Goal: Task Accomplishment & Management: Use online tool/utility

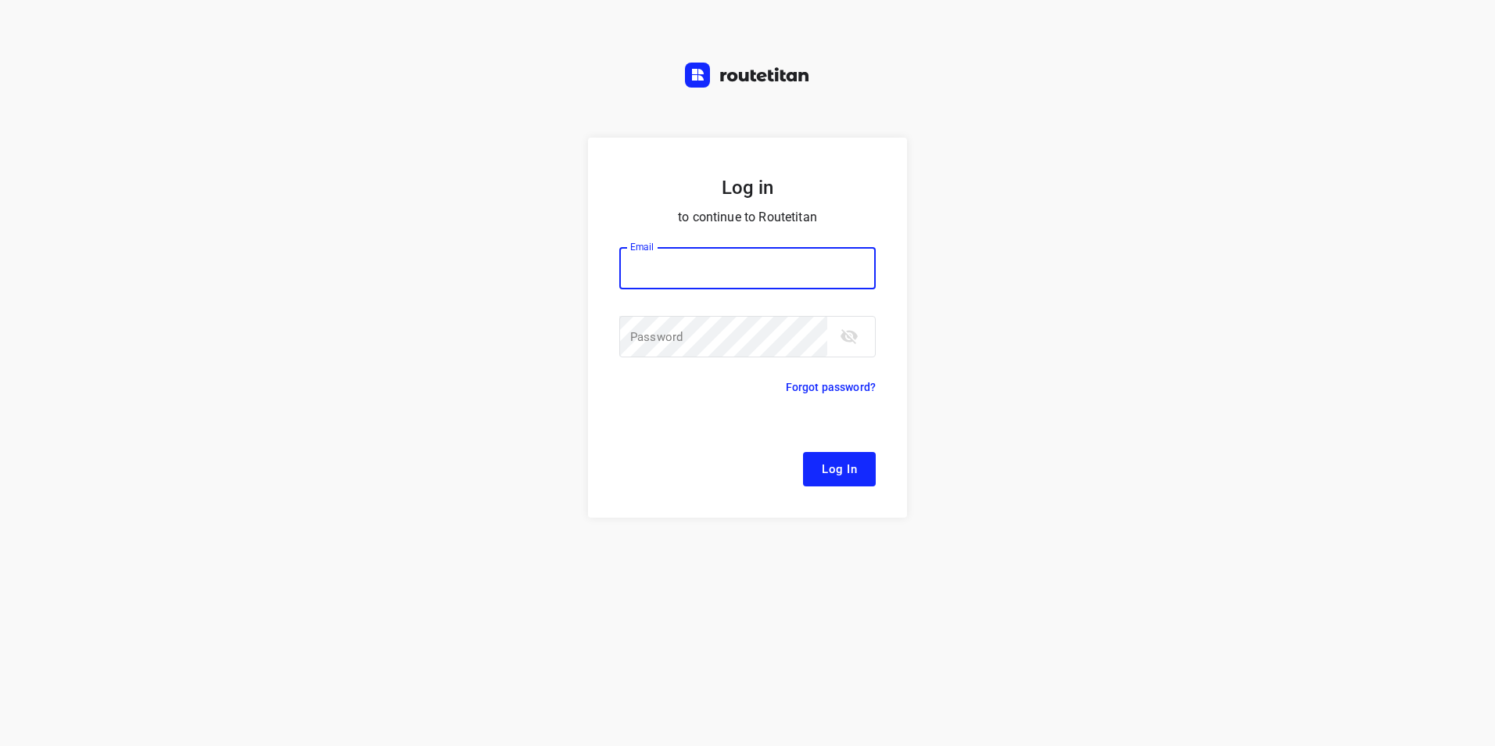
type input "#"
type input "[EMAIL_ADDRESS][DOMAIN_NAME]"
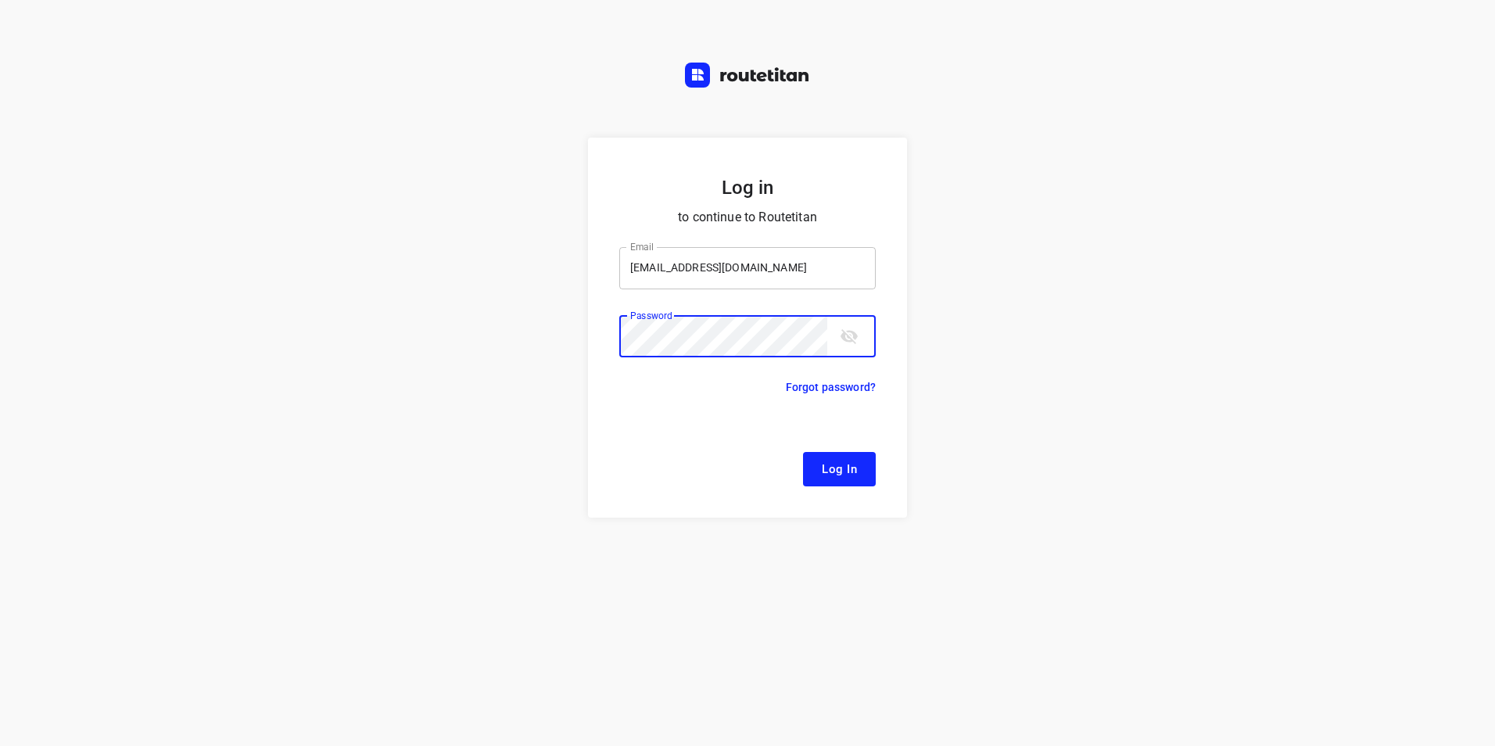
click at [803, 452] on button "Log In" at bounding box center [839, 469] width 73 height 34
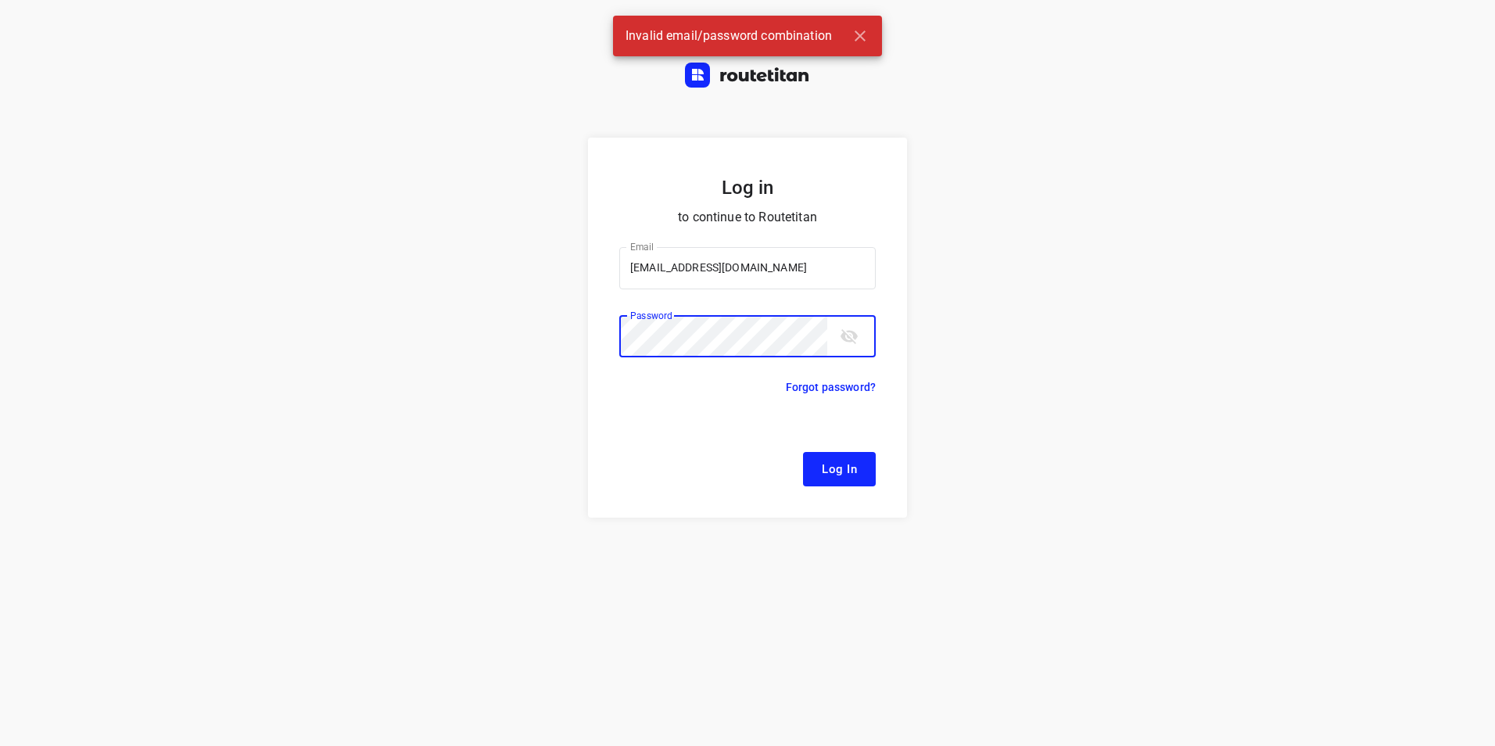
click at [803, 452] on button "Log In" at bounding box center [839, 469] width 73 height 34
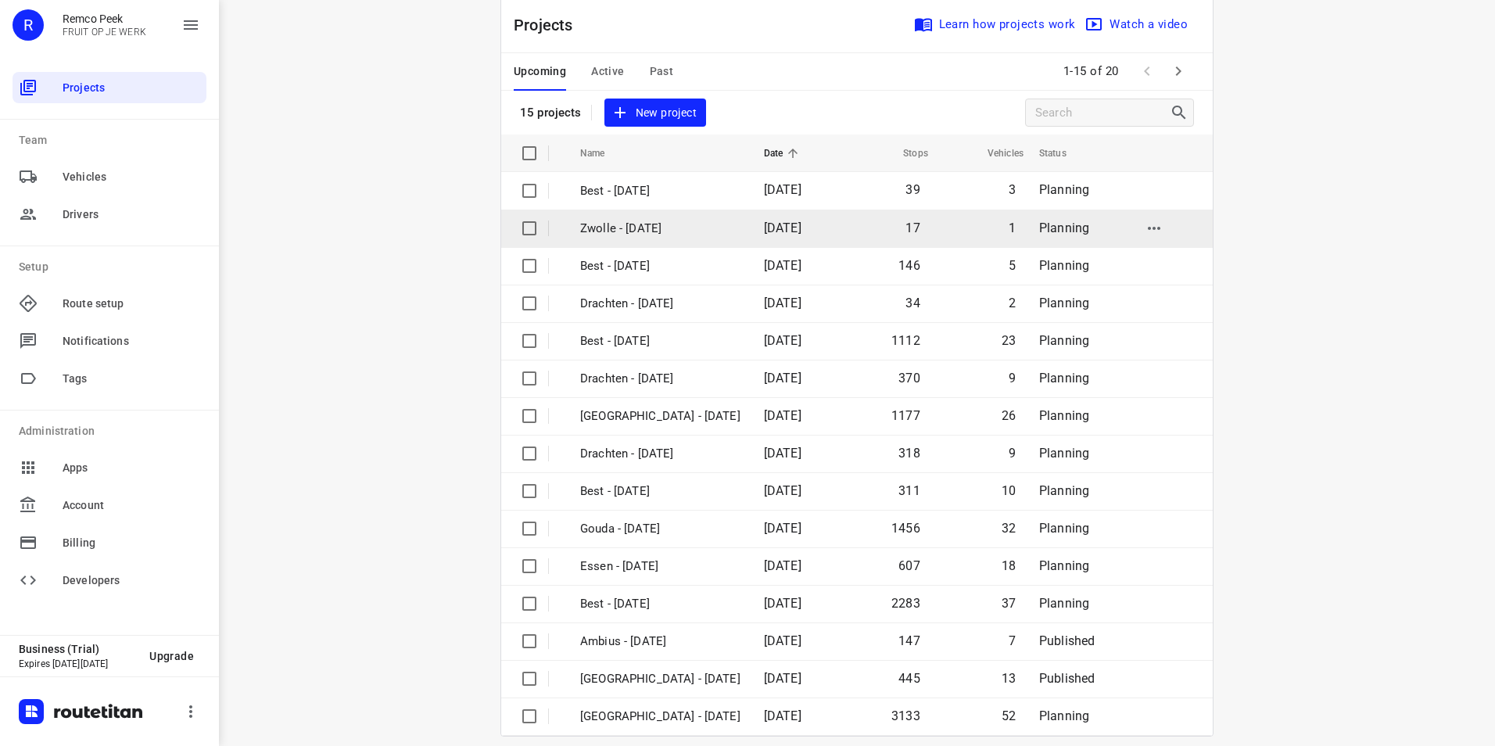
scroll to position [45, 0]
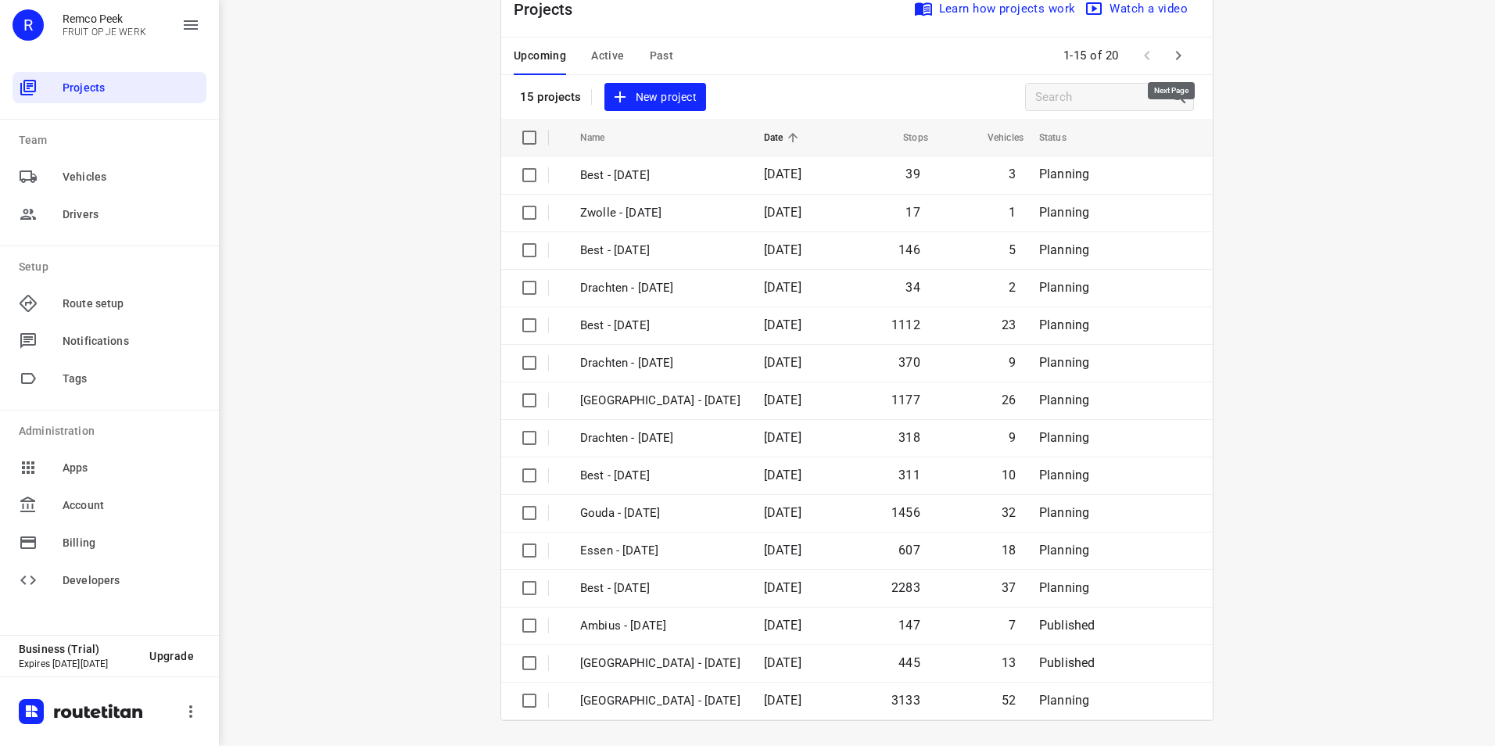
click at [1176, 56] on icon "button" at bounding box center [1178, 55] width 19 height 19
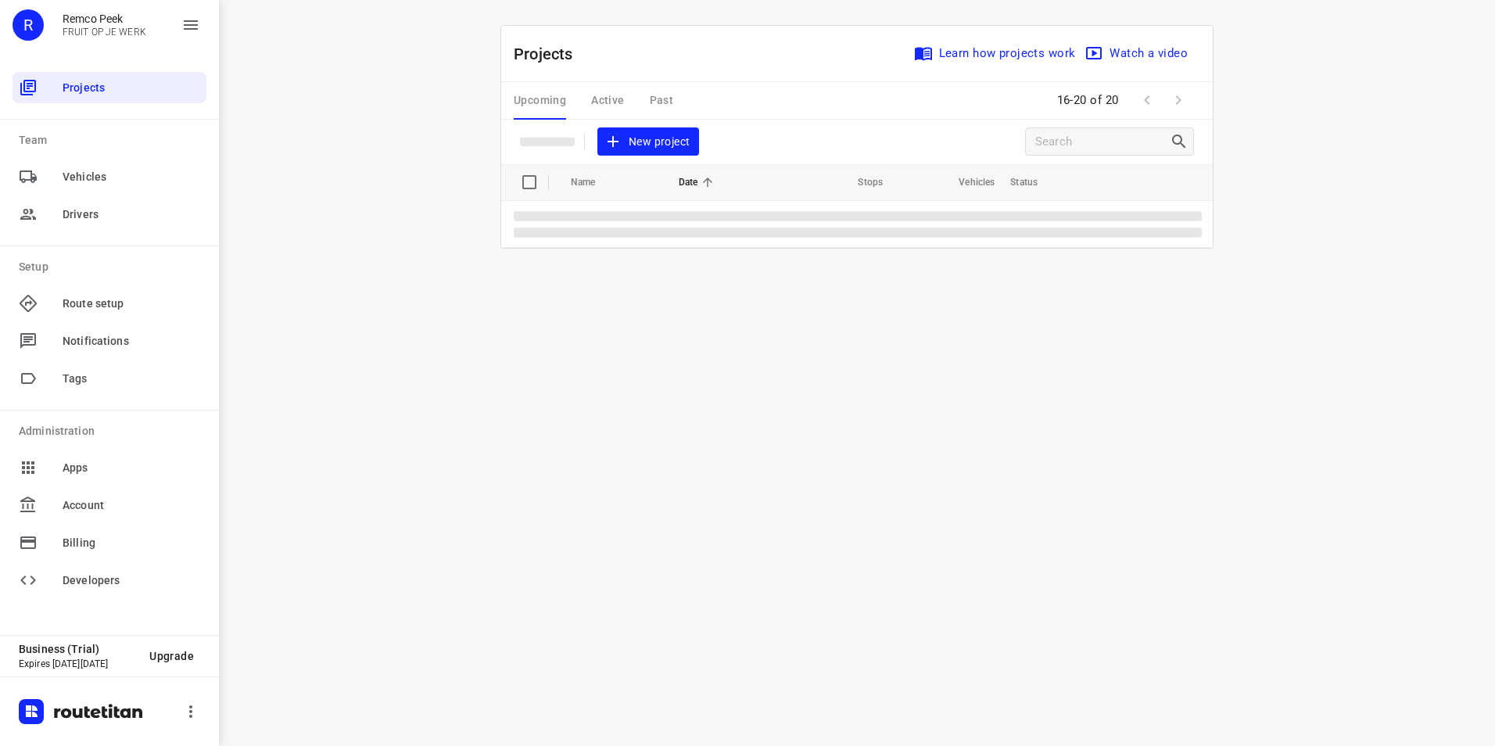
scroll to position [0, 0]
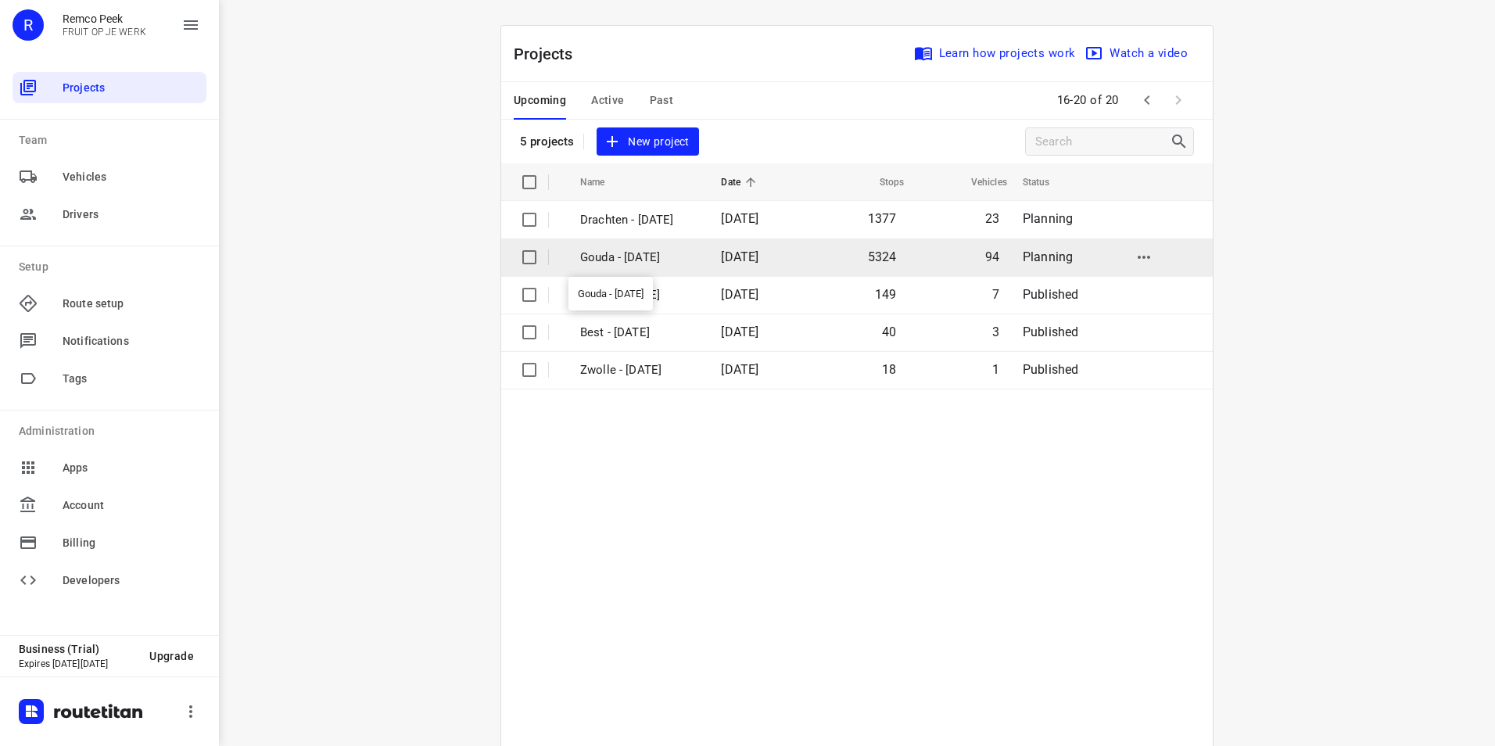
click at [637, 263] on p "Gouda - Monday" at bounding box center [638, 258] width 117 height 18
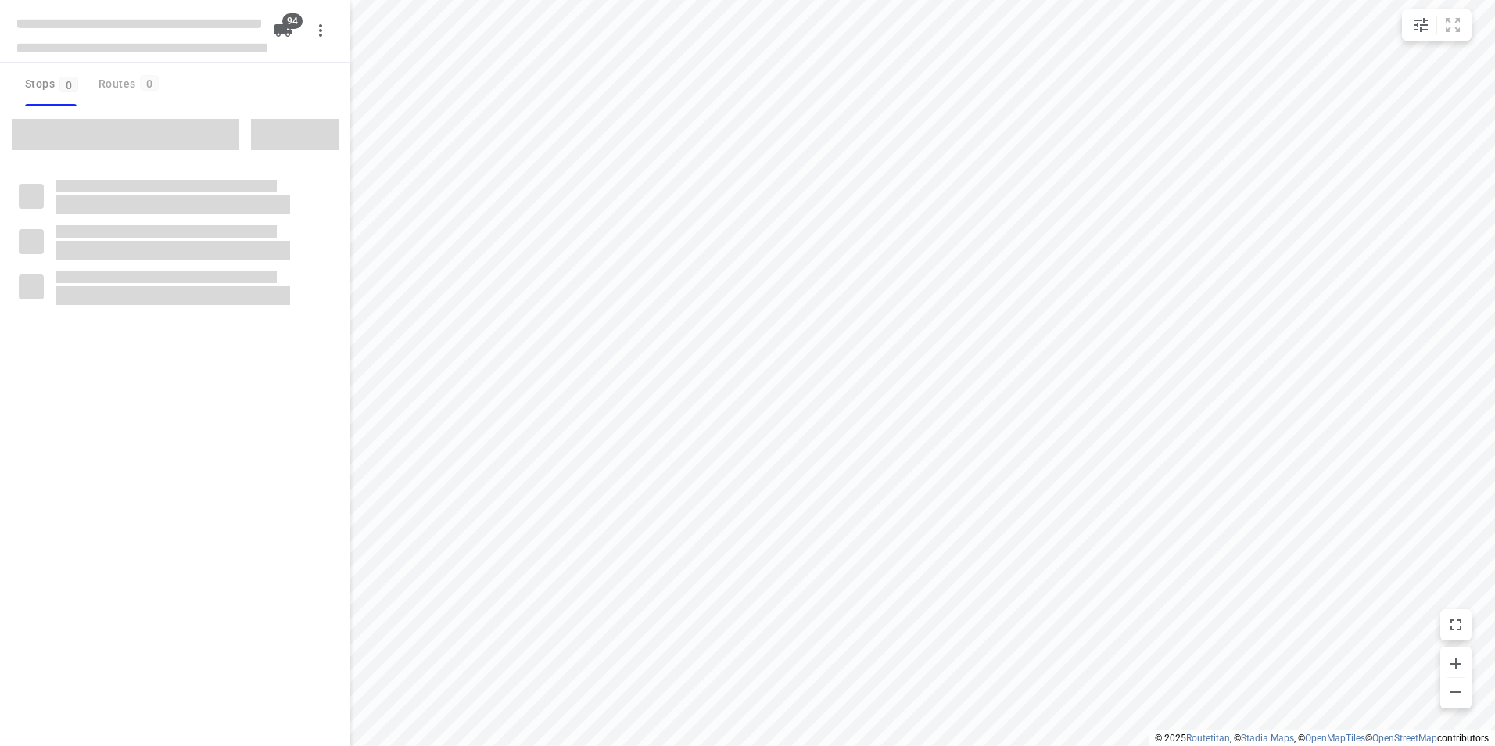
checkbox input "true"
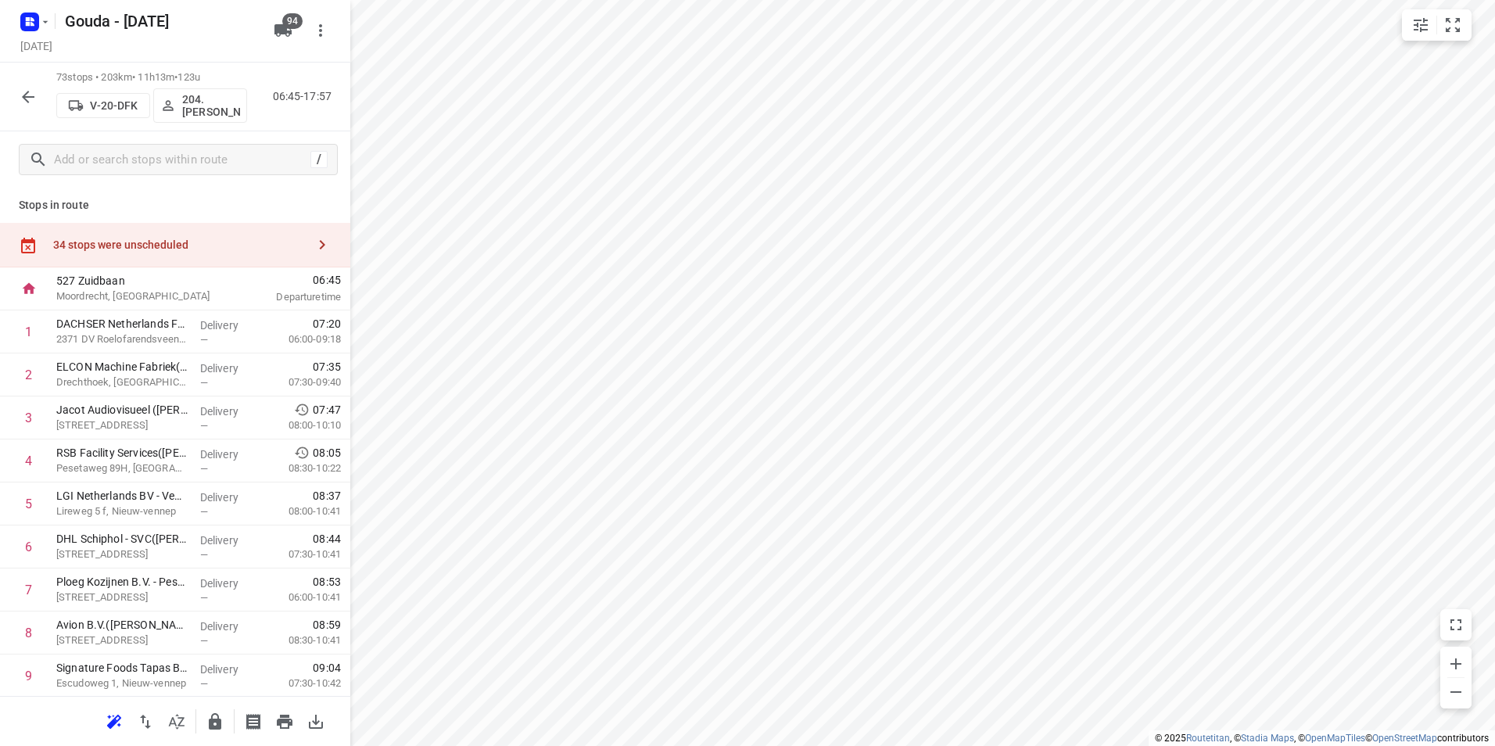
click at [193, 223] on div "34 stops were unscheduled" at bounding box center [175, 245] width 350 height 45
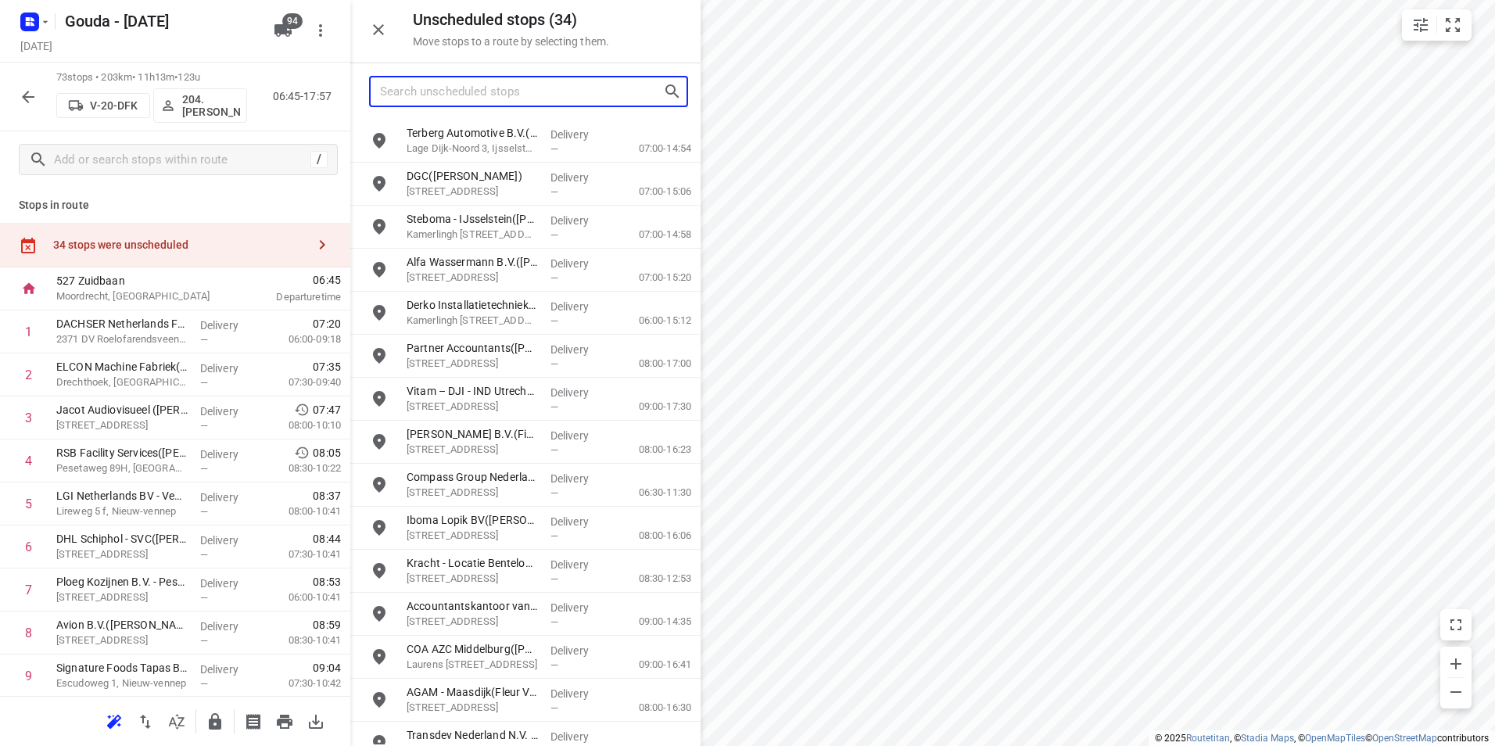
click at [508, 96] on input "Search unscheduled stops" at bounding box center [521, 92] width 283 height 24
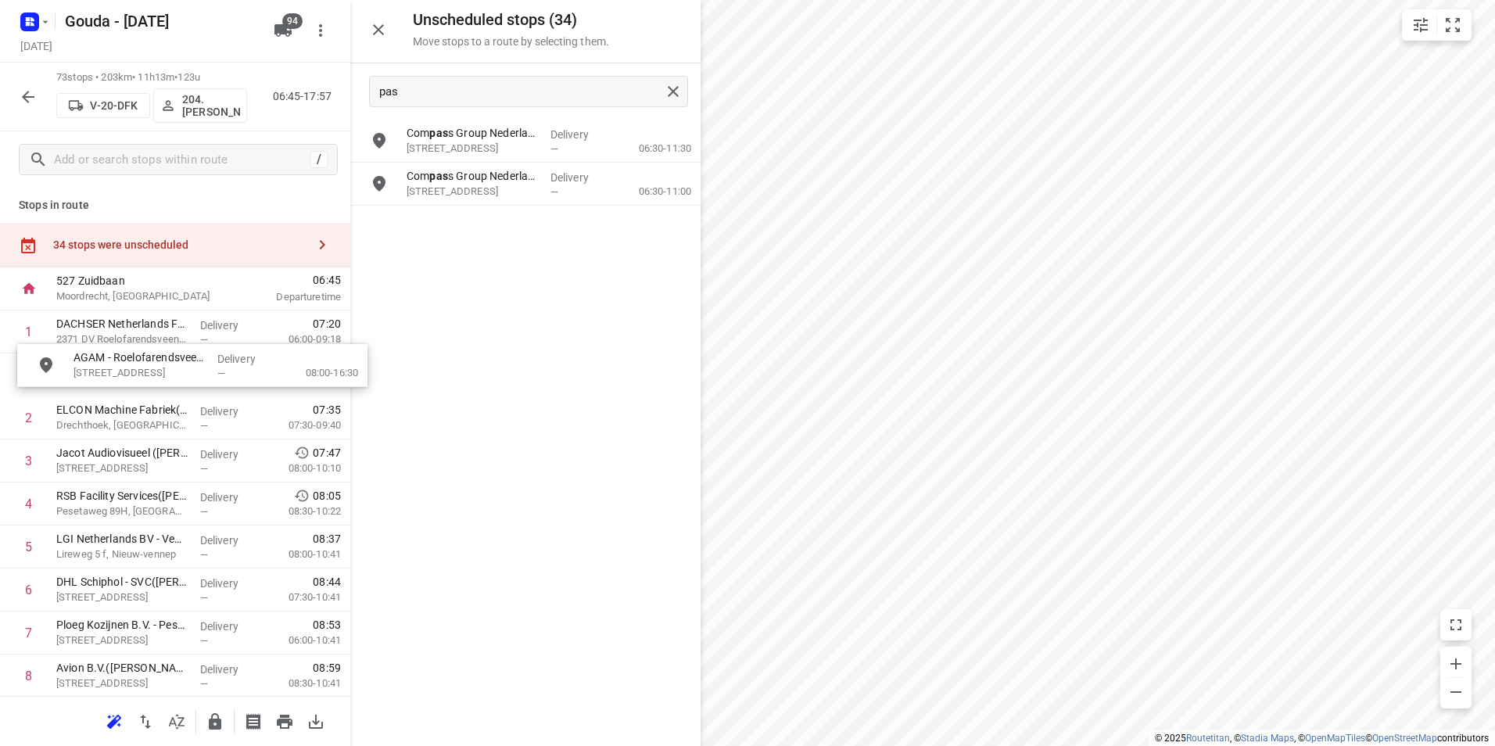
drag, startPoint x: 487, startPoint y: 186, endPoint x: 134, endPoint y: 371, distance: 399.0
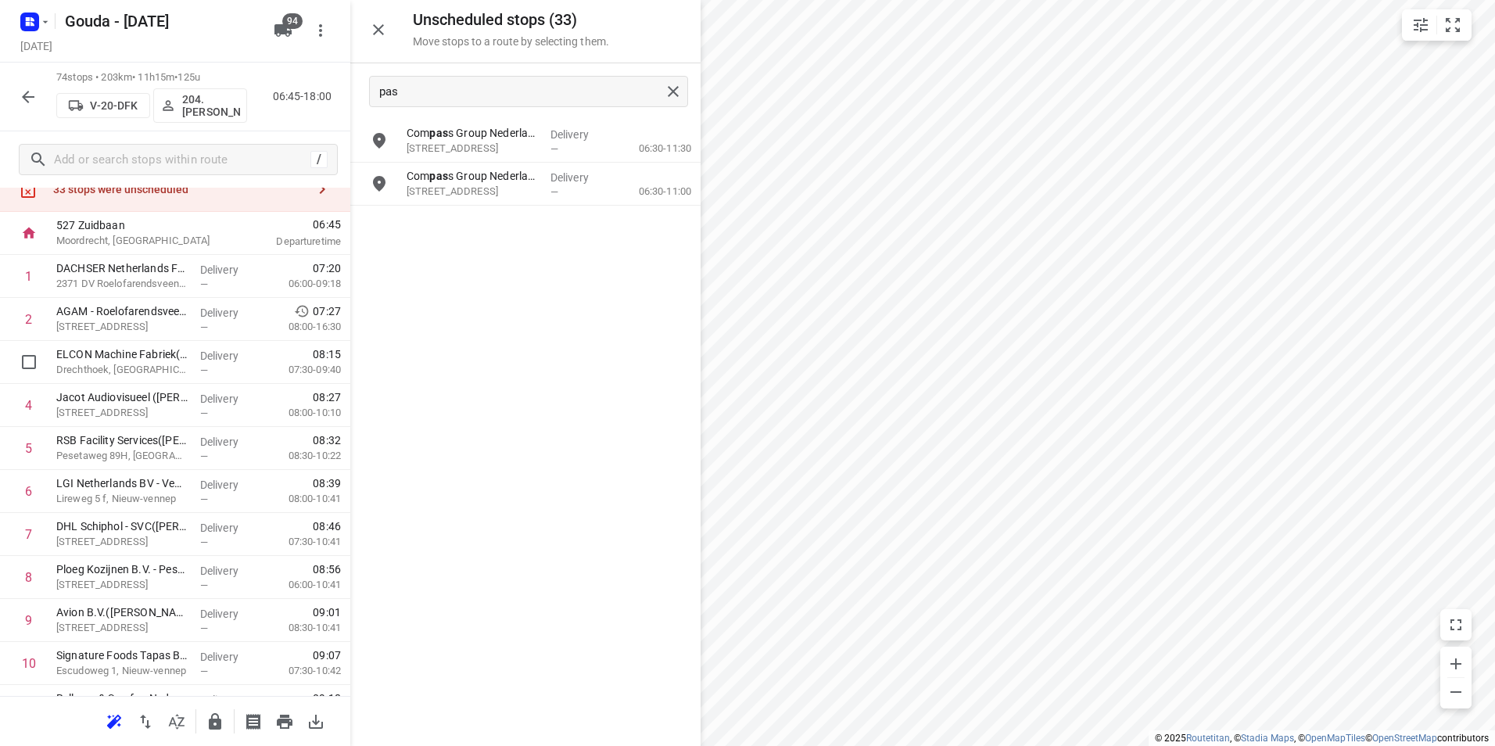
scroll to position [78, 0]
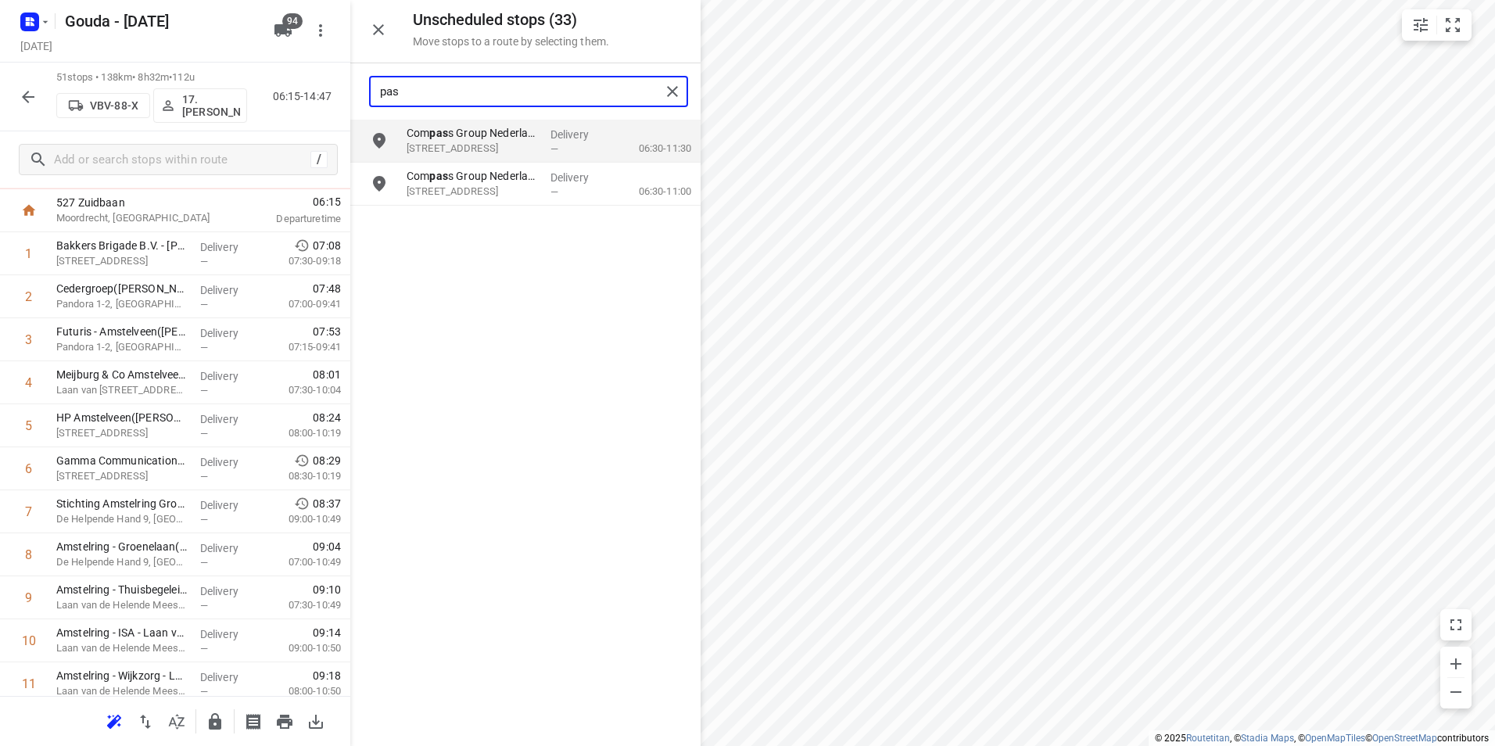
drag, startPoint x: 527, startPoint y: 93, endPoint x: 331, endPoint y: 88, distance: 196.3
click at [332, 85] on div "Unscheduled stops ( 33 ) Move stops to a route by selecting them. pas Com pas s…" at bounding box center [175, 373] width 350 height 746
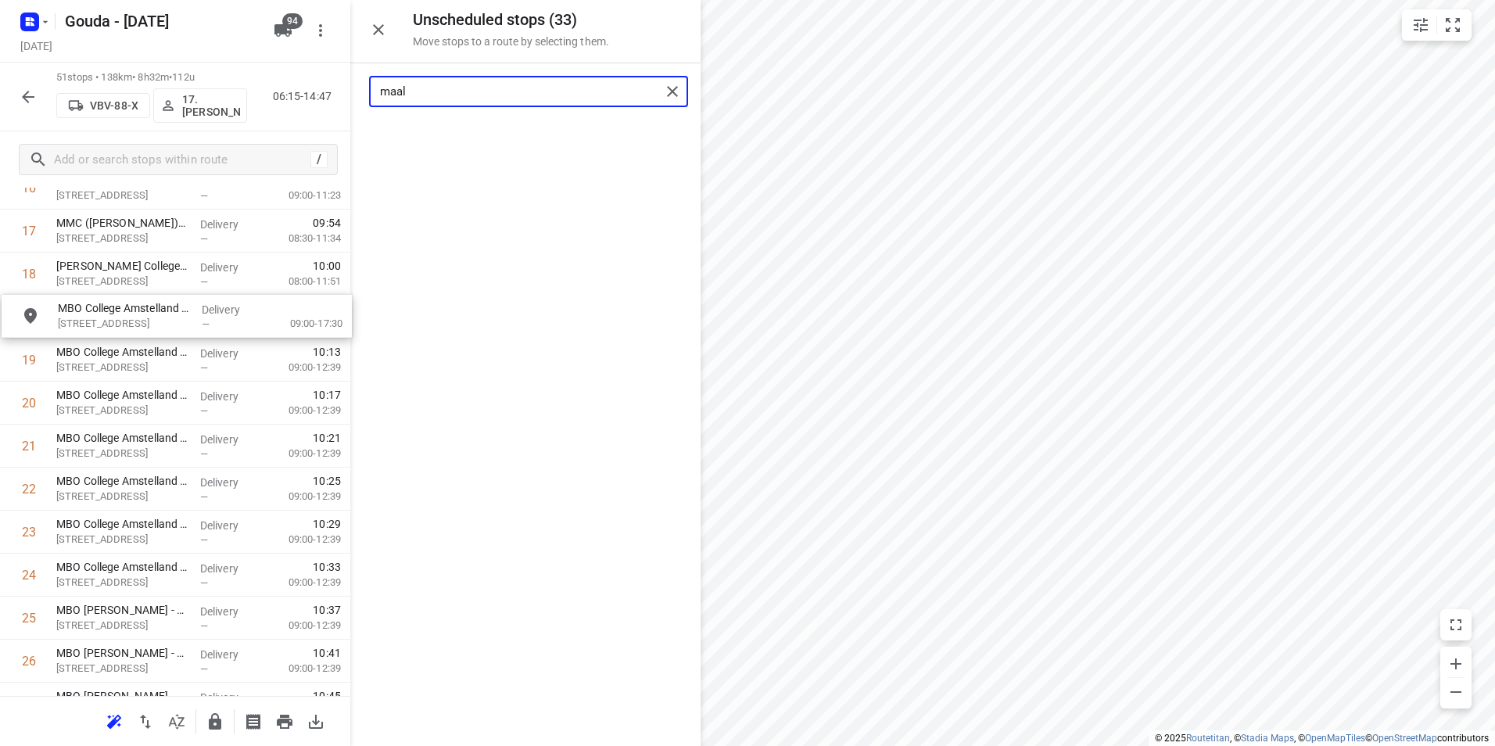
scroll to position [788, 0]
drag, startPoint x: 417, startPoint y: 202, endPoint x: 133, endPoint y: 328, distance: 311.5
drag, startPoint x: 466, startPoint y: 92, endPoint x: 353, endPoint y: 82, distance: 113.0
click at [353, 82] on div "maal" at bounding box center [525, 91] width 350 height 56
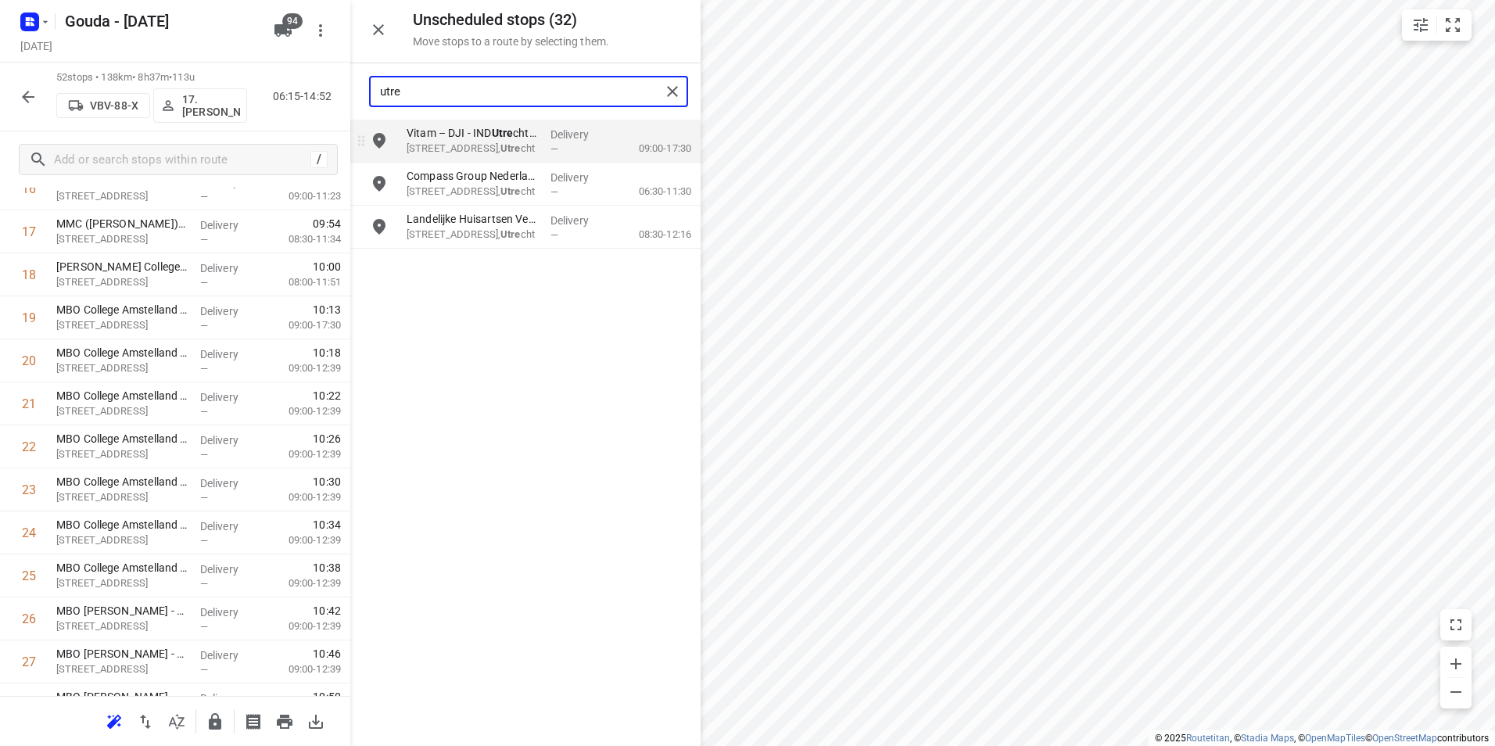
type input "utre"
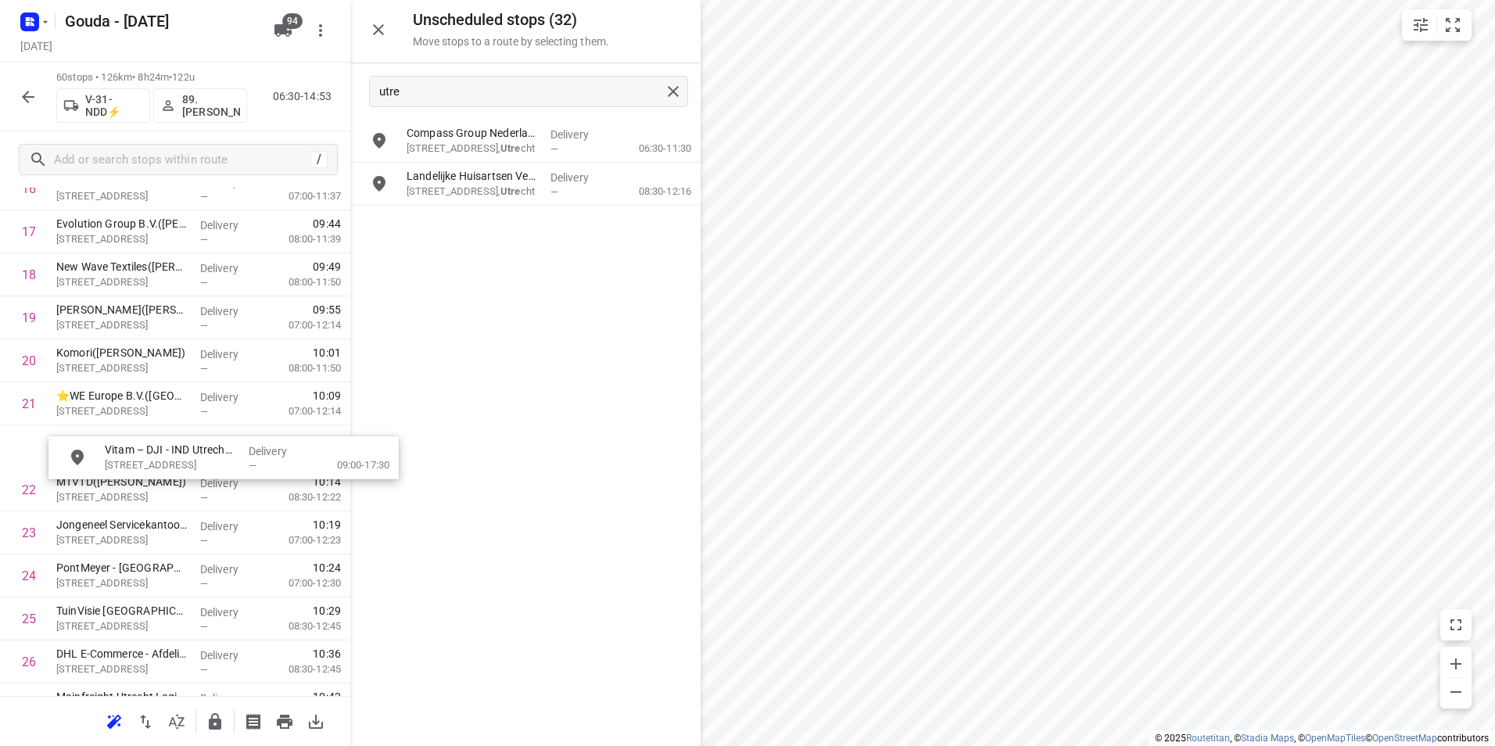
scroll to position [784, 0]
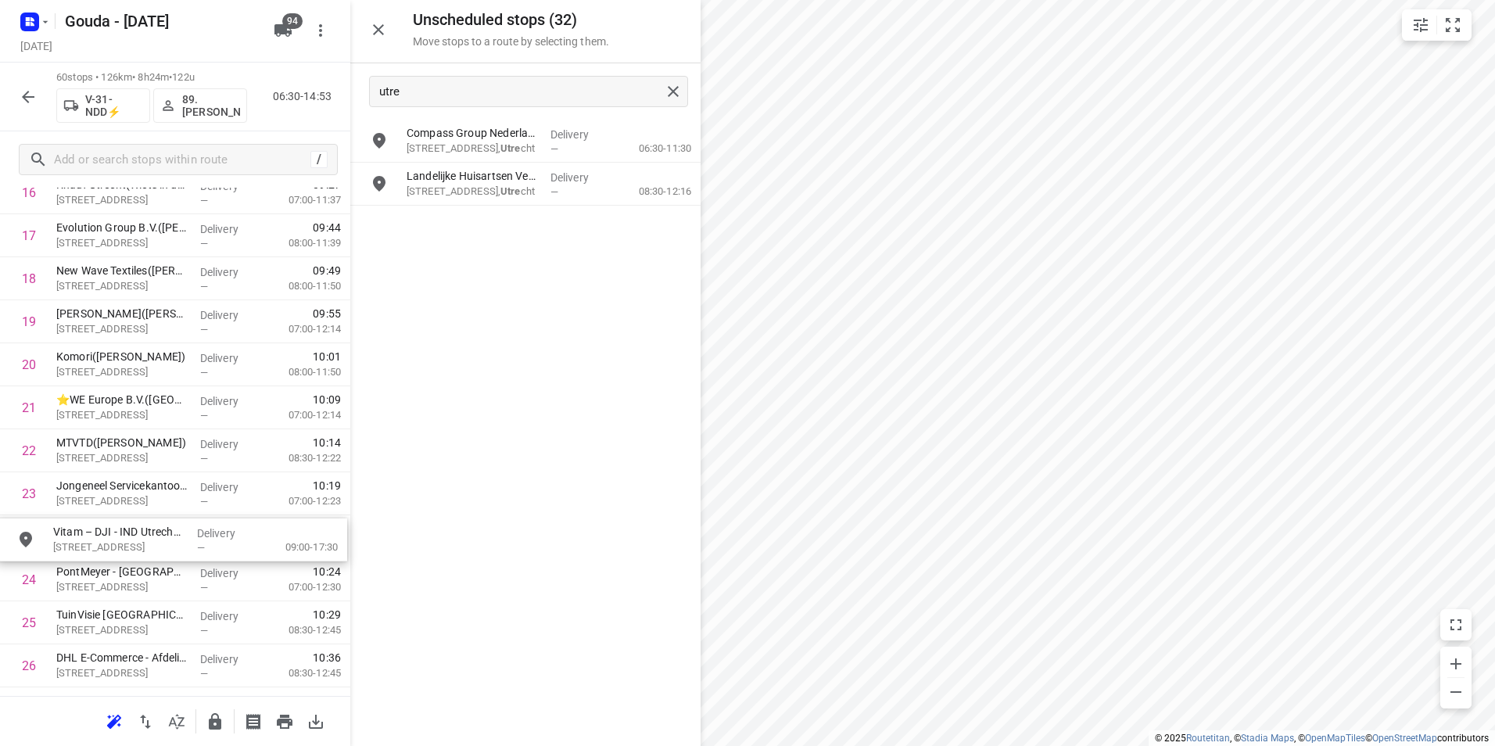
drag, startPoint x: 525, startPoint y: 138, endPoint x: 172, endPoint y: 537, distance: 533.4
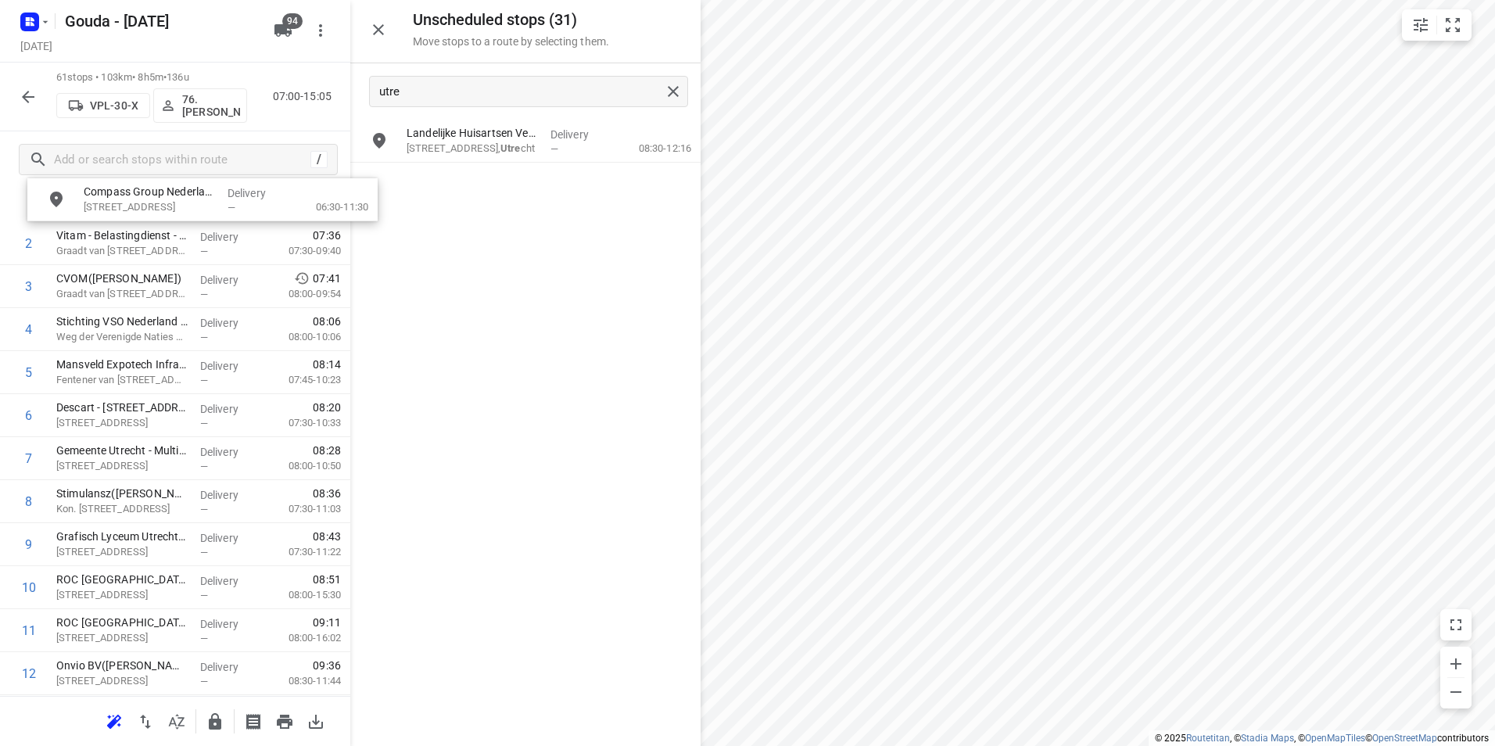
scroll to position [0, 0]
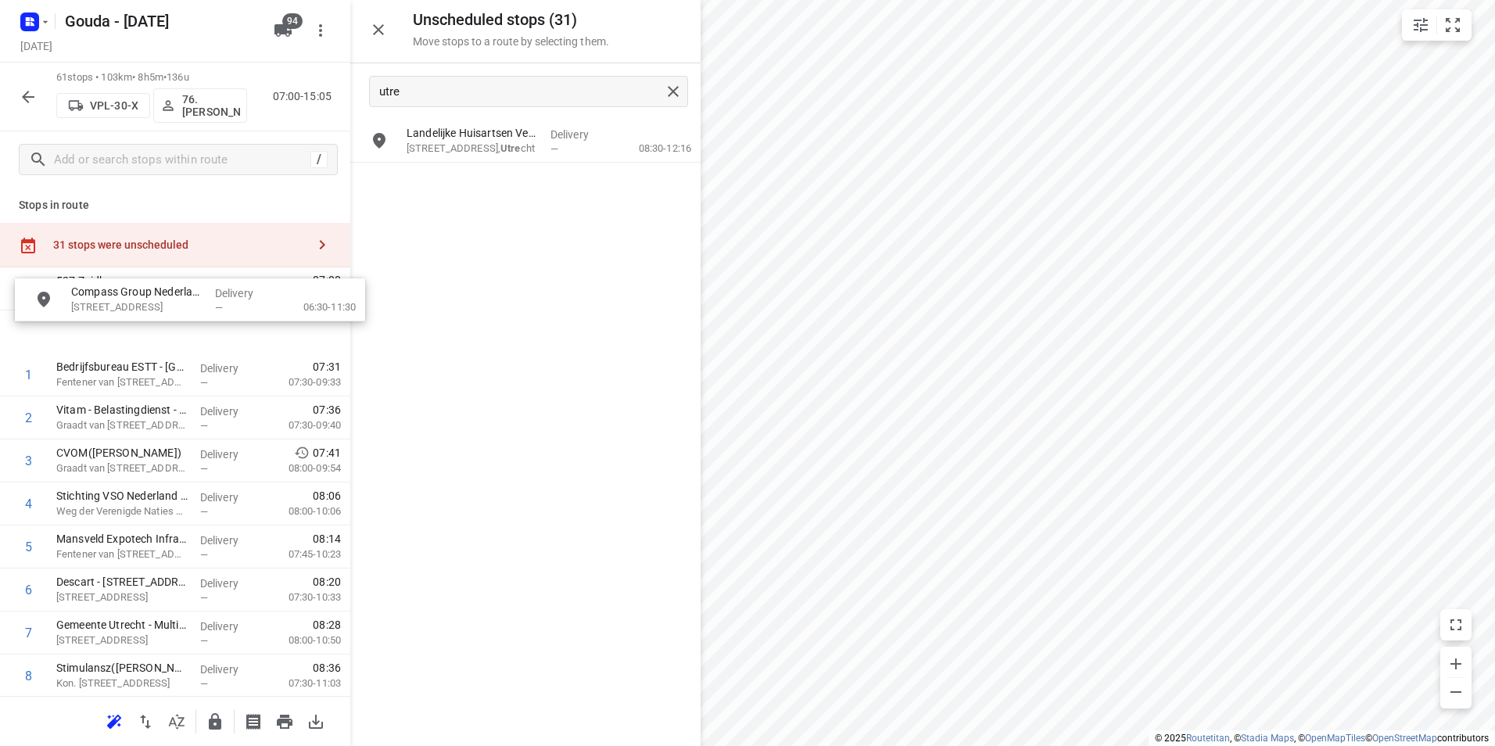
drag, startPoint x: 511, startPoint y: 147, endPoint x: 161, endPoint y: 326, distance: 392.7
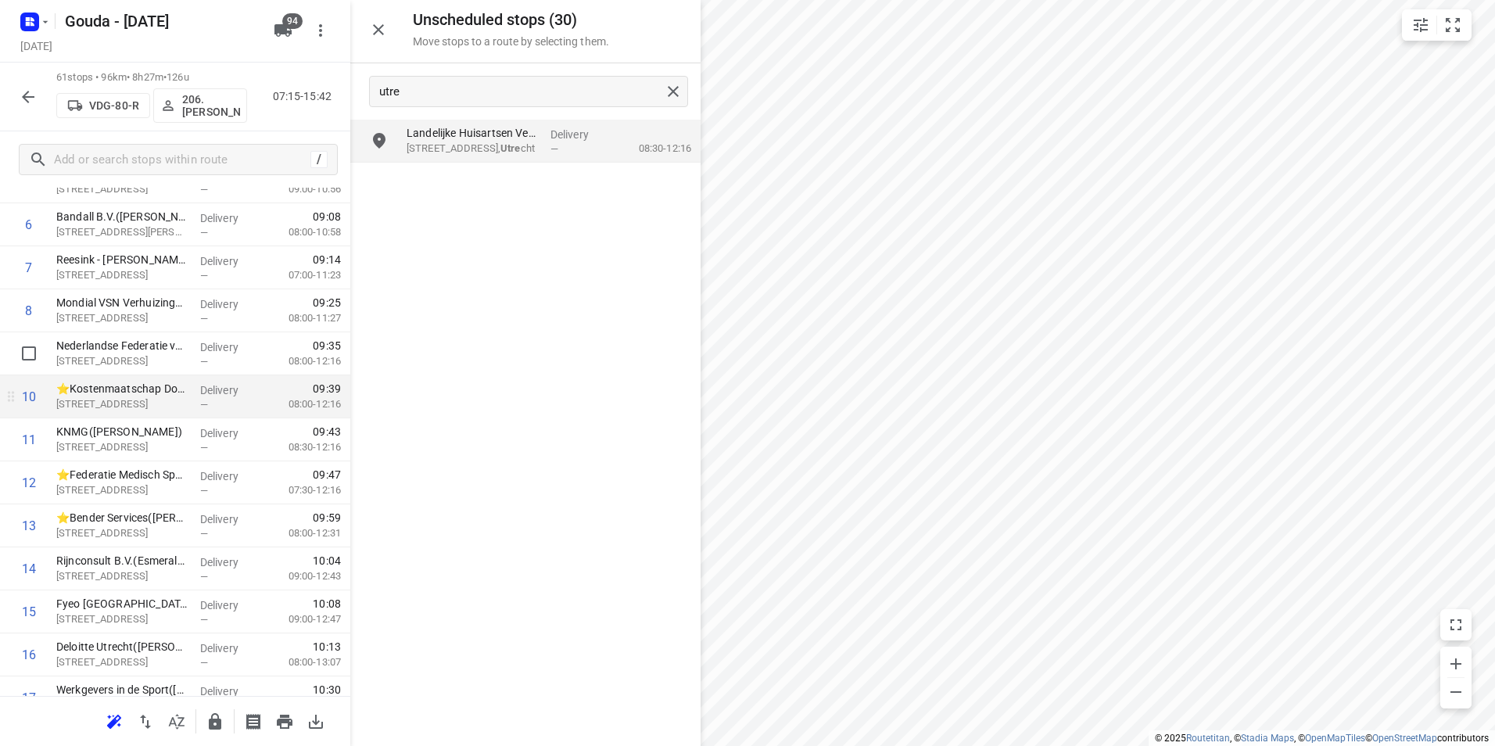
scroll to position [313, 0]
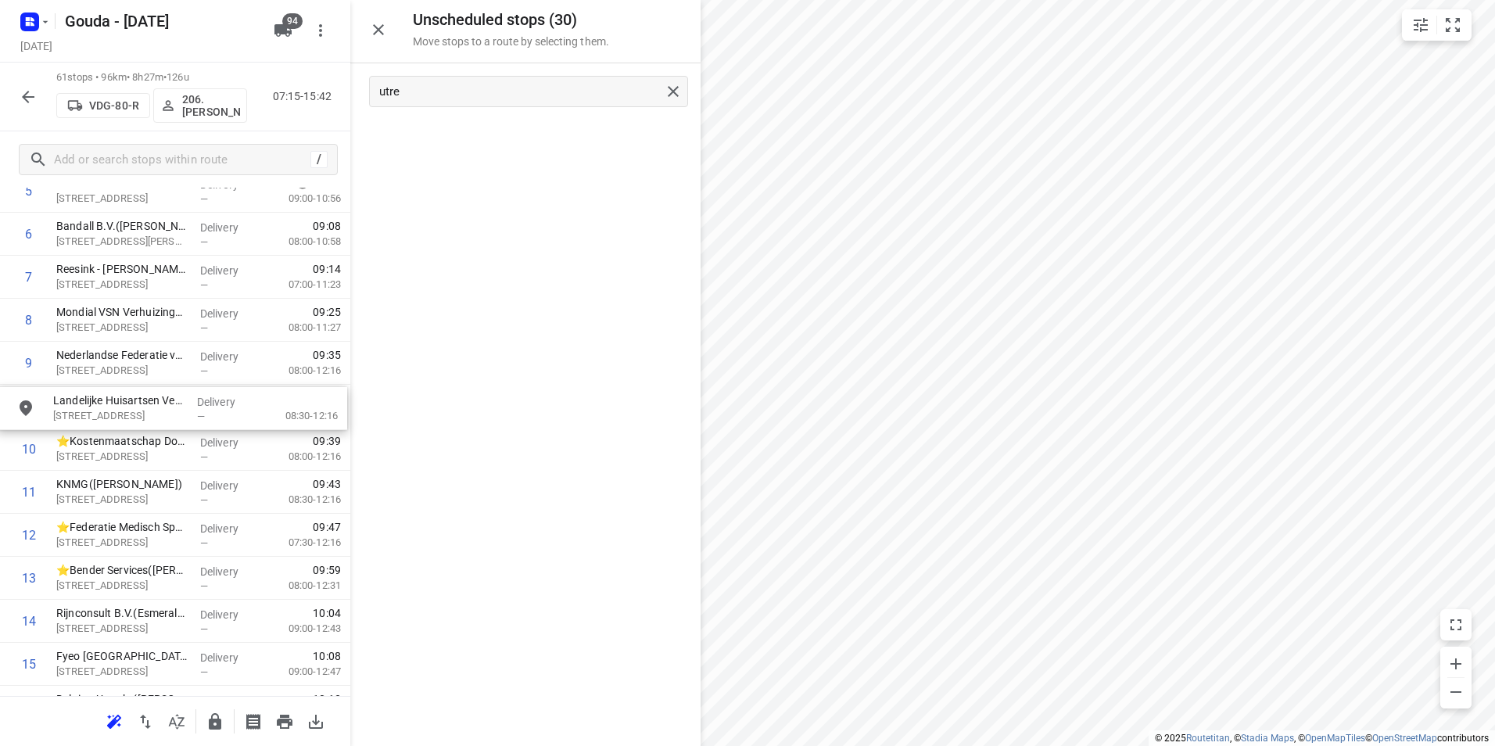
drag, startPoint x: 471, startPoint y: 216, endPoint x: 121, endPoint y: 425, distance: 408.1
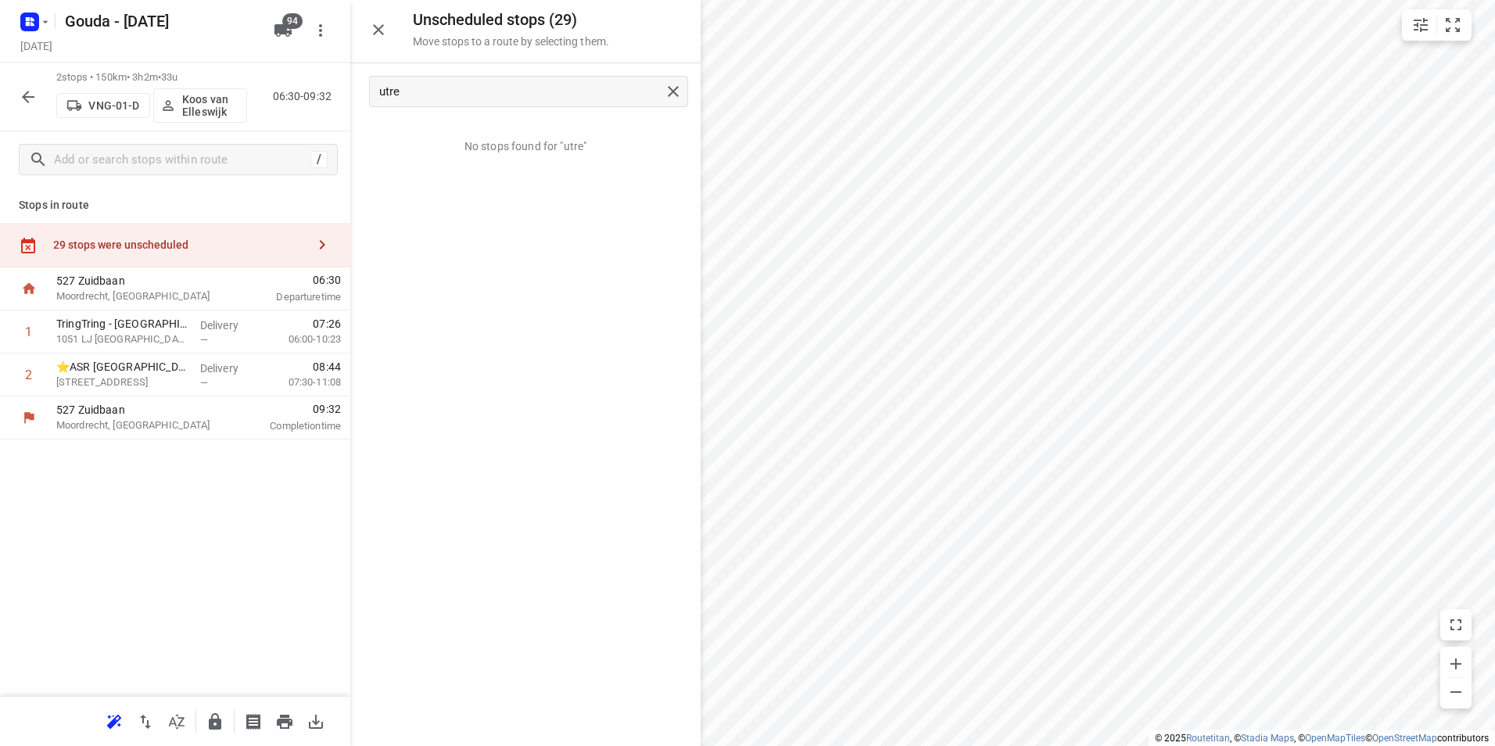
scroll to position [0, 0]
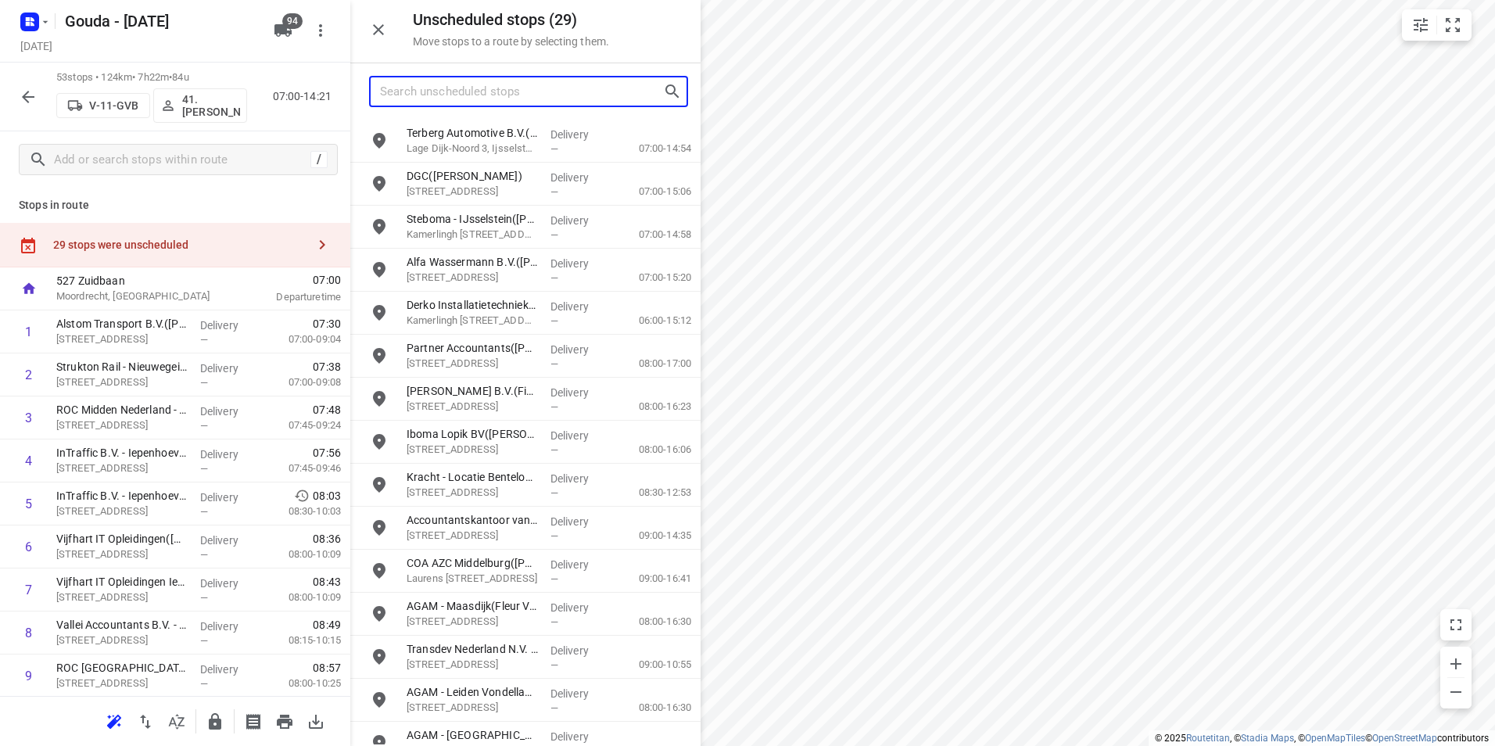
click at [513, 97] on input "Search unscheduled stops" at bounding box center [521, 92] width 283 height 24
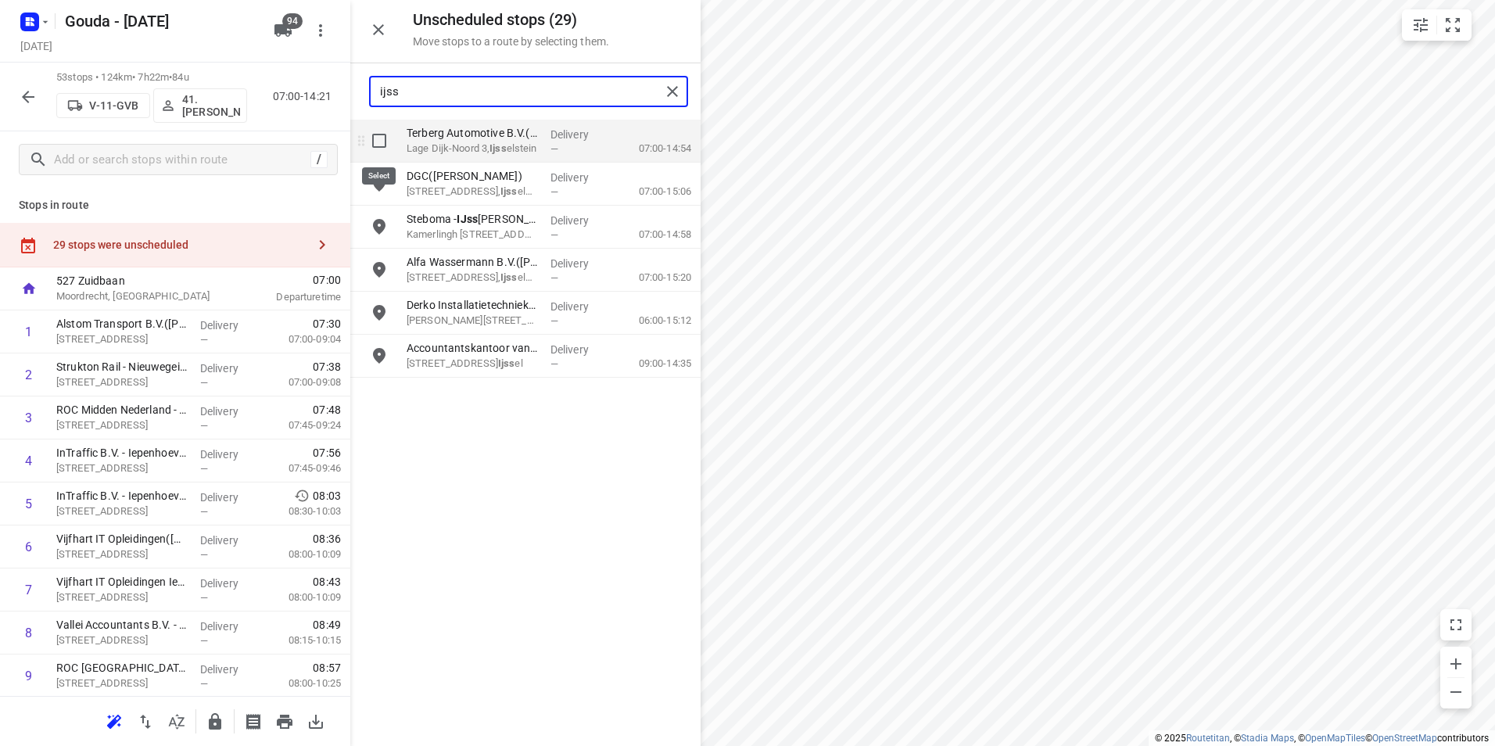
type input "ijss"
click at [374, 138] on input "grid" at bounding box center [379, 140] width 31 height 31
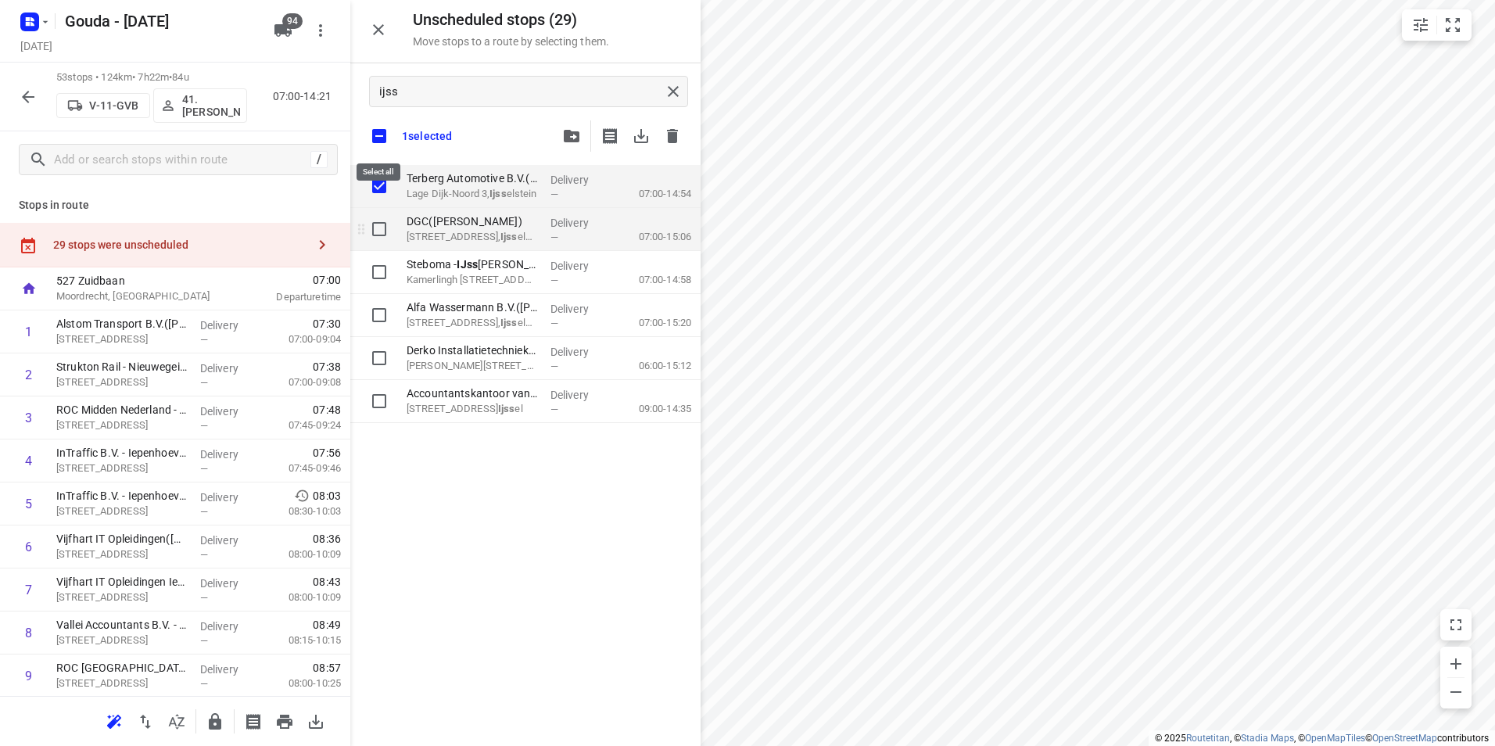
checkbox input "true"
click at [369, 231] on input "grid" at bounding box center [379, 228] width 31 height 31
checkbox input "true"
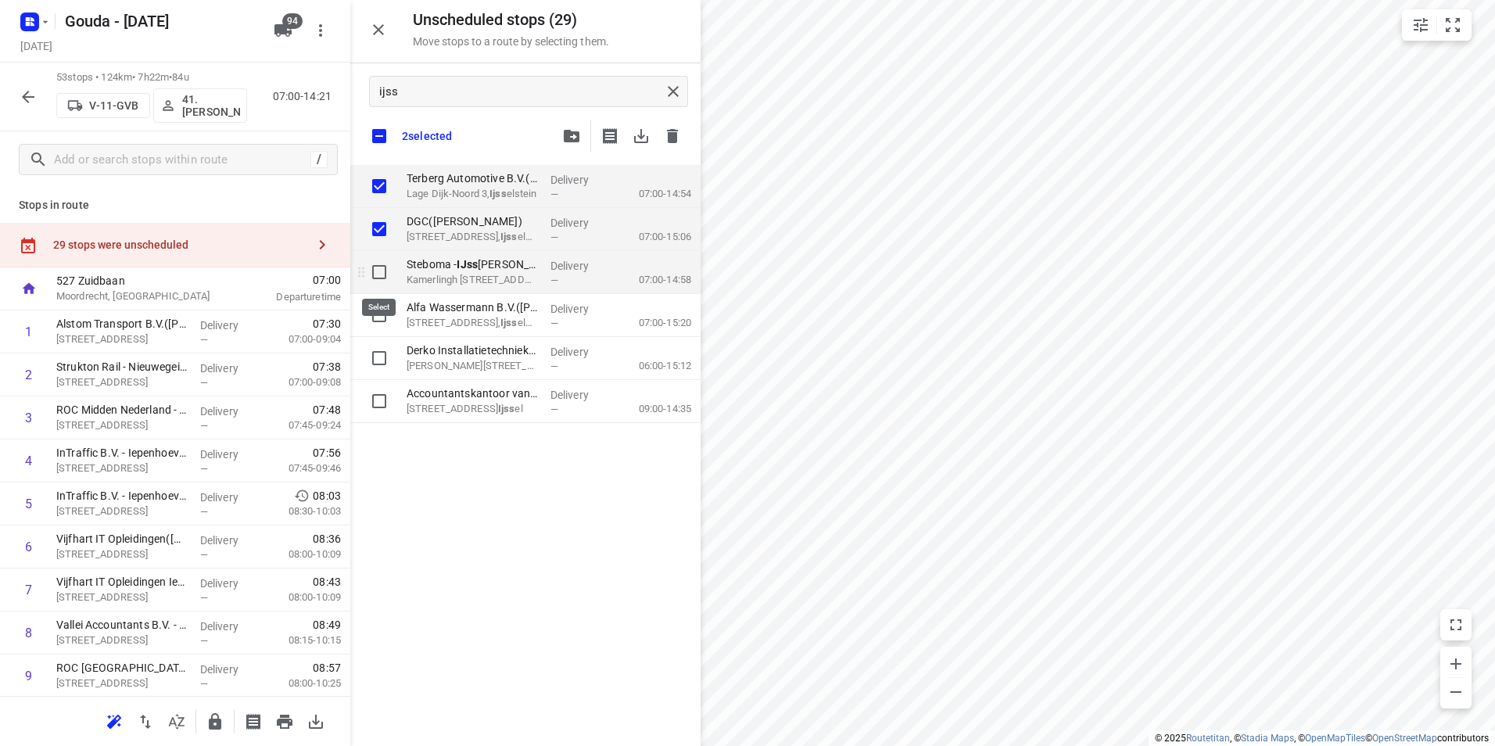
click at [375, 280] on input "grid" at bounding box center [379, 271] width 31 height 31
checkbox input "true"
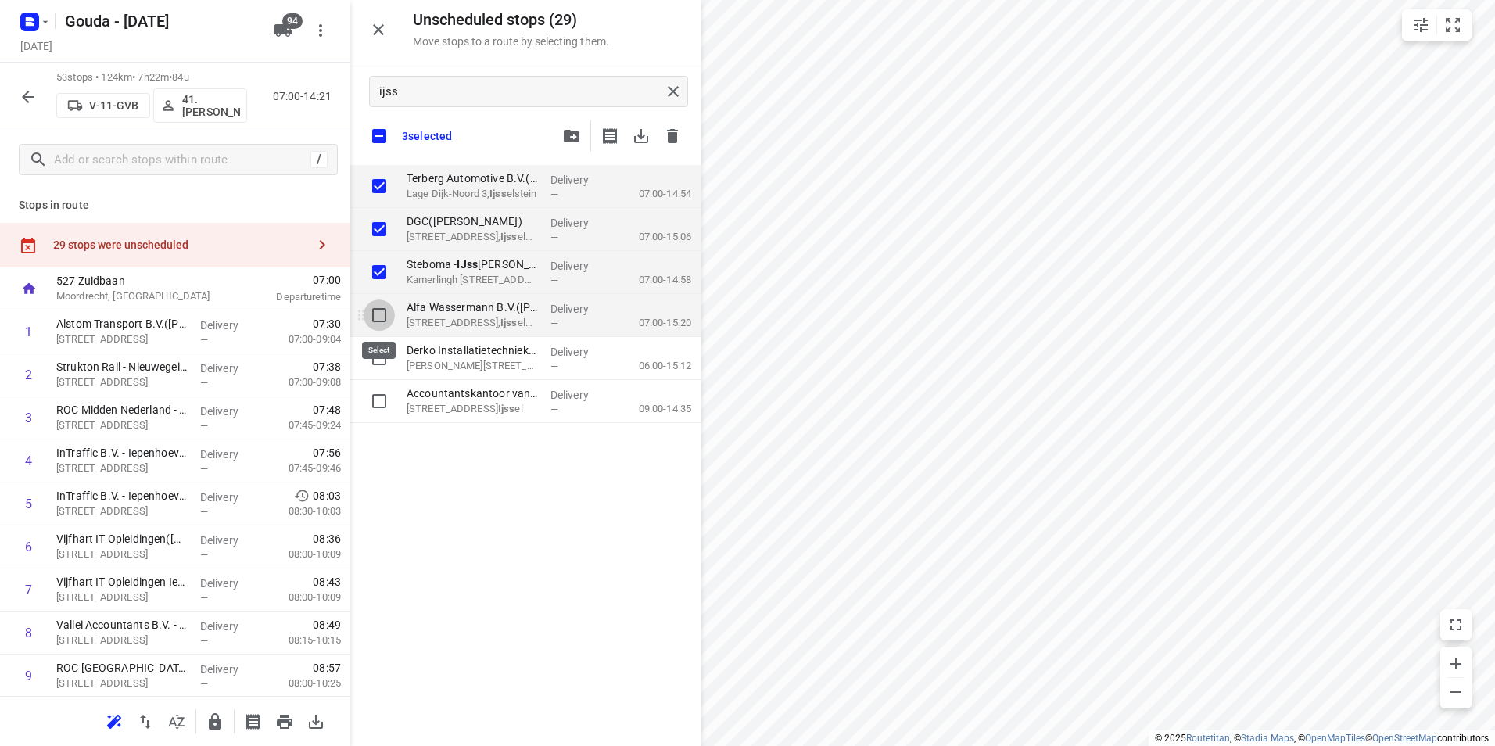
click at [373, 320] on input "grid" at bounding box center [379, 314] width 31 height 31
checkbox input "true"
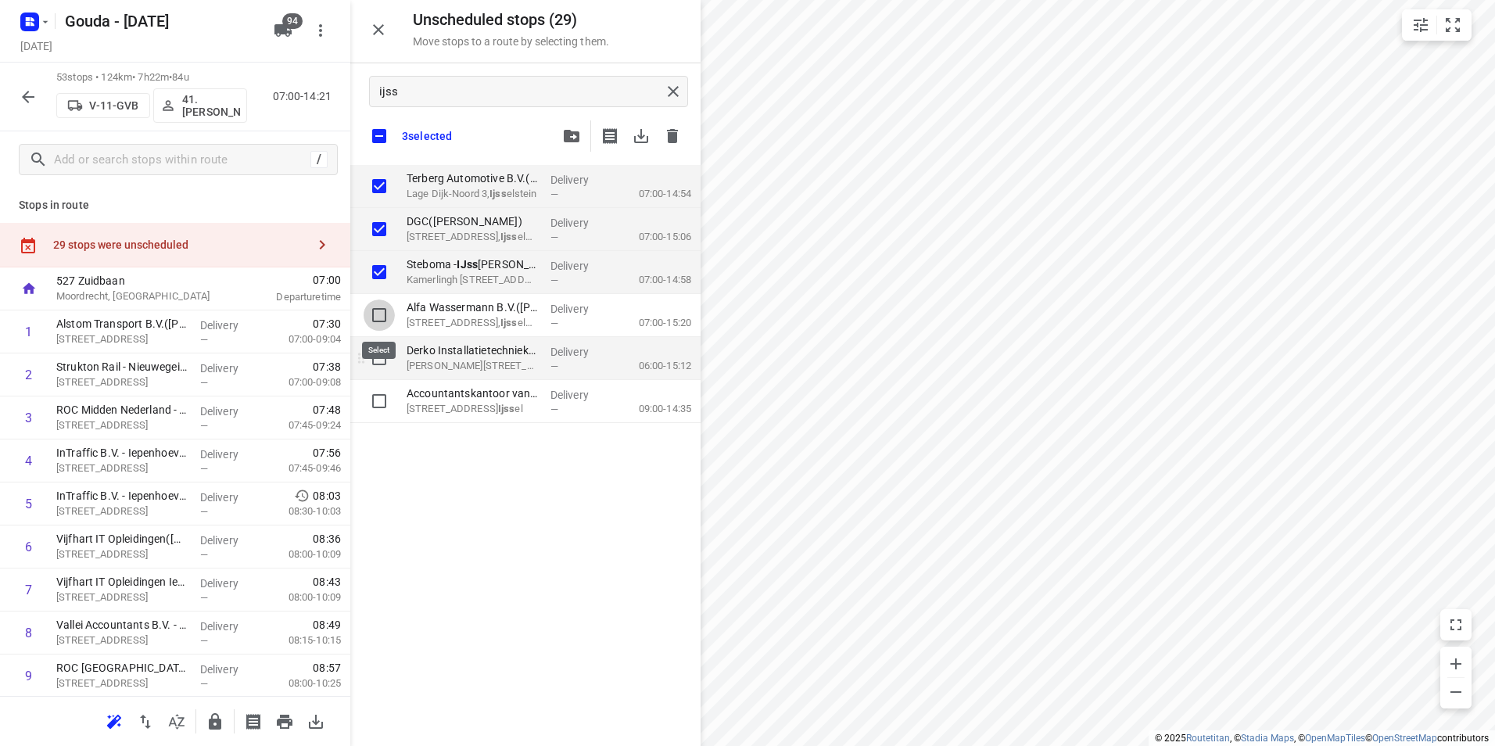
checkbox input "true"
click at [376, 361] on input "grid" at bounding box center [379, 357] width 31 height 31
checkbox input "true"
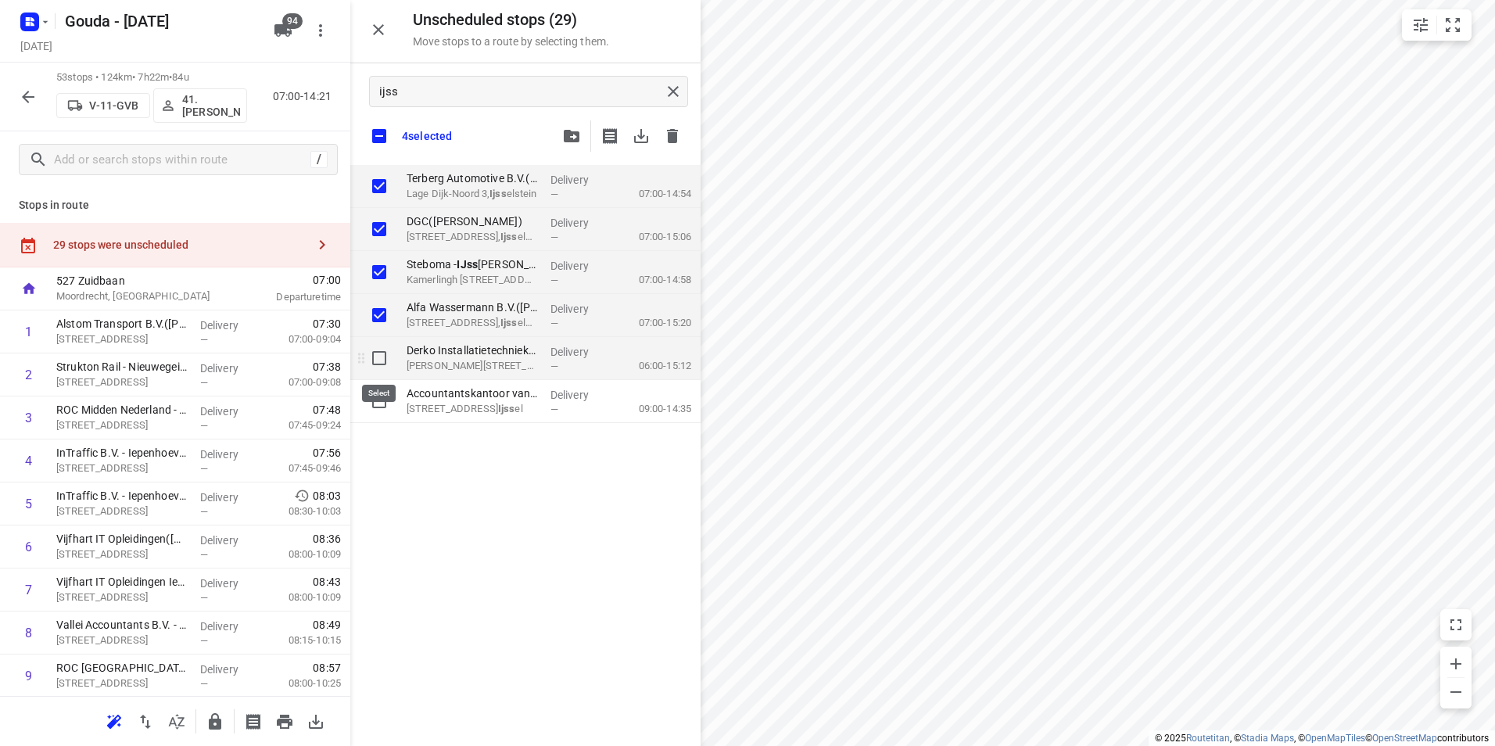
checkbox input "true"
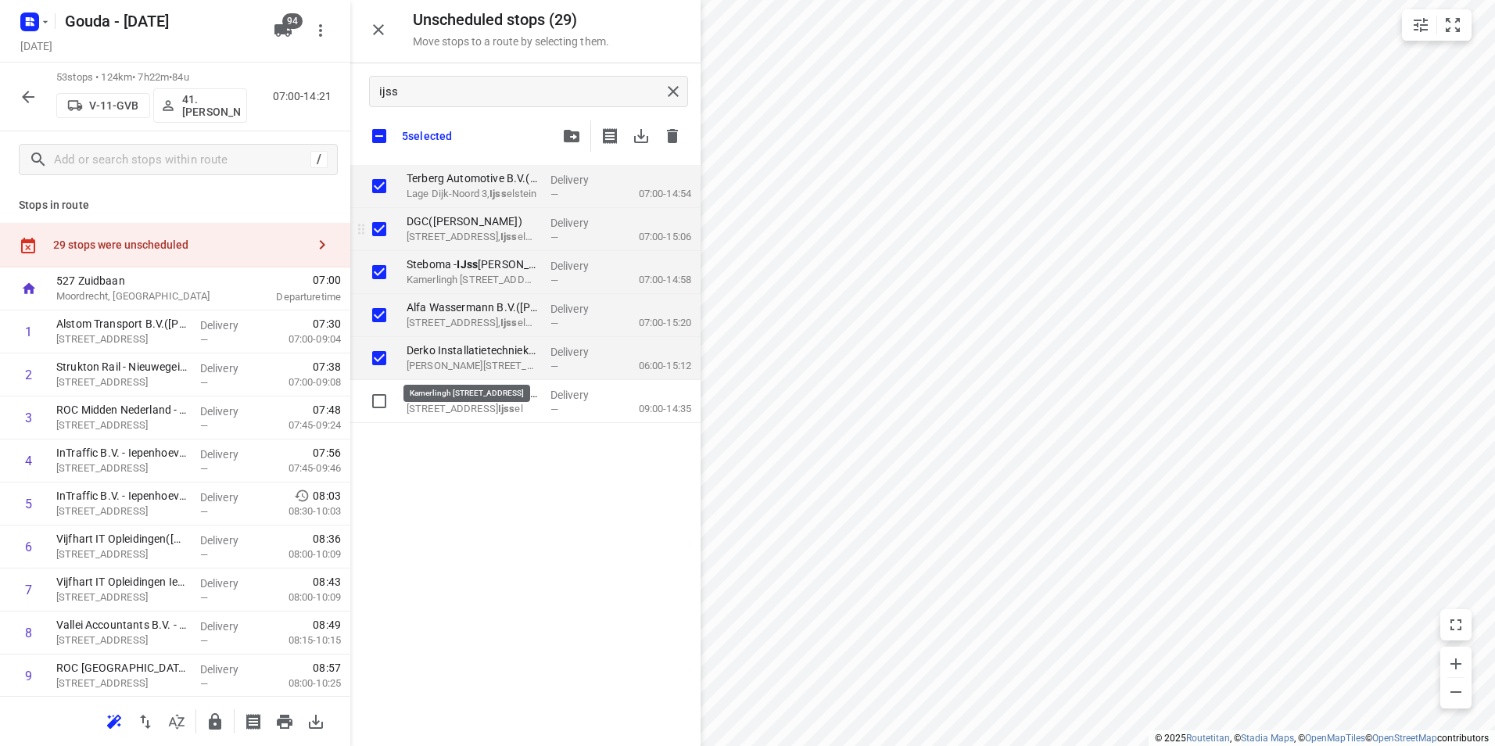
checkbox input "true"
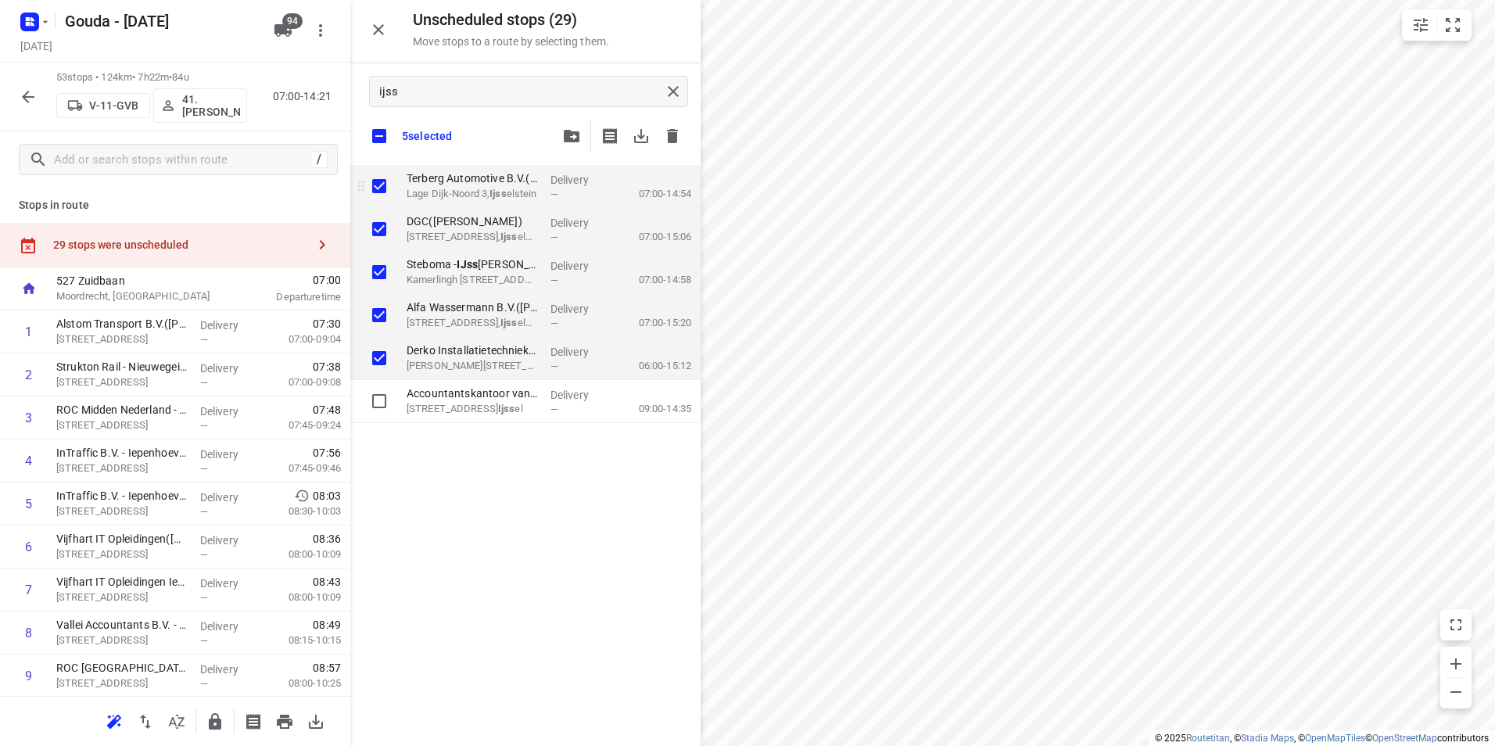
checkbox input "true"
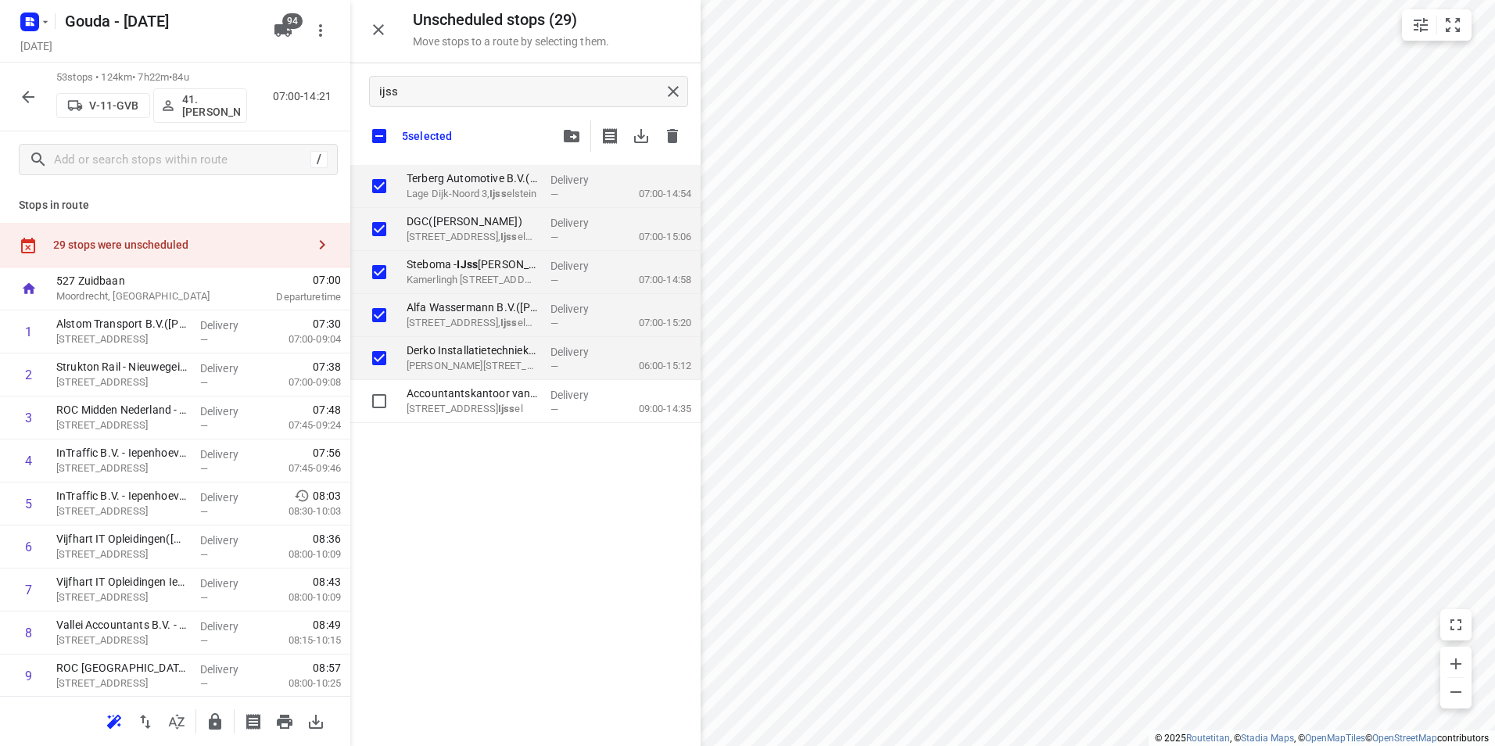
checkbox input "true"
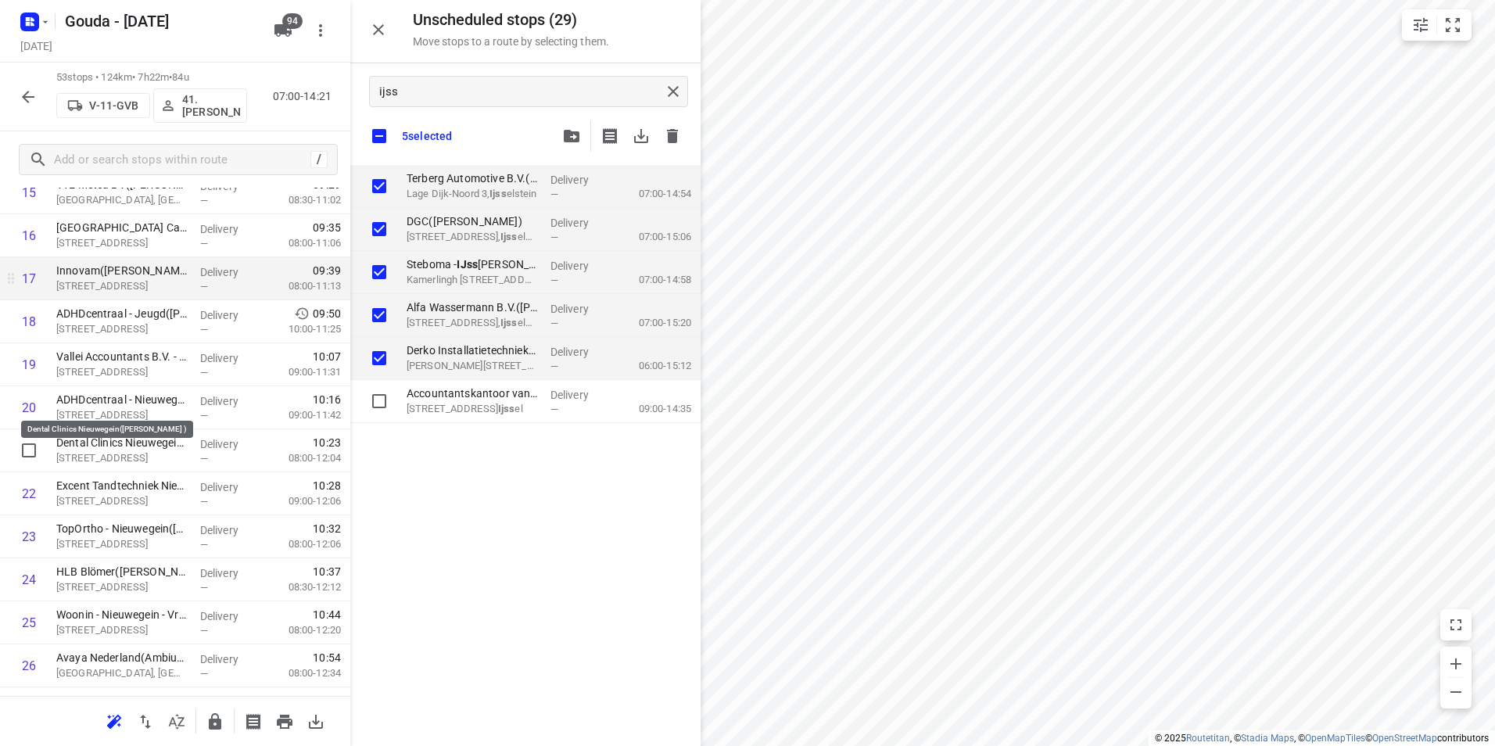
scroll to position [704, 0]
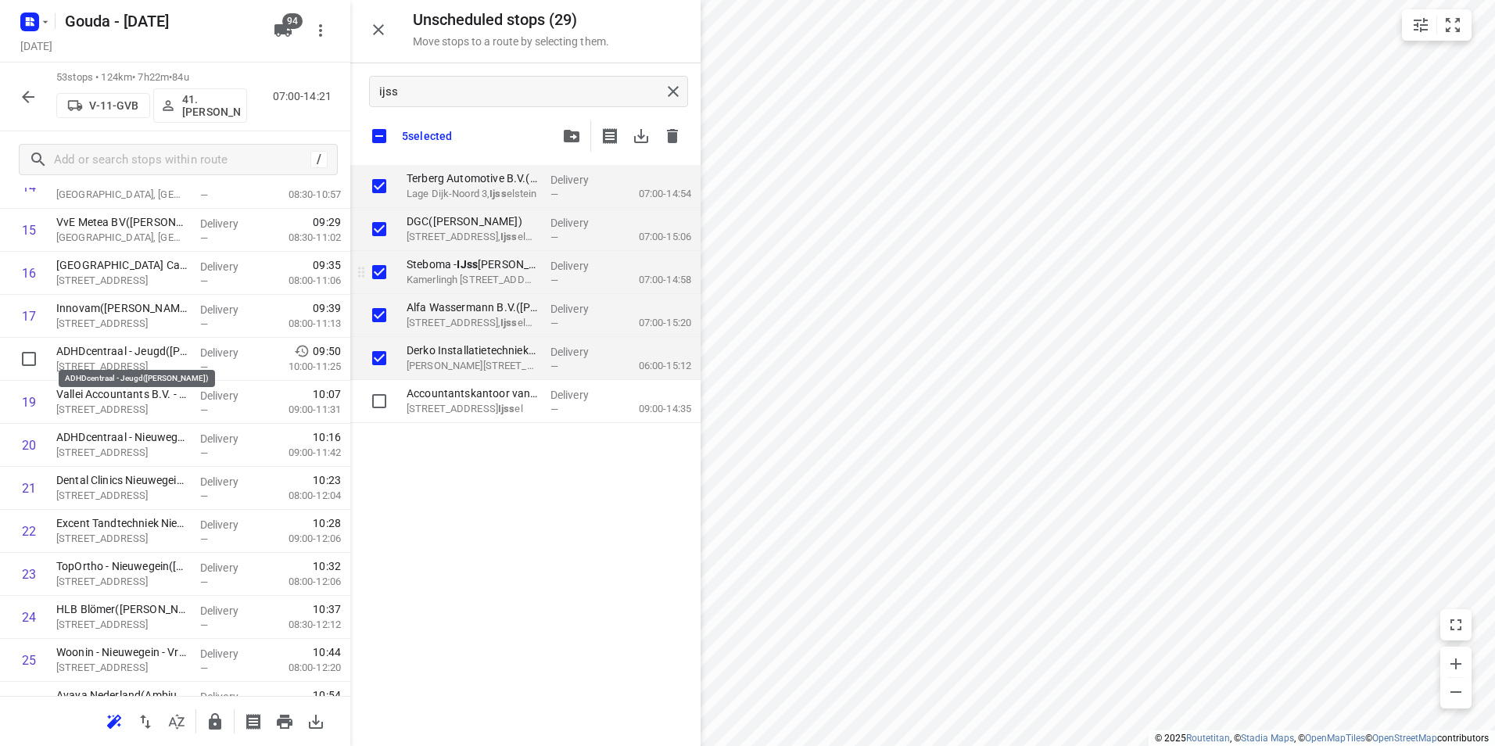
checkbox input "true"
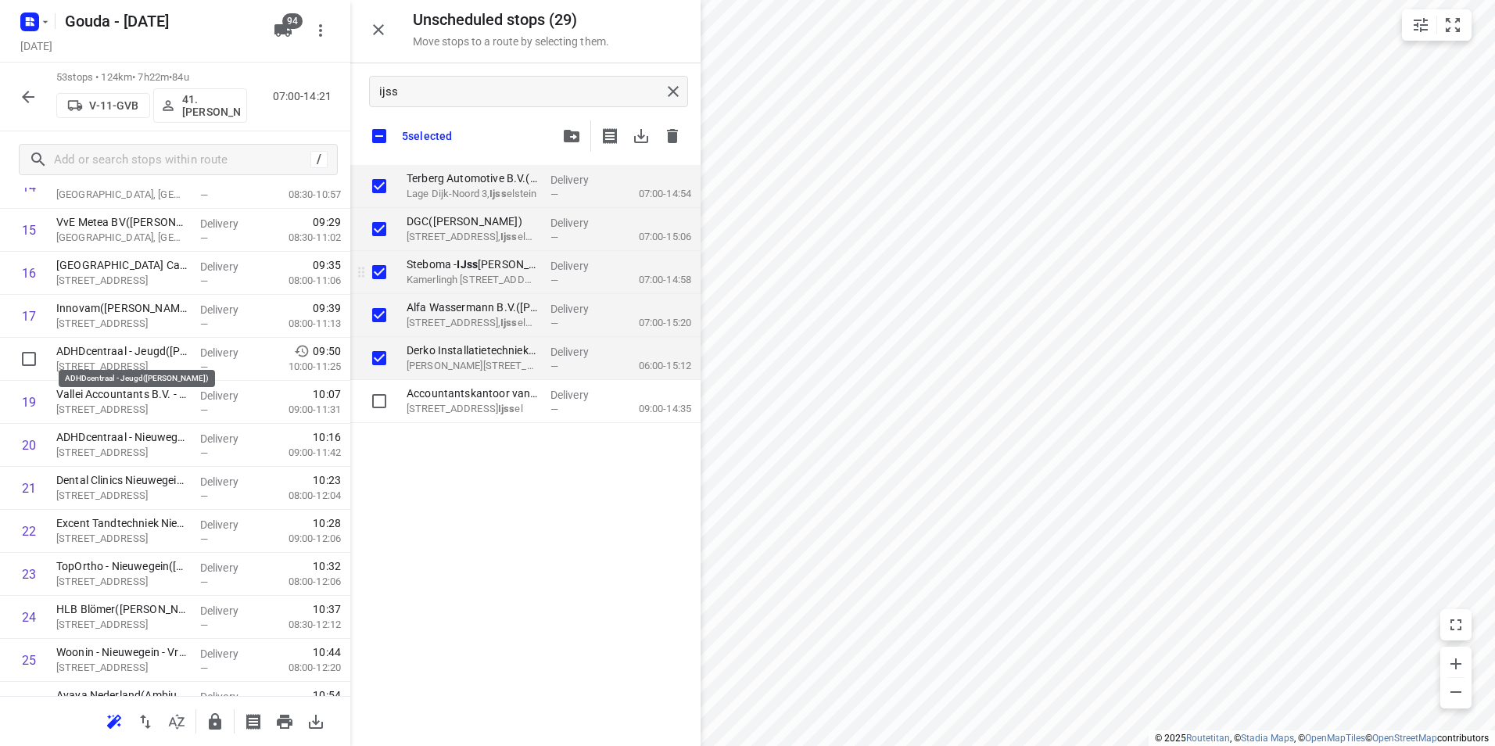
checkbox input "true"
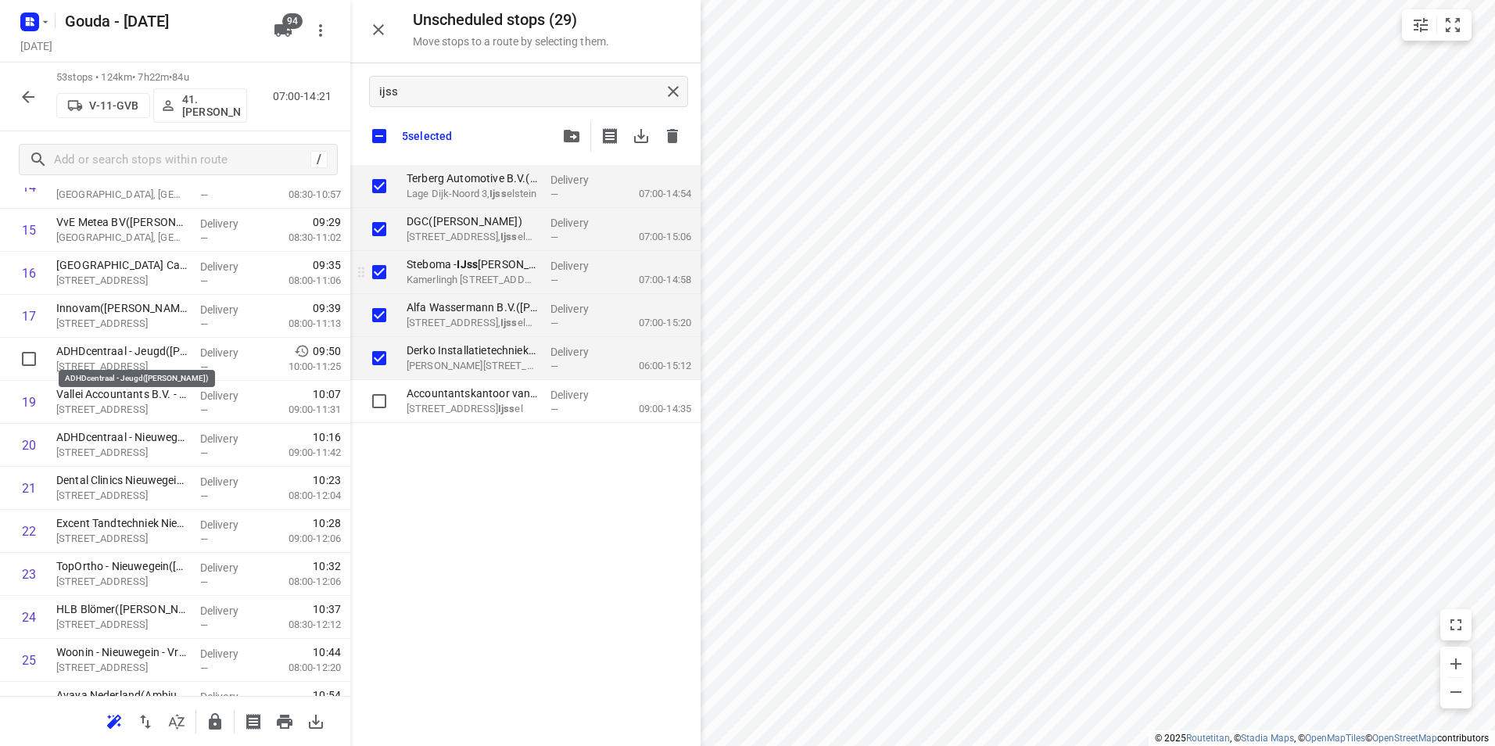
checkbox input "true"
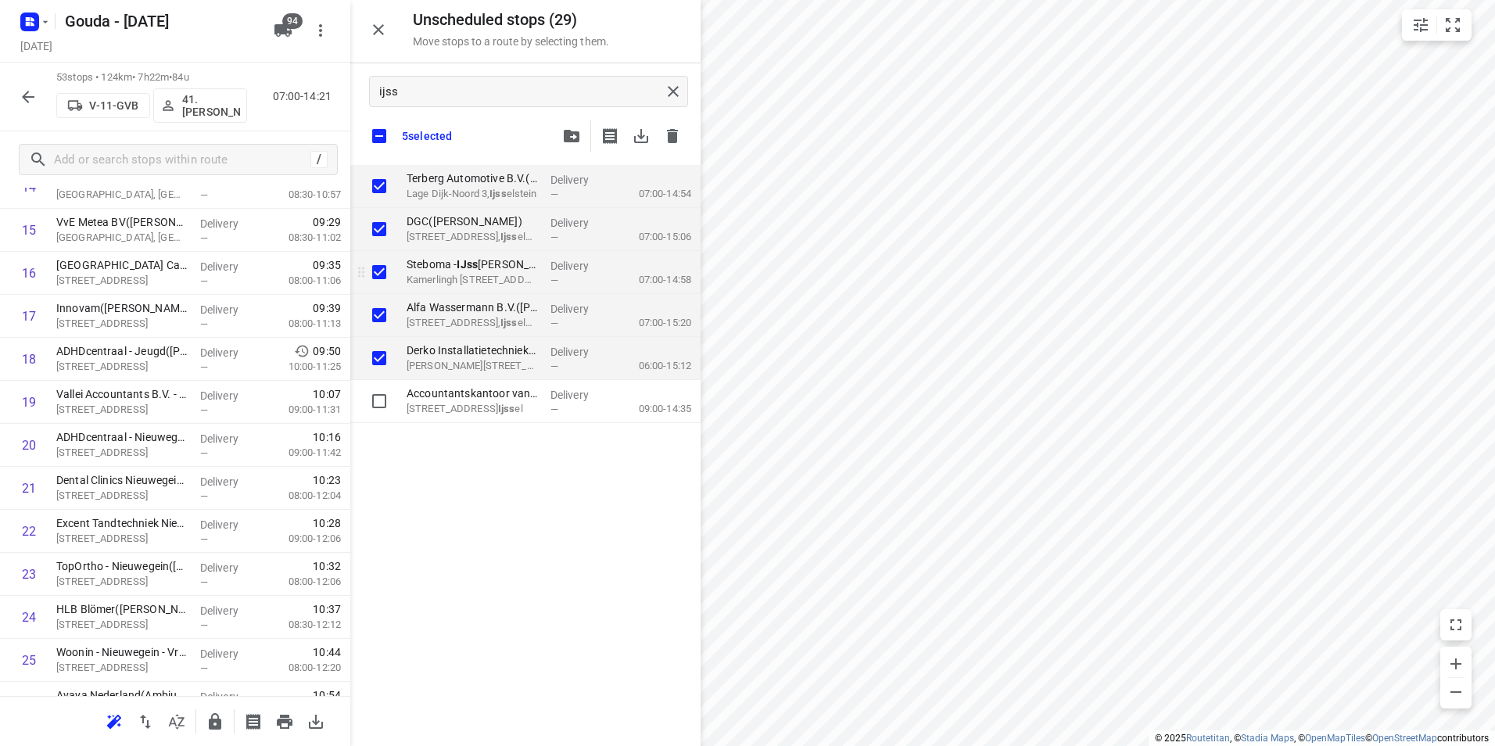
checkbox input "true"
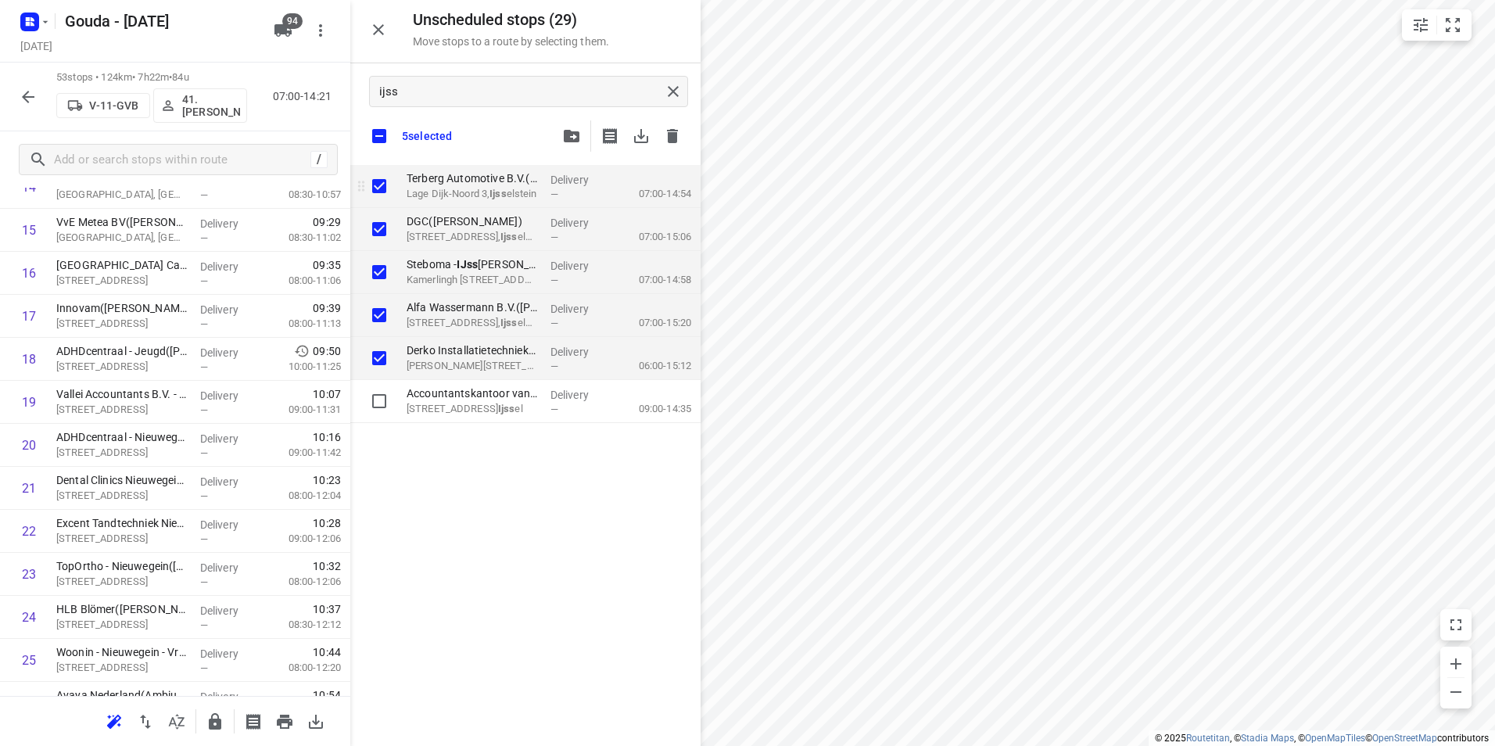
checkbox input "true"
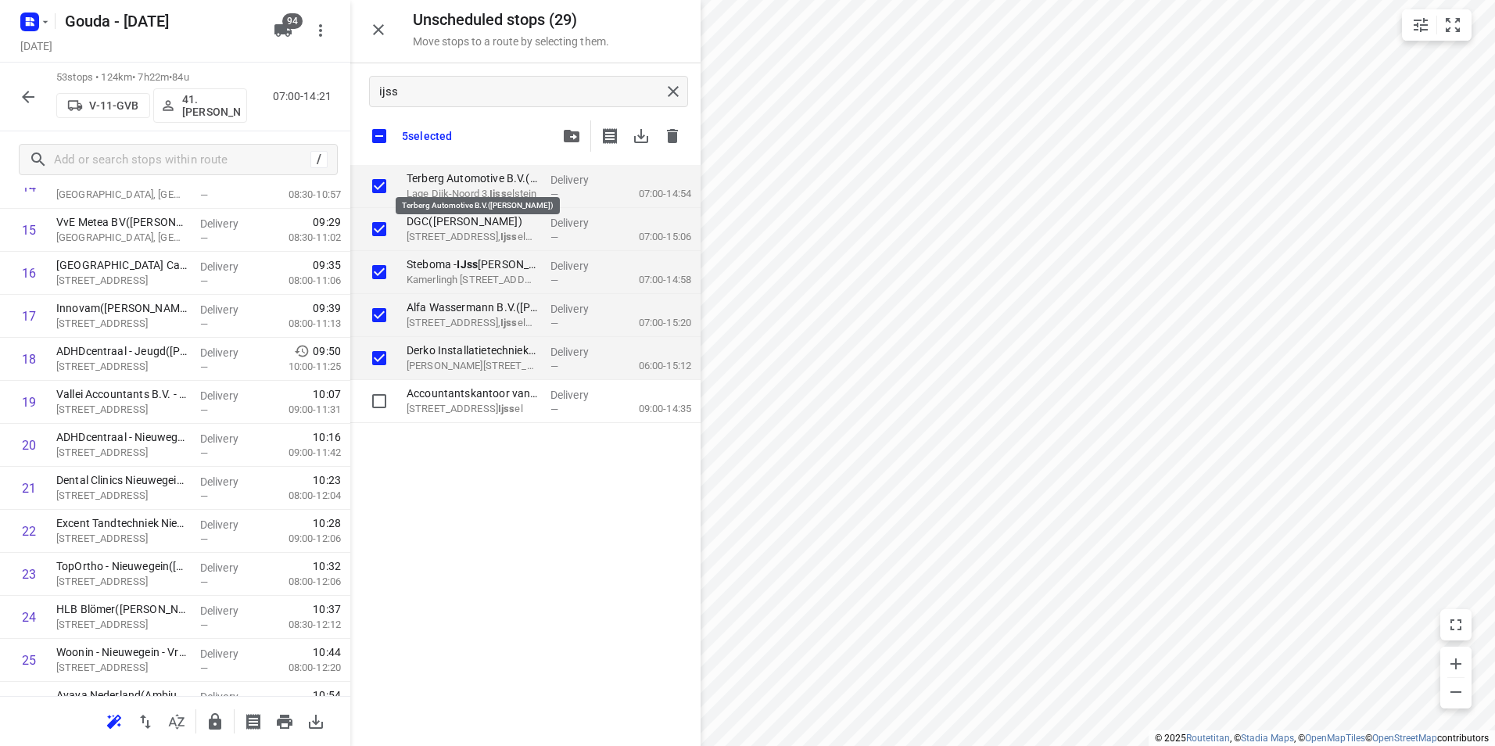
checkbox input "true"
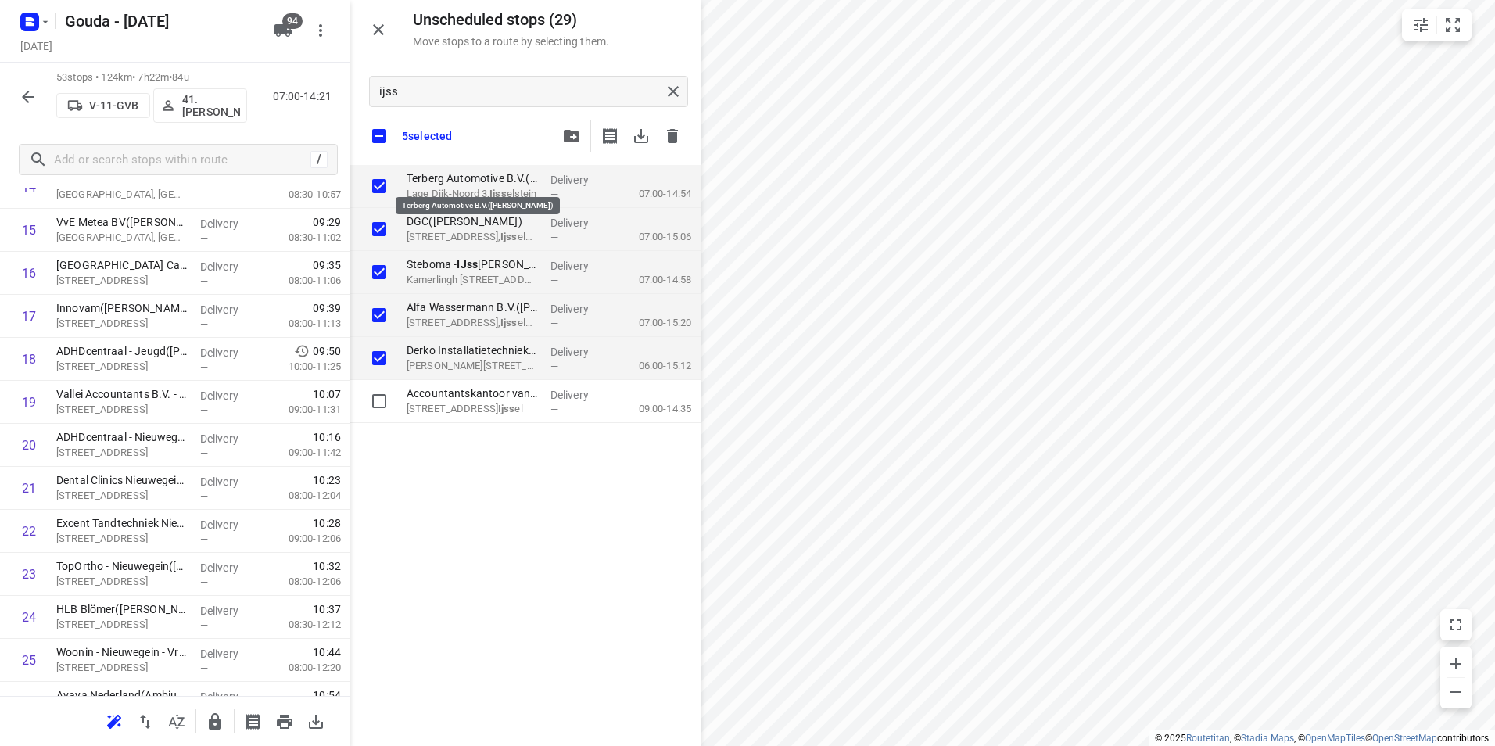
checkbox input "true"
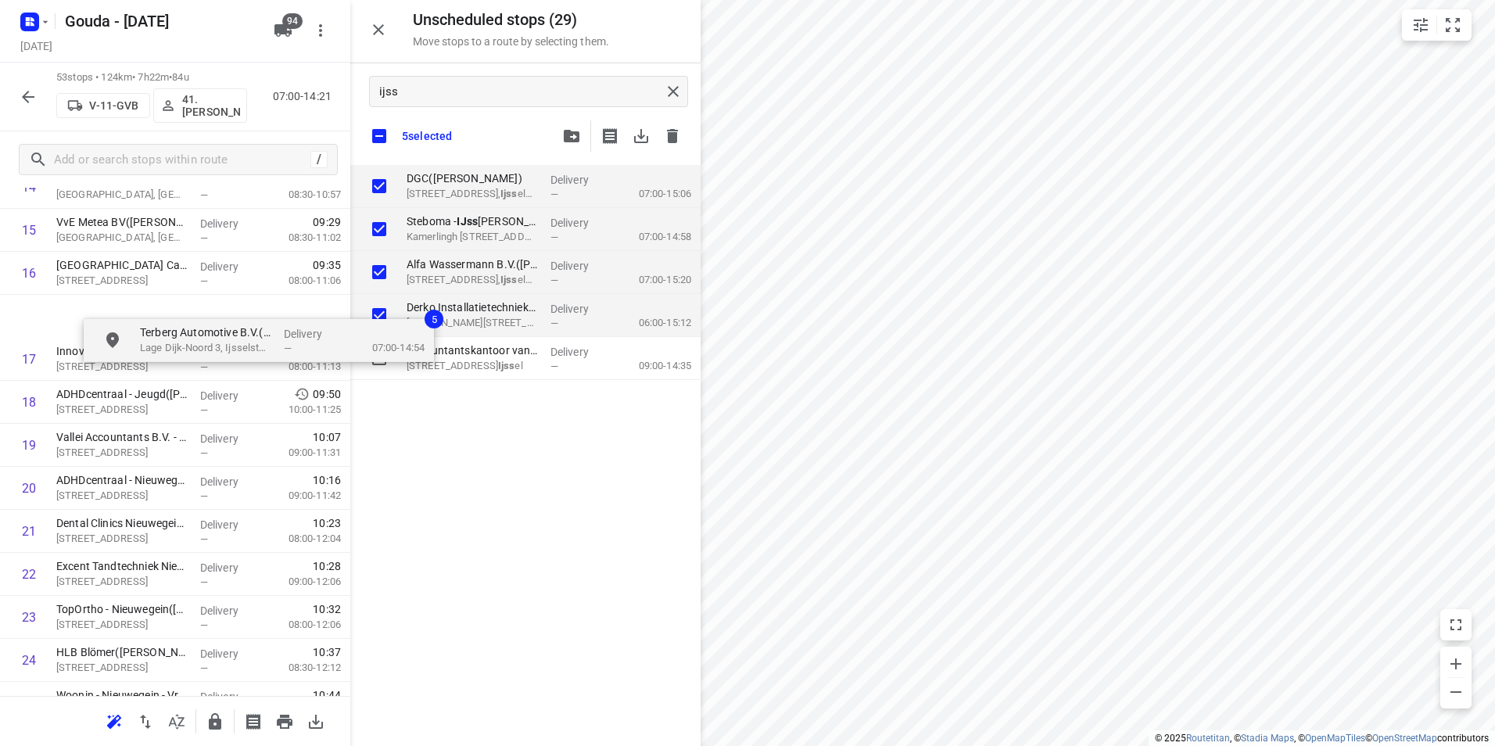
scroll to position [700, 0]
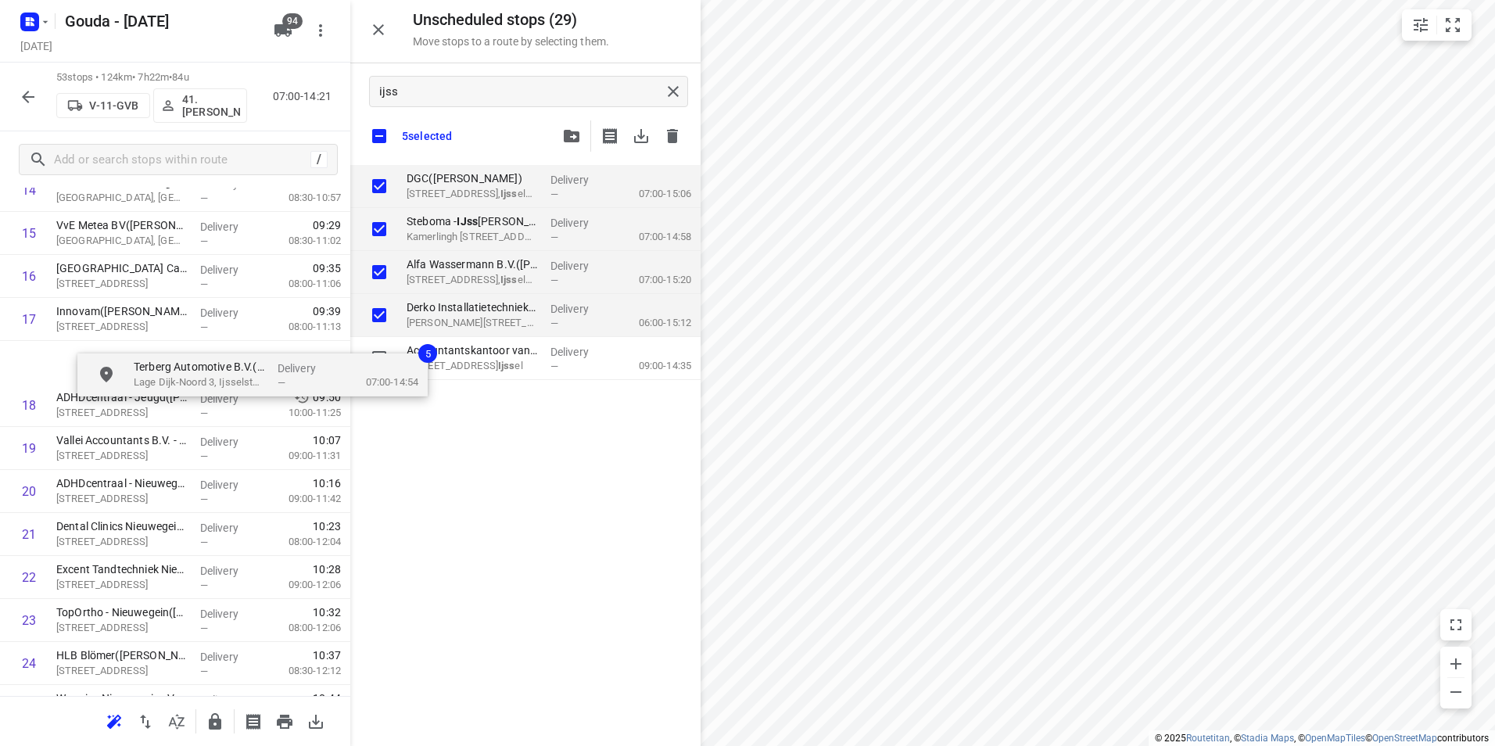
checkbox input "true"
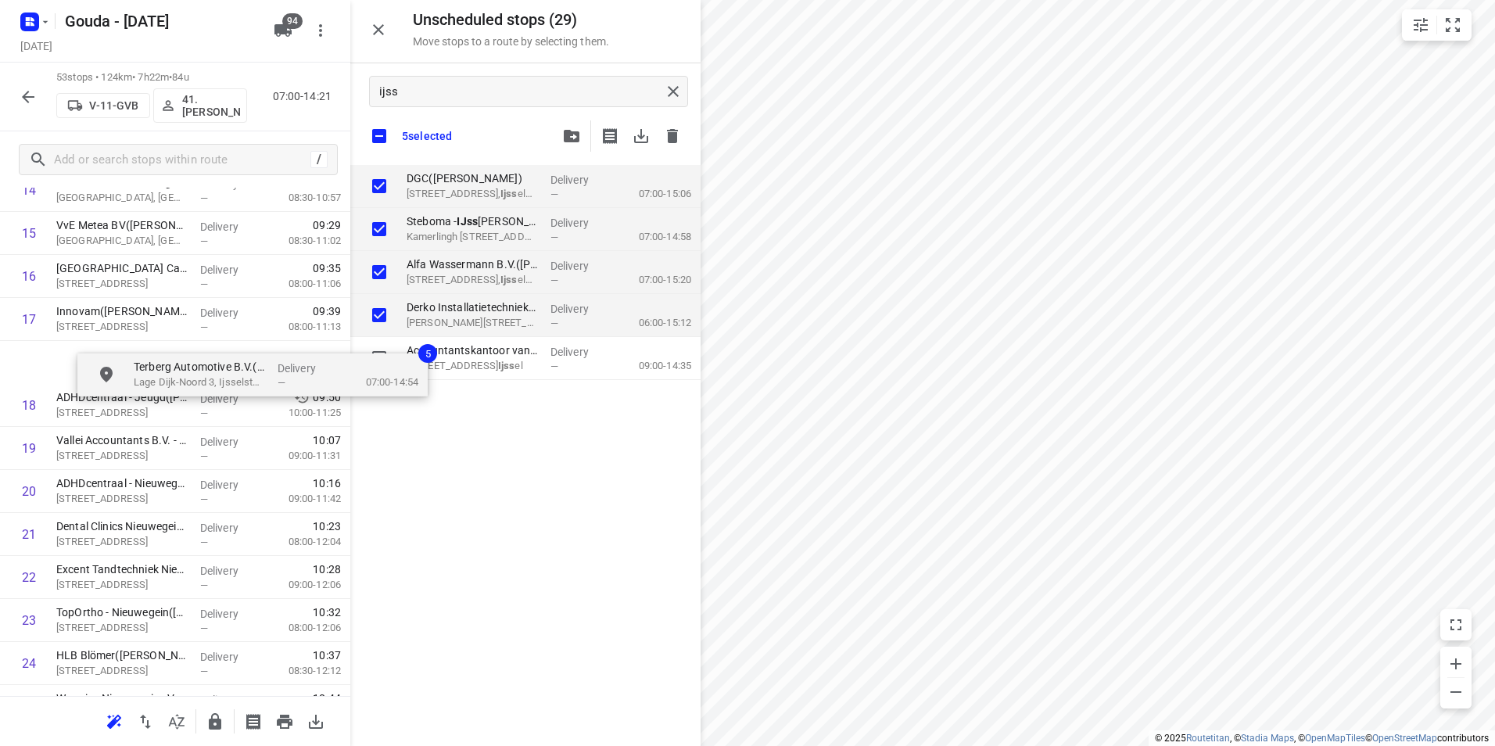
checkbox input "true"
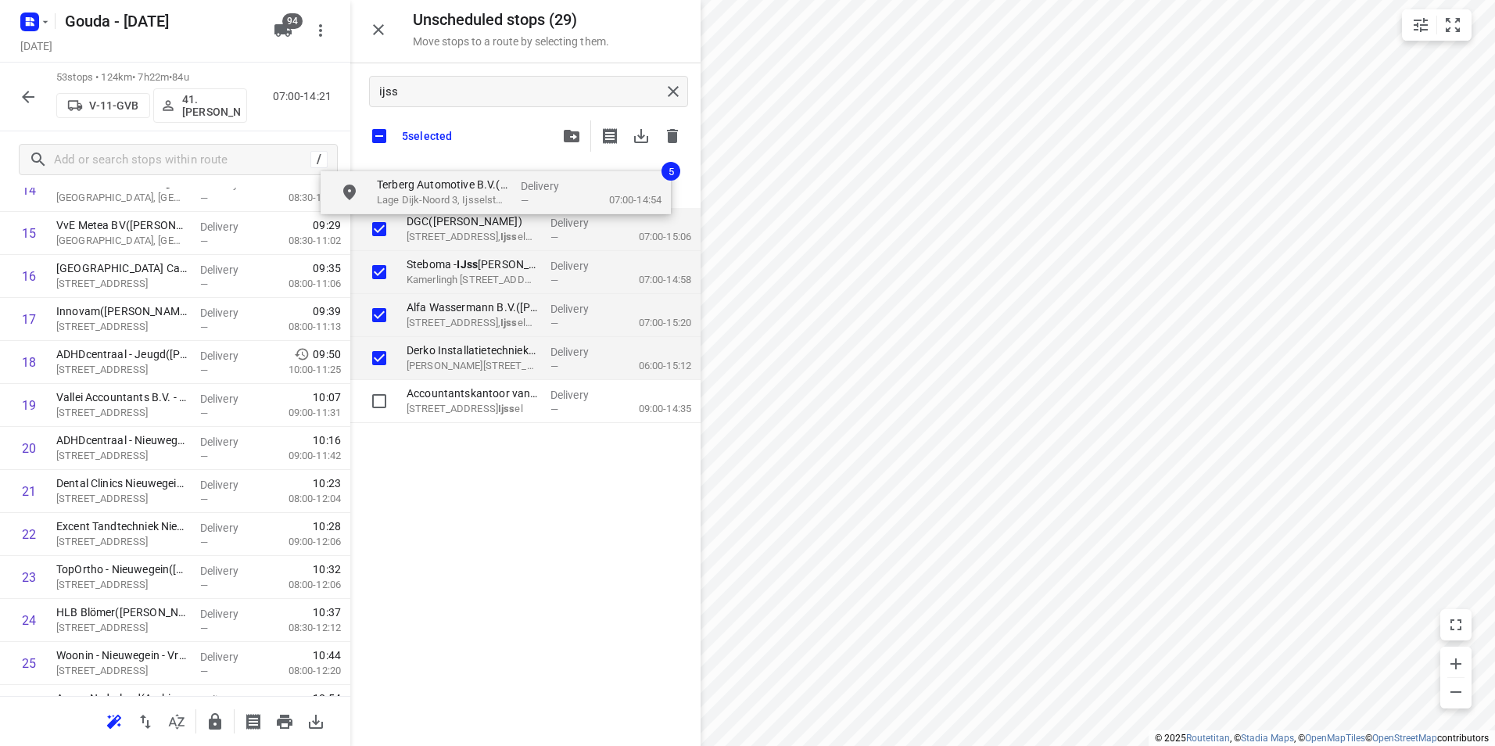
drag, startPoint x: 470, startPoint y: 182, endPoint x: 442, endPoint y: 191, distance: 28.7
checkbox input "true"
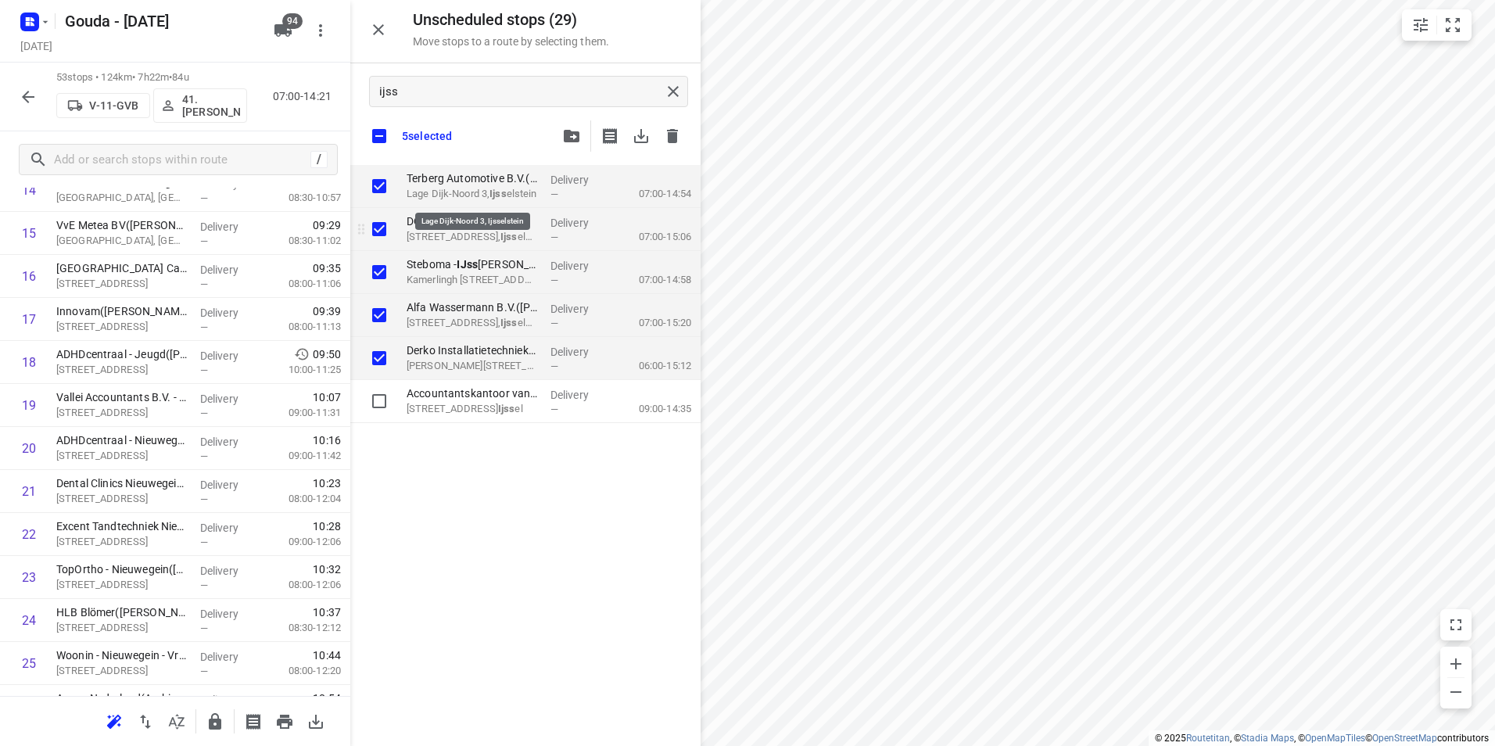
checkbox input "true"
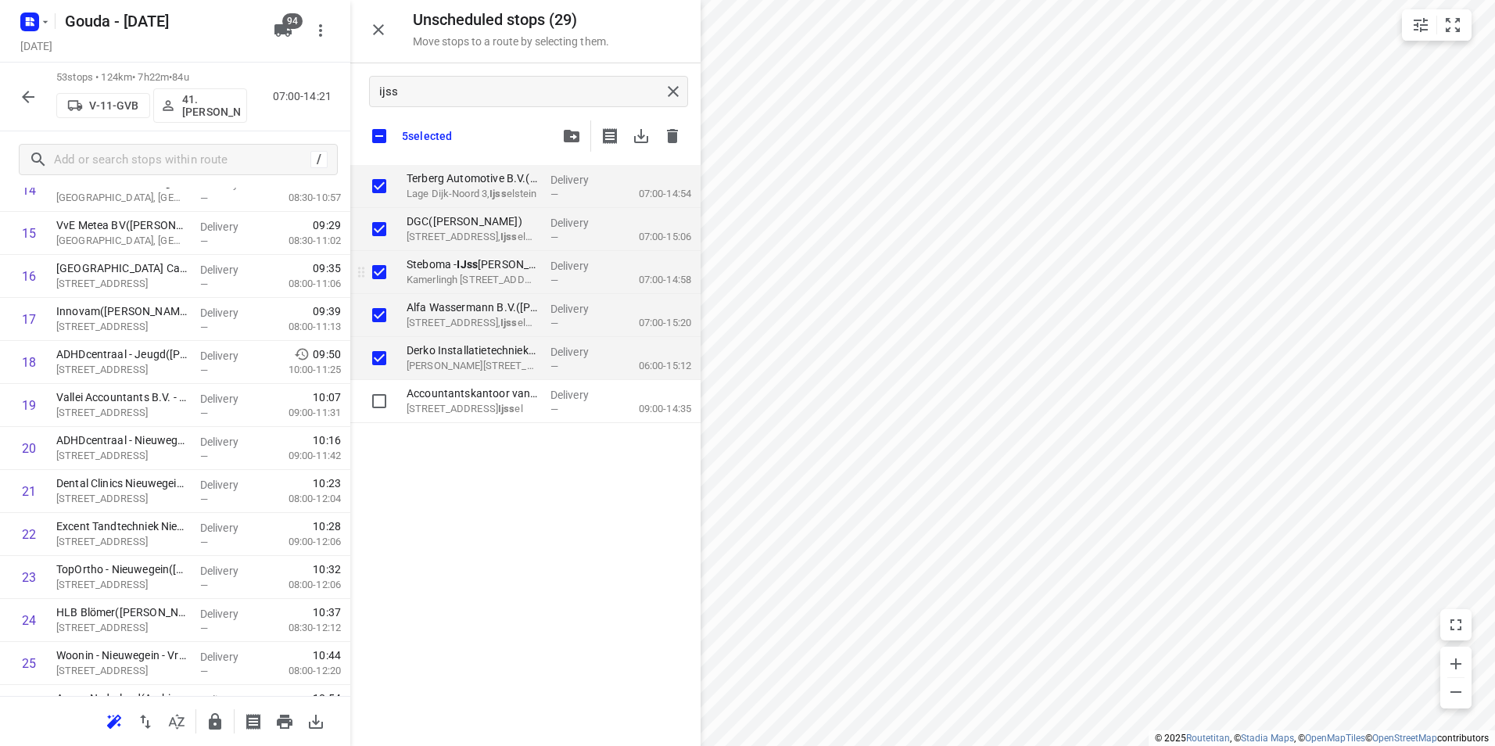
checkbox input "true"
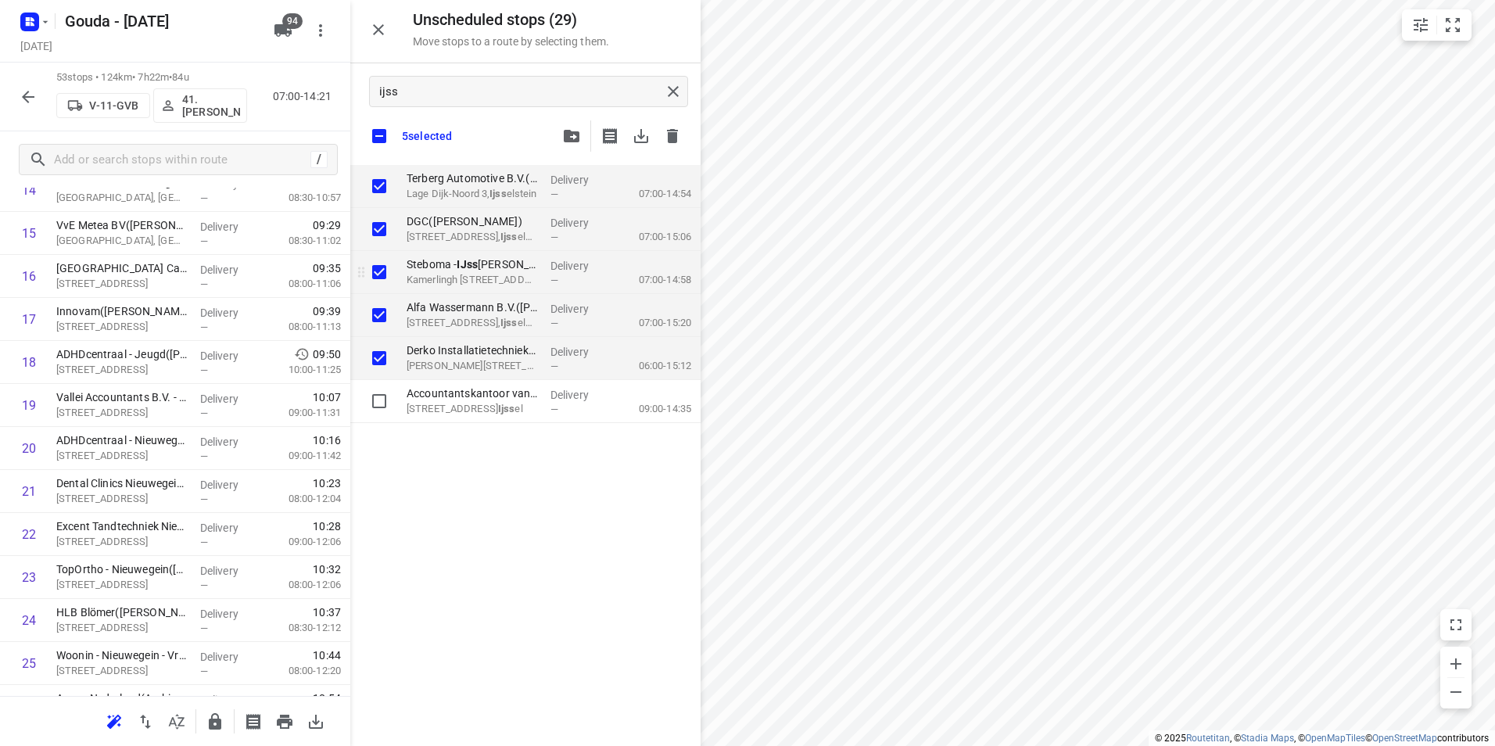
checkbox input "true"
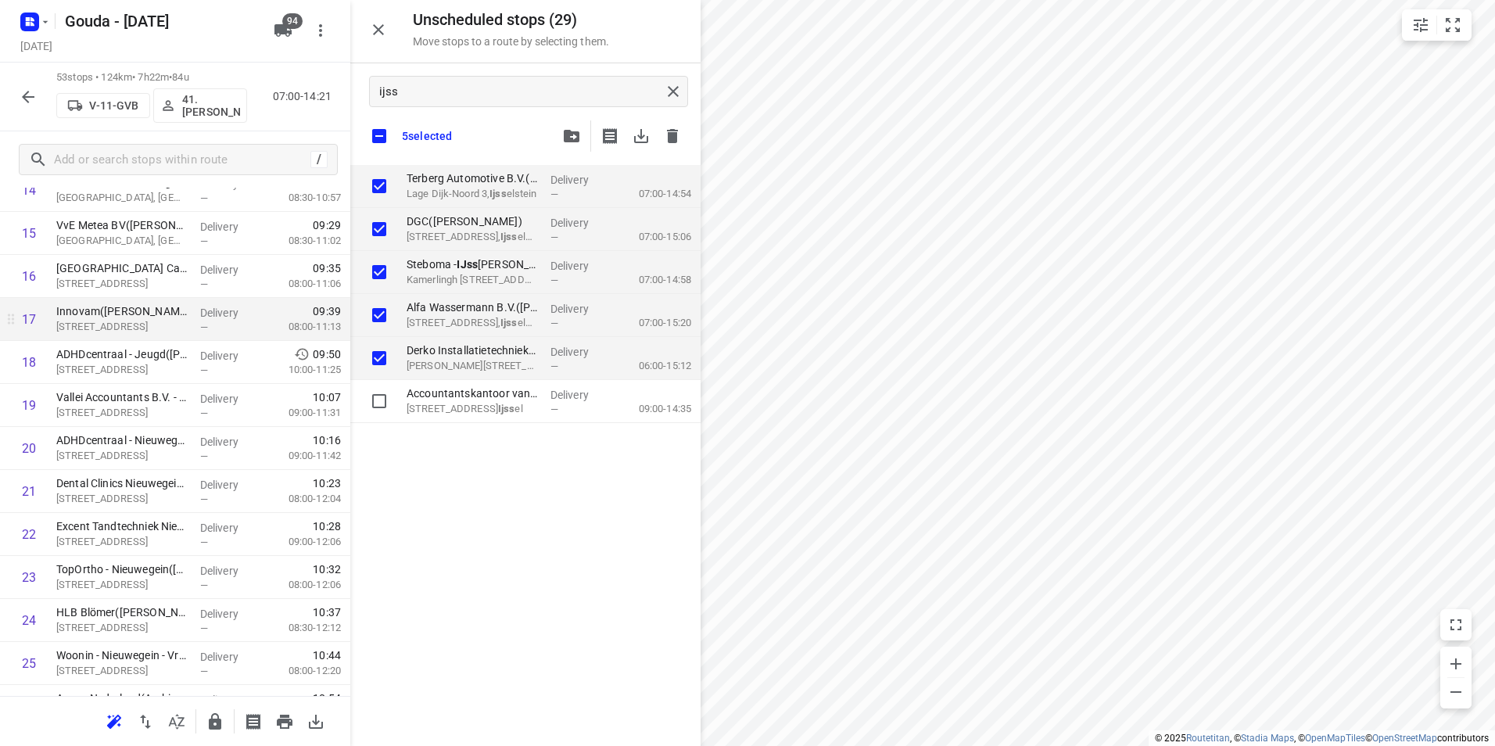
checkbox input "true"
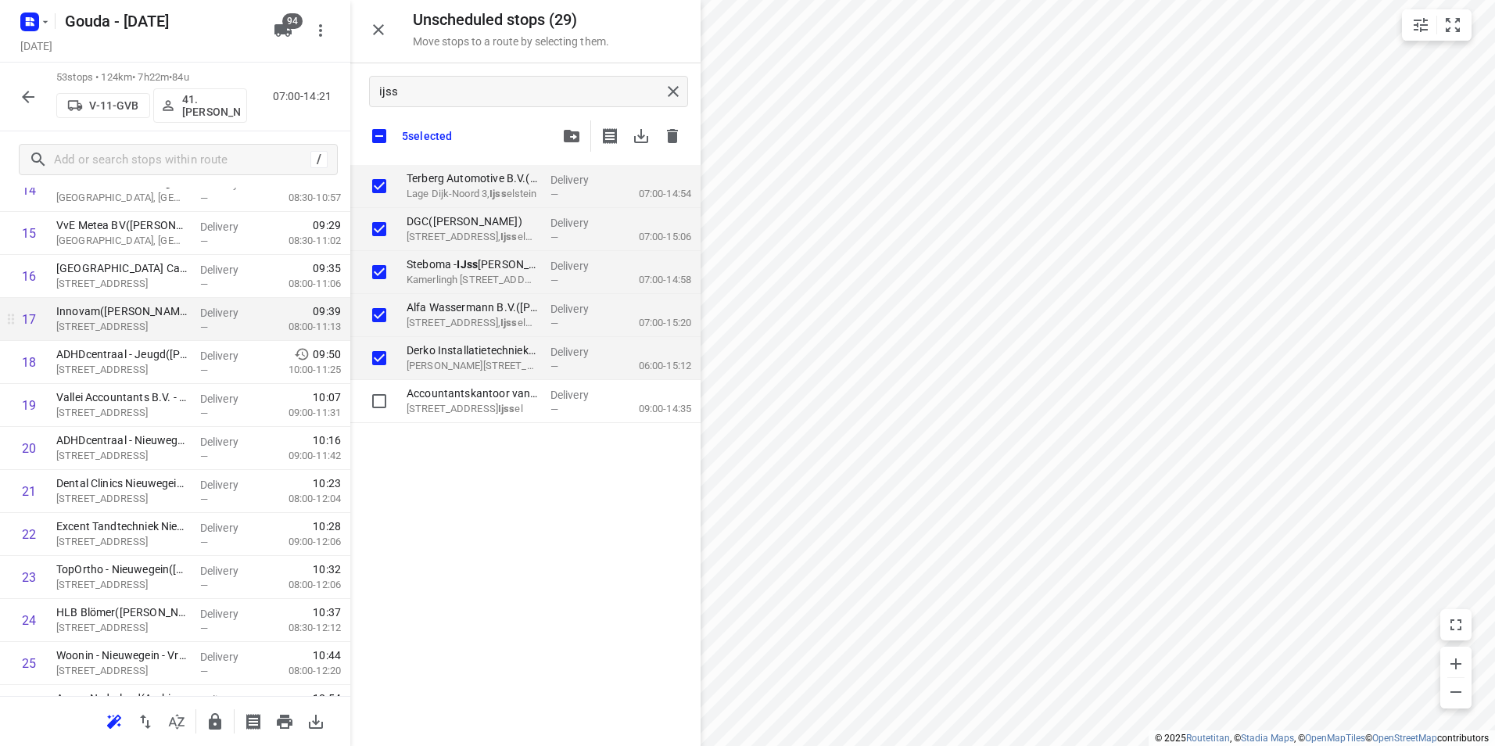
checkbox input "true"
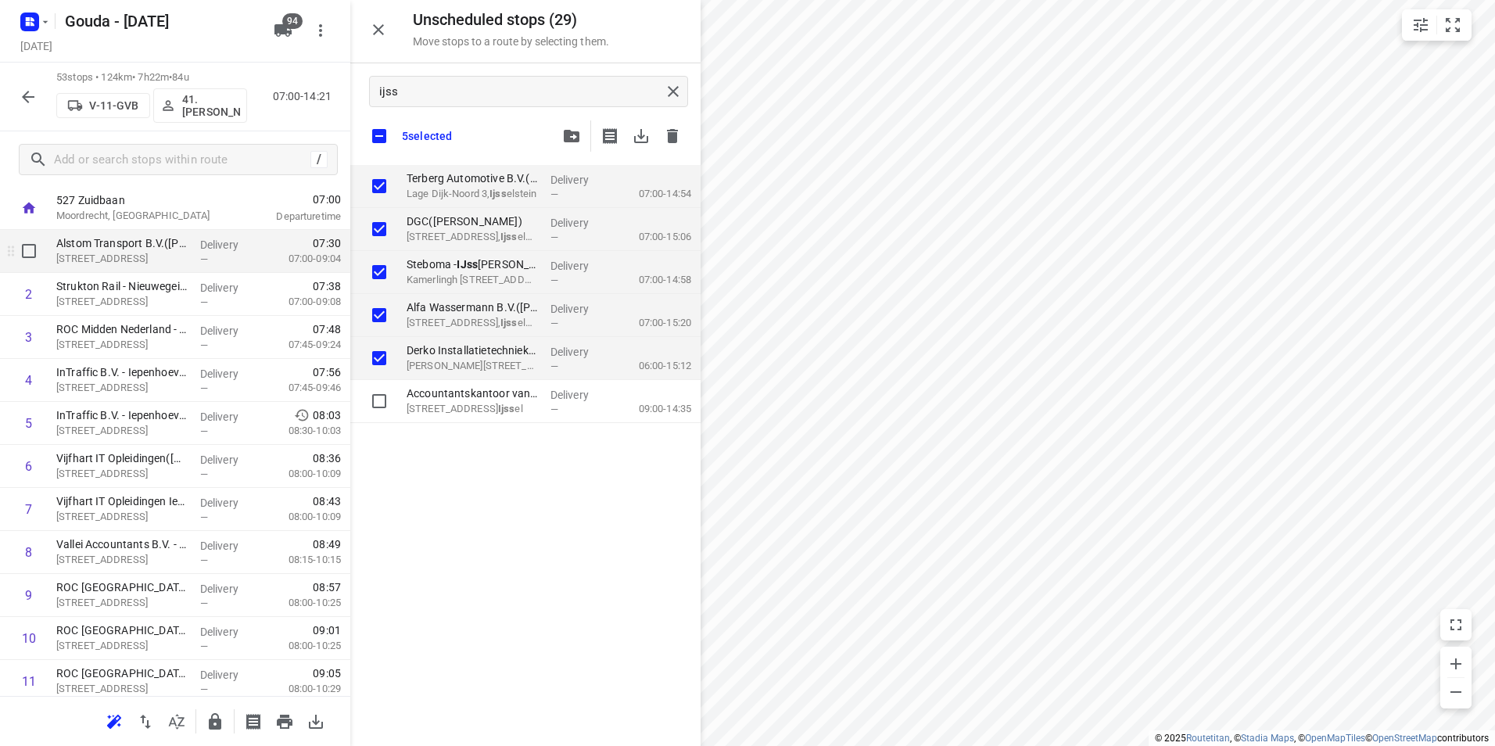
scroll to position [0, 0]
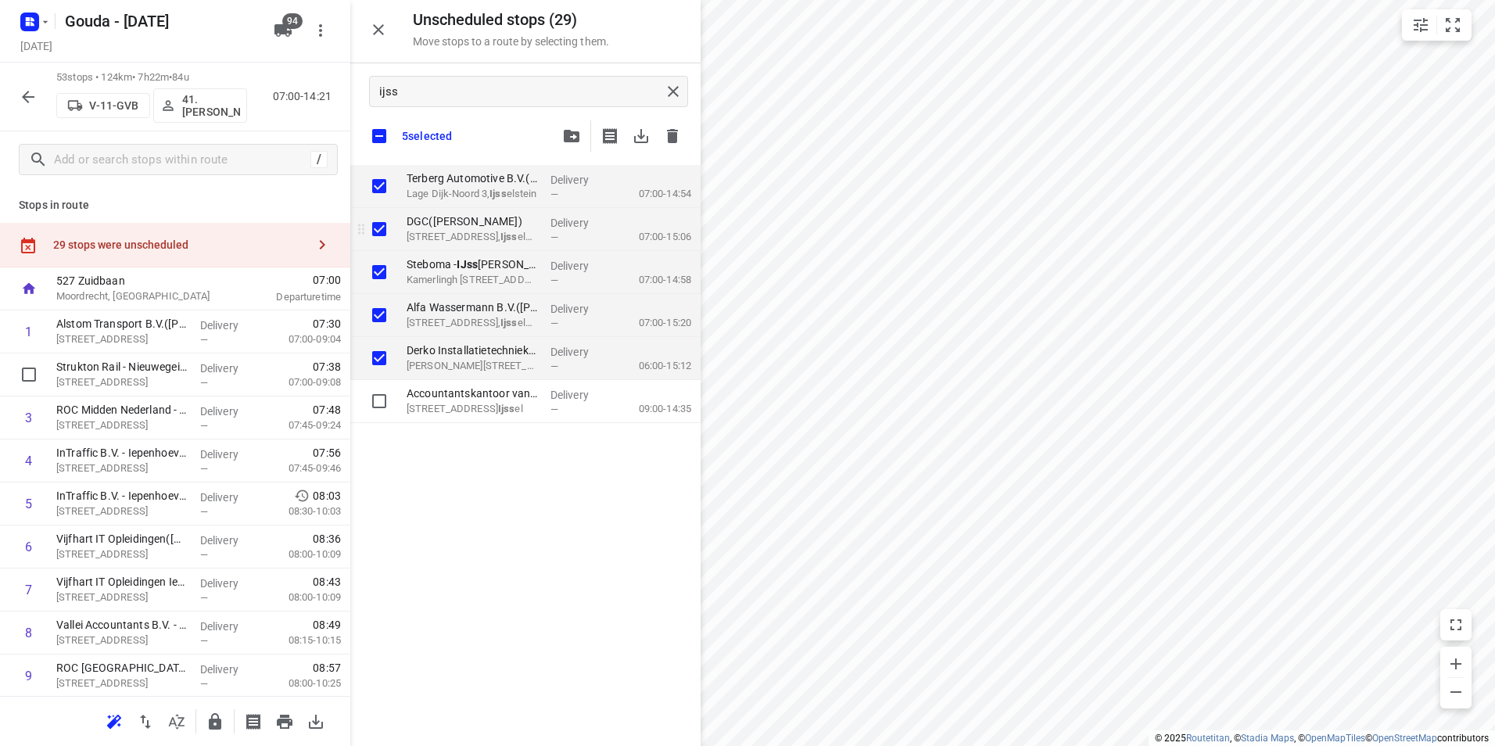
checkbox input "true"
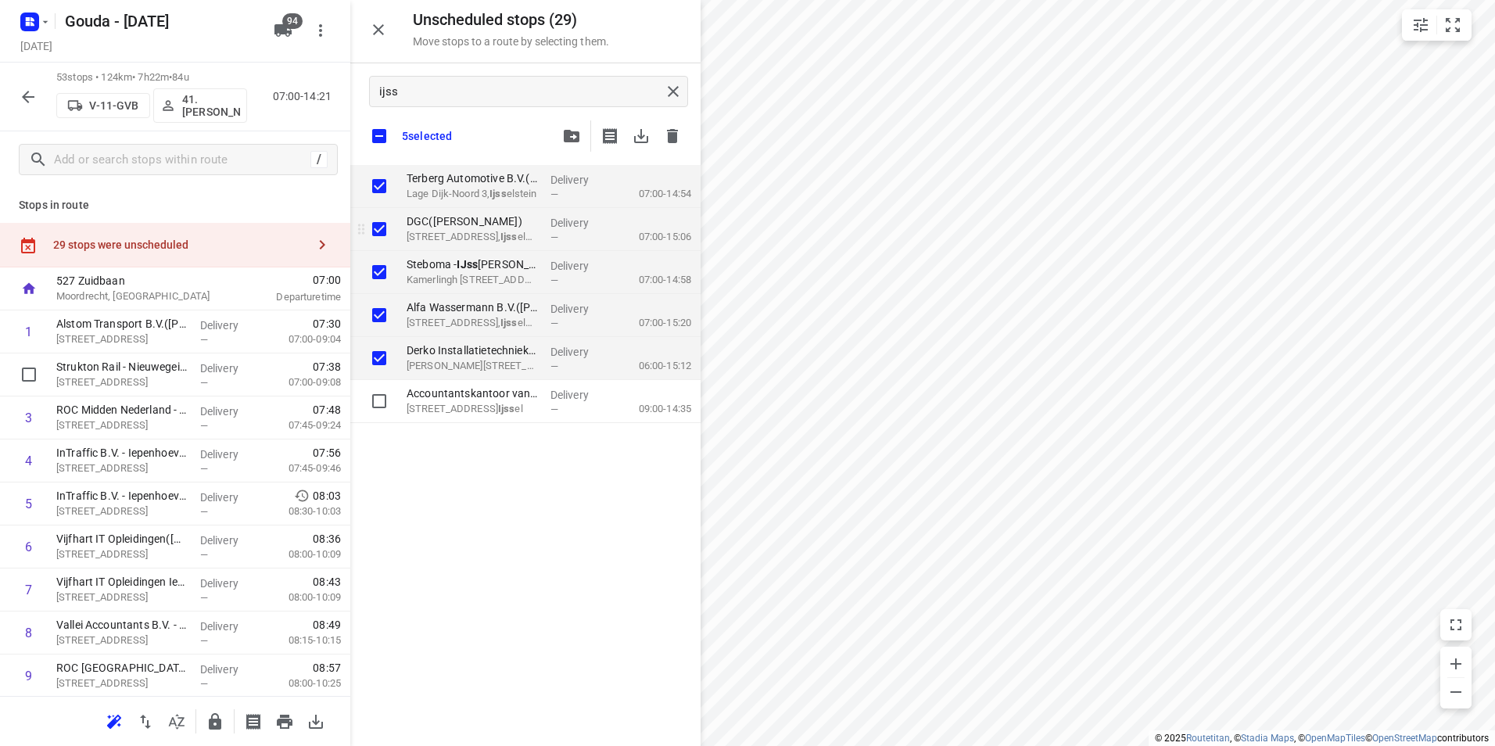
checkbox input "true"
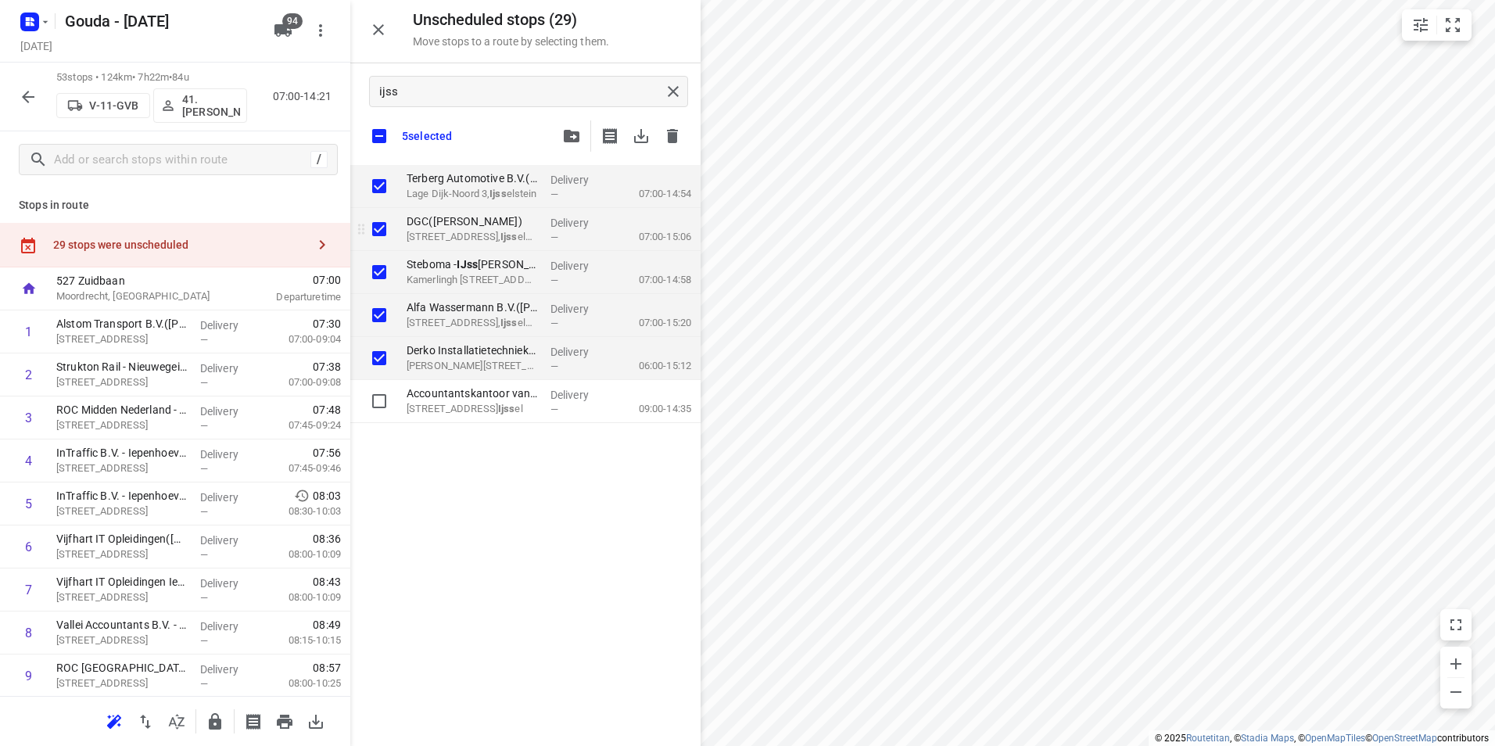
checkbox input "true"
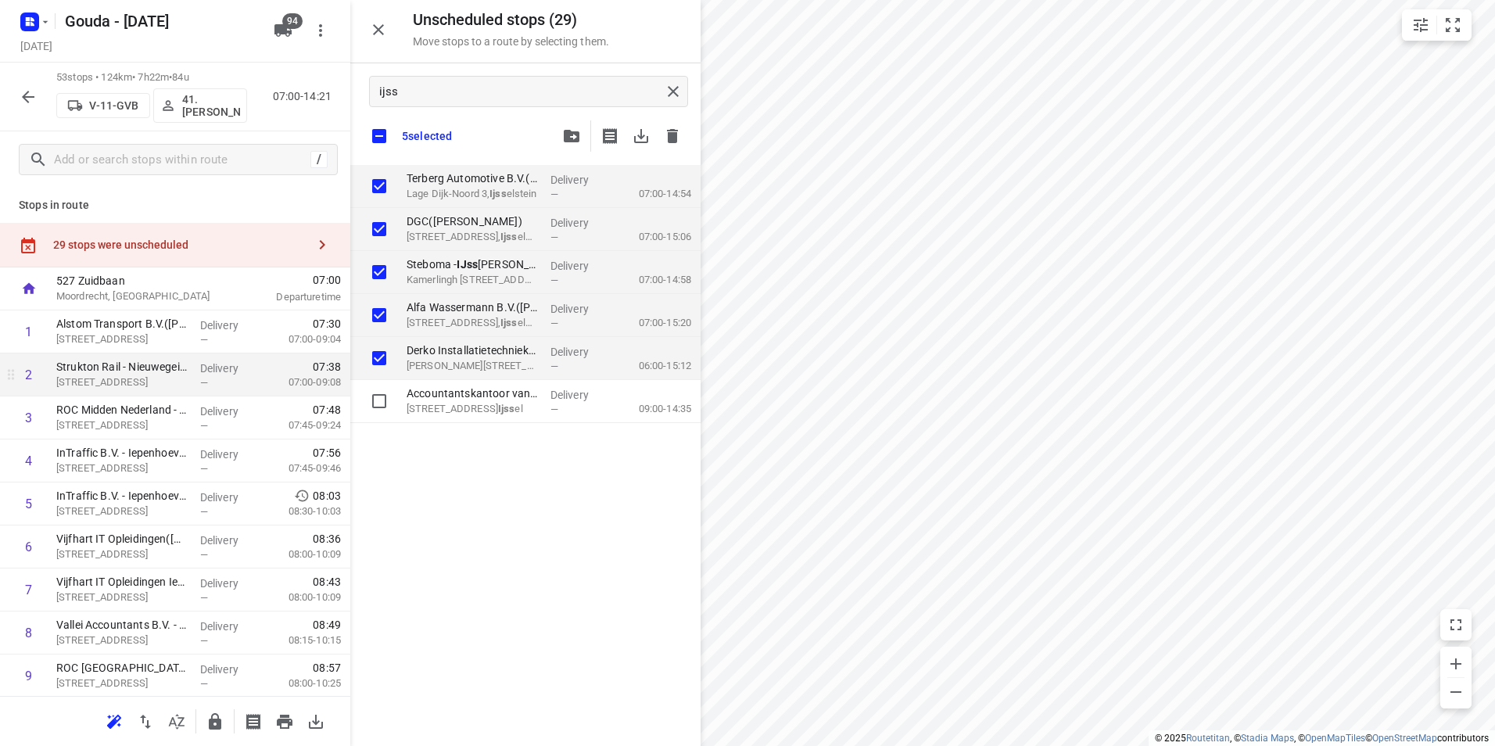
checkbox input "true"
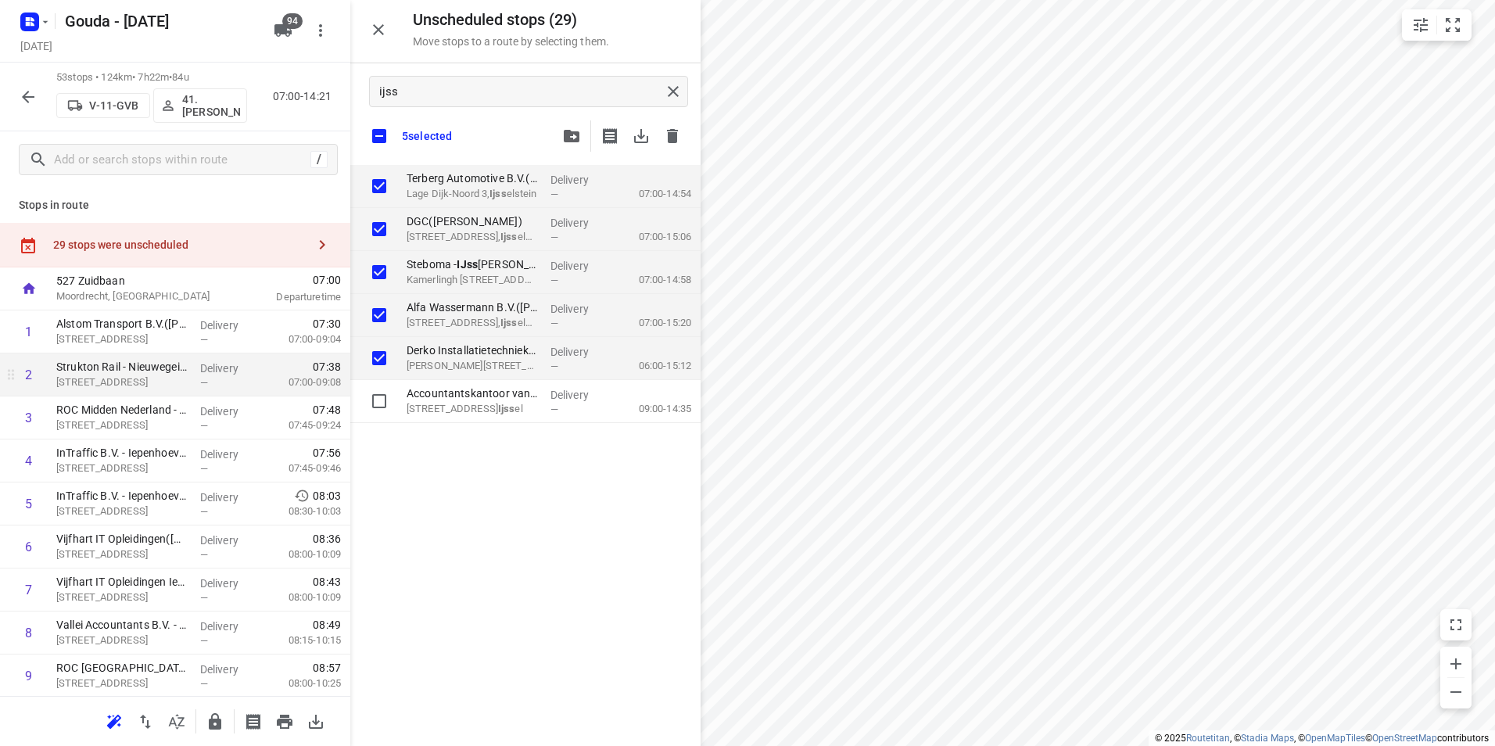
checkbox input "true"
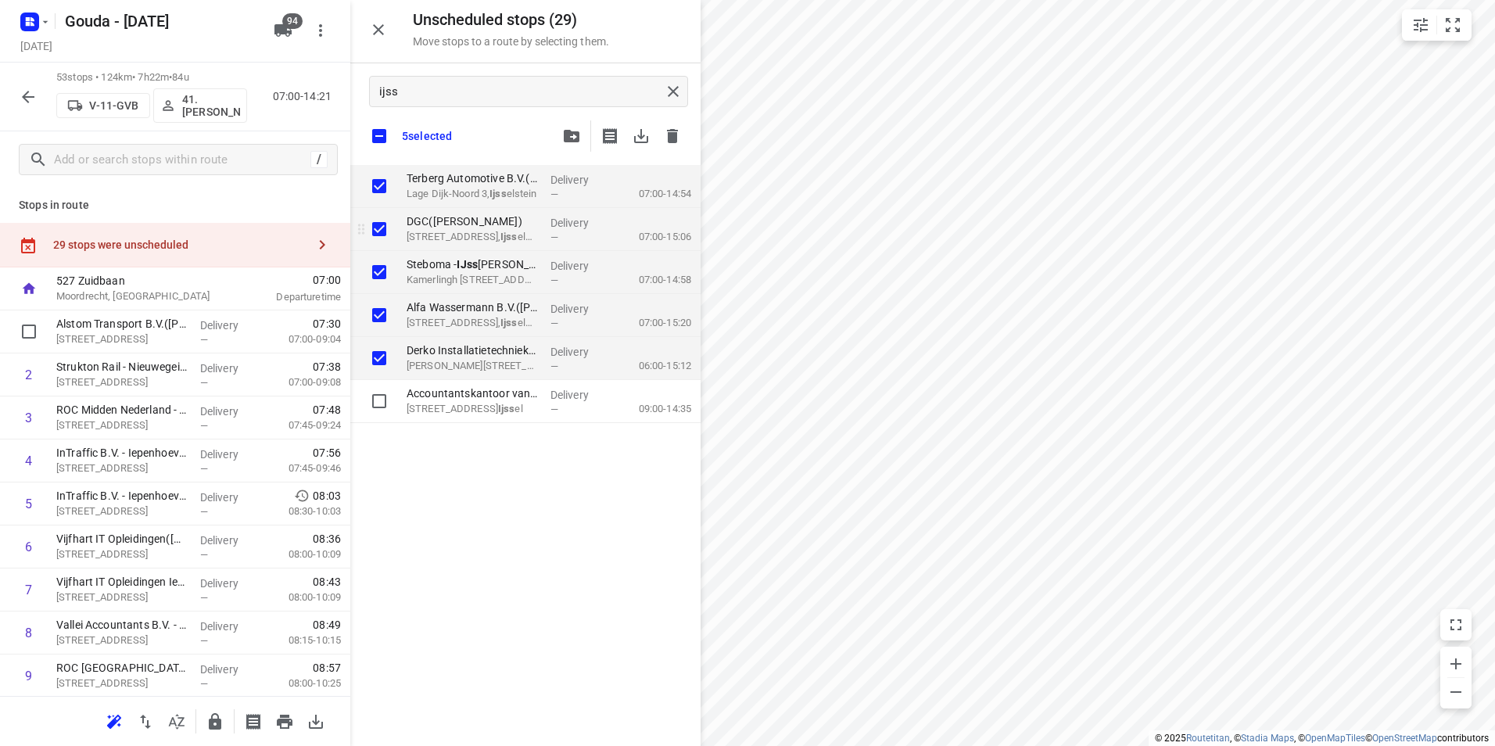
checkbox input "true"
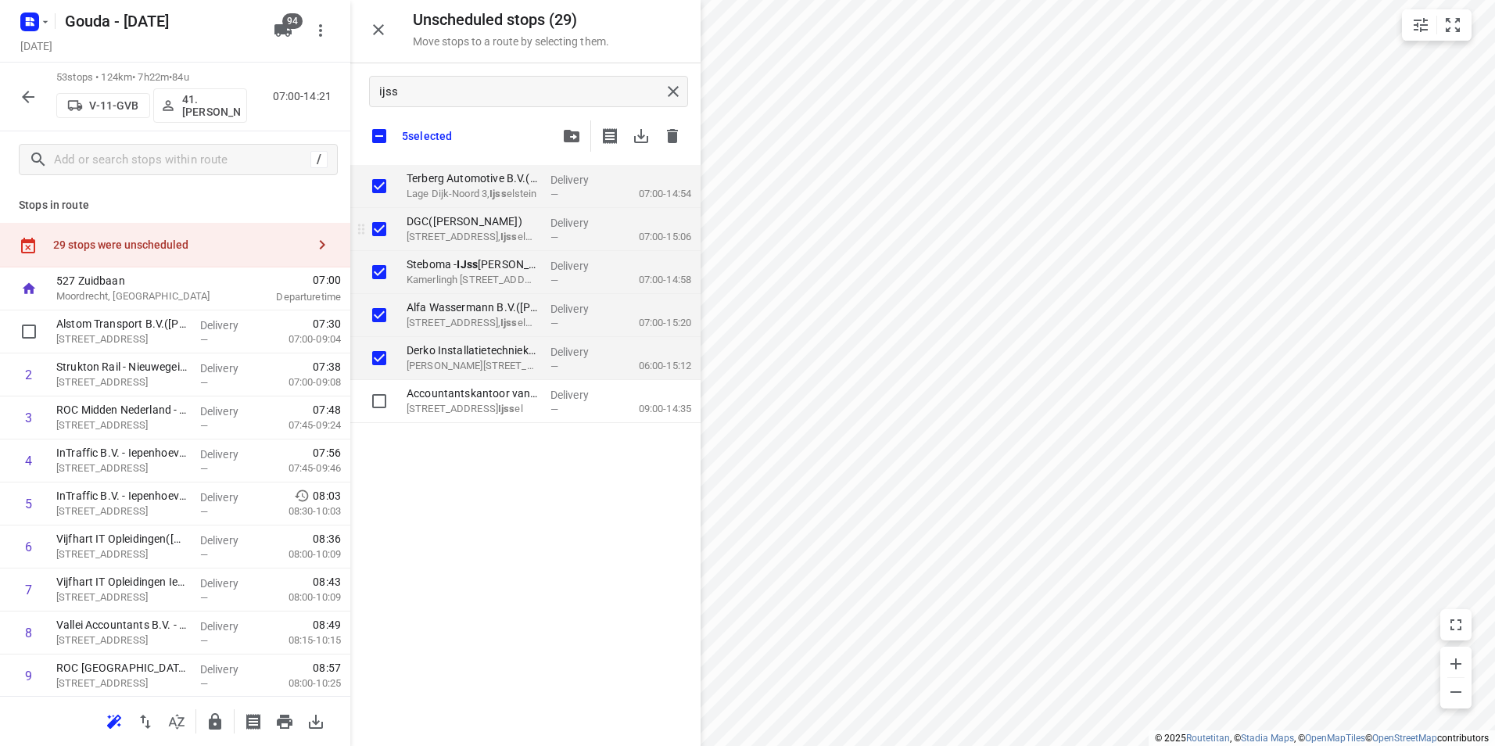
checkbox input "true"
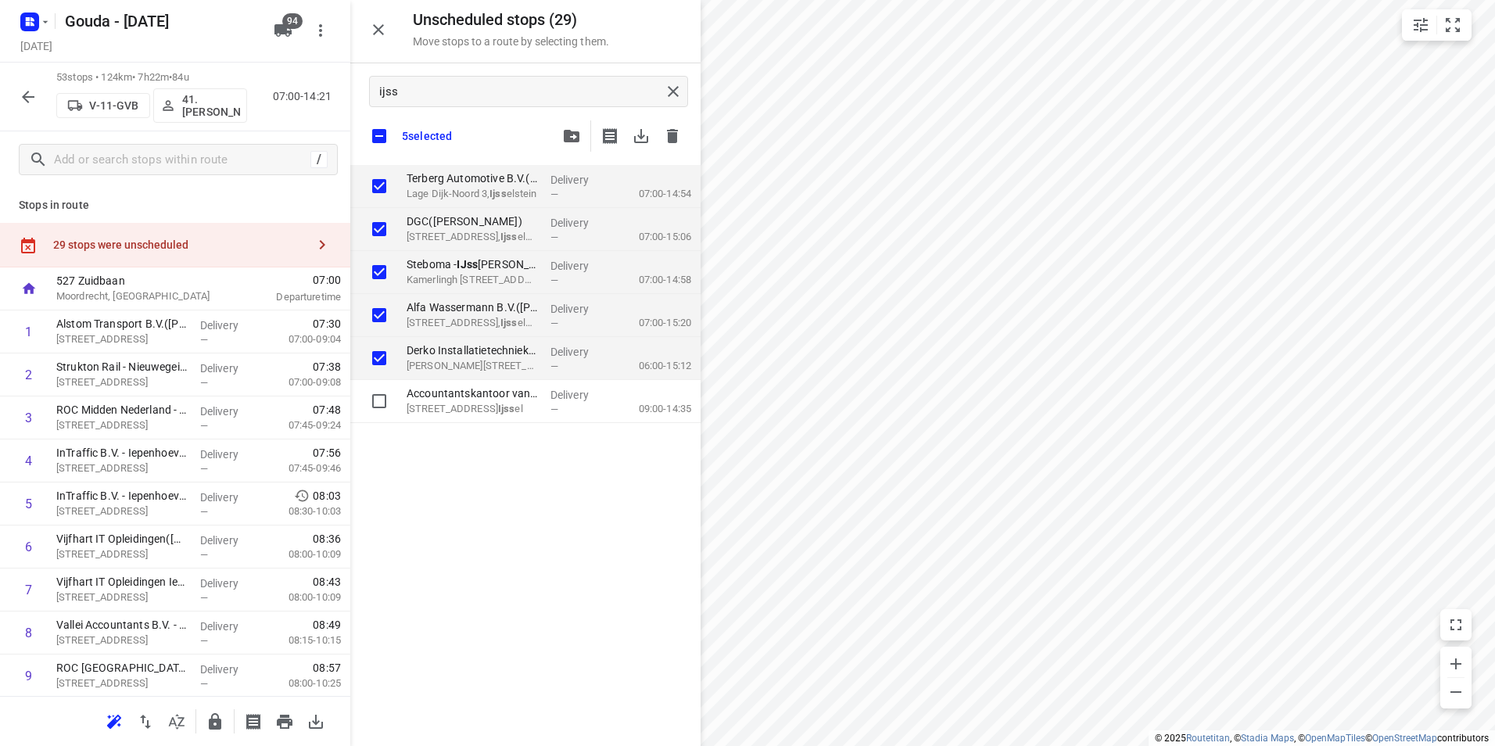
checkbox input "true"
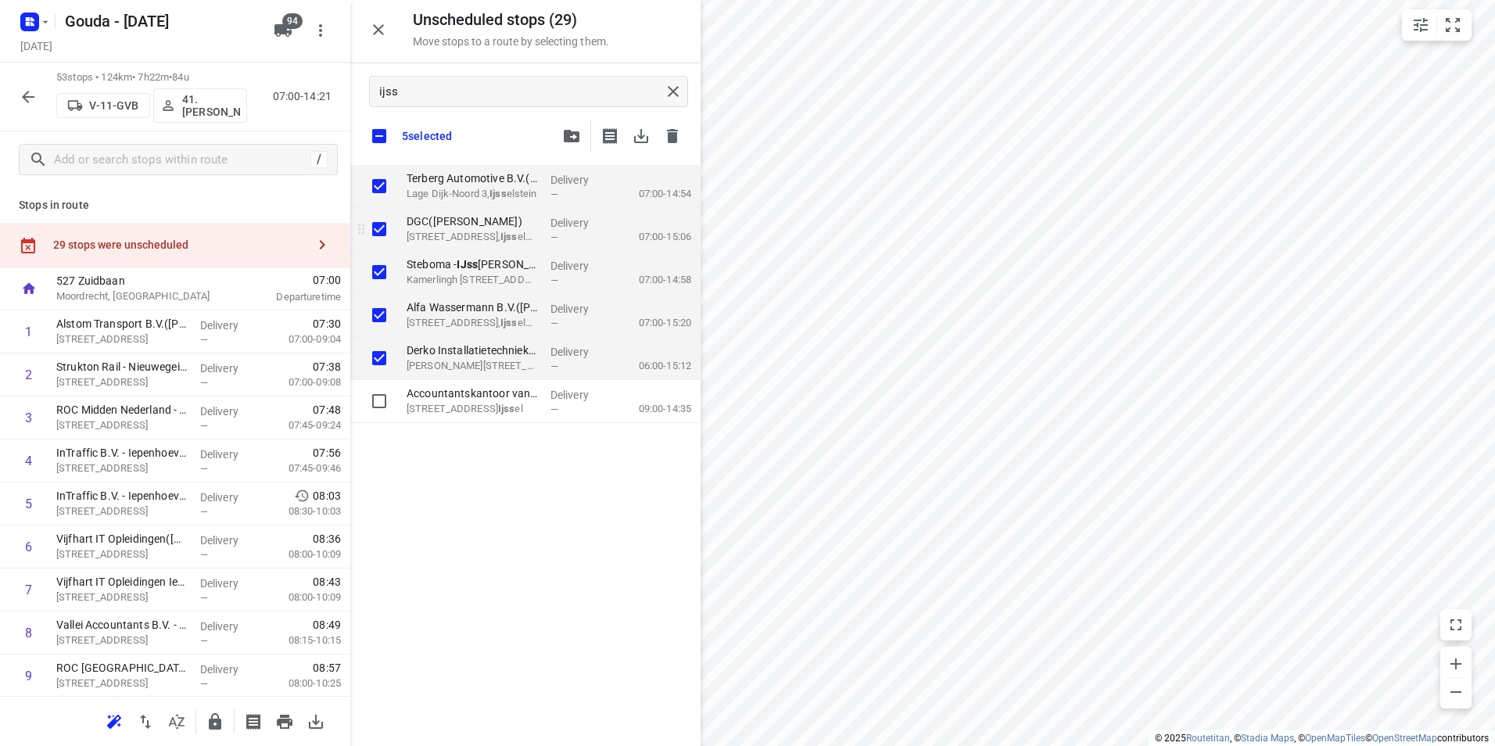
checkbox input "true"
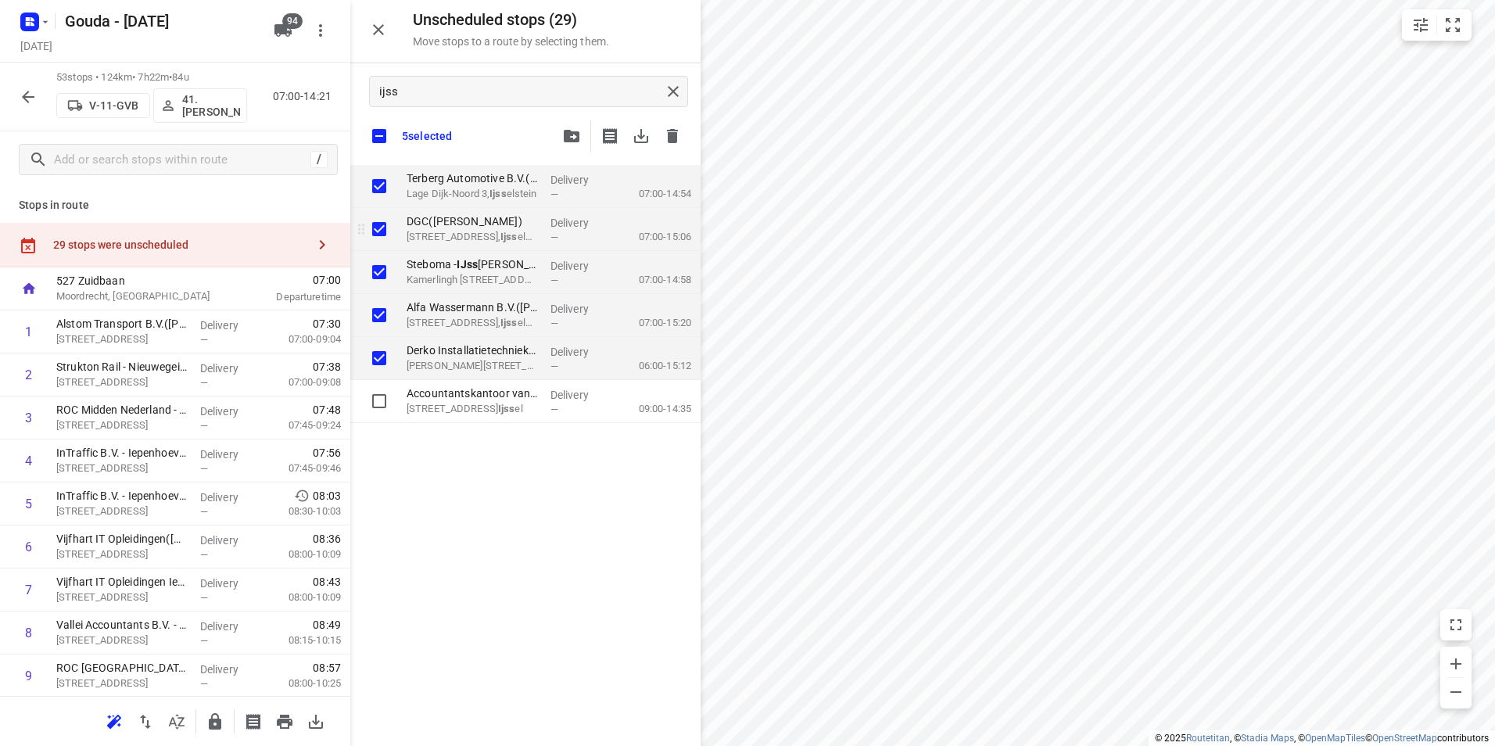
checkbox input "true"
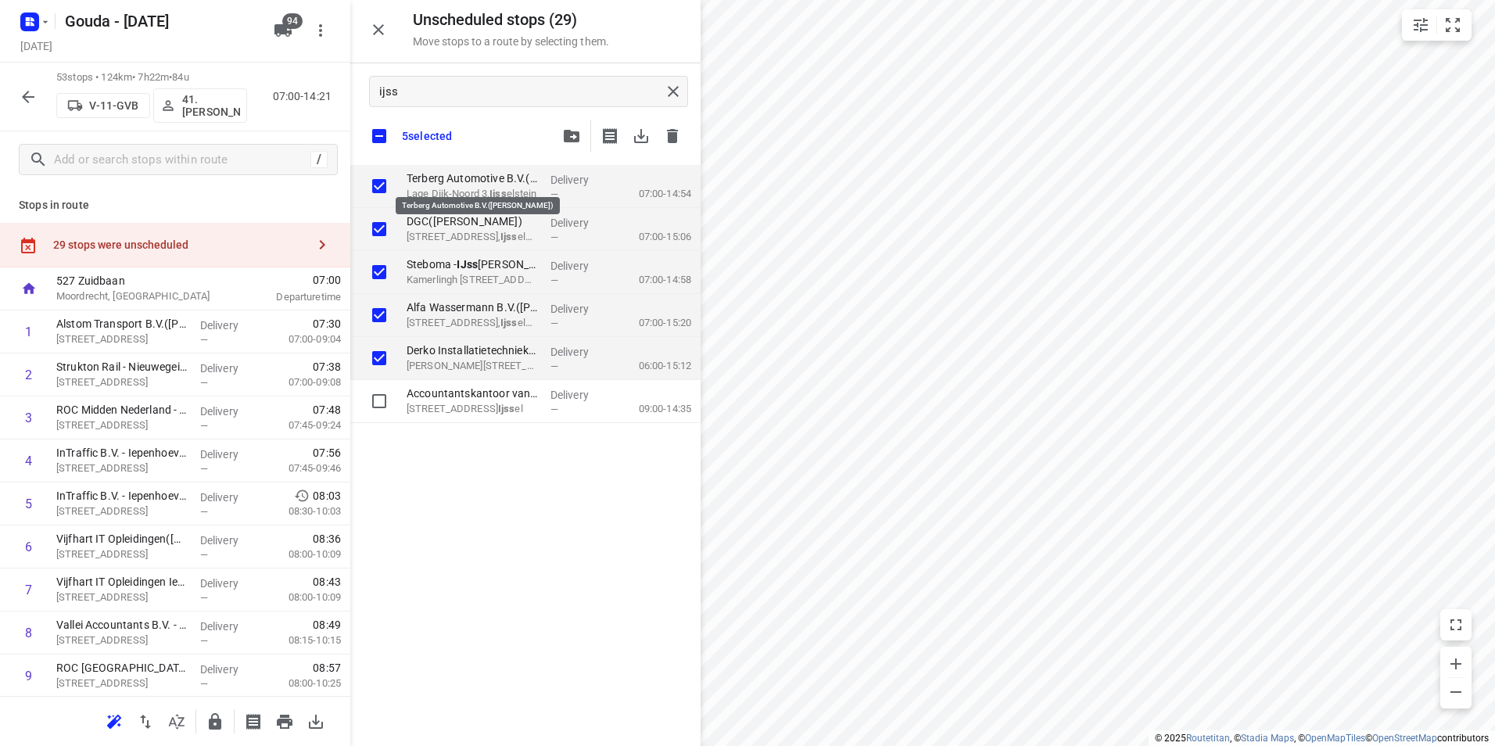
checkbox input "true"
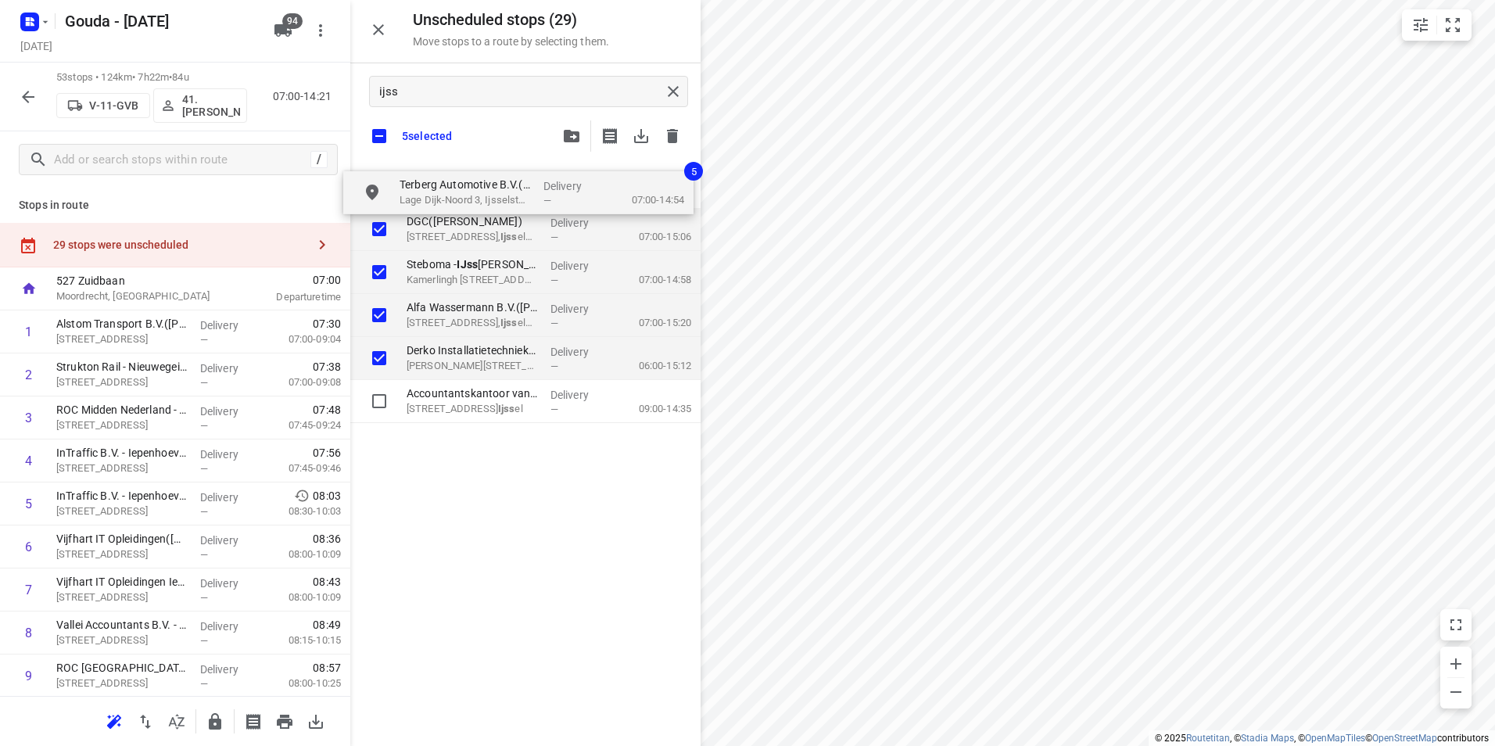
checkbox input "true"
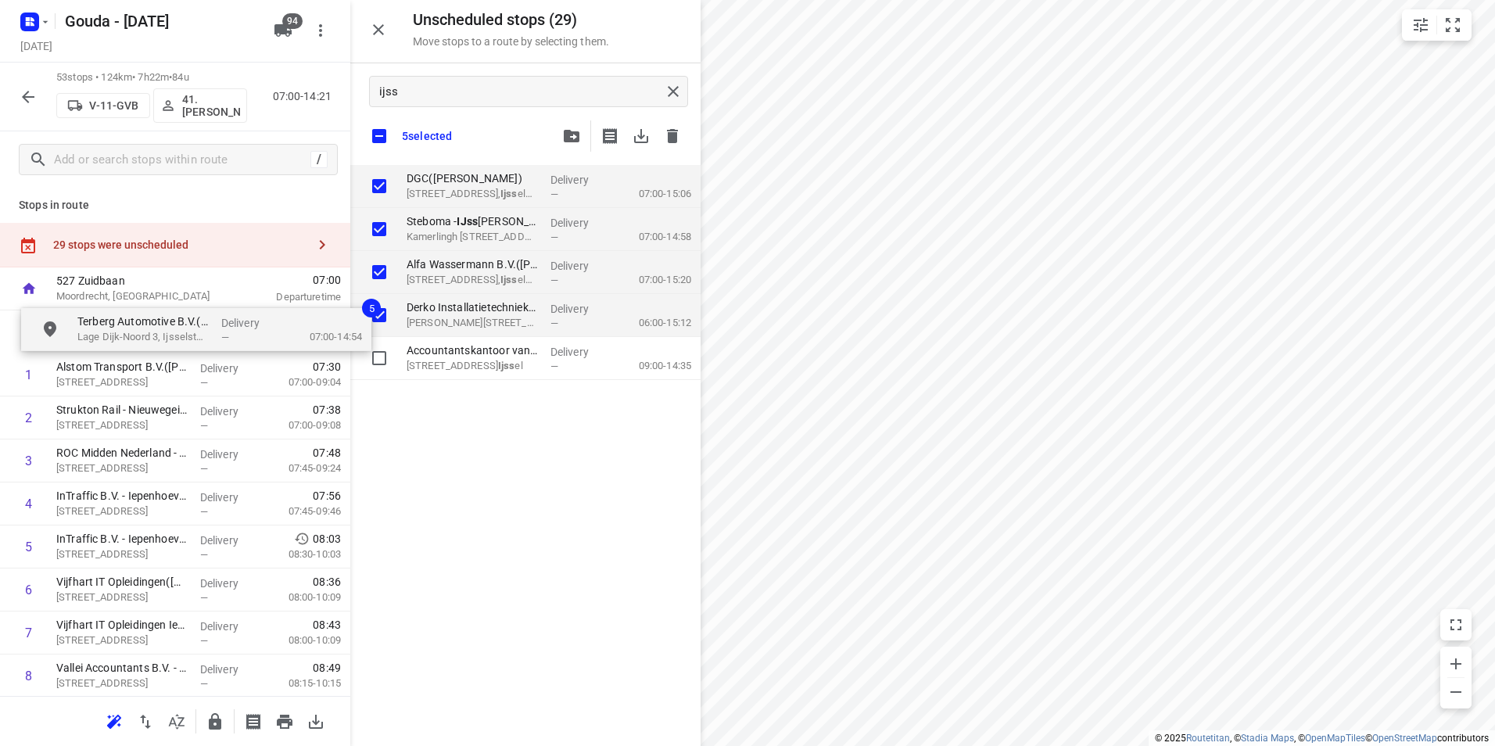
drag, startPoint x: 518, startPoint y: 193, endPoint x: 195, endPoint y: 333, distance: 351.2
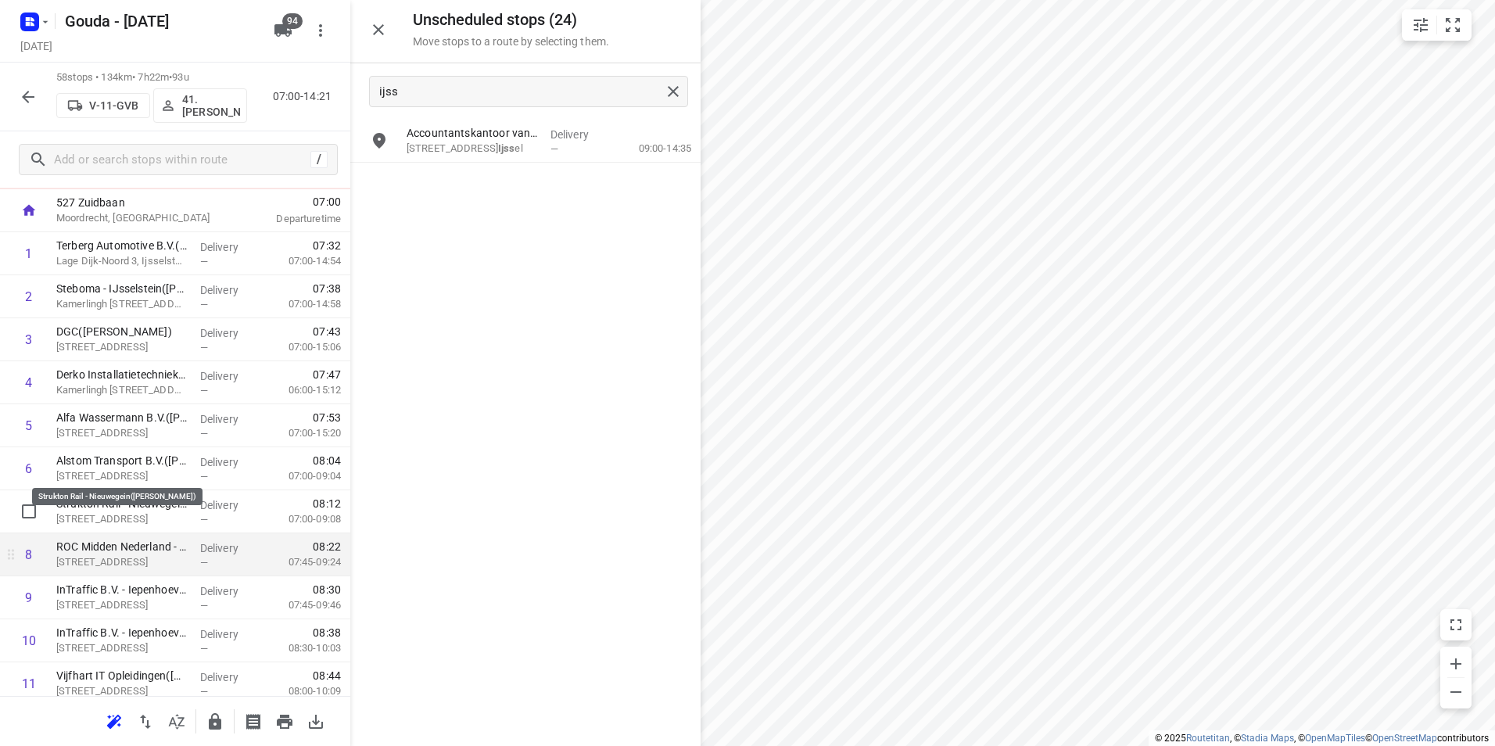
scroll to position [156, 0]
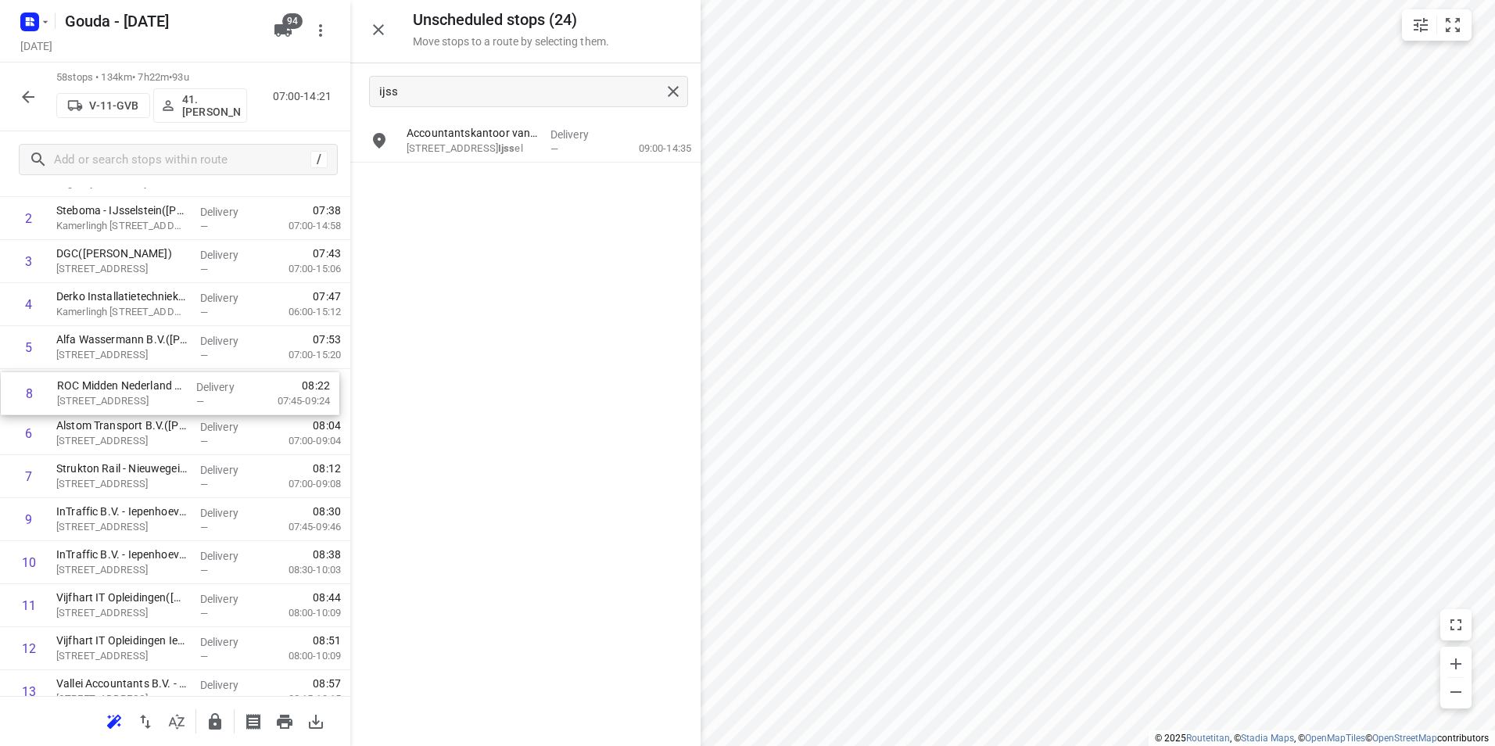
drag, startPoint x: 143, startPoint y: 484, endPoint x: 144, endPoint y: 396, distance: 88.3
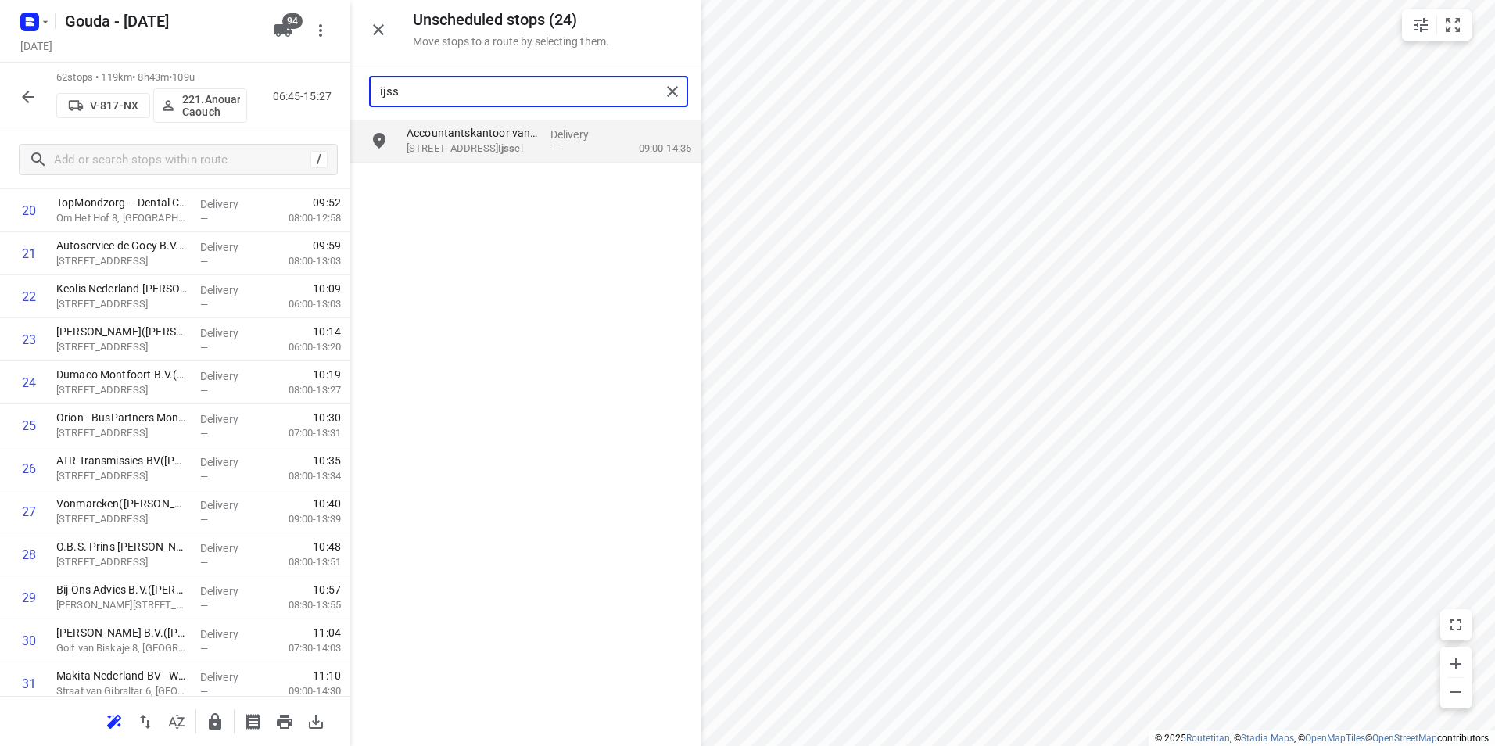
drag, startPoint x: 428, startPoint y: 92, endPoint x: 324, endPoint y: 89, distance: 104.0
click at [324, 89] on div "Unscheduled stops ( 24 ) Move stops to a route by selecting them. ijss Accounta…" at bounding box center [175, 373] width 350 height 746
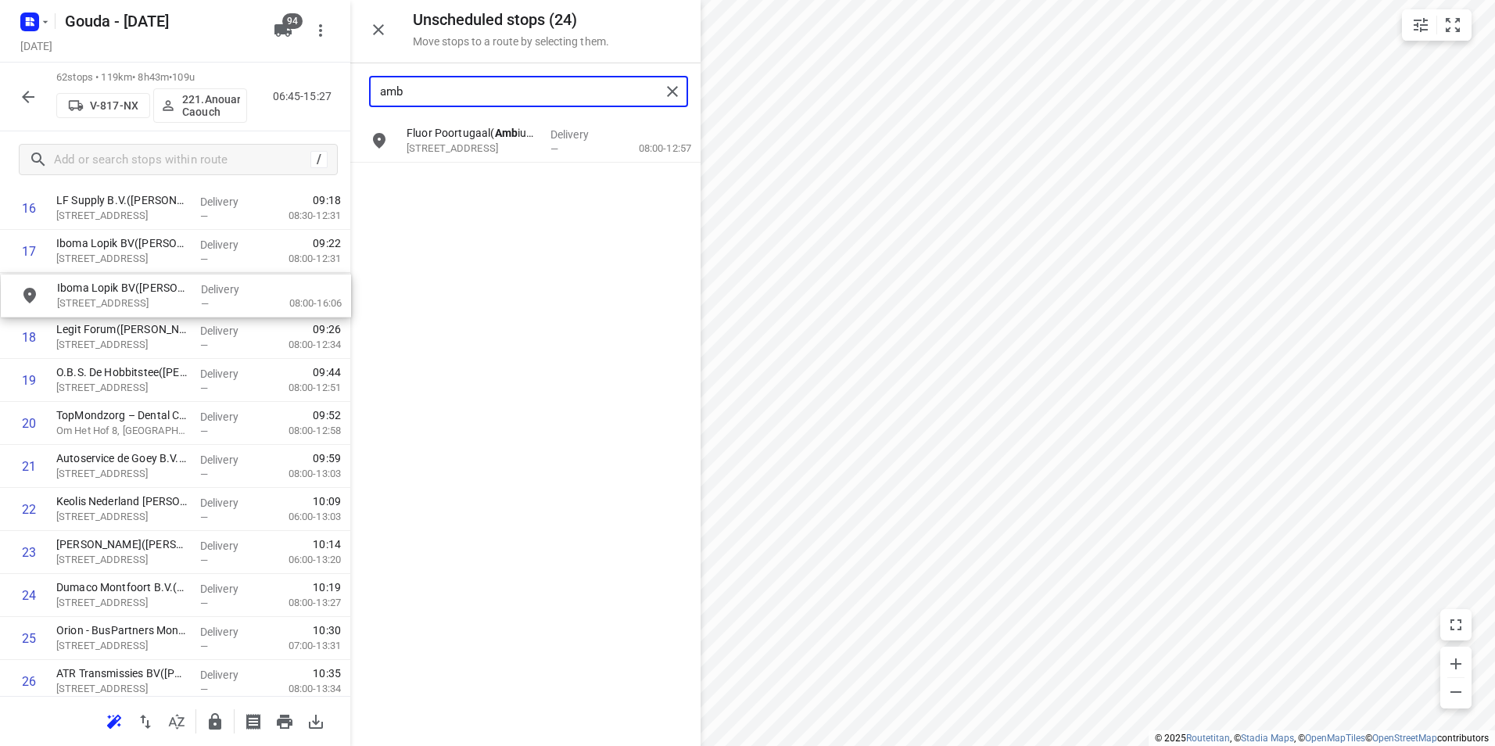
drag, startPoint x: 502, startPoint y: 142, endPoint x: 137, endPoint y: 303, distance: 398.7
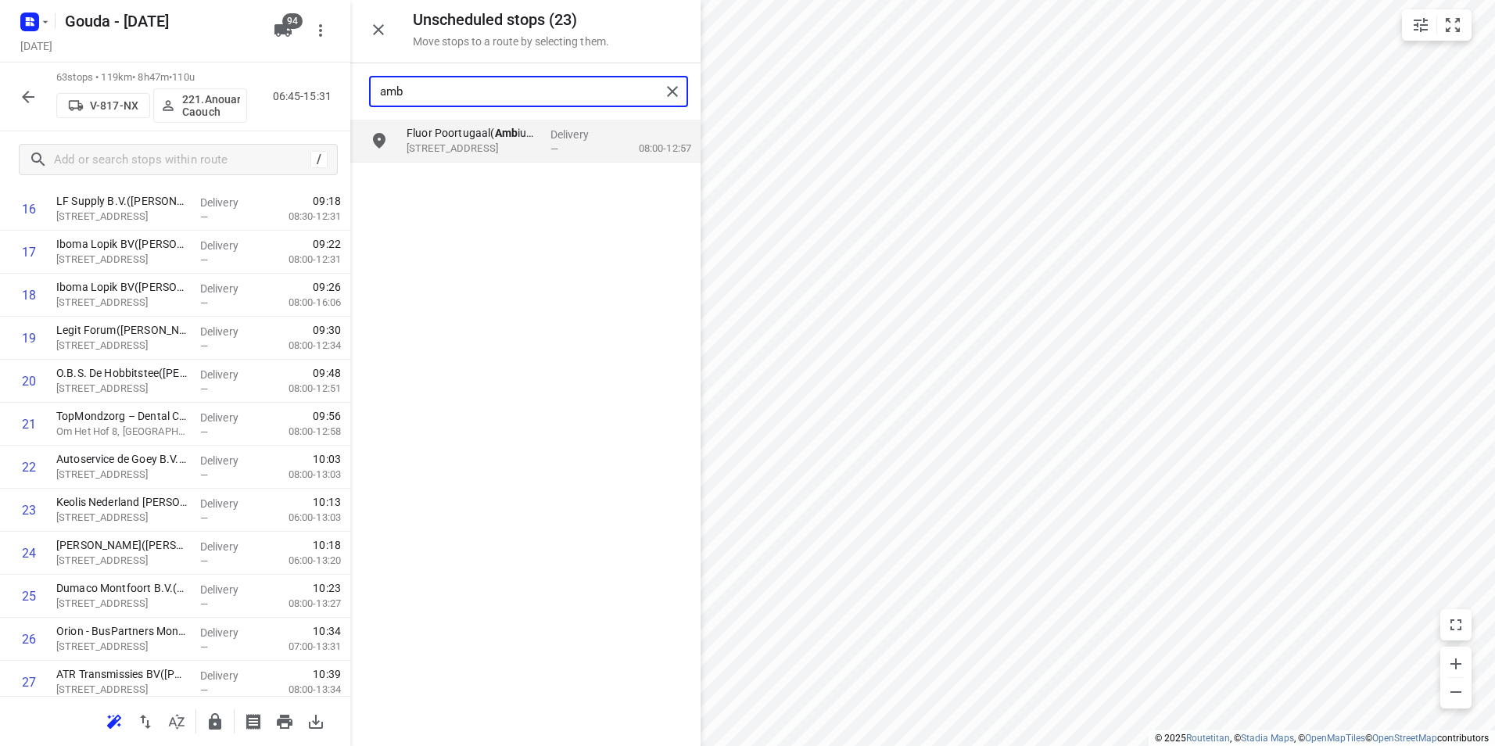
drag, startPoint x: 416, startPoint y: 87, endPoint x: 324, endPoint y: 91, distance: 91.6
click at [325, 89] on div "Unscheduled stops ( 23 ) Move stops to a route by selecting them. amb Fluor Poo…" at bounding box center [175, 373] width 350 height 746
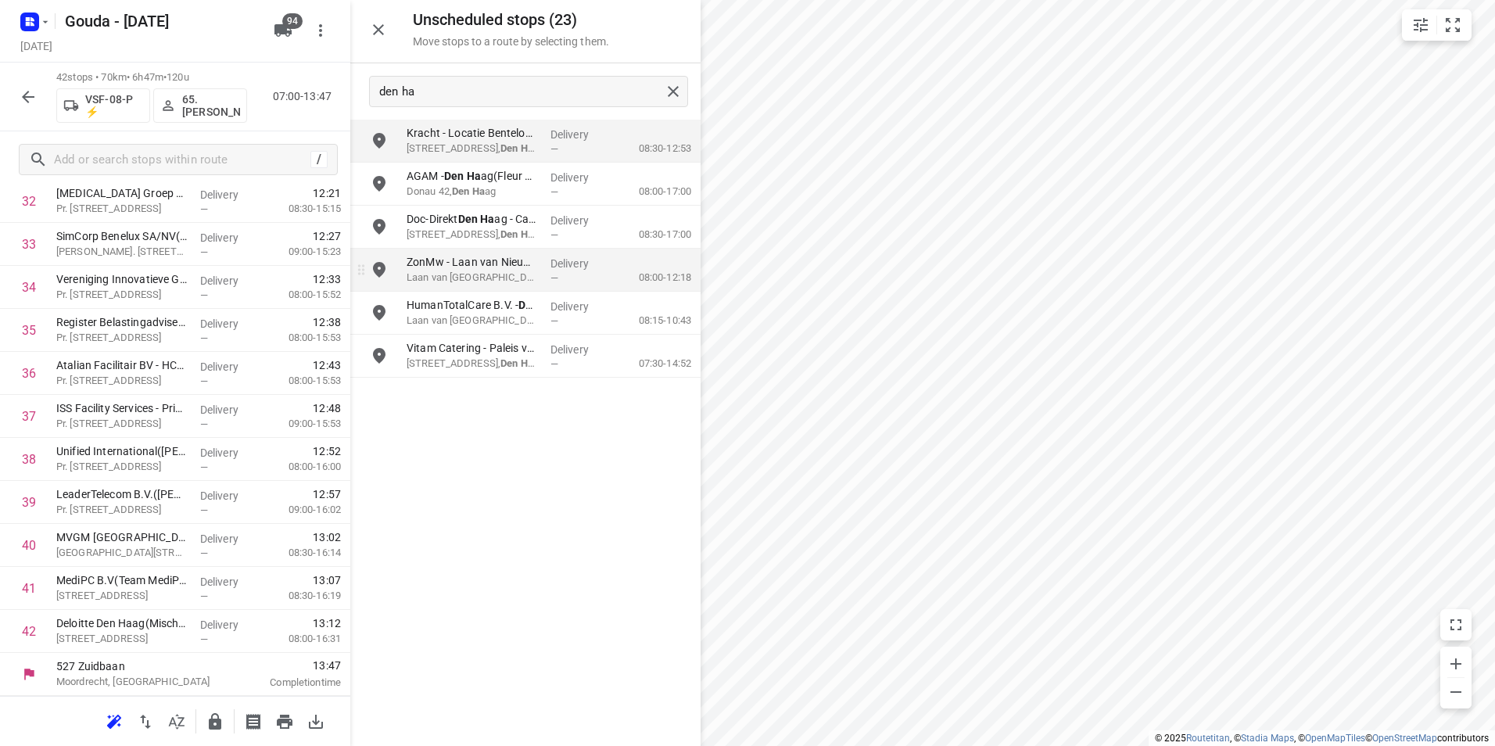
scroll to position [1464, 0]
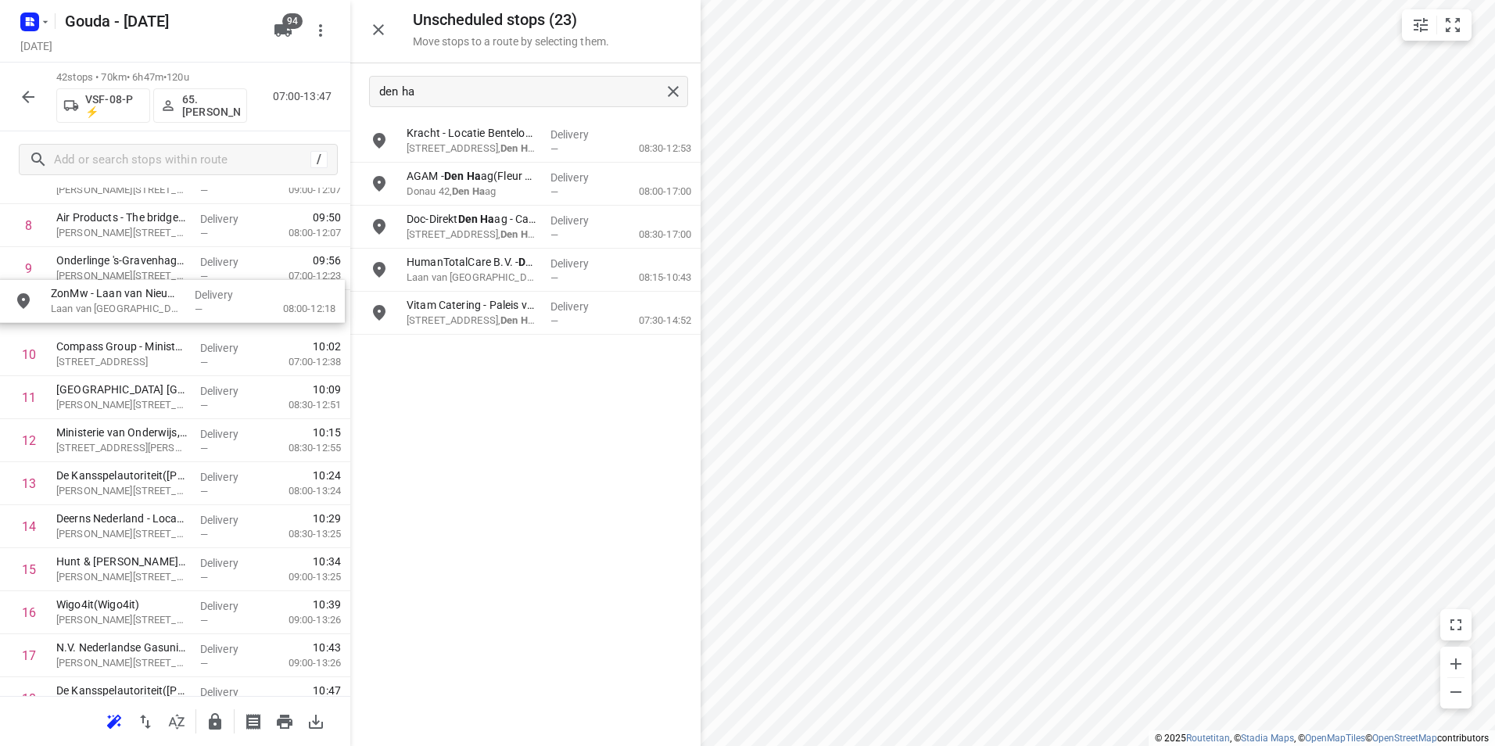
drag, startPoint x: 531, startPoint y: 271, endPoint x: 170, endPoint y: 320, distance: 363.7
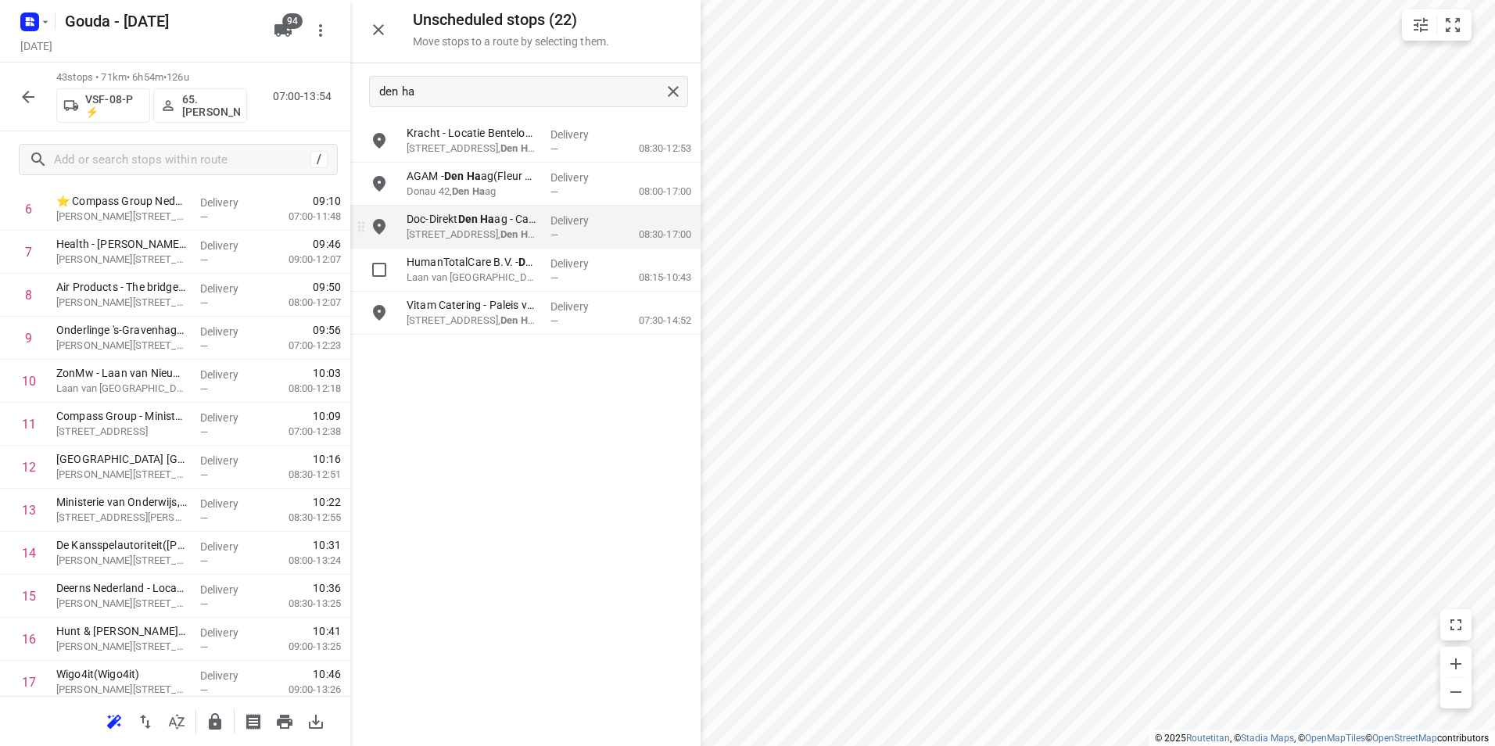
scroll to position [328, 0]
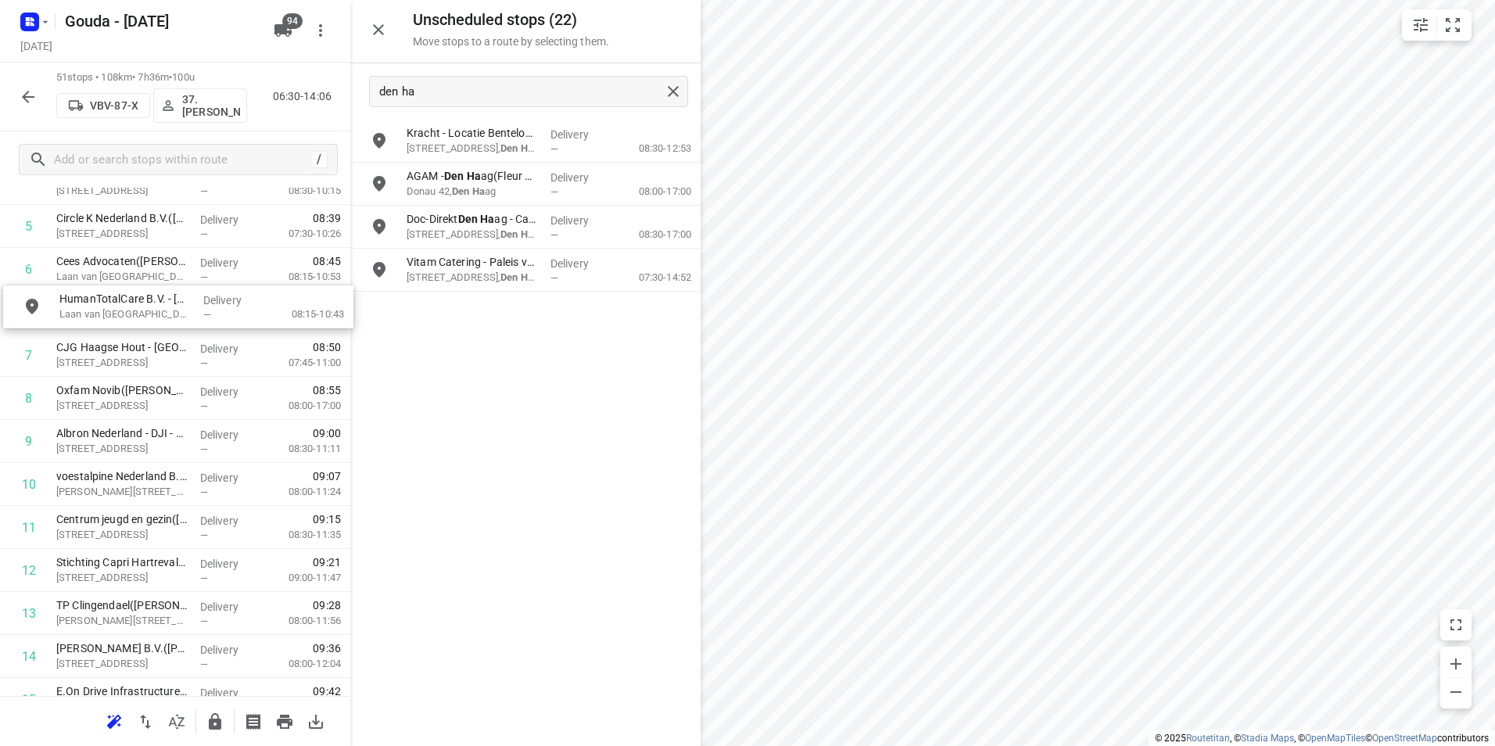
drag, startPoint x: 507, startPoint y: 270, endPoint x: 155, endPoint y: 317, distance: 355.7
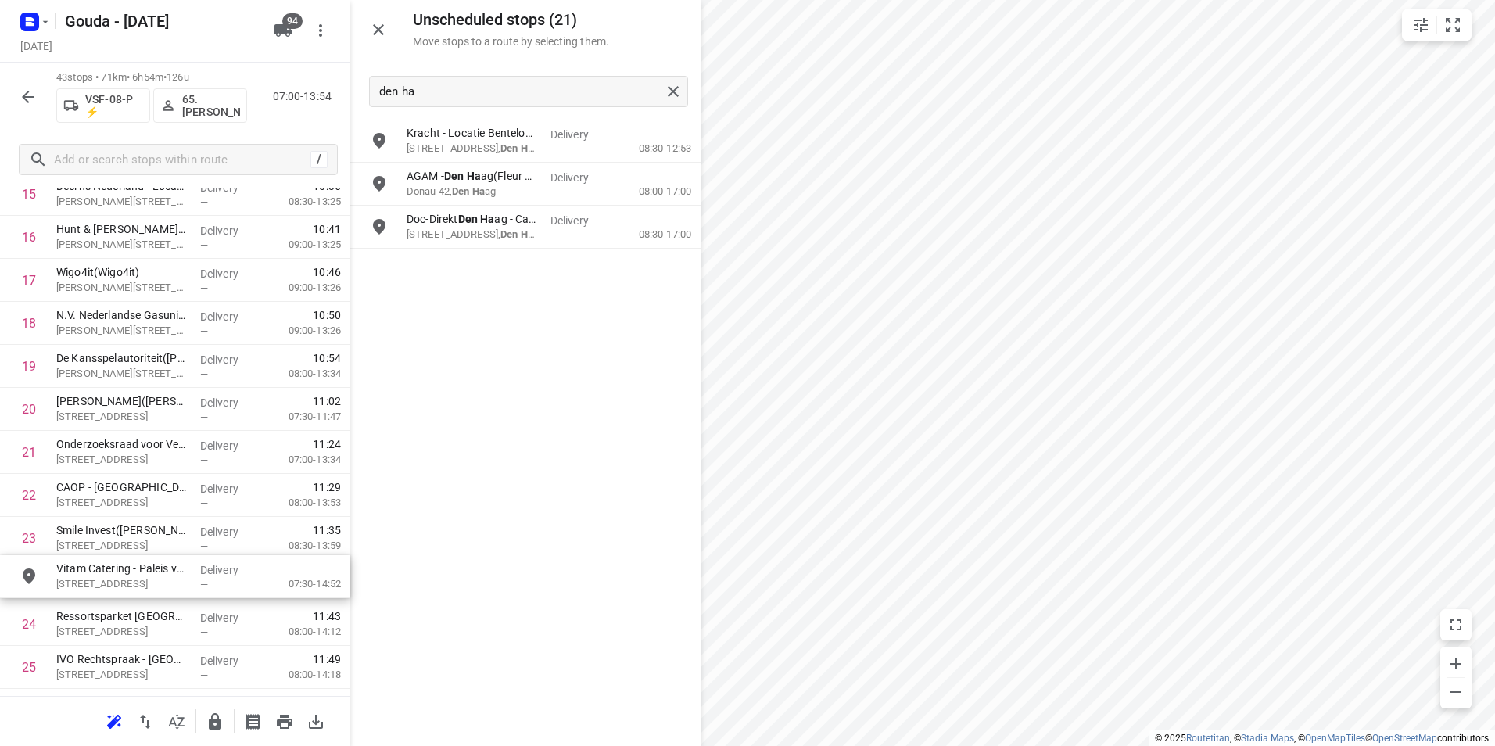
scroll to position [751, 0]
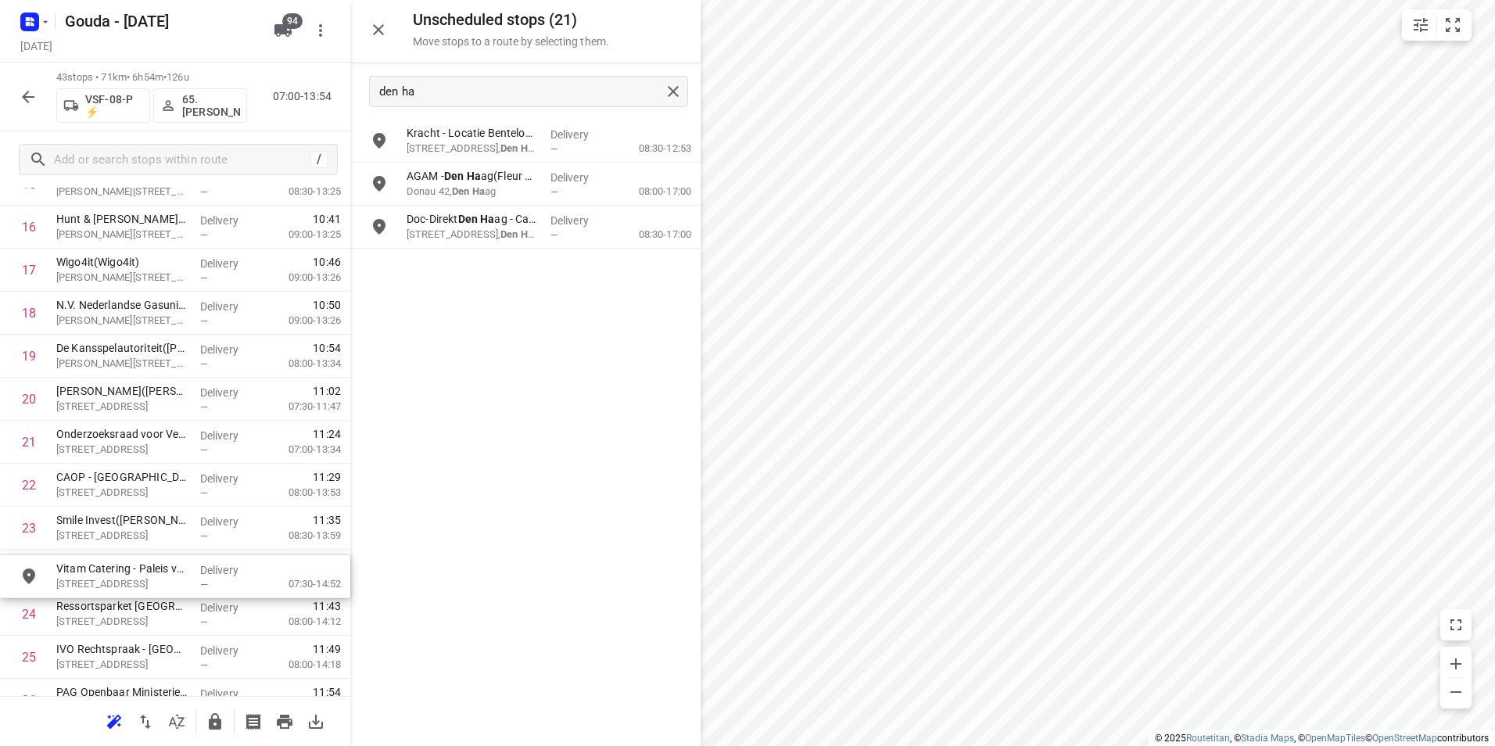
drag, startPoint x: 436, startPoint y: 266, endPoint x: 102, endPoint y: 571, distance: 453.2
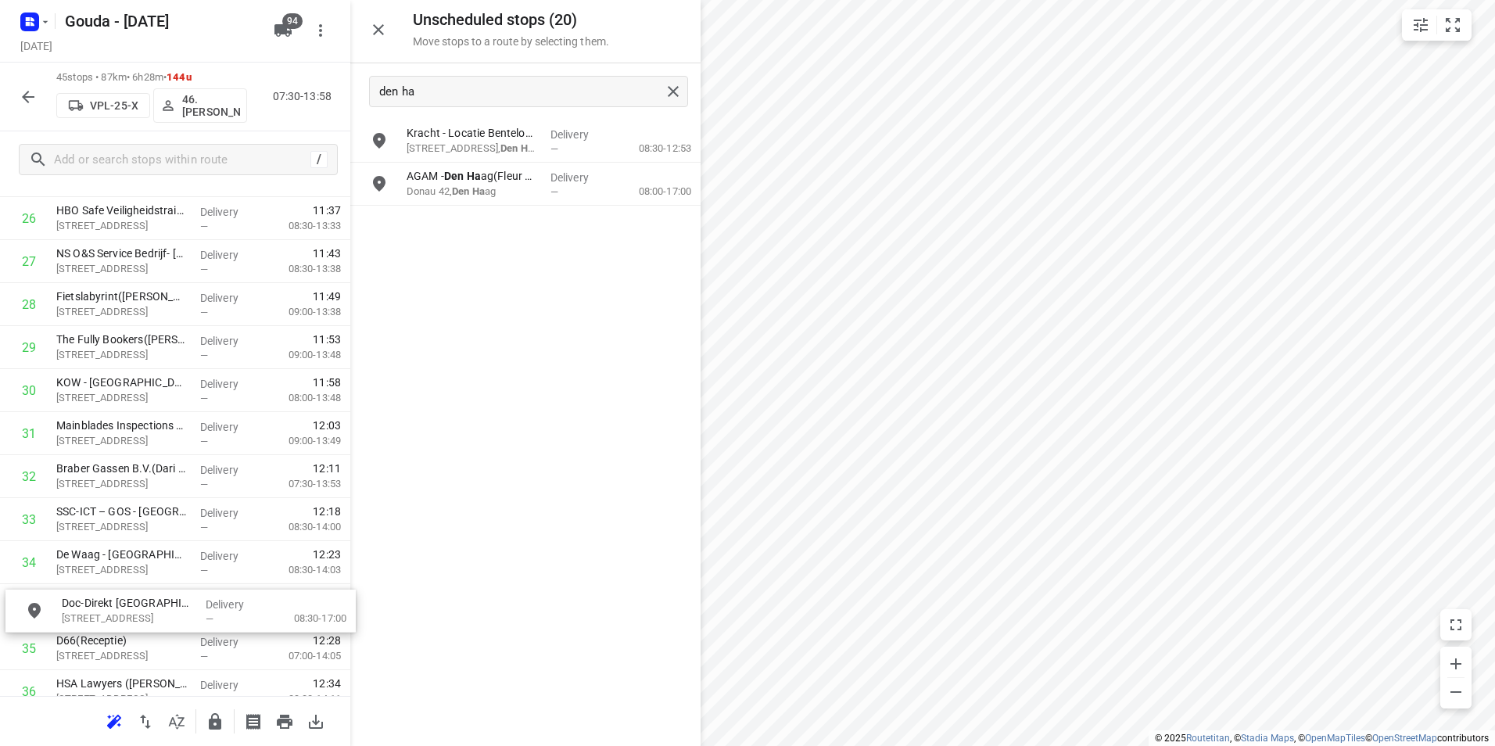
scroll to position [1197, 0]
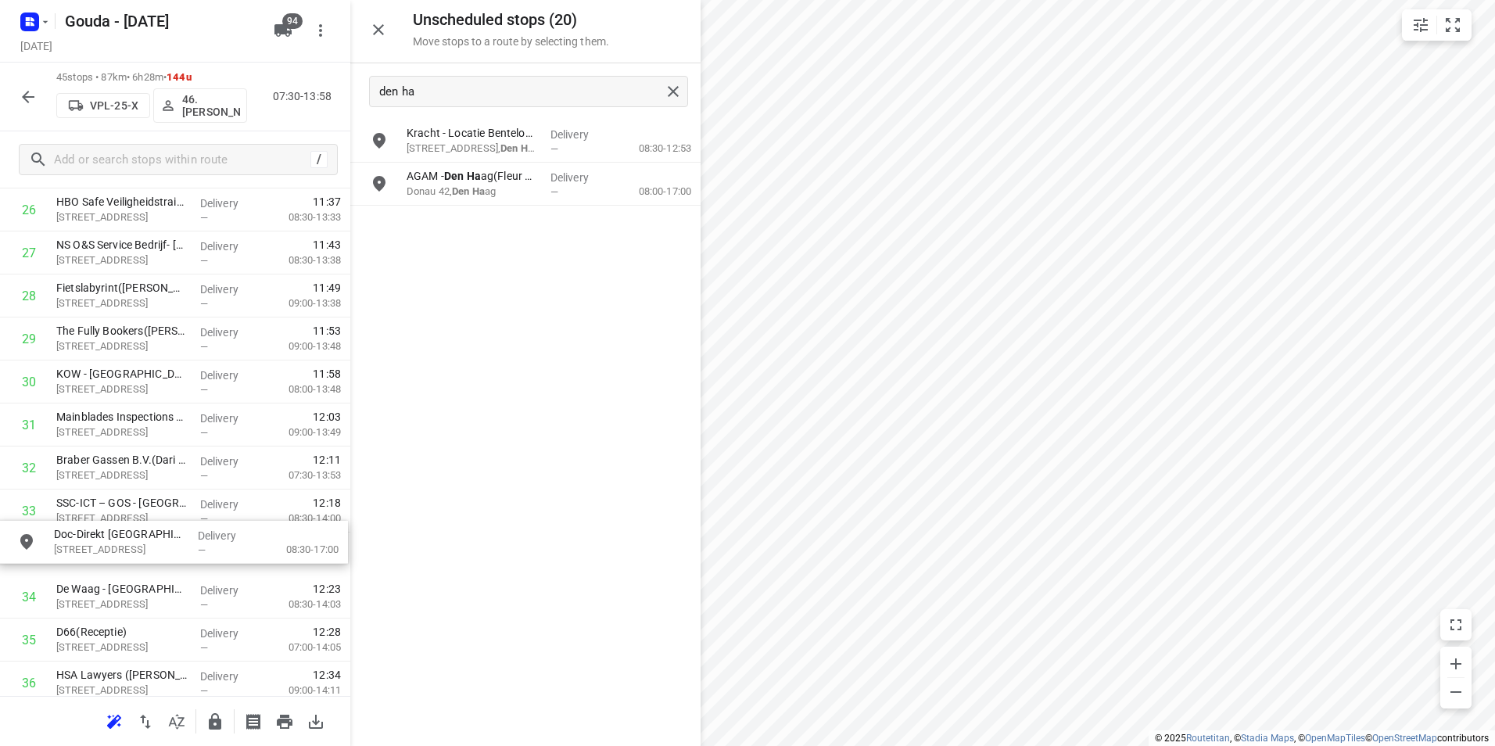
drag, startPoint x: 485, startPoint y: 238, endPoint x: 120, endPoint y: 530, distance: 467.9
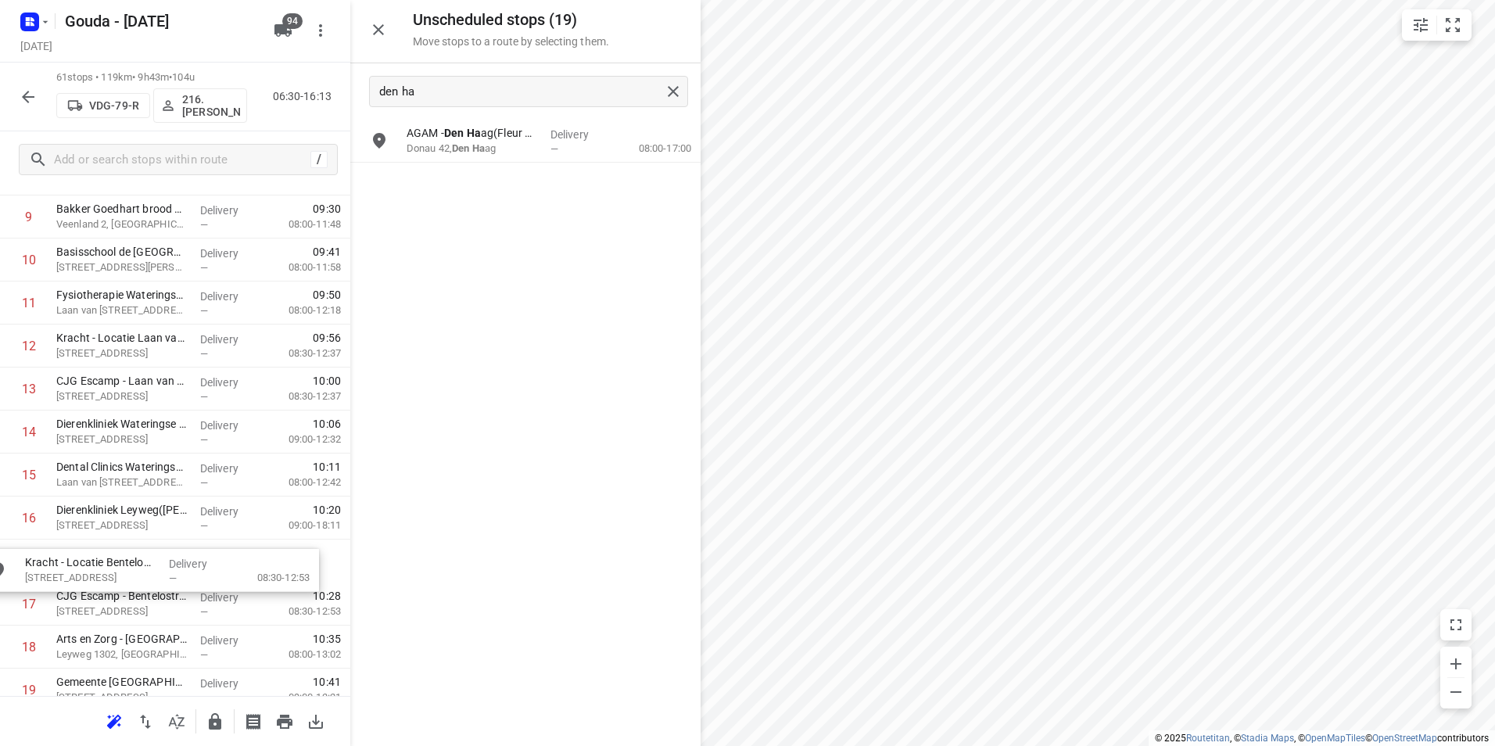
scroll to position [465, 0]
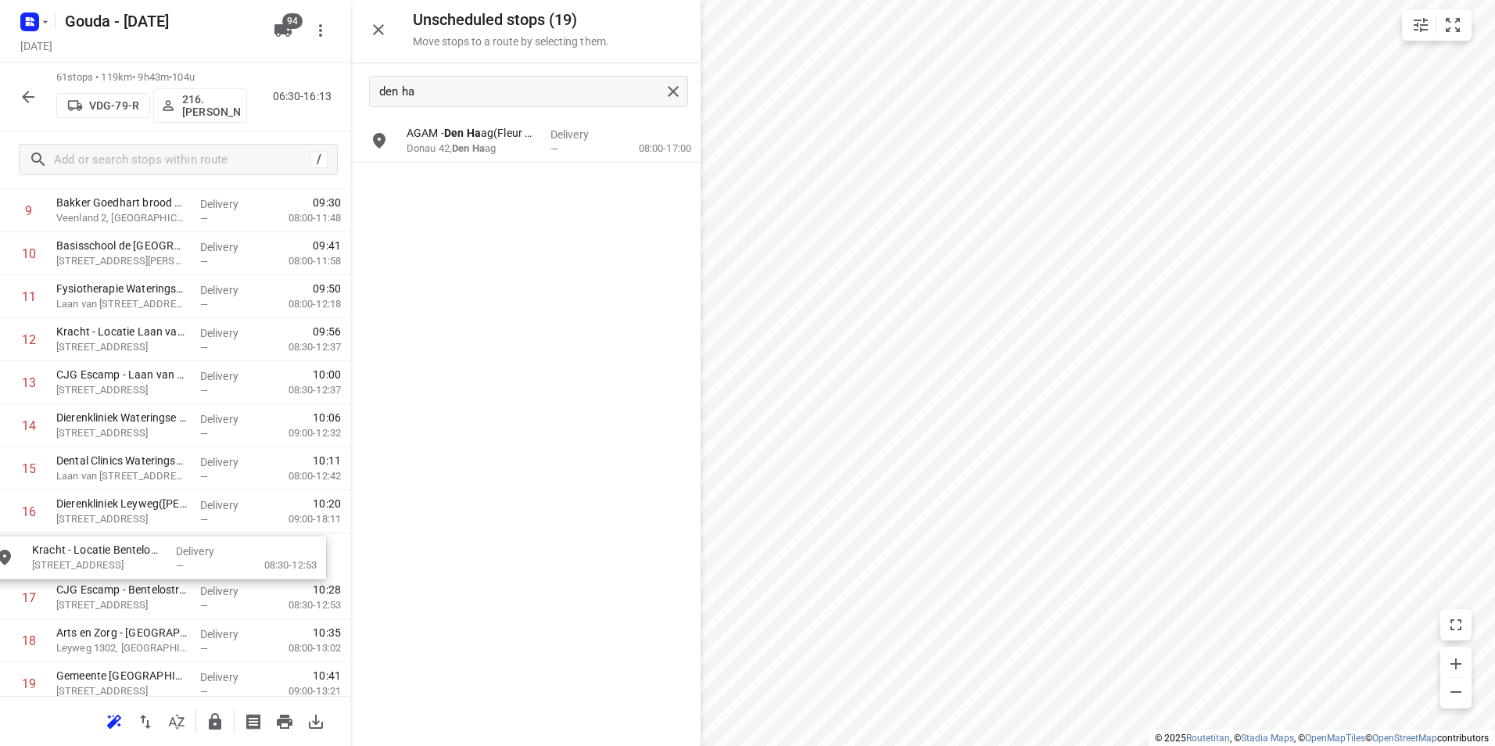
drag, startPoint x: 503, startPoint y: 143, endPoint x: 124, endPoint y: 560, distance: 562.9
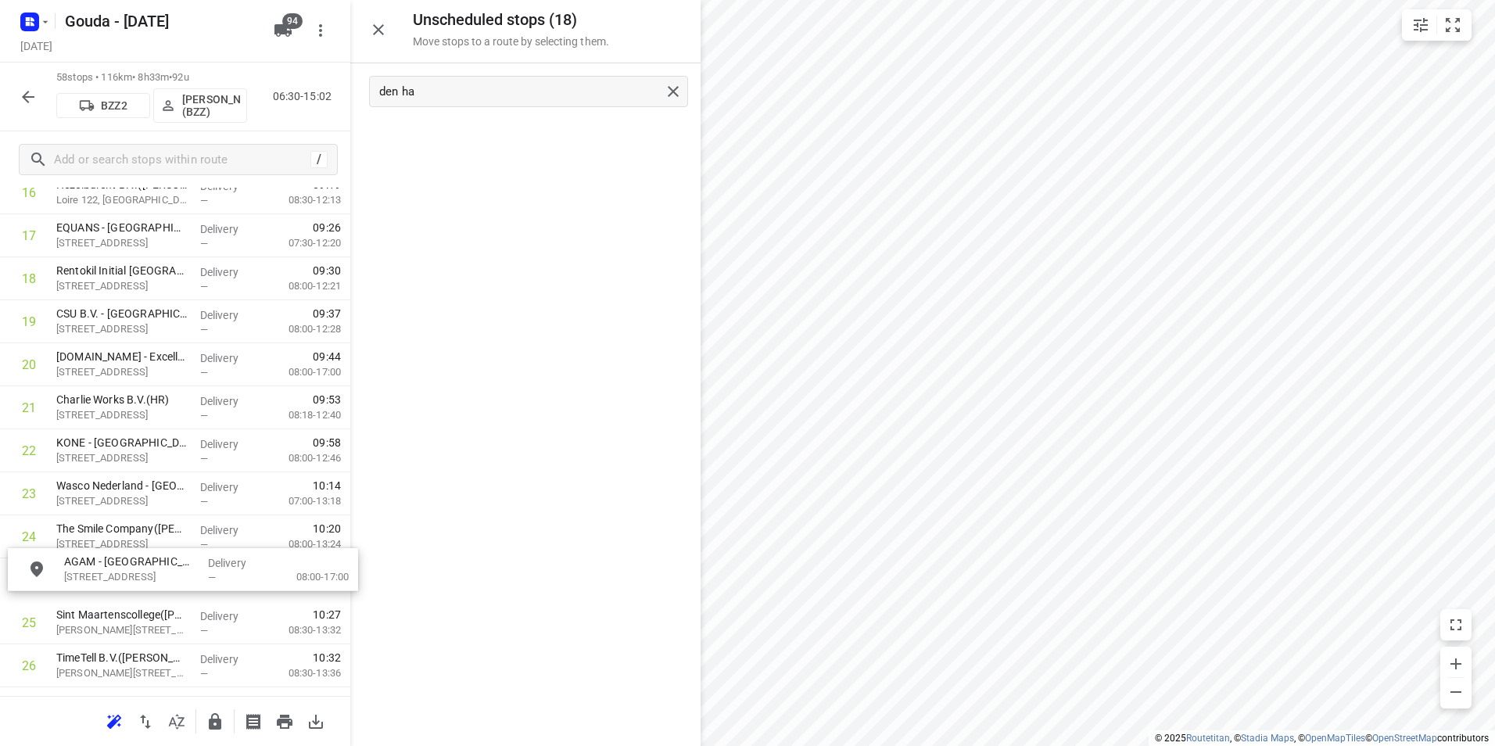
scroll to position [788, 0]
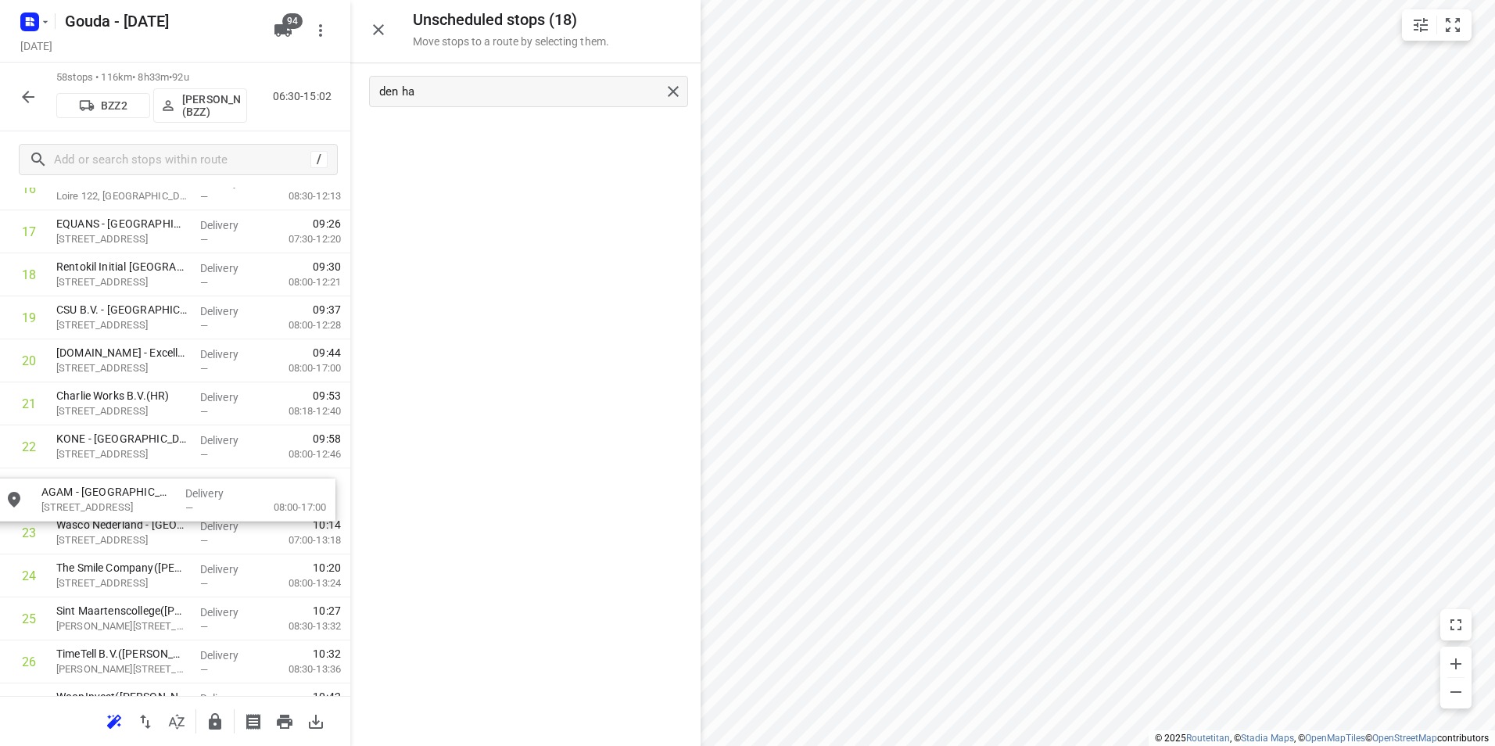
drag, startPoint x: 492, startPoint y: 140, endPoint x: 126, endPoint y: 498, distance: 511.9
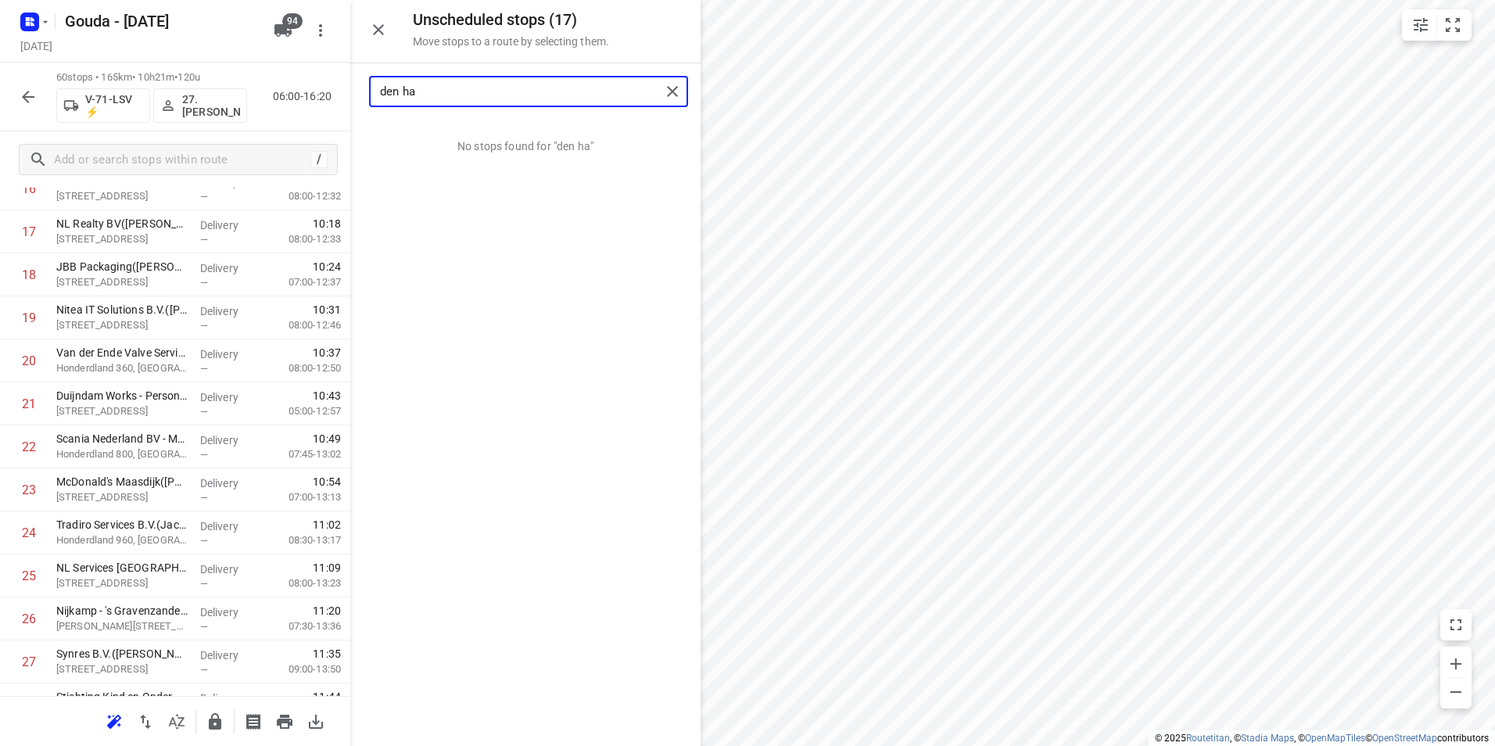
drag, startPoint x: 482, startPoint y: 84, endPoint x: 360, endPoint y: 88, distance: 122.0
click at [360, 88] on div "den ha" at bounding box center [525, 91] width 350 height 56
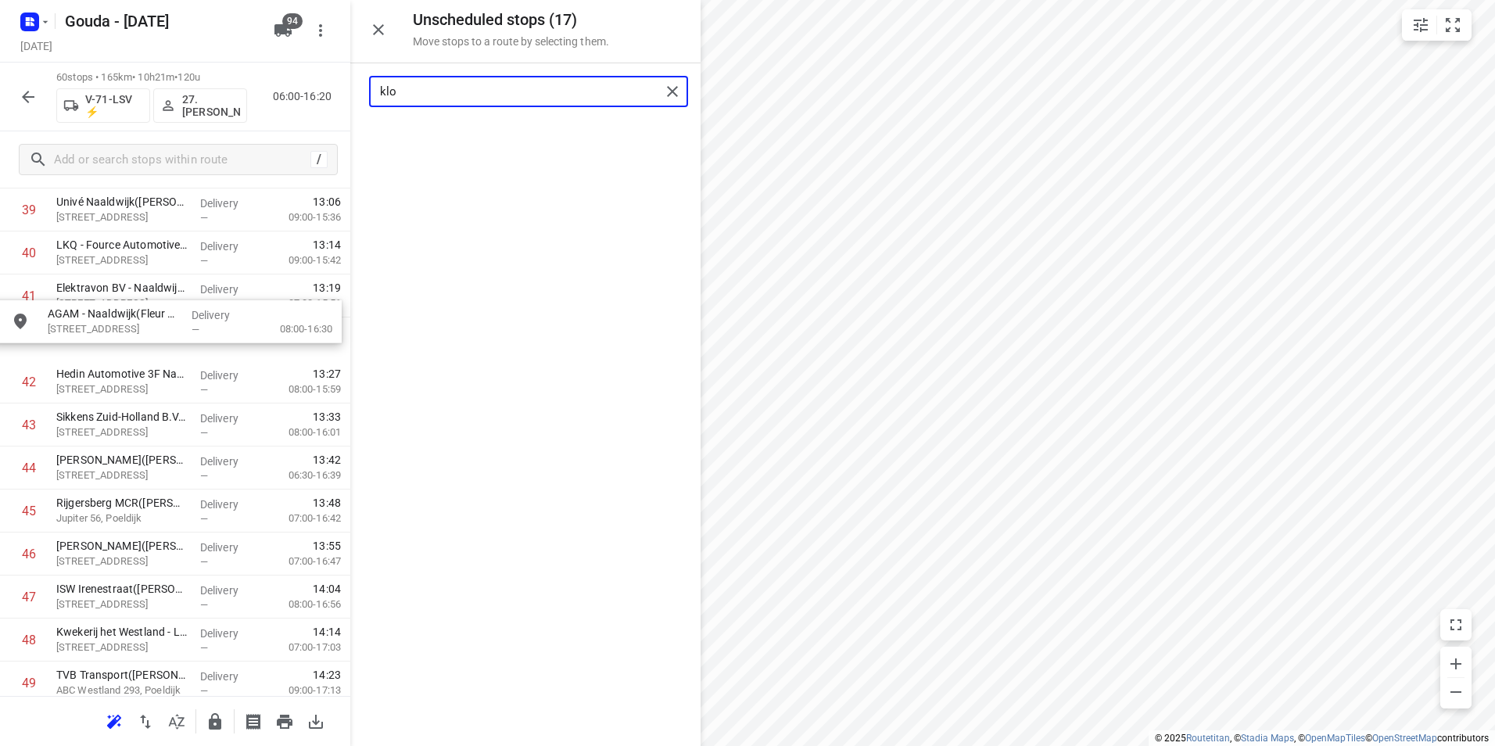
scroll to position [1752, 0]
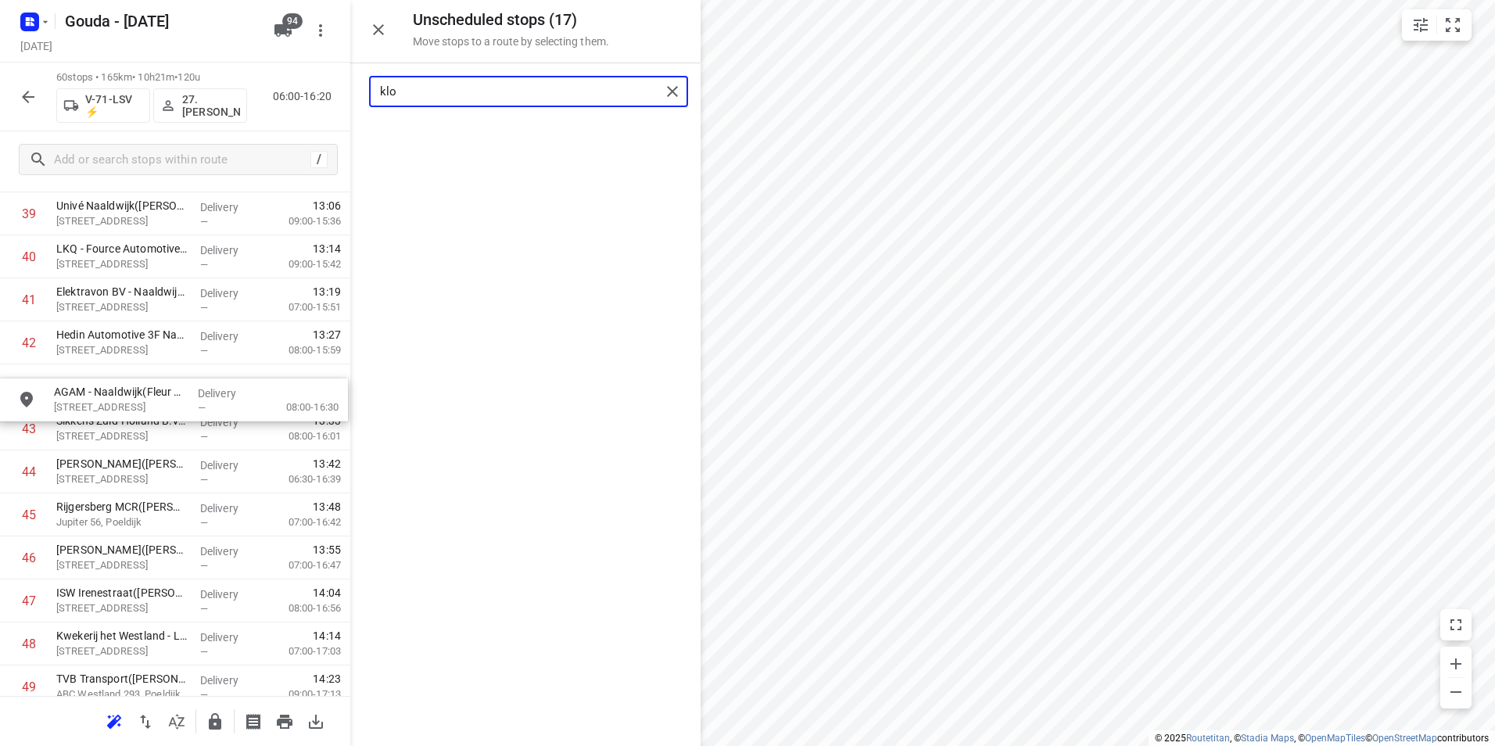
drag, startPoint x: 474, startPoint y: 142, endPoint x: 112, endPoint y: 403, distance: 446.3
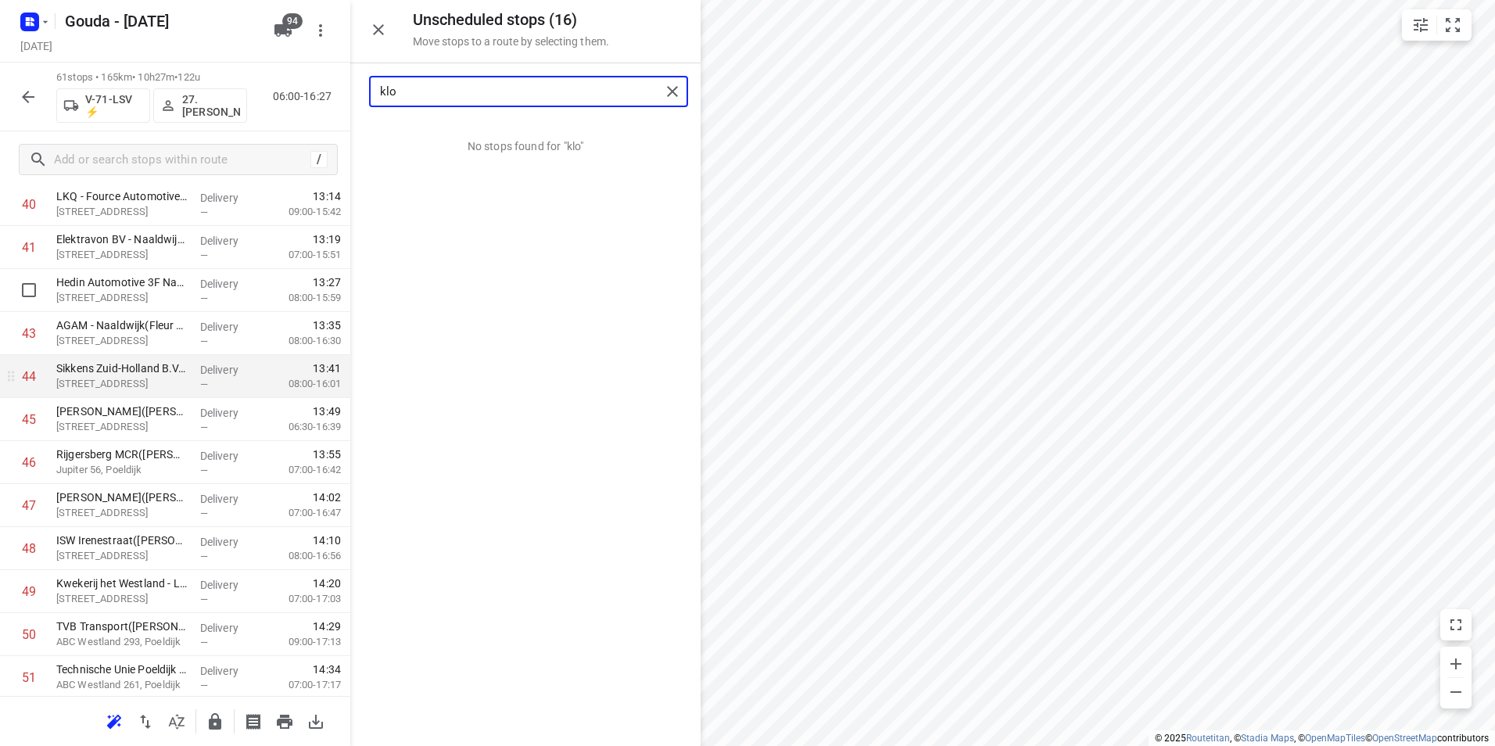
scroll to position [1830, 0]
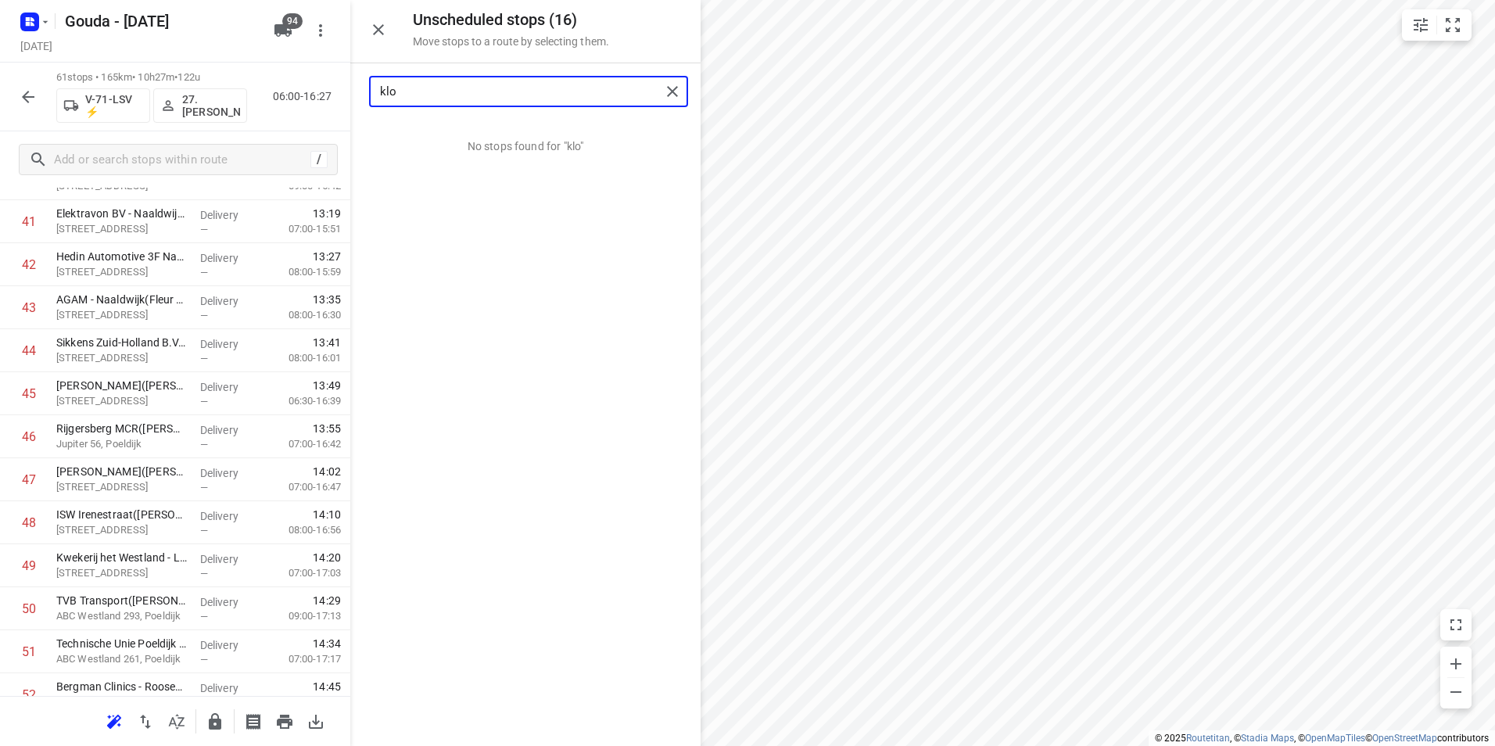
type input "klo"
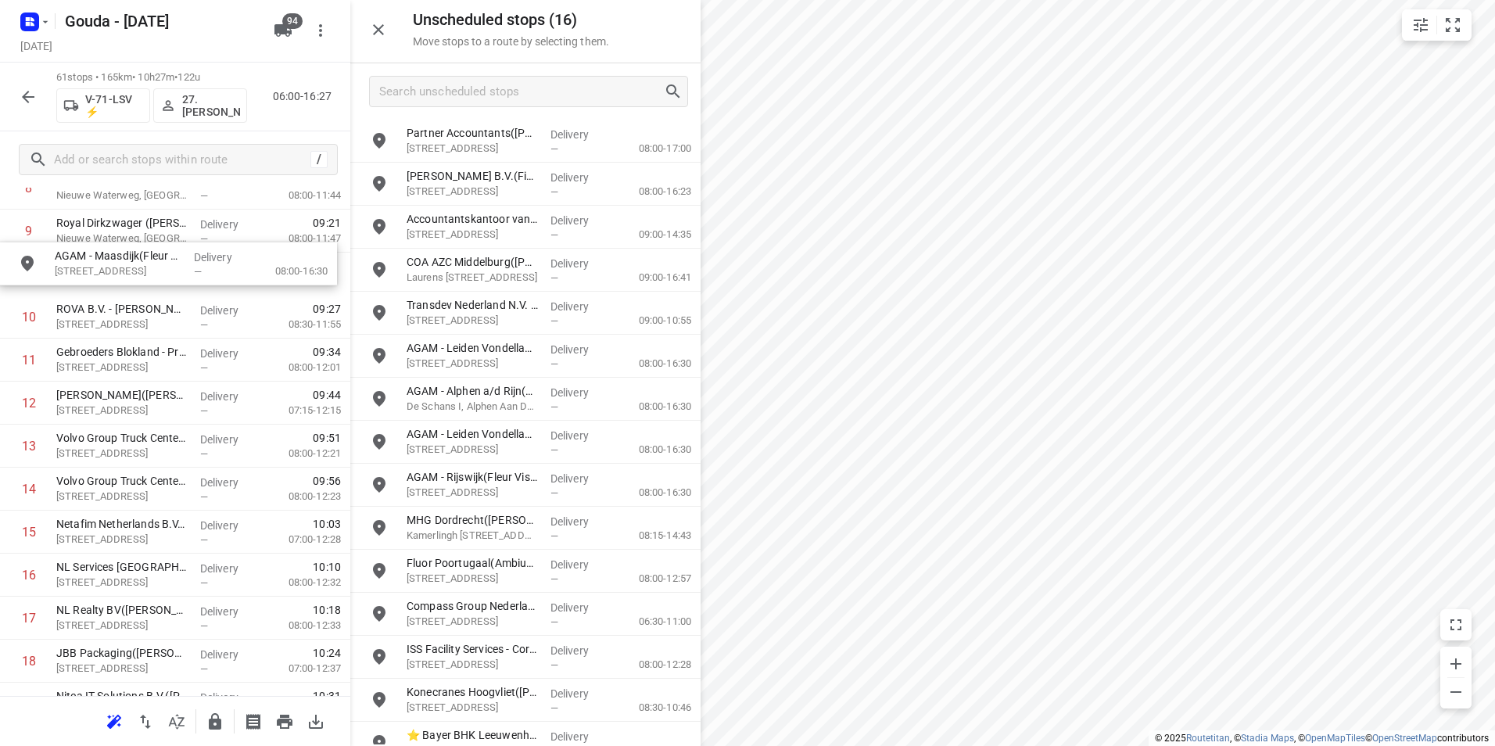
scroll to position [444, 0]
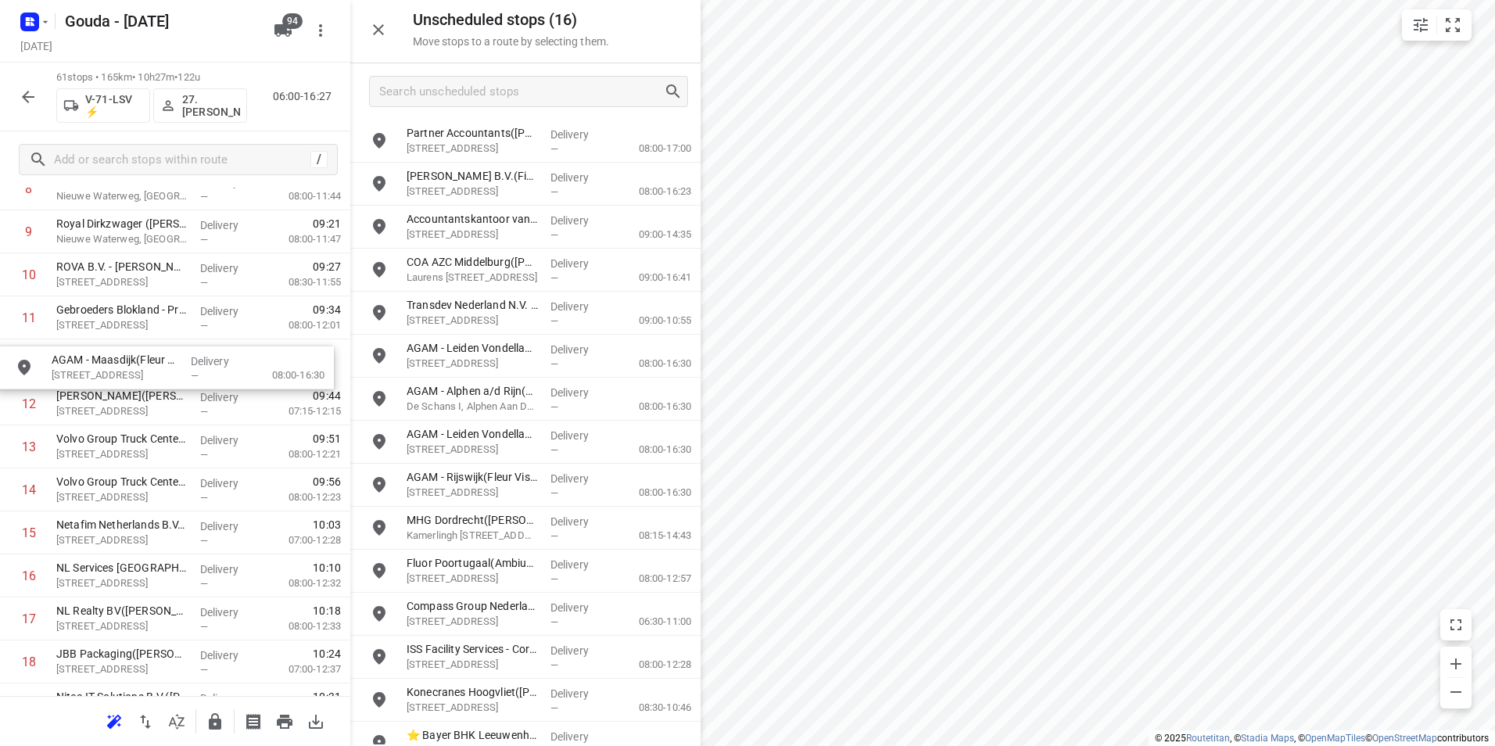
drag, startPoint x: 499, startPoint y: 309, endPoint x: 139, endPoint y: 364, distance: 363.9
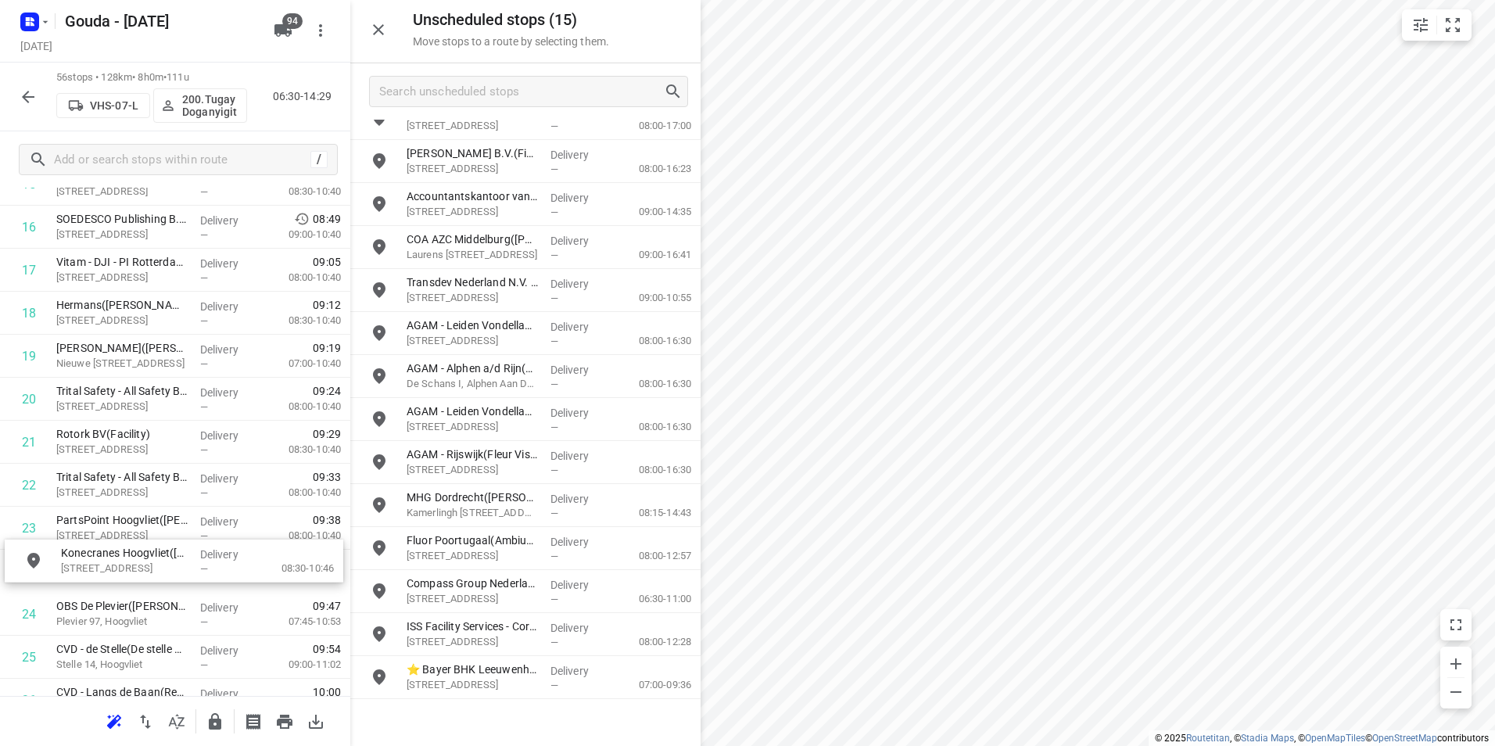
scroll to position [752, 0]
drag, startPoint x: 471, startPoint y: 676, endPoint x: 122, endPoint y: 557, distance: 368.4
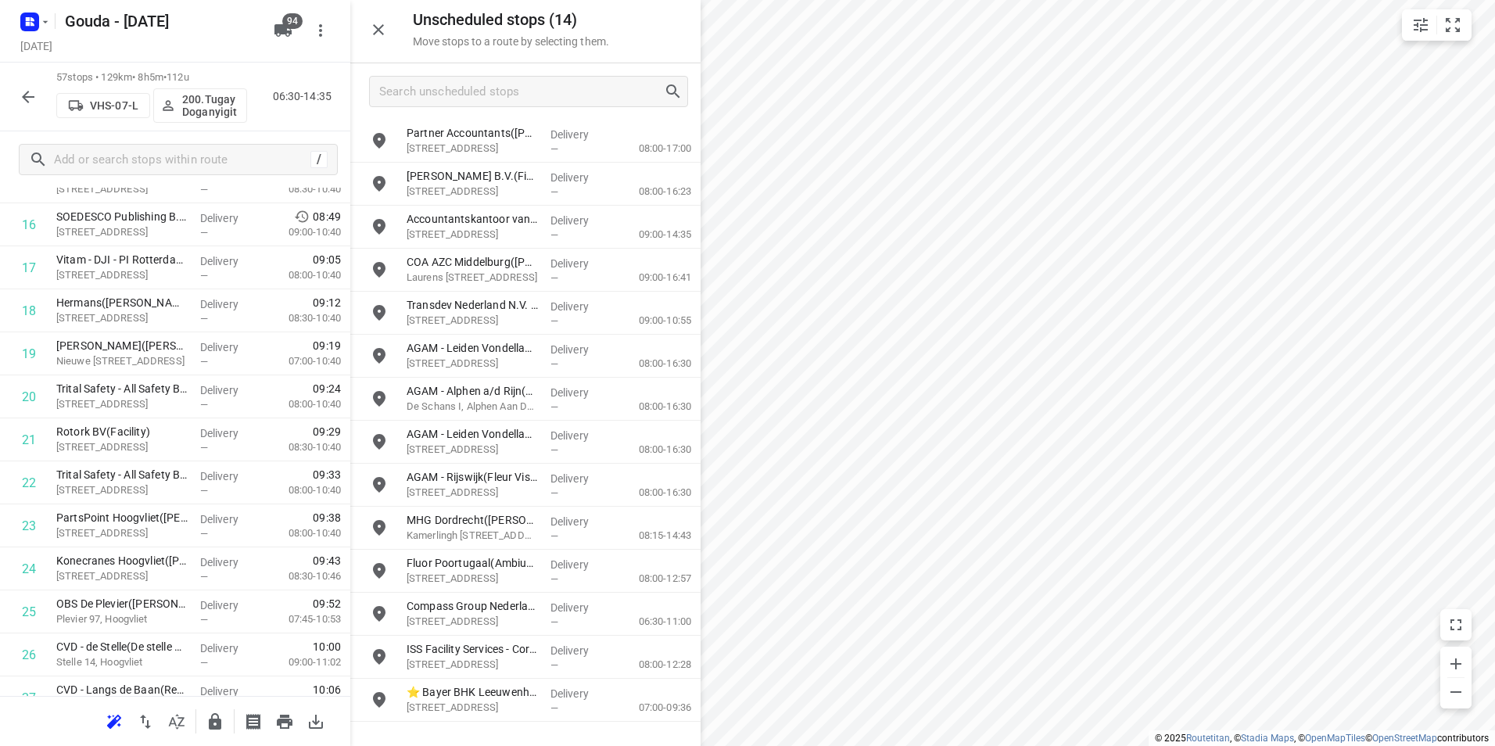
scroll to position [0, 0]
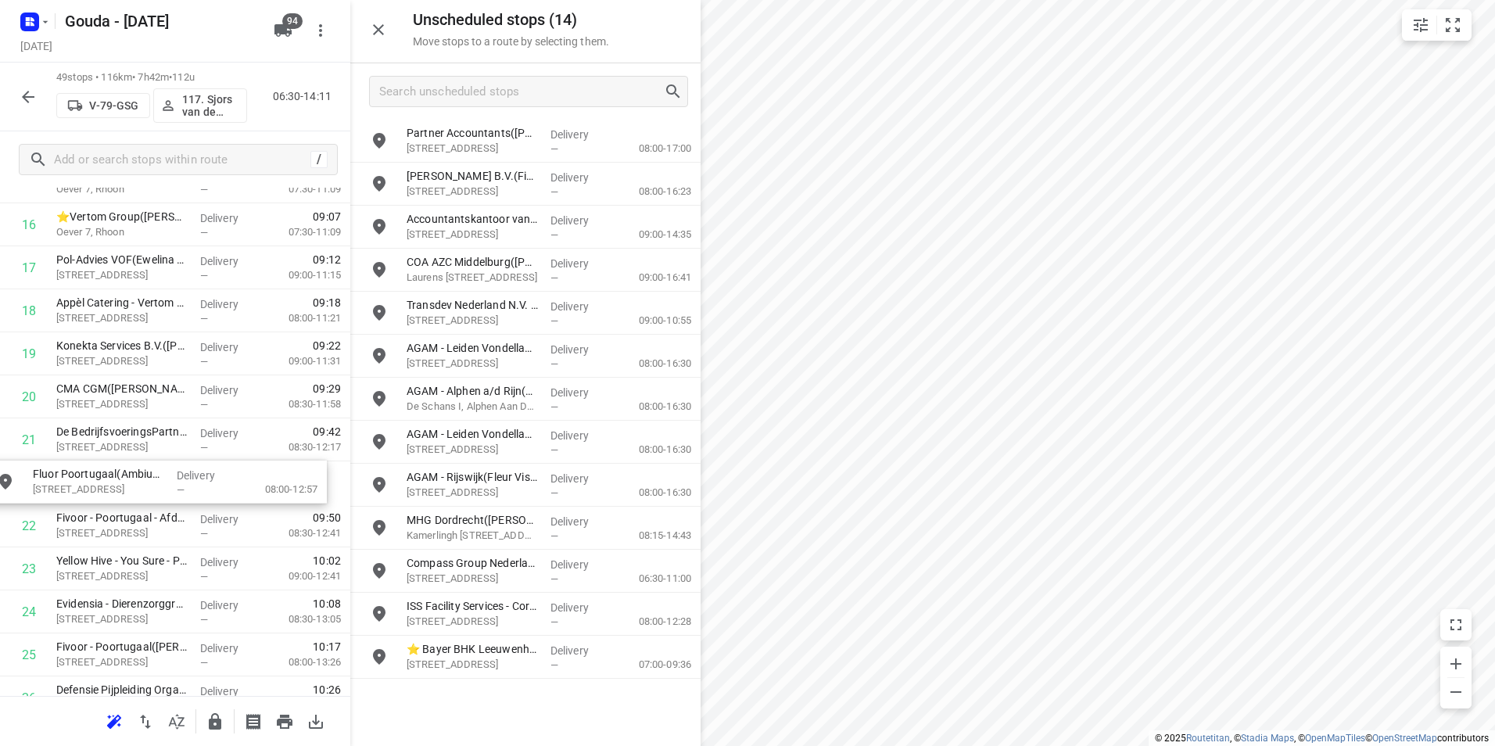
drag, startPoint x: 455, startPoint y: 571, endPoint x: 75, endPoint y: 484, distance: 389.9
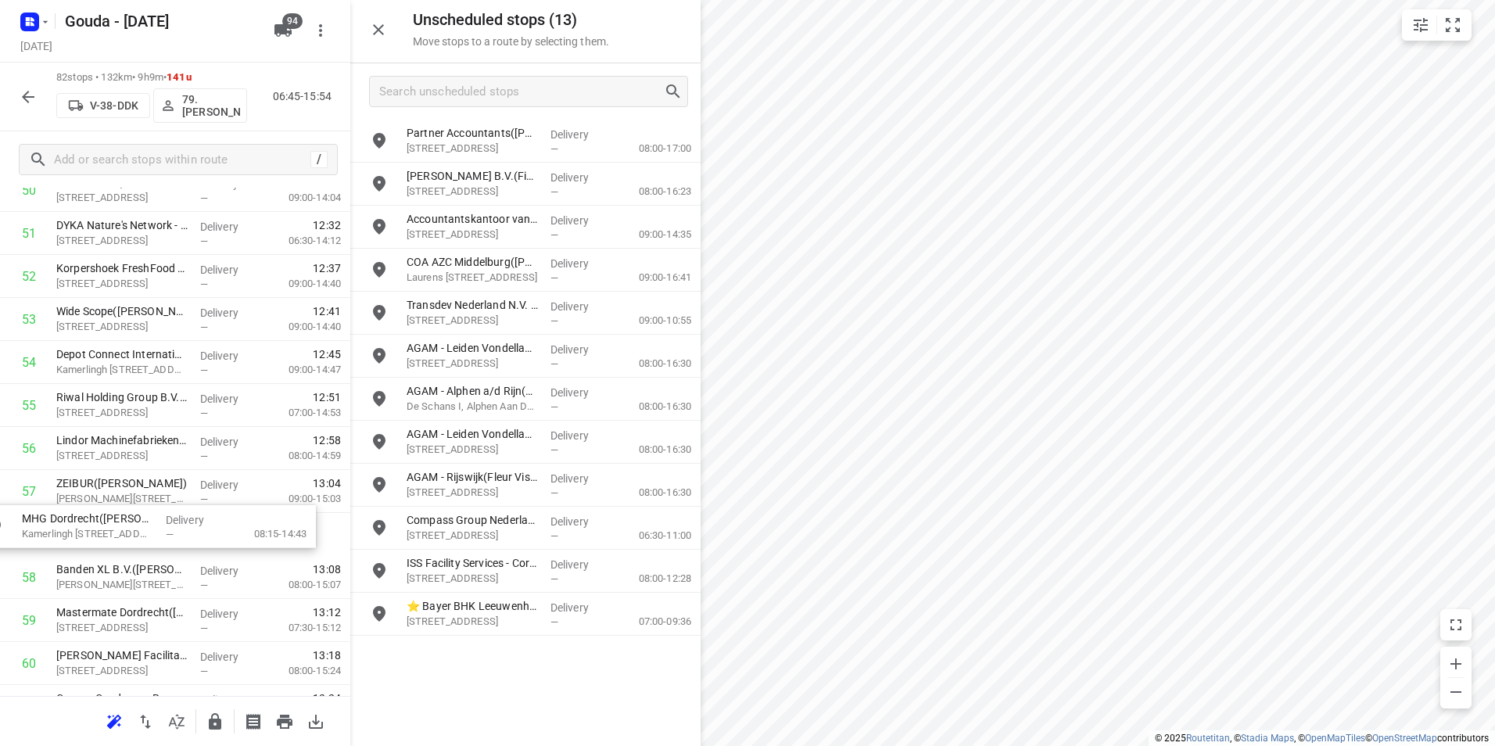
scroll to position [2255, 0]
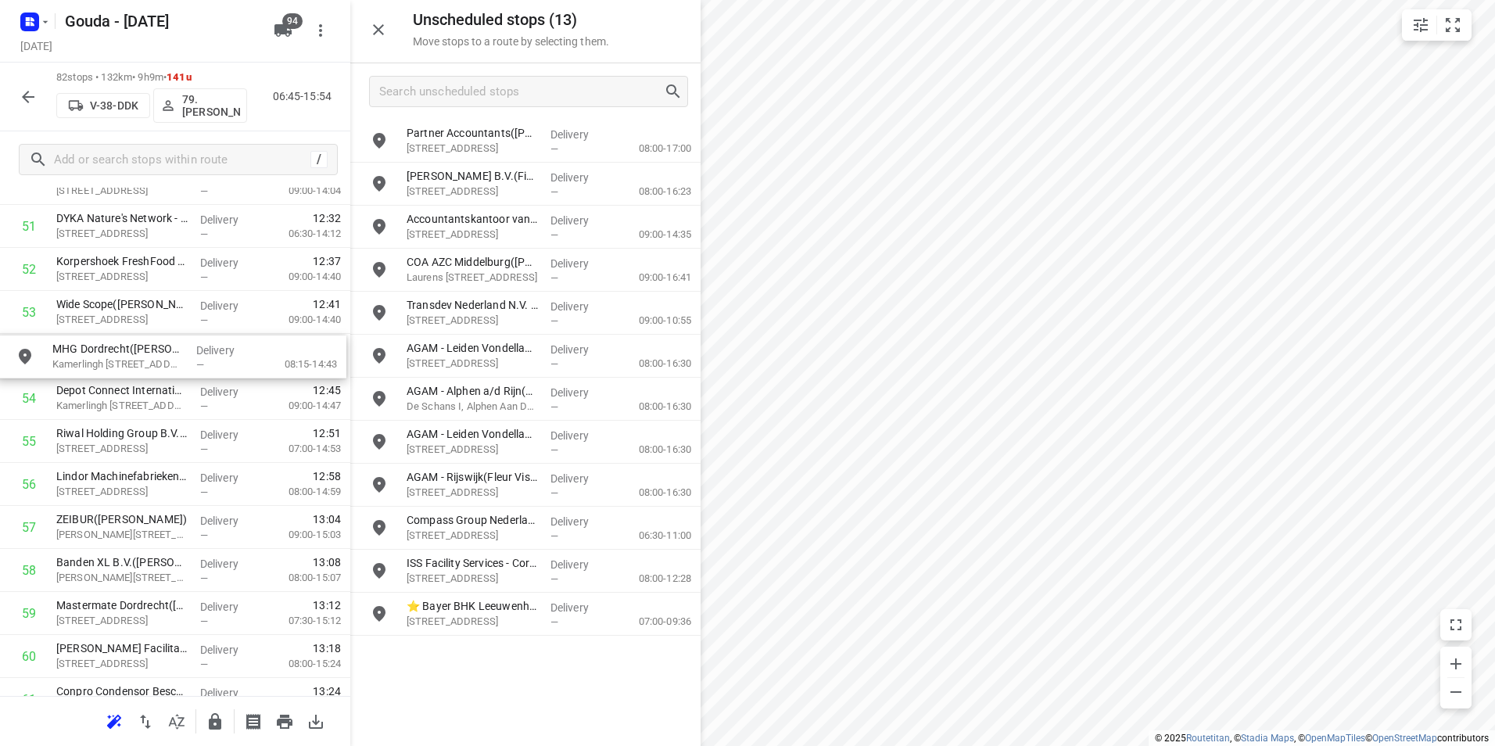
drag, startPoint x: 475, startPoint y: 515, endPoint x: 115, endPoint y: 342, distance: 400.0
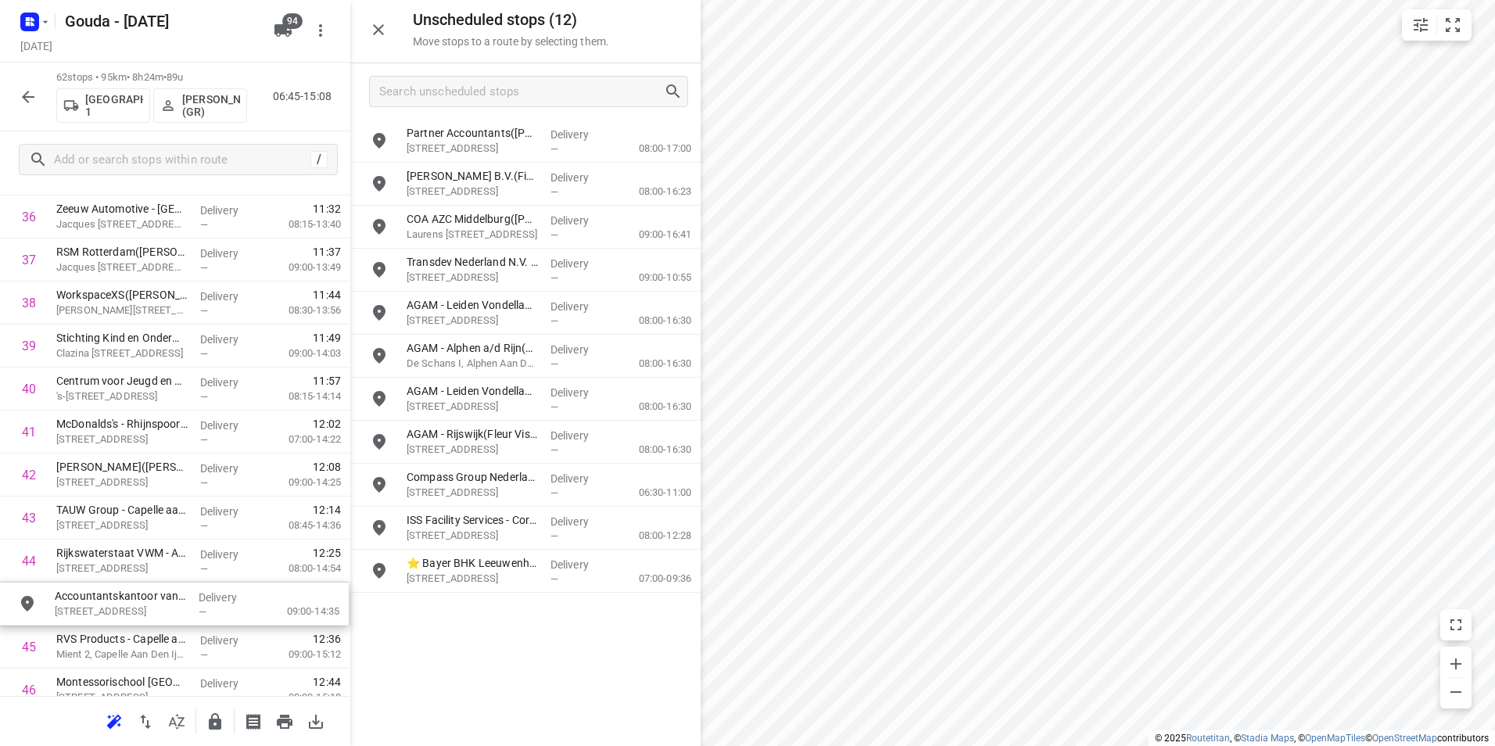
scroll to position [1625, 0]
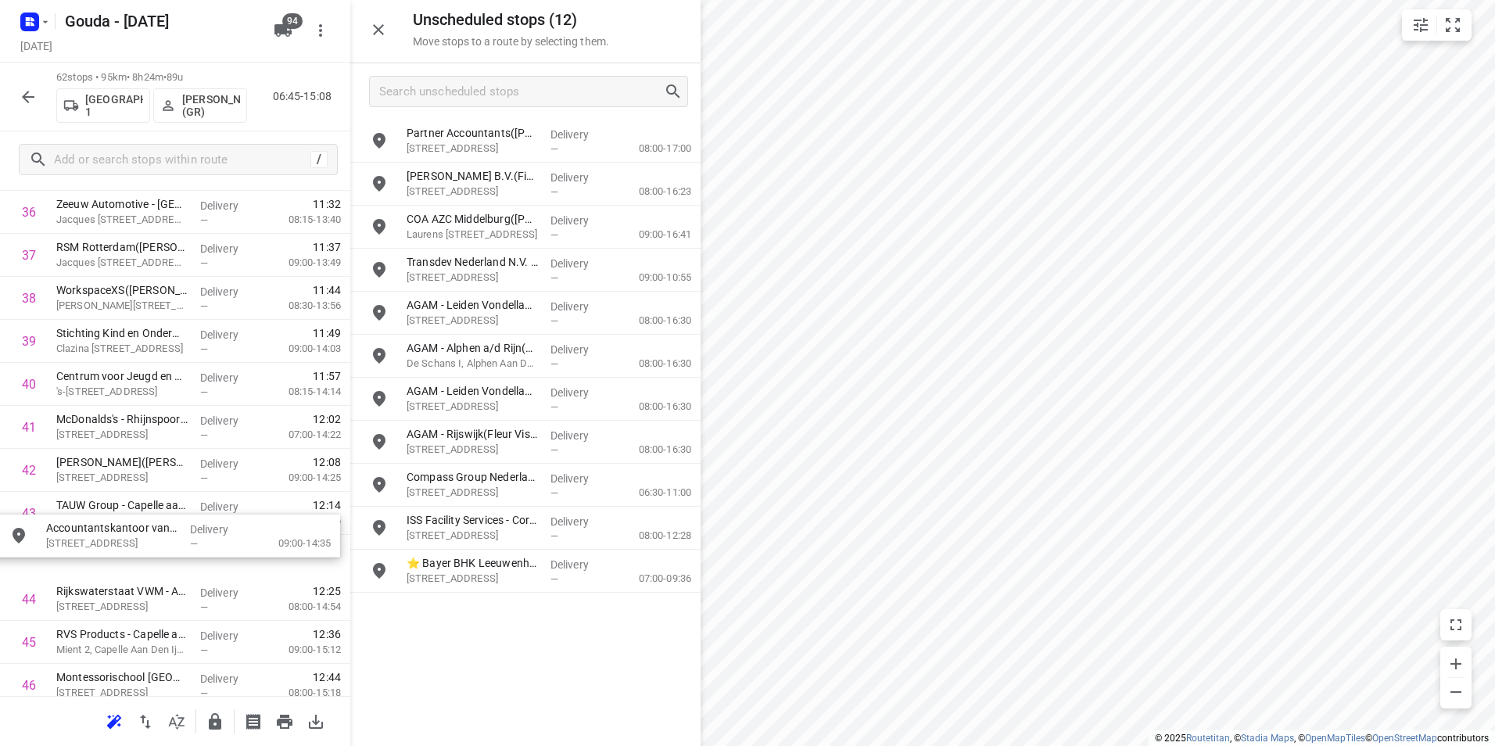
drag, startPoint x: 470, startPoint y: 208, endPoint x: 99, endPoint y: 503, distance: 473.5
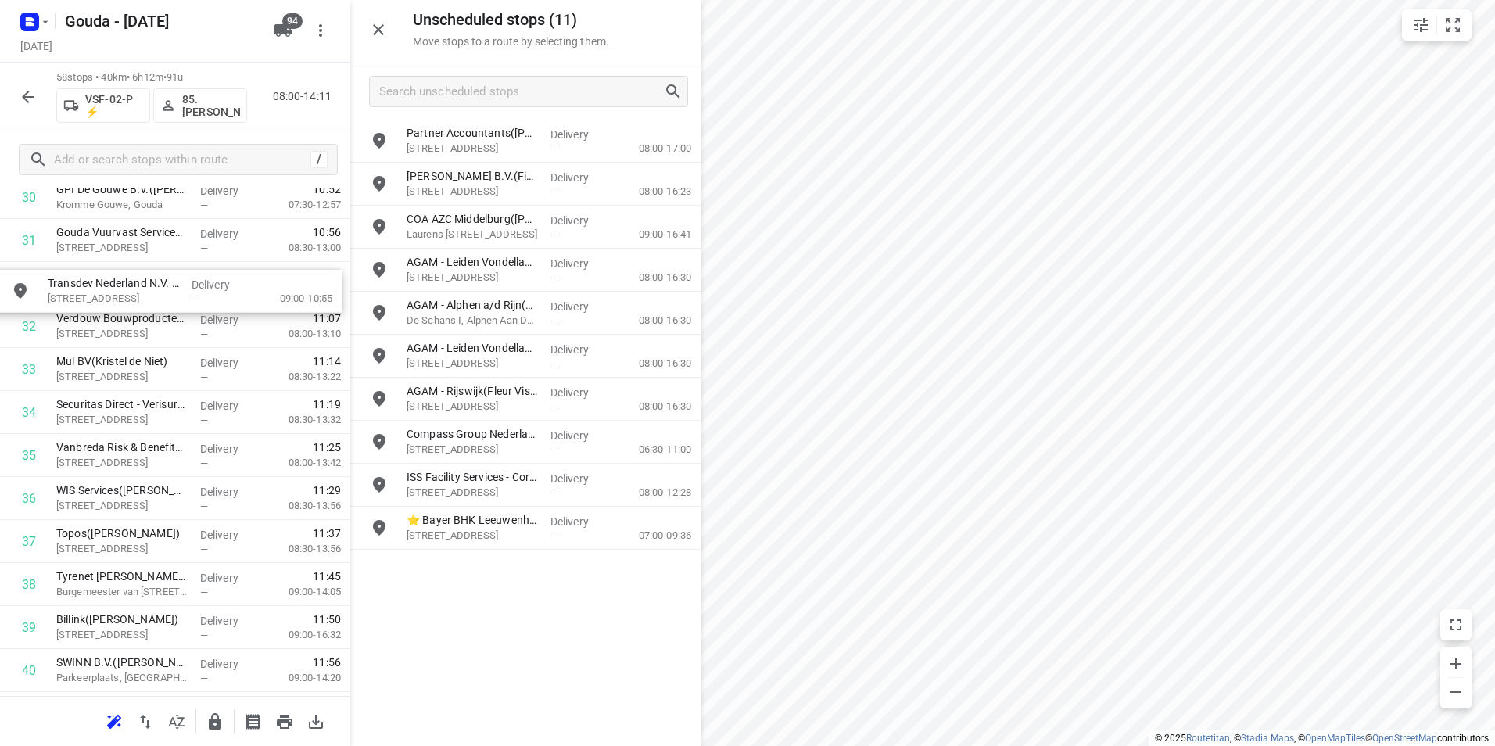
scroll to position [1370, 0]
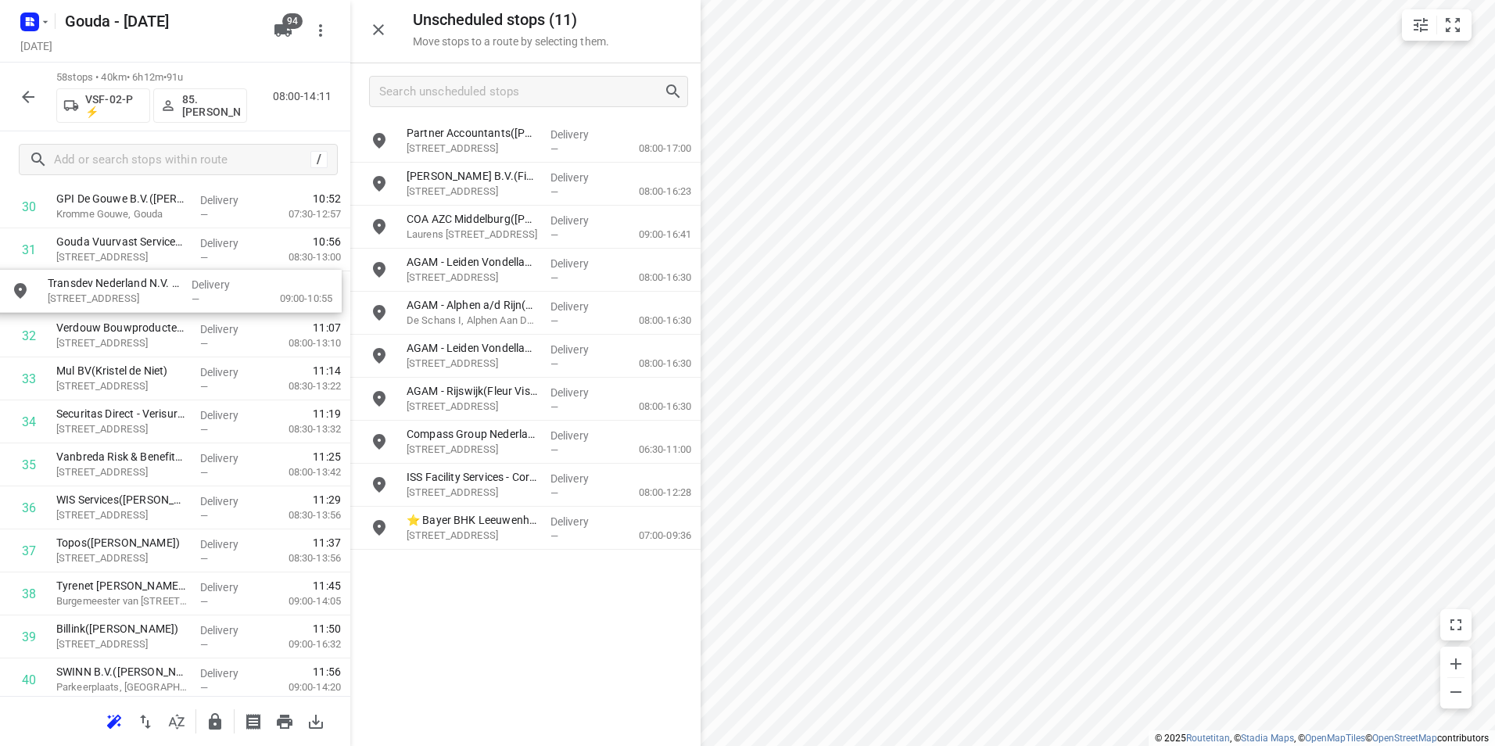
drag, startPoint x: 493, startPoint y: 275, endPoint x: 130, endPoint y: 294, distance: 363.2
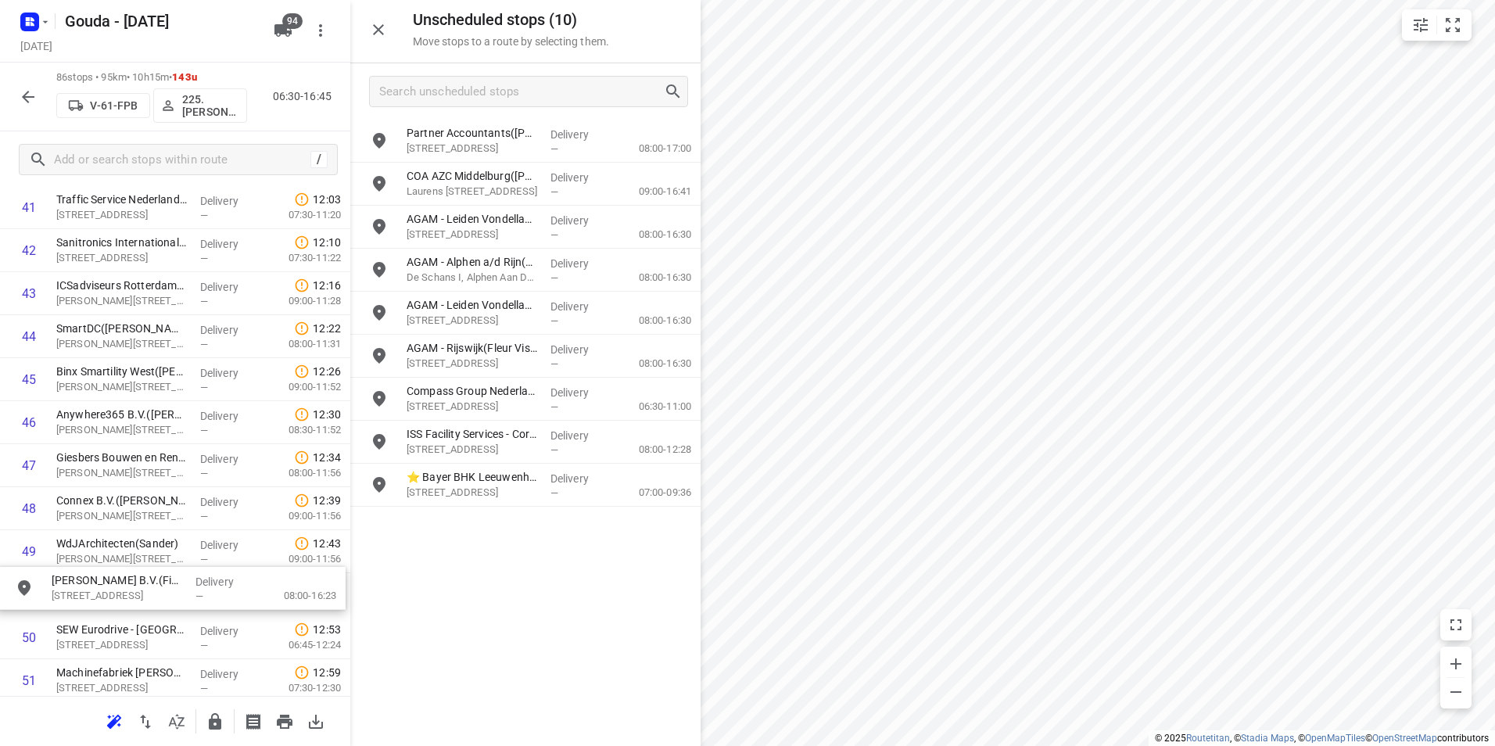
drag, startPoint x: 503, startPoint y: 184, endPoint x: 144, endPoint y: 586, distance: 539.3
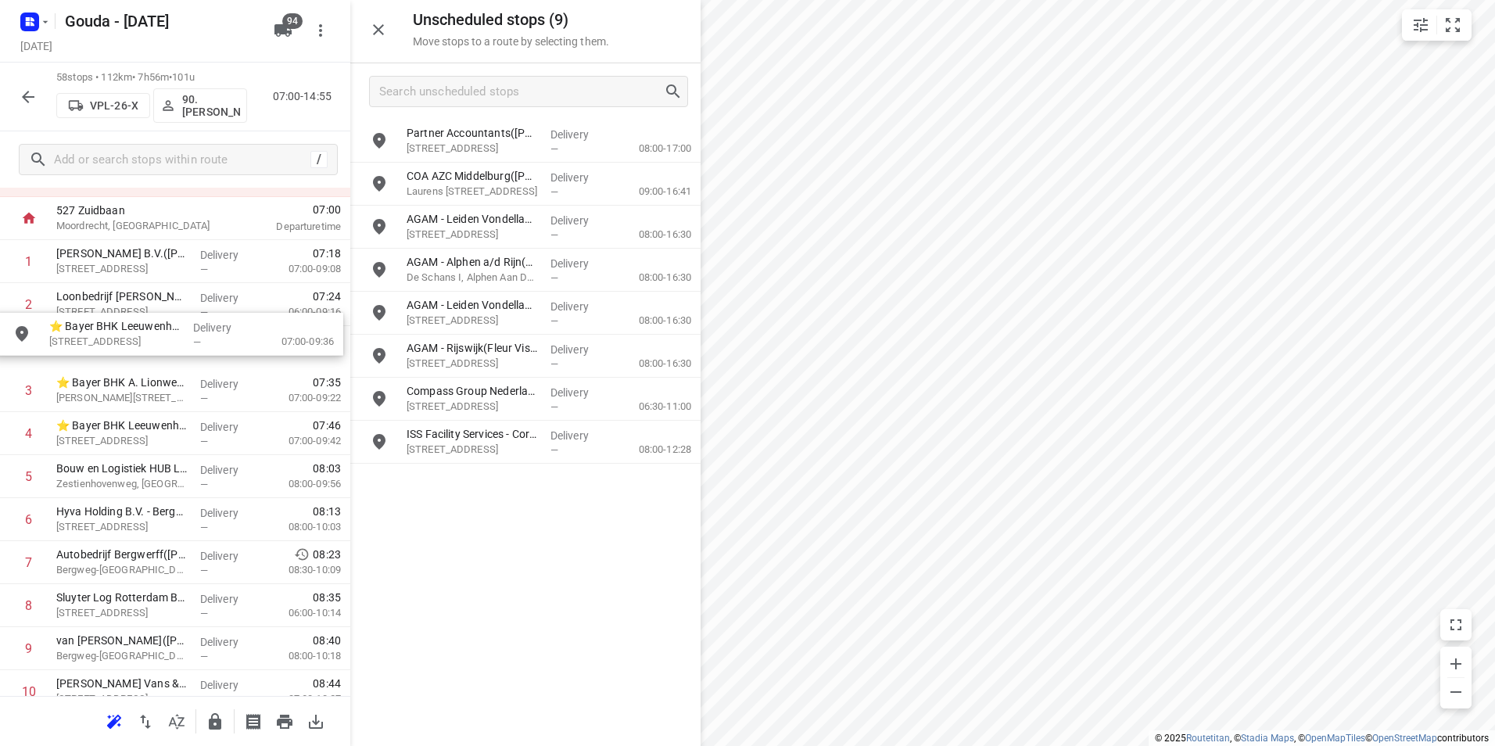
scroll to position [70, 0]
drag, startPoint x: 437, startPoint y: 493, endPoint x: 77, endPoint y: 445, distance: 363.7
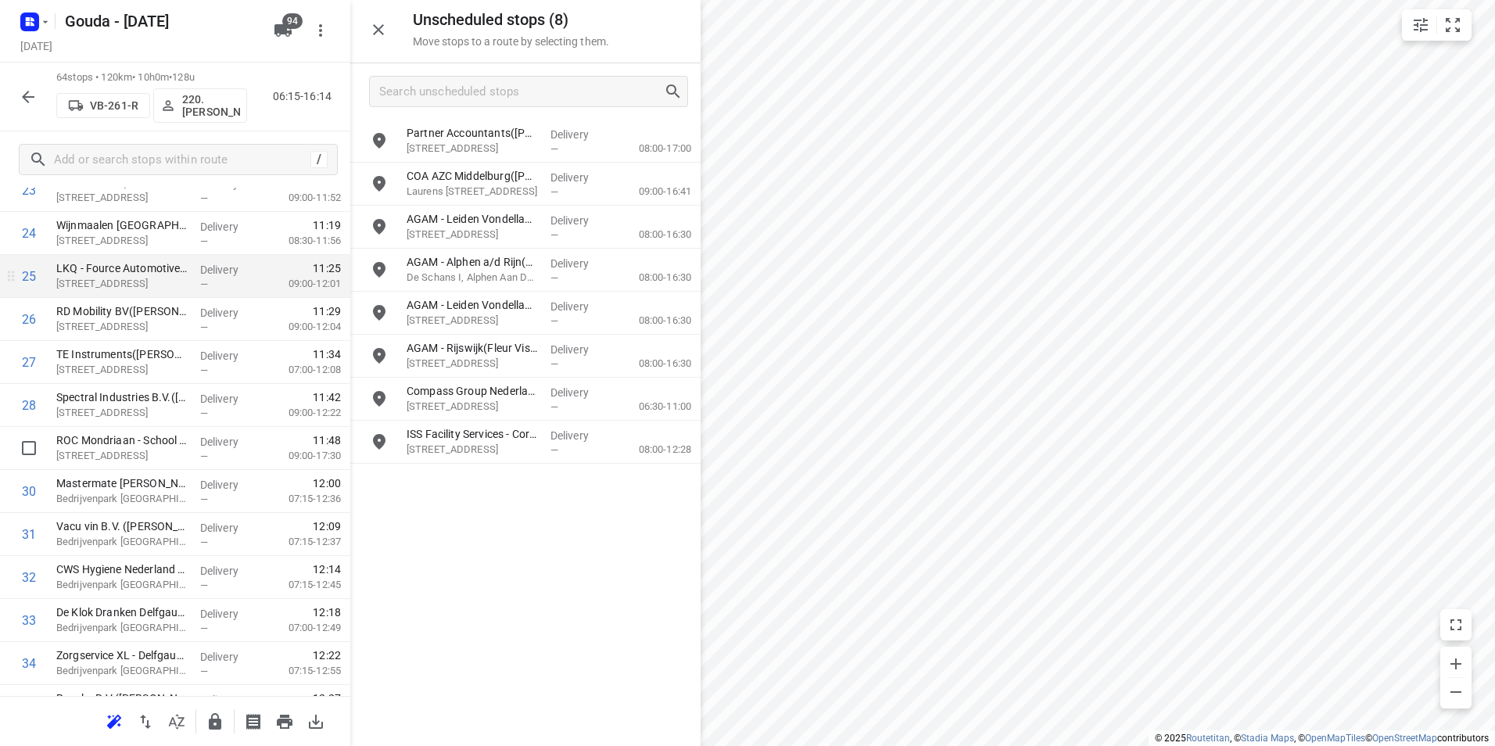
scroll to position [1086, 0]
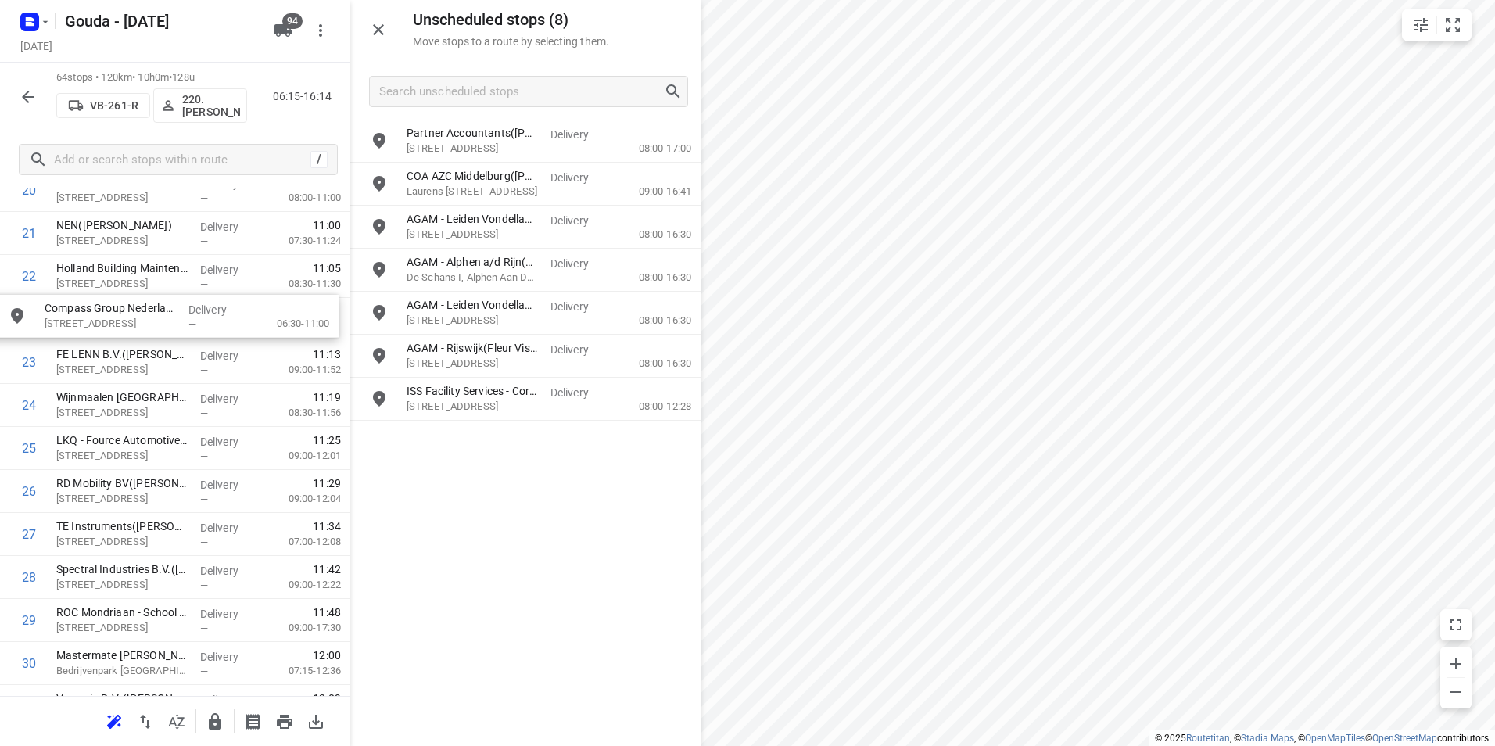
drag, startPoint x: 466, startPoint y: 389, endPoint x: 96, endPoint y: 315, distance: 377.2
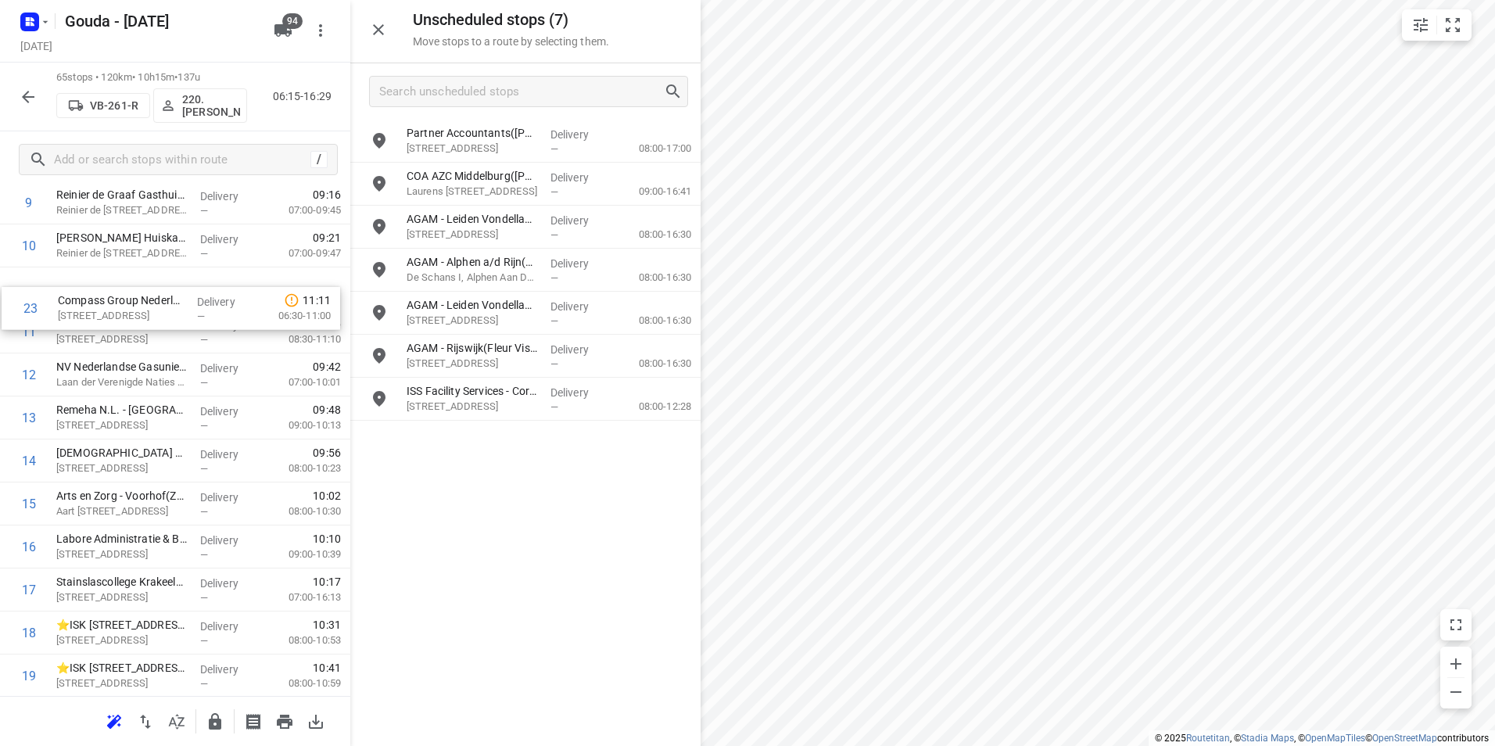
scroll to position [473, 0]
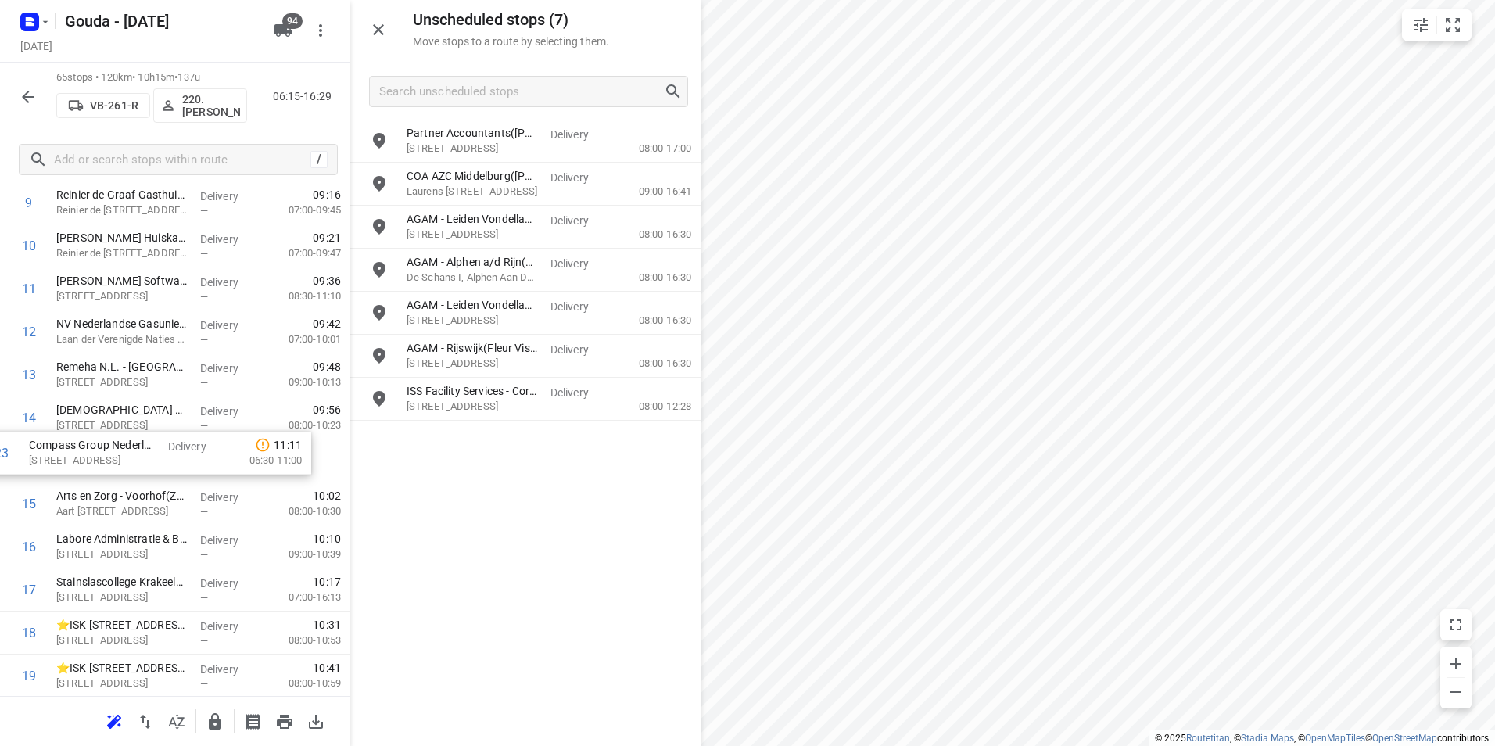
drag, startPoint x: 132, startPoint y: 325, endPoint x: 106, endPoint y: 453, distance: 130.0
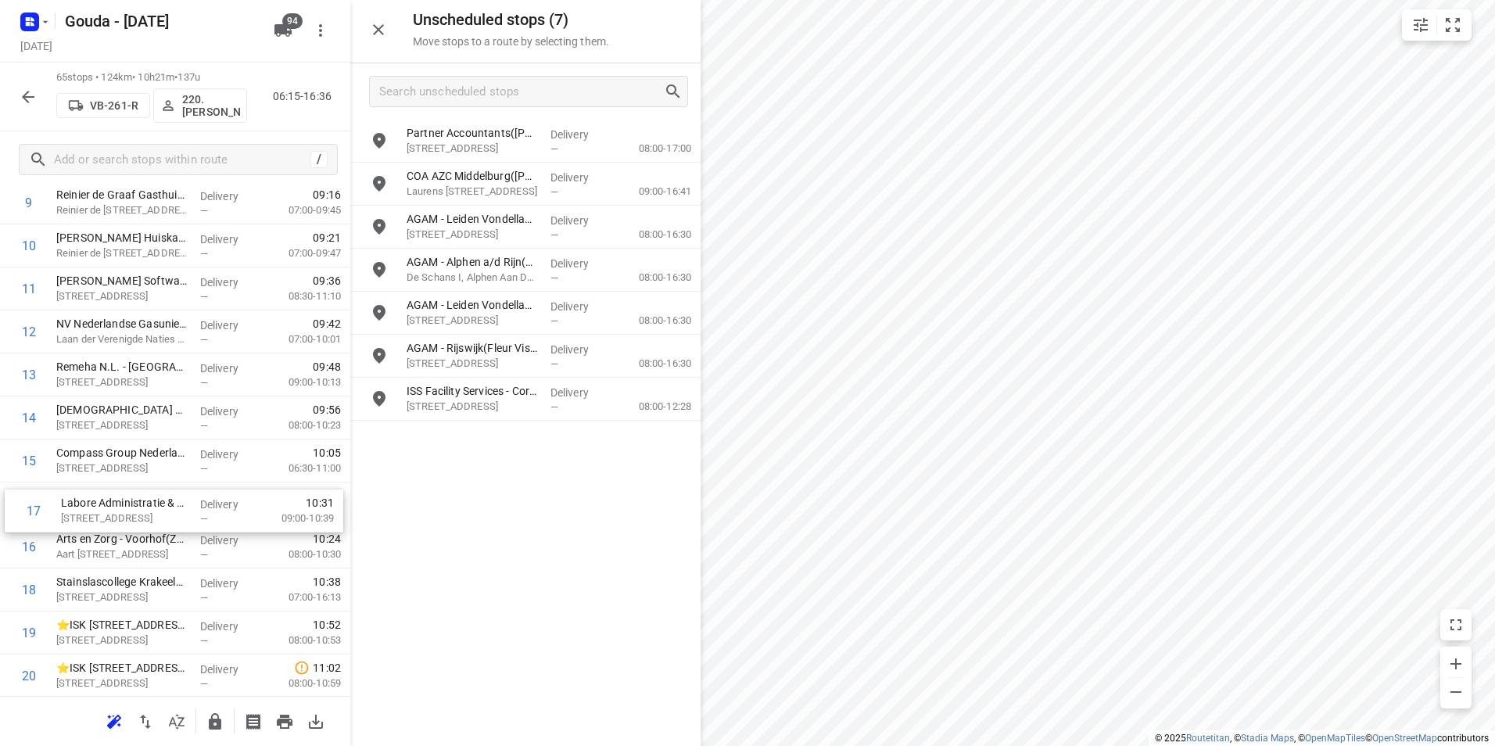
drag, startPoint x: 192, startPoint y: 511, endPoint x: 189, endPoint y: 497, distance: 13.5
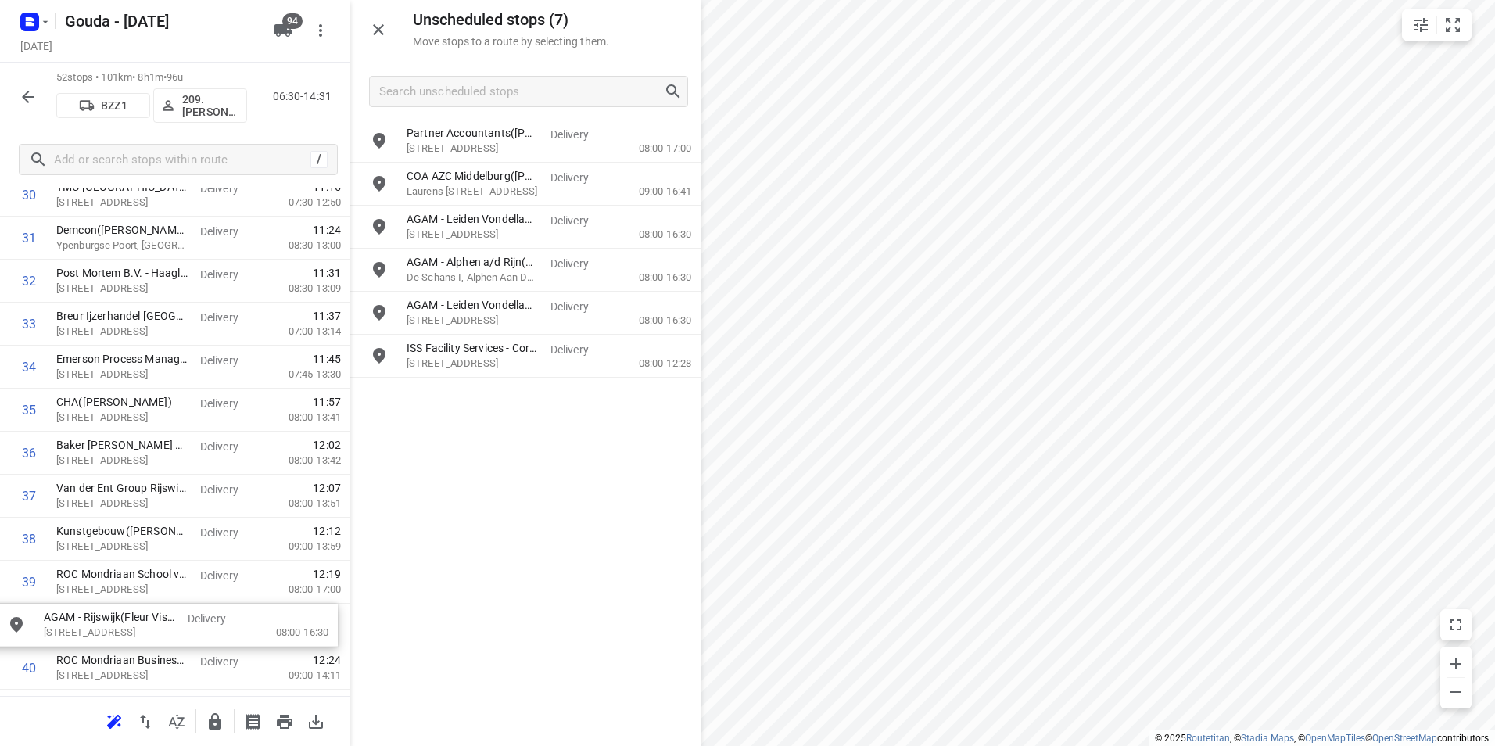
scroll to position [1441, 0]
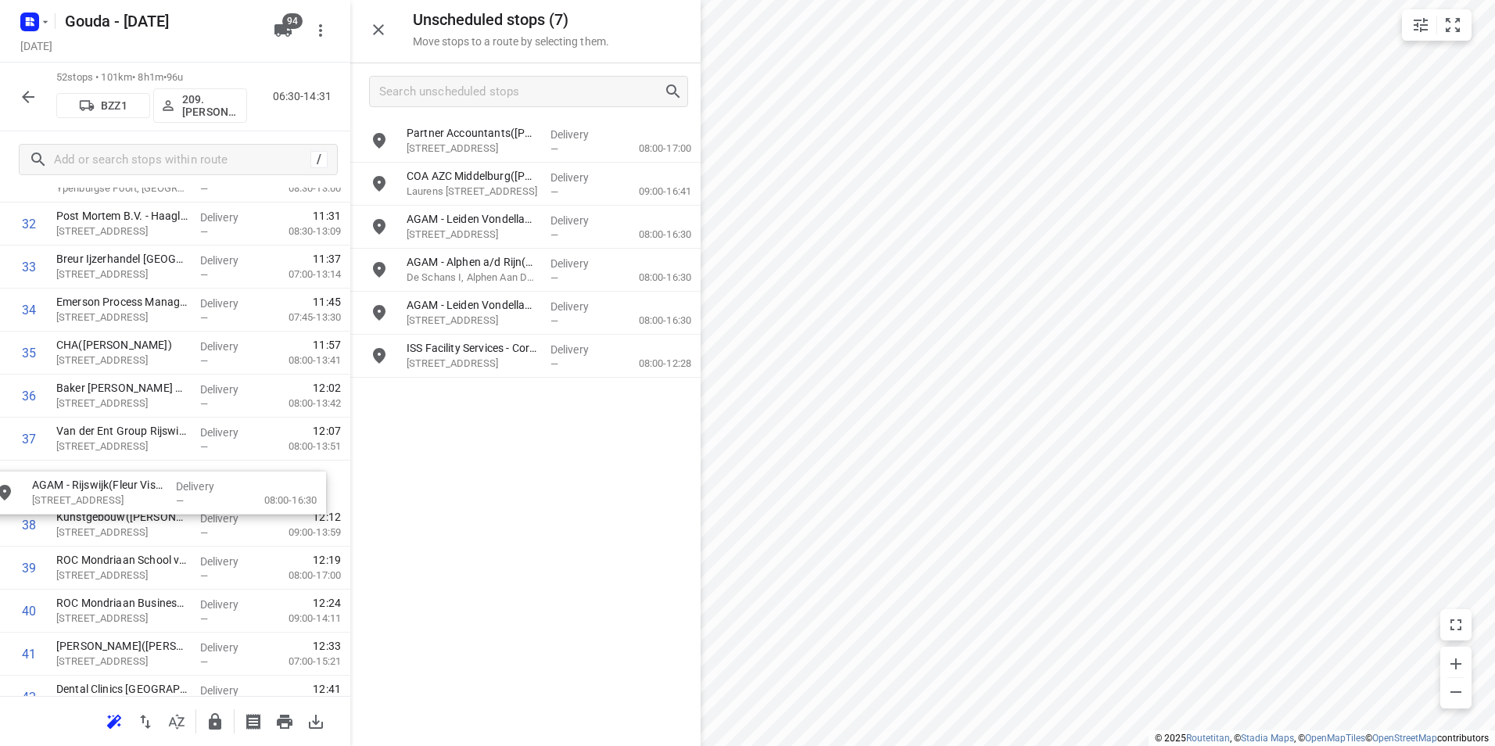
drag, startPoint x: 416, startPoint y: 370, endPoint x: 116, endPoint y: 484, distance: 321.2
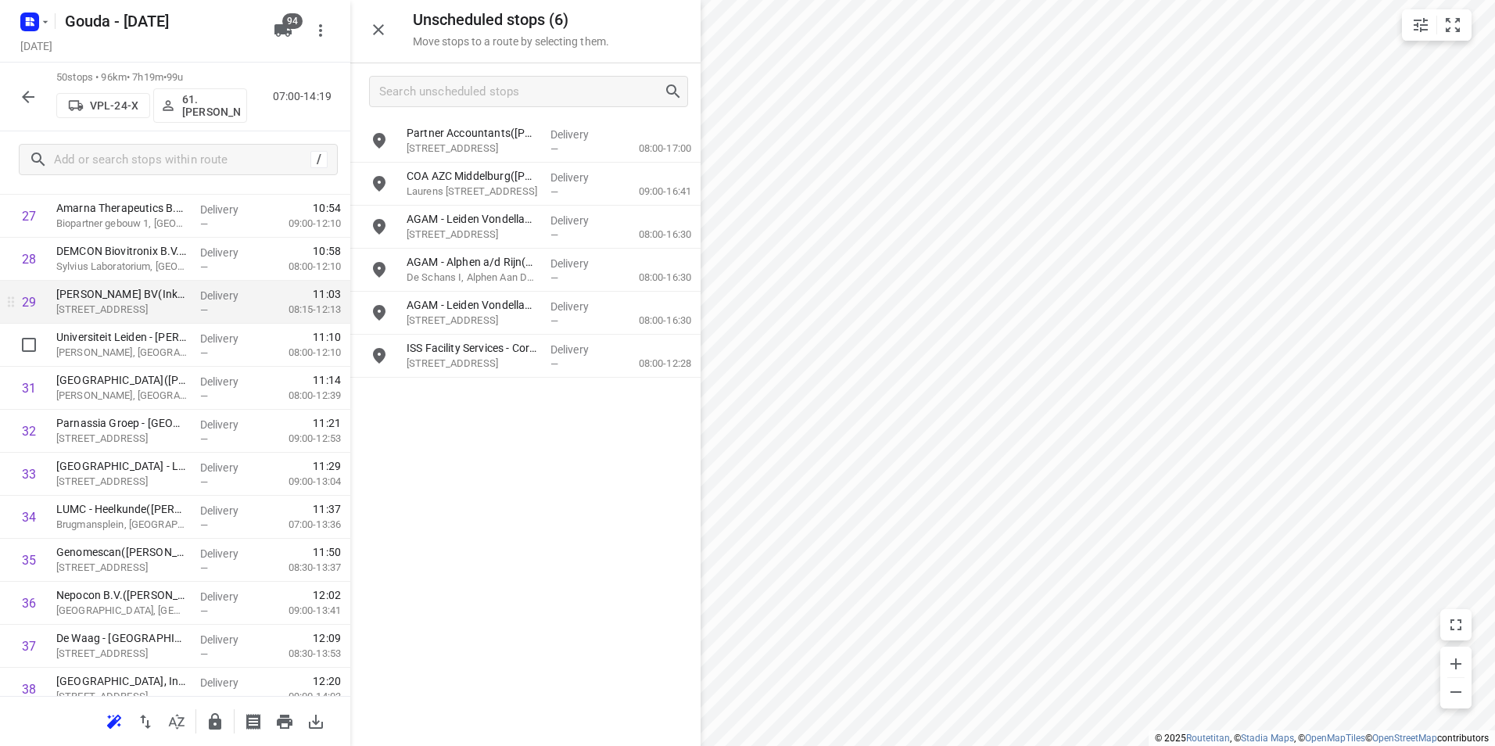
scroll to position [1206, 0]
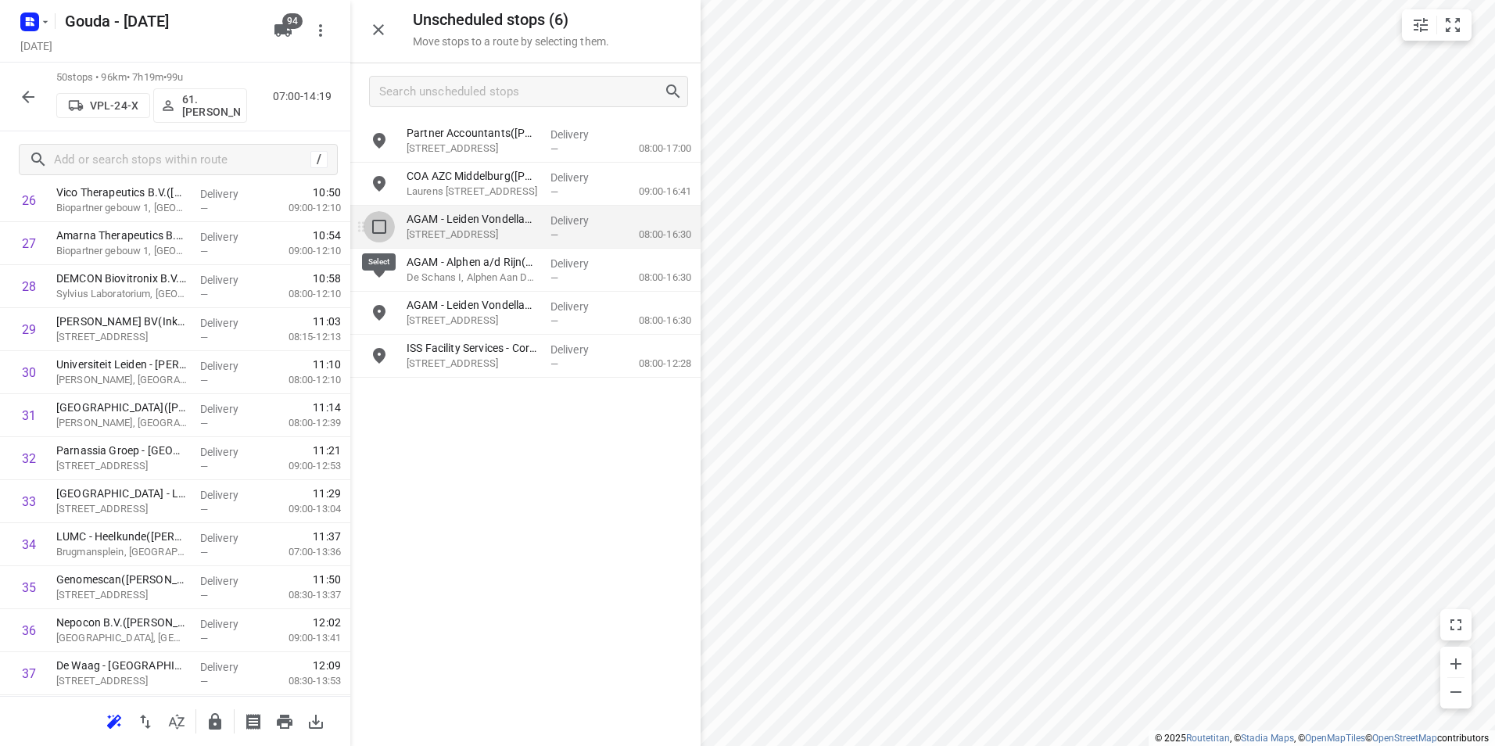
drag, startPoint x: 378, startPoint y: 229, endPoint x: 373, endPoint y: 285, distance: 55.7
click at [377, 229] on input "grid" at bounding box center [379, 226] width 31 height 31
checkbox input "true"
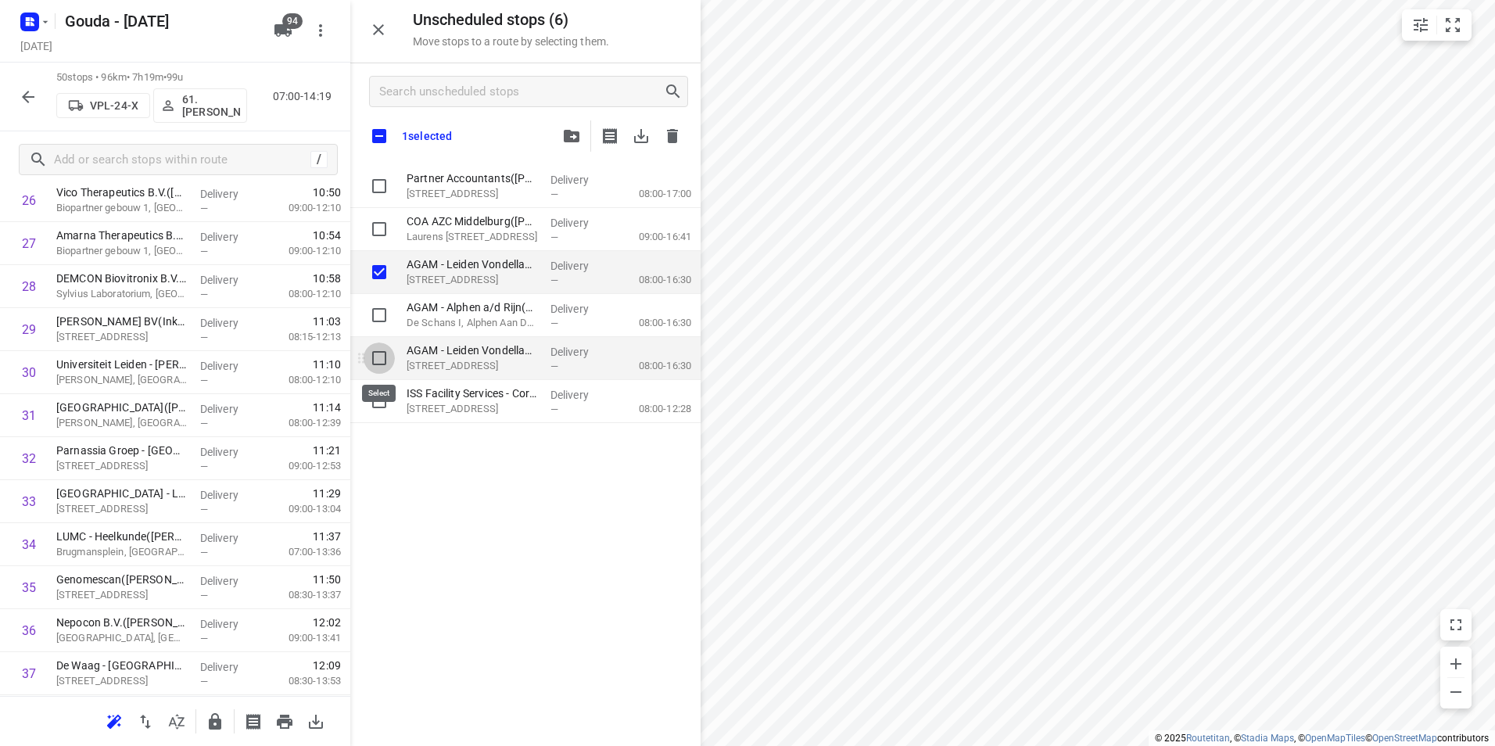
click at [378, 360] on input "grid" at bounding box center [379, 357] width 31 height 31
checkbox input "true"
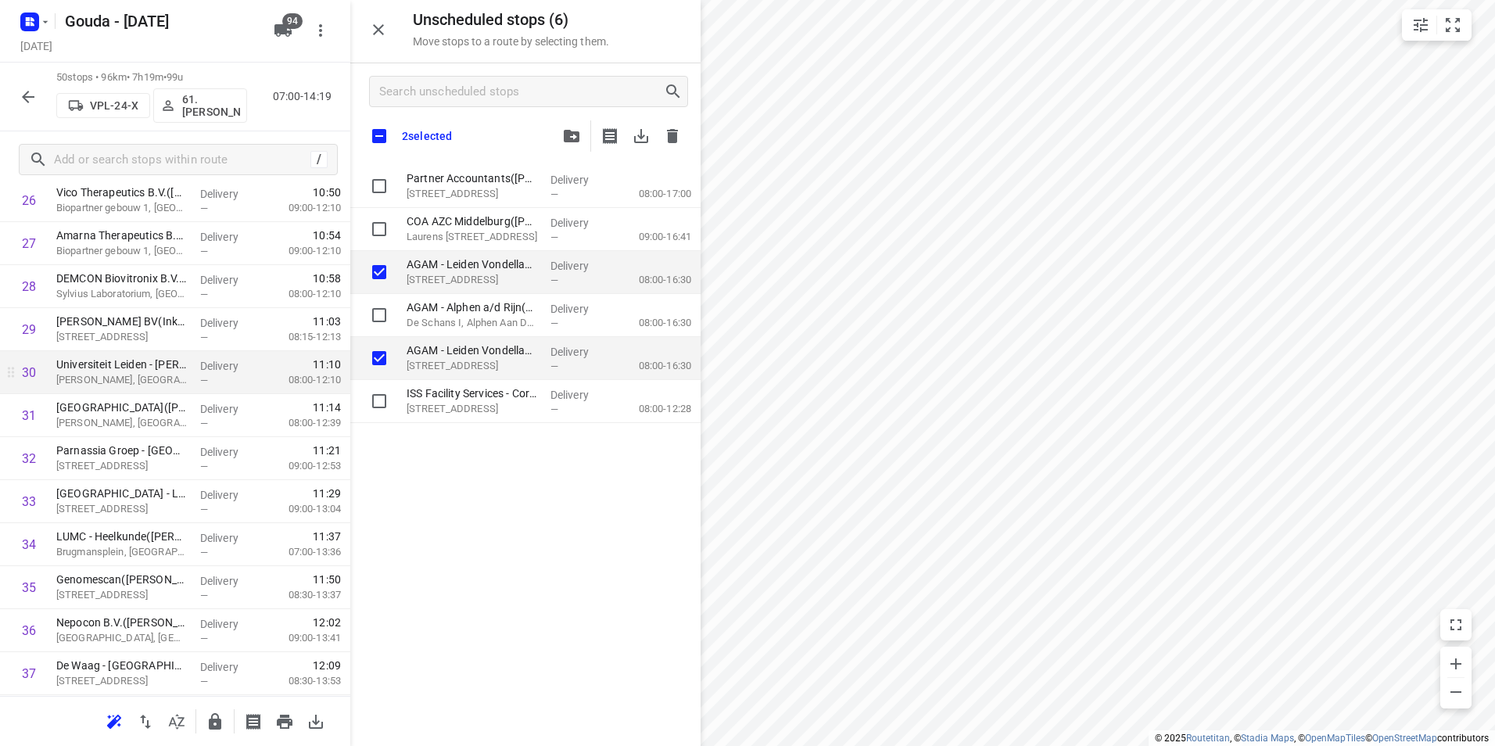
checkbox input "true"
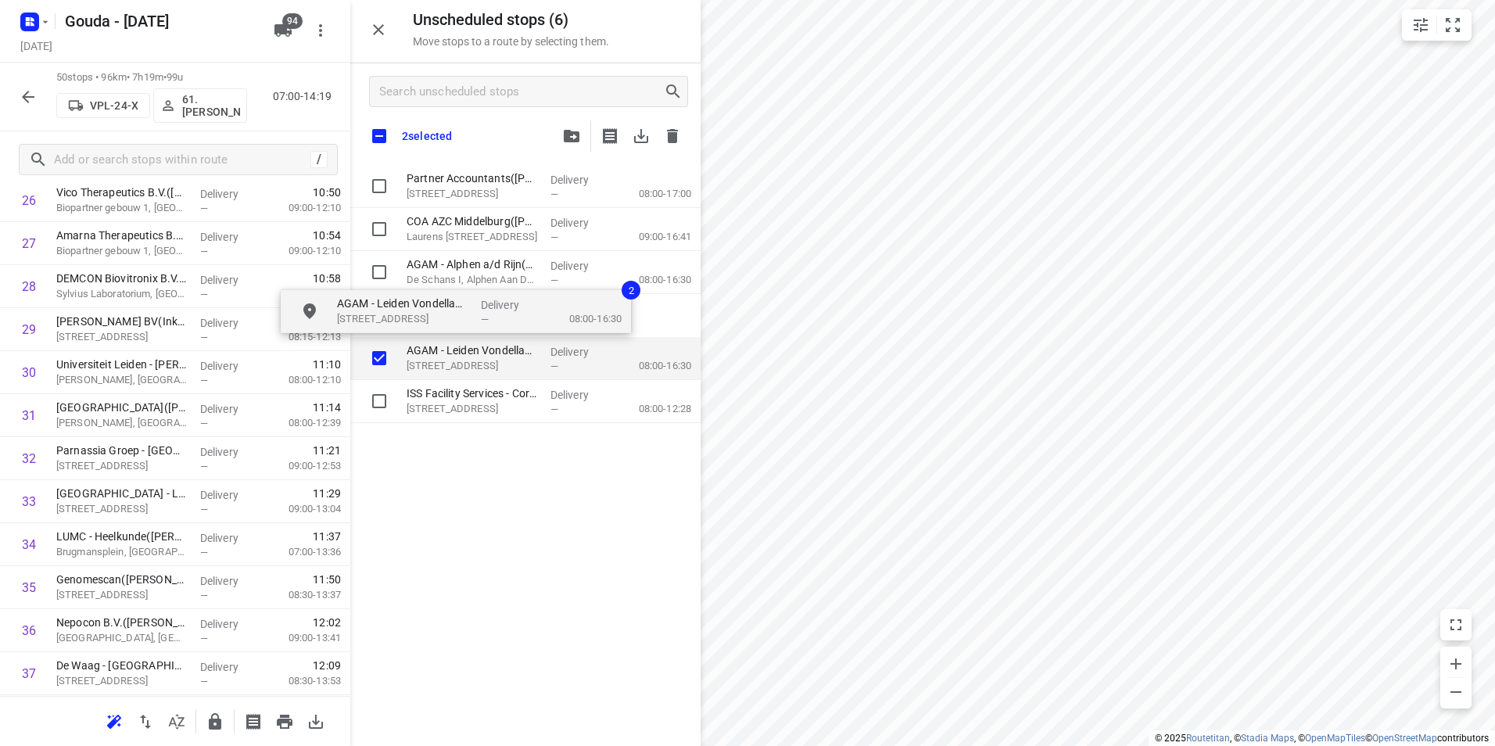
checkbox input "true"
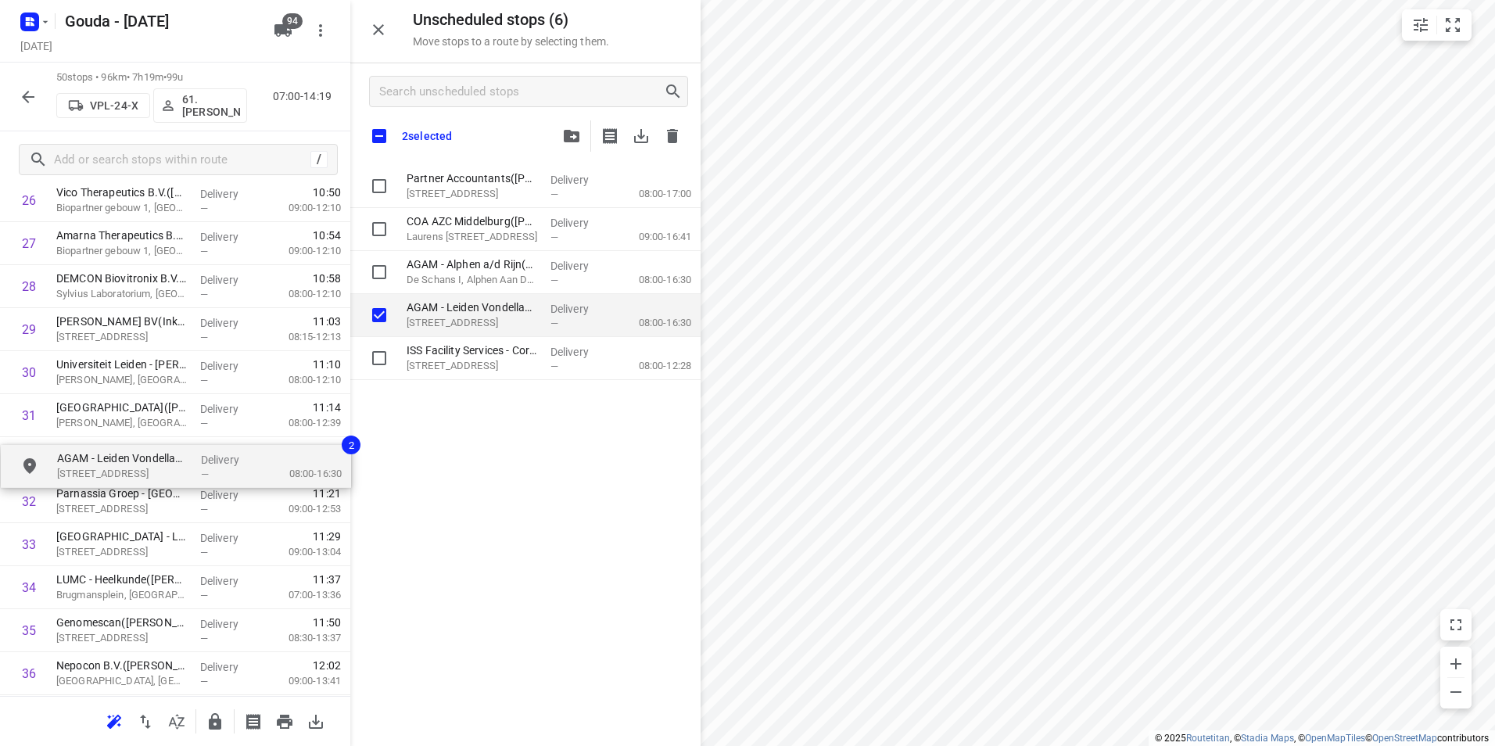
drag, startPoint x: 464, startPoint y: 270, endPoint x: 110, endPoint y: 457, distance: 399.7
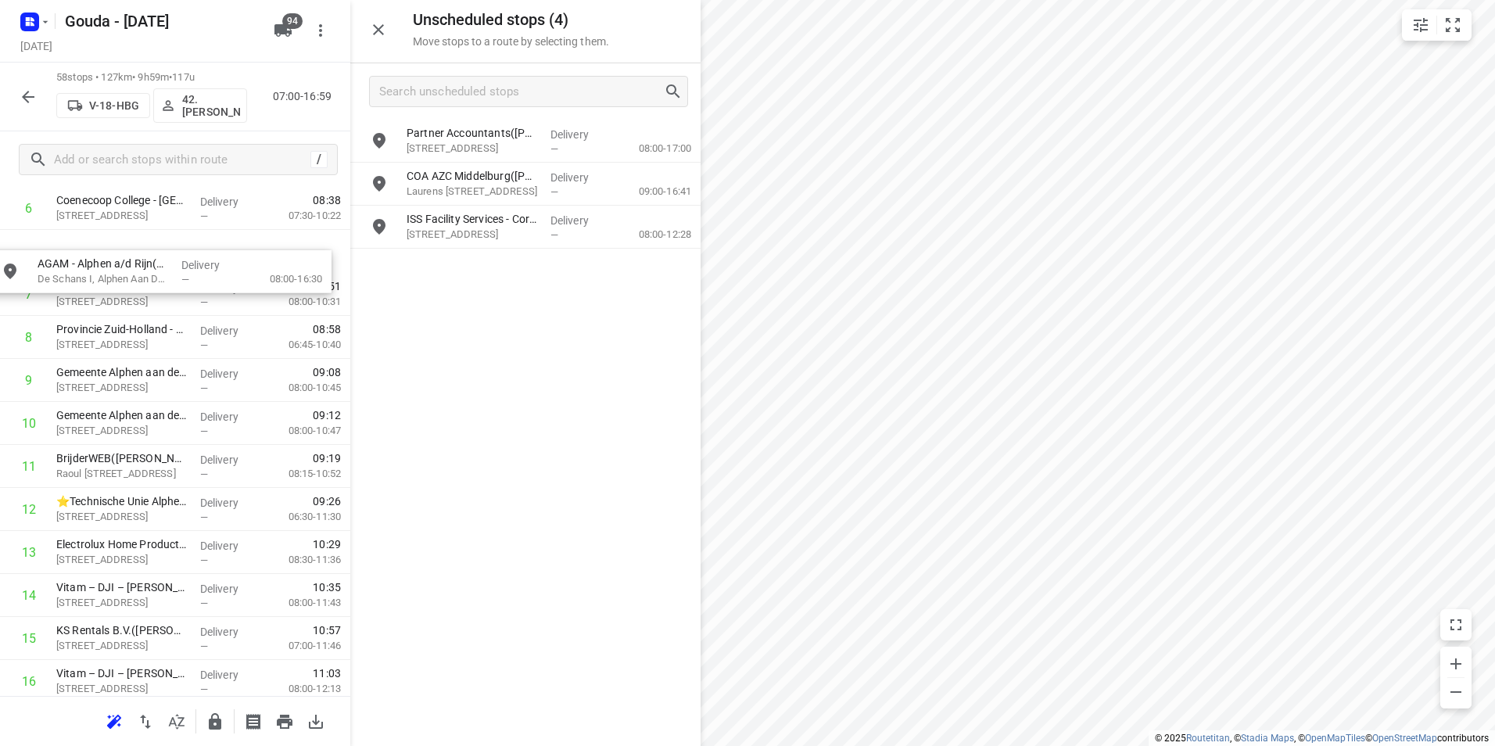
scroll to position [309, 0]
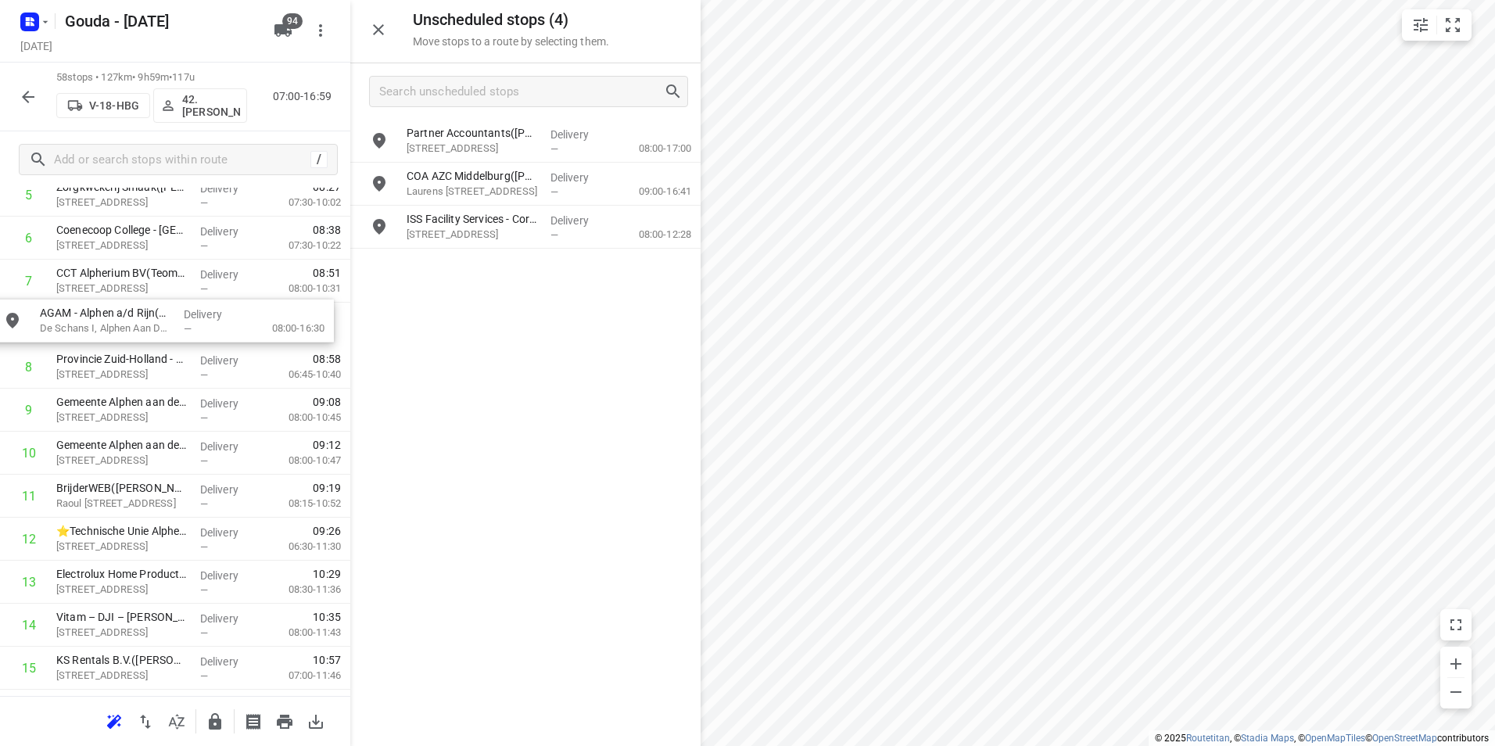
drag, startPoint x: 471, startPoint y: 211, endPoint x: 99, endPoint y: 310, distance: 385.0
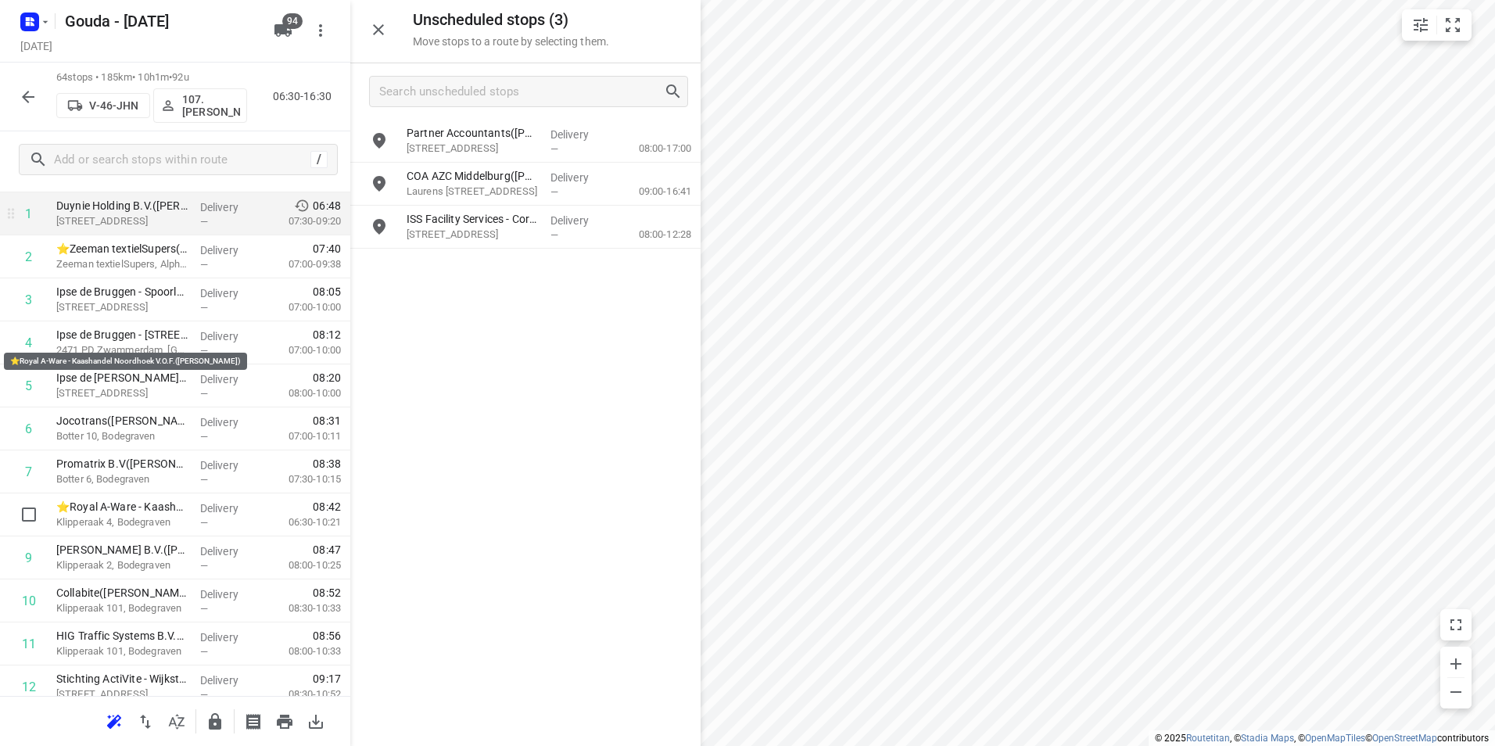
scroll to position [0, 0]
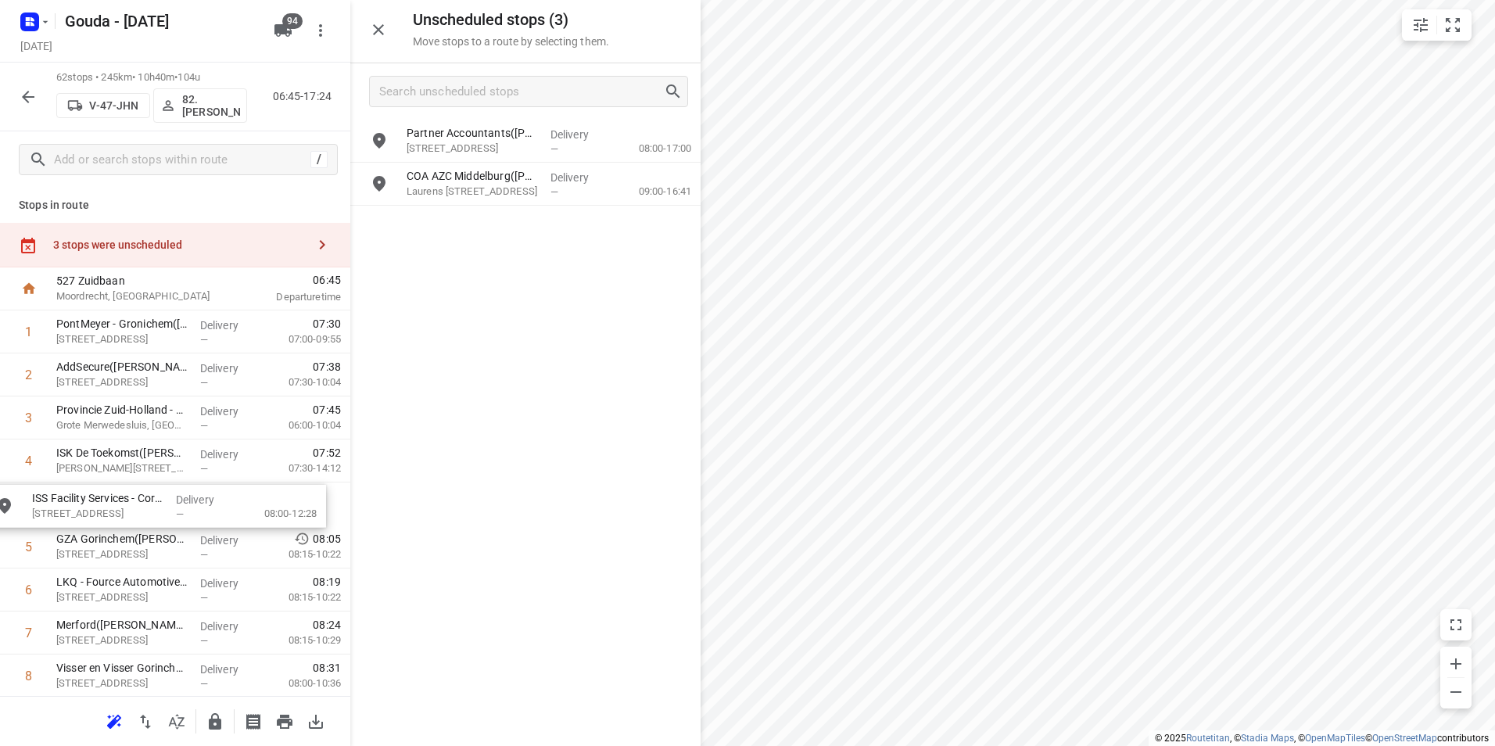
drag, startPoint x: 489, startPoint y: 232, endPoint x: 116, endPoint y: 521, distance: 472.6
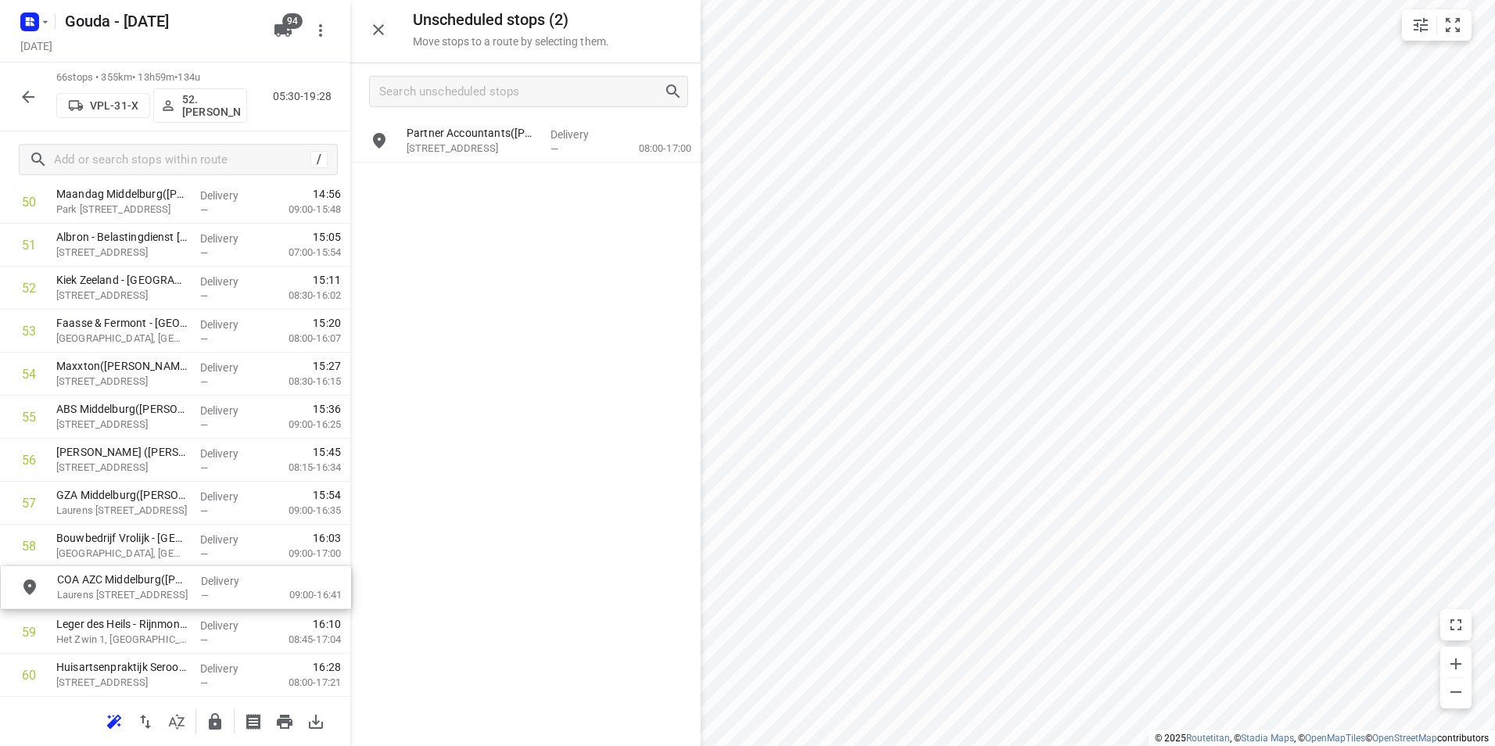
scroll to position [2240, 0]
drag, startPoint x: 466, startPoint y: 177, endPoint x: 97, endPoint y: 500, distance: 490.3
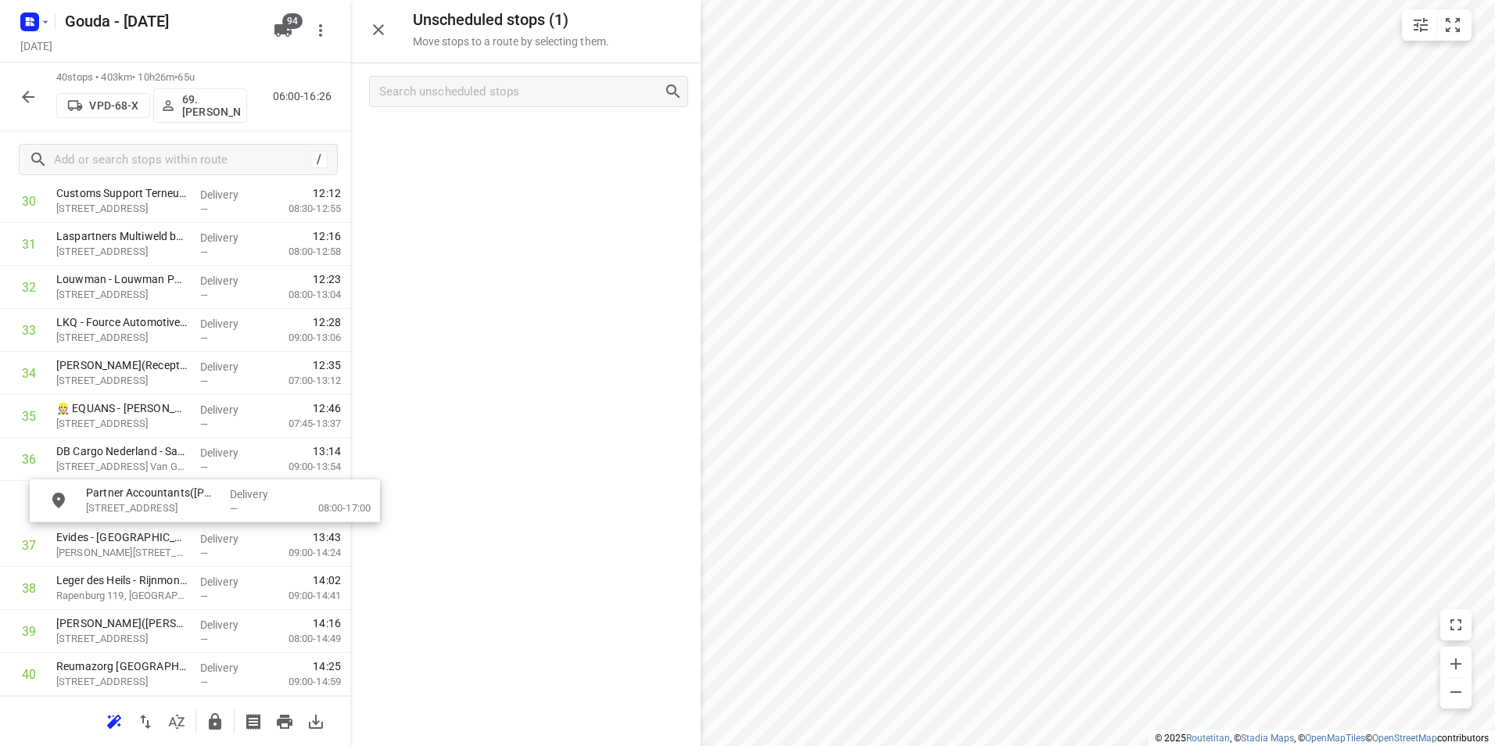
drag, startPoint x: 455, startPoint y: 143, endPoint x: 111, endPoint y: 514, distance: 505.6
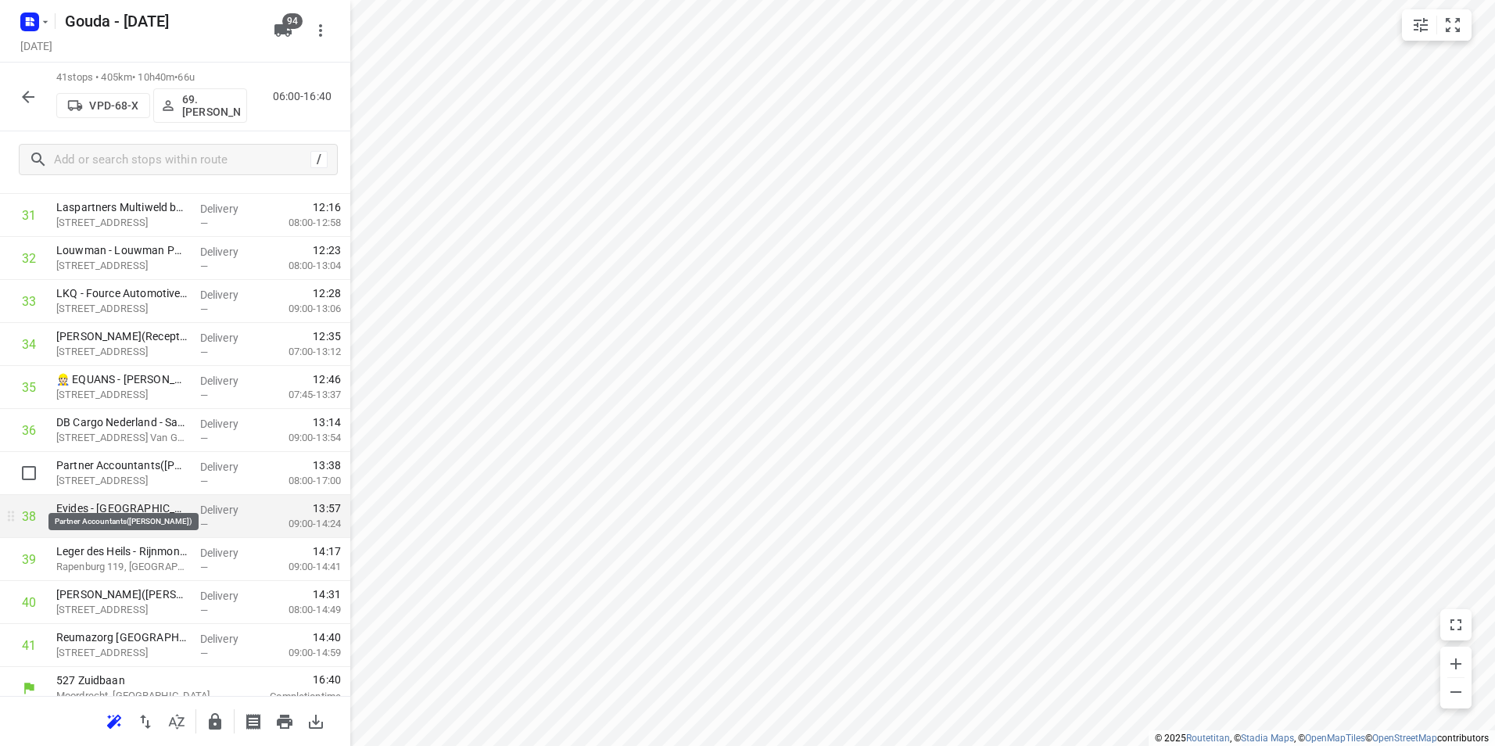
scroll to position [1376, 0]
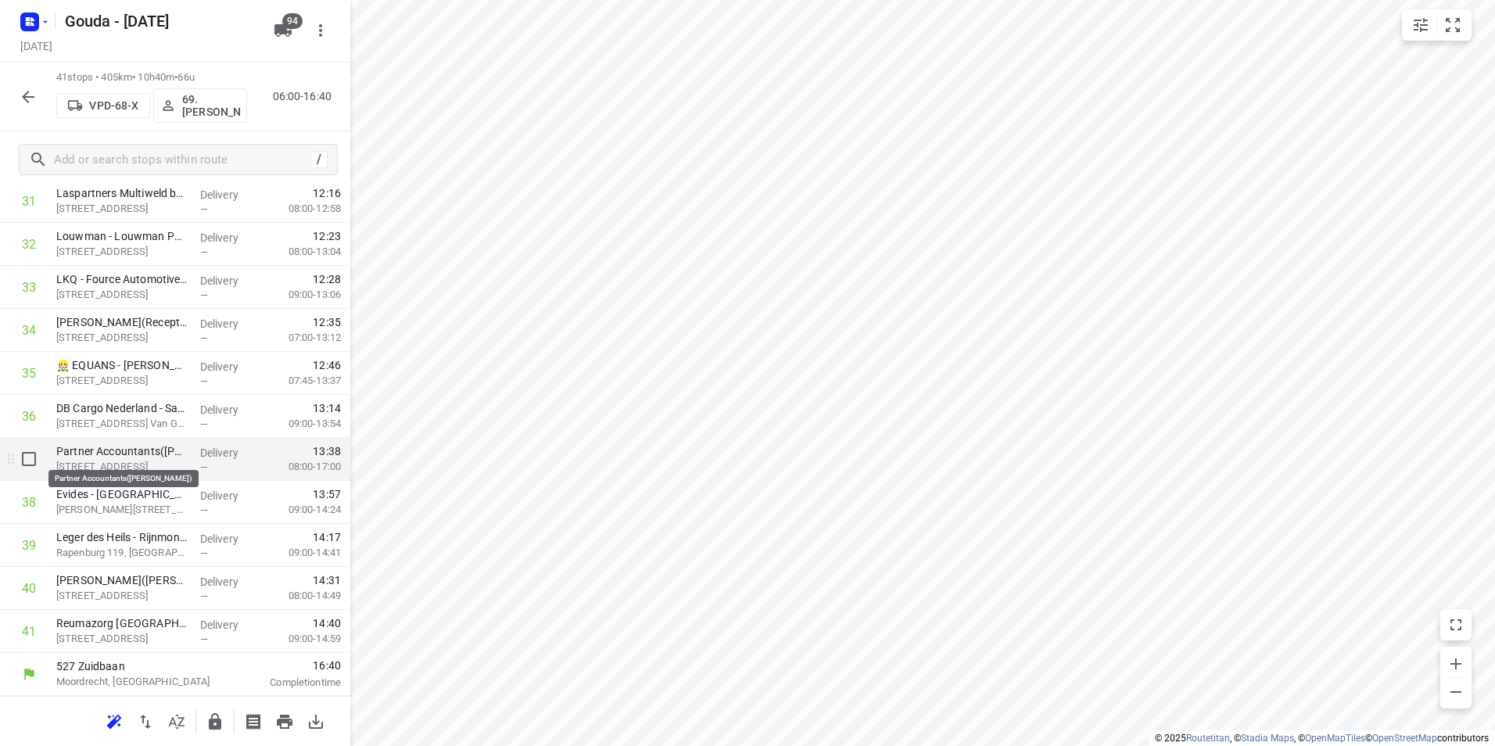
click at [117, 453] on p "Partner Accountants(Alessia Mieras)" at bounding box center [121, 451] width 131 height 16
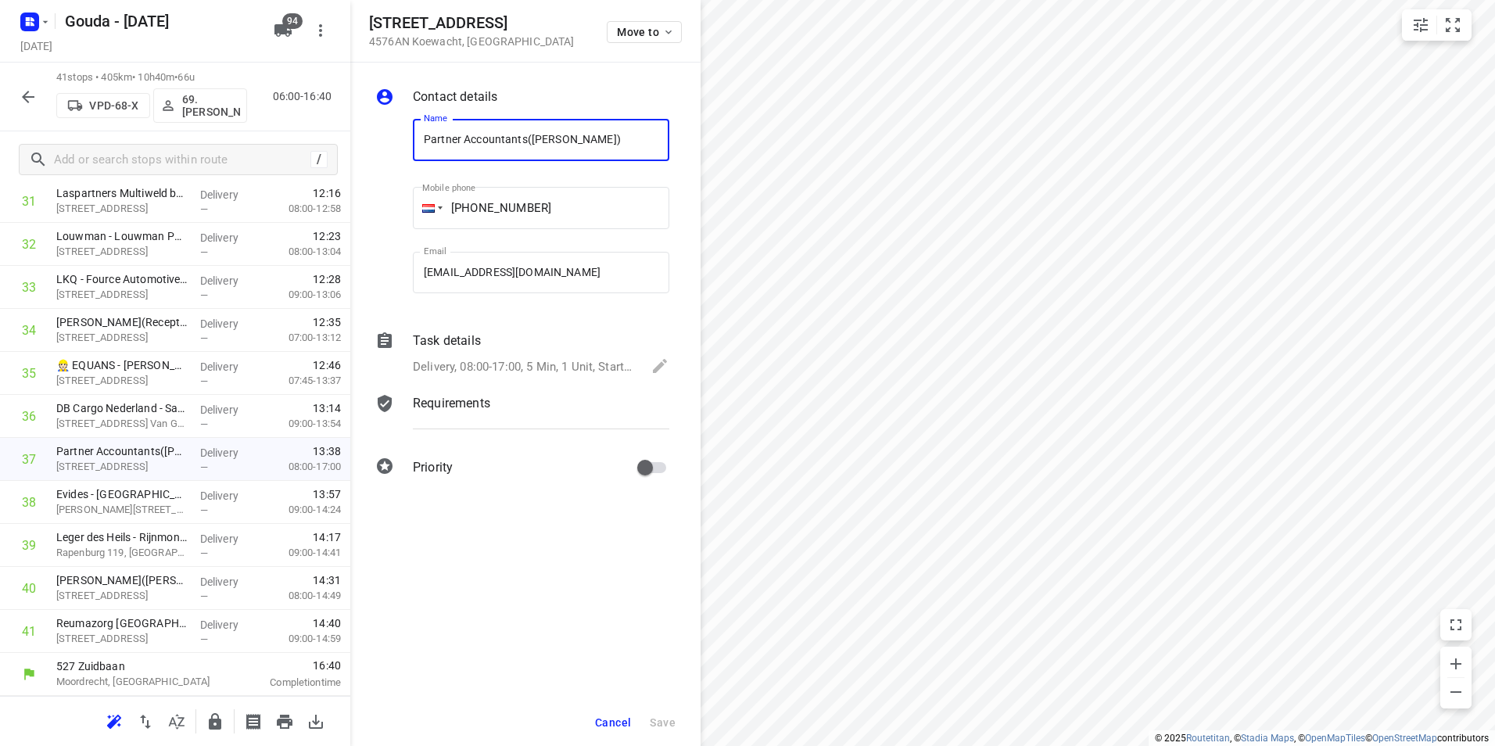
click at [510, 363] on p "Delivery, 08:00-17:00, 5 Min, 1 Unit, Startdatum maandag 6 oktober. Welkom bij …" at bounding box center [524, 367] width 223 height 18
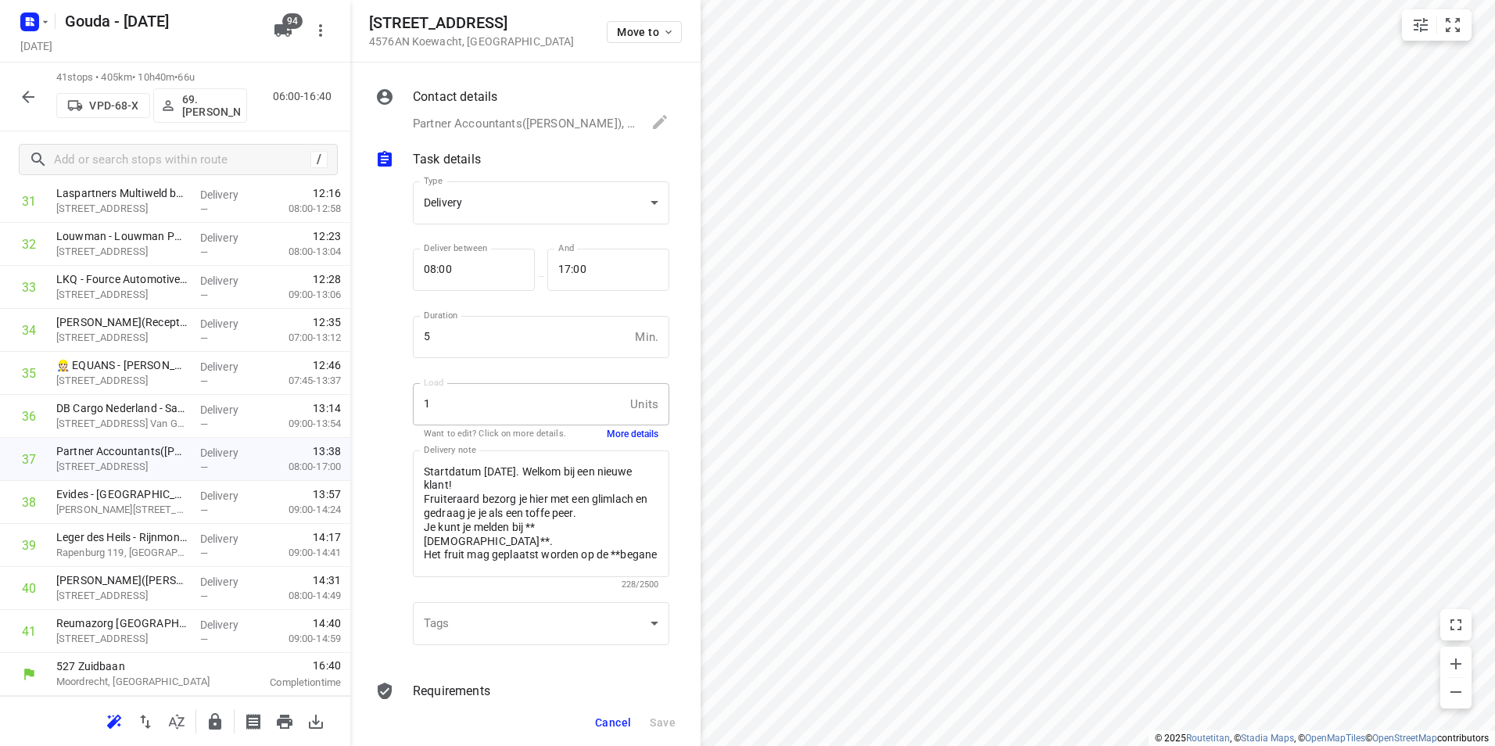
click at [625, 435] on button "More details" at bounding box center [633, 434] width 52 height 13
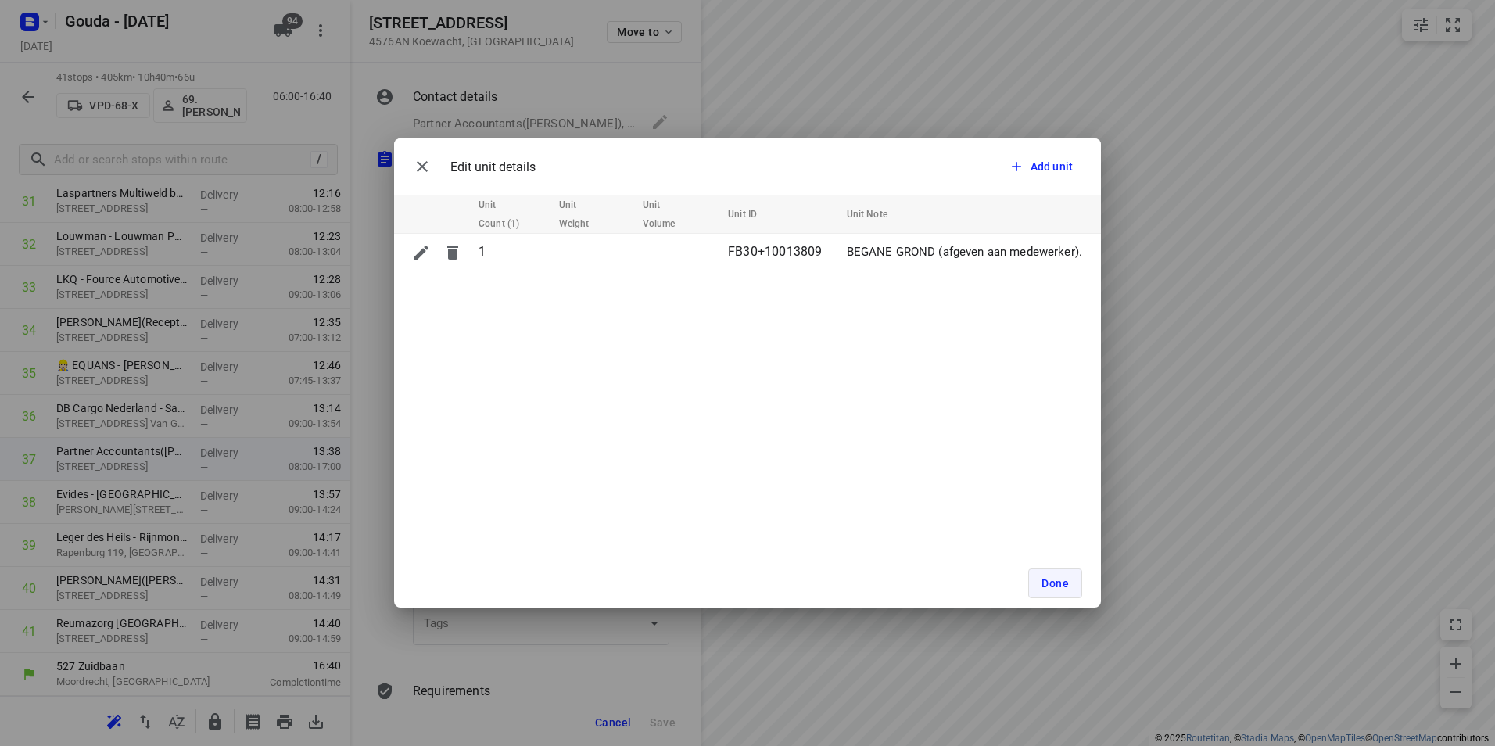
click at [1062, 578] on span "Done" at bounding box center [1054, 583] width 27 height 13
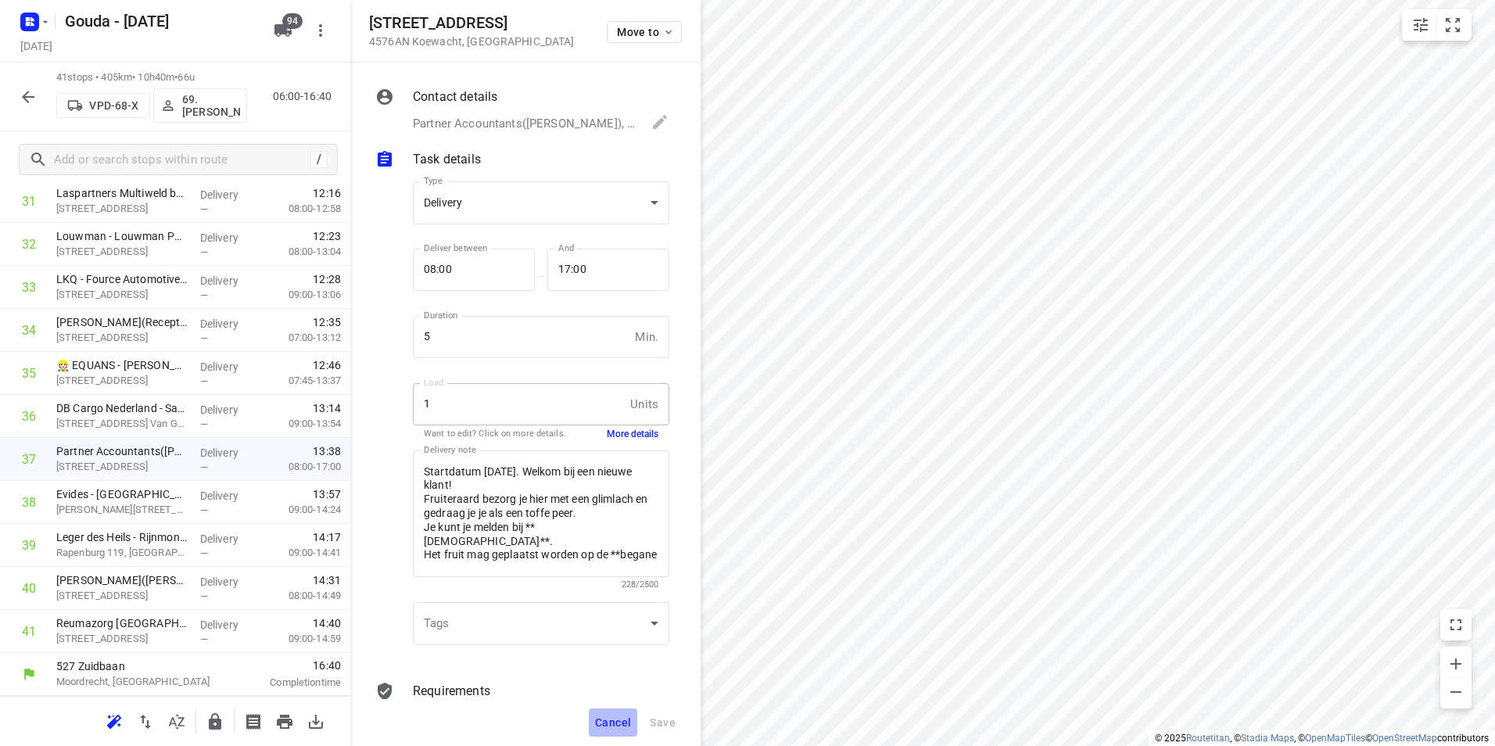
click at [610, 722] on span "Cancel" at bounding box center [613, 722] width 36 height 13
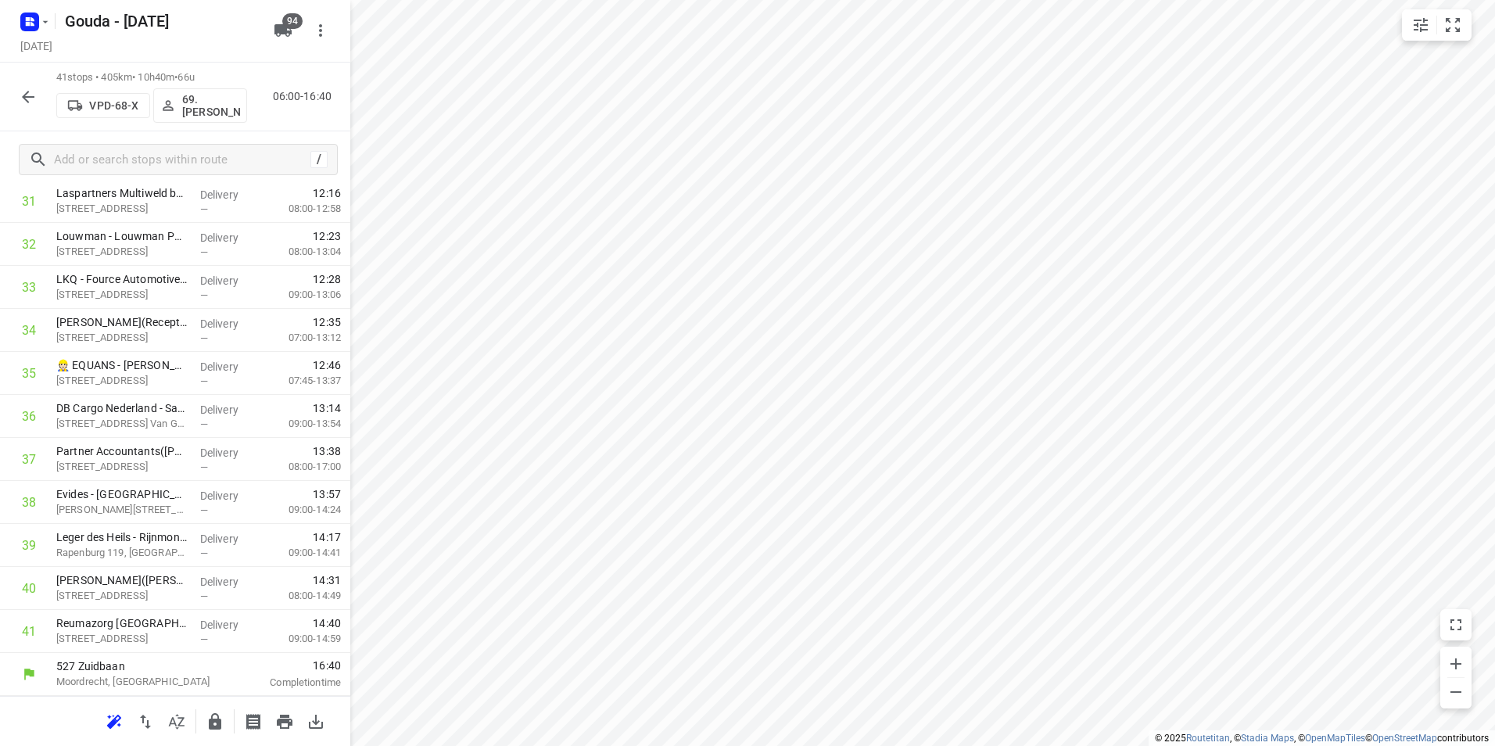
click at [24, 96] on icon "button" at bounding box center [28, 97] width 13 height 13
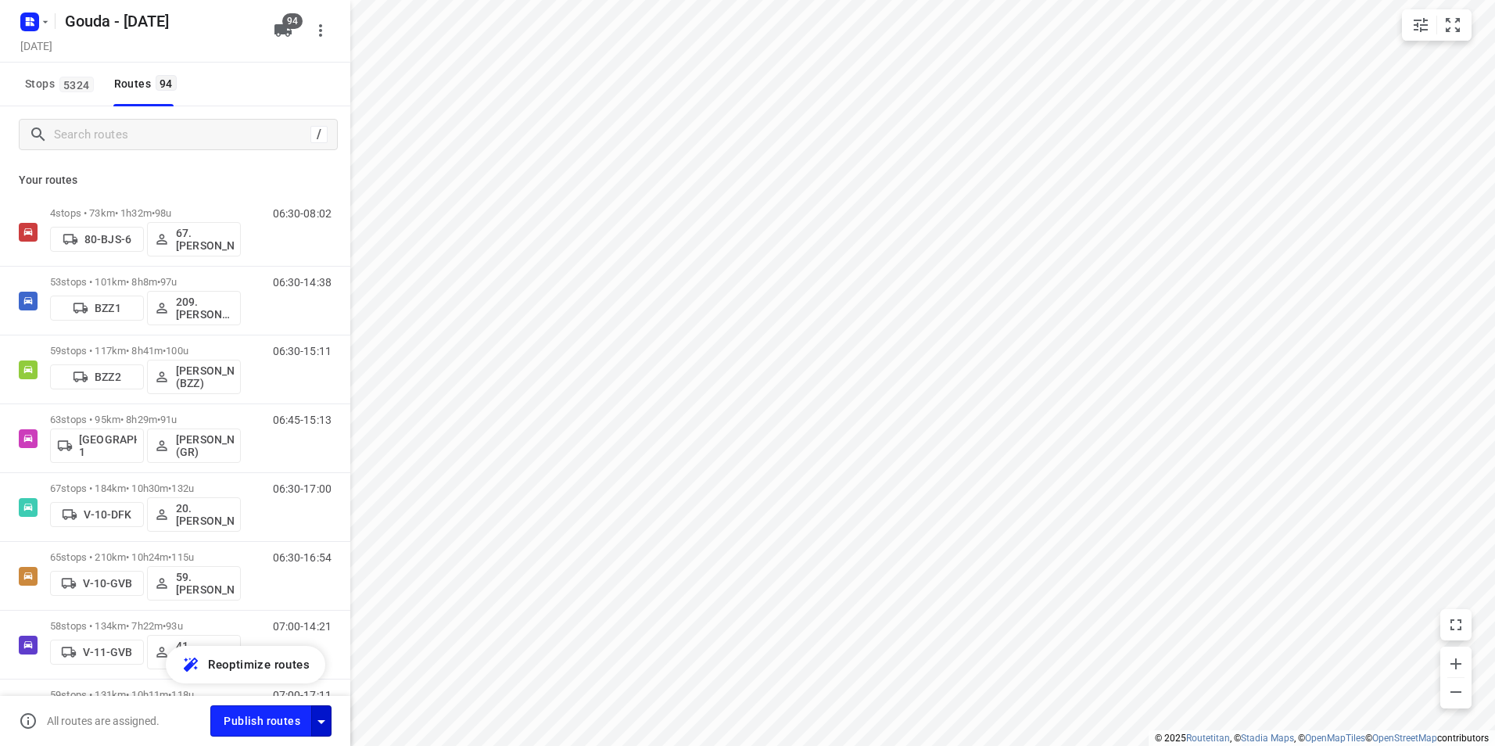
click at [328, 715] on icon "button" at bounding box center [321, 721] width 19 height 19
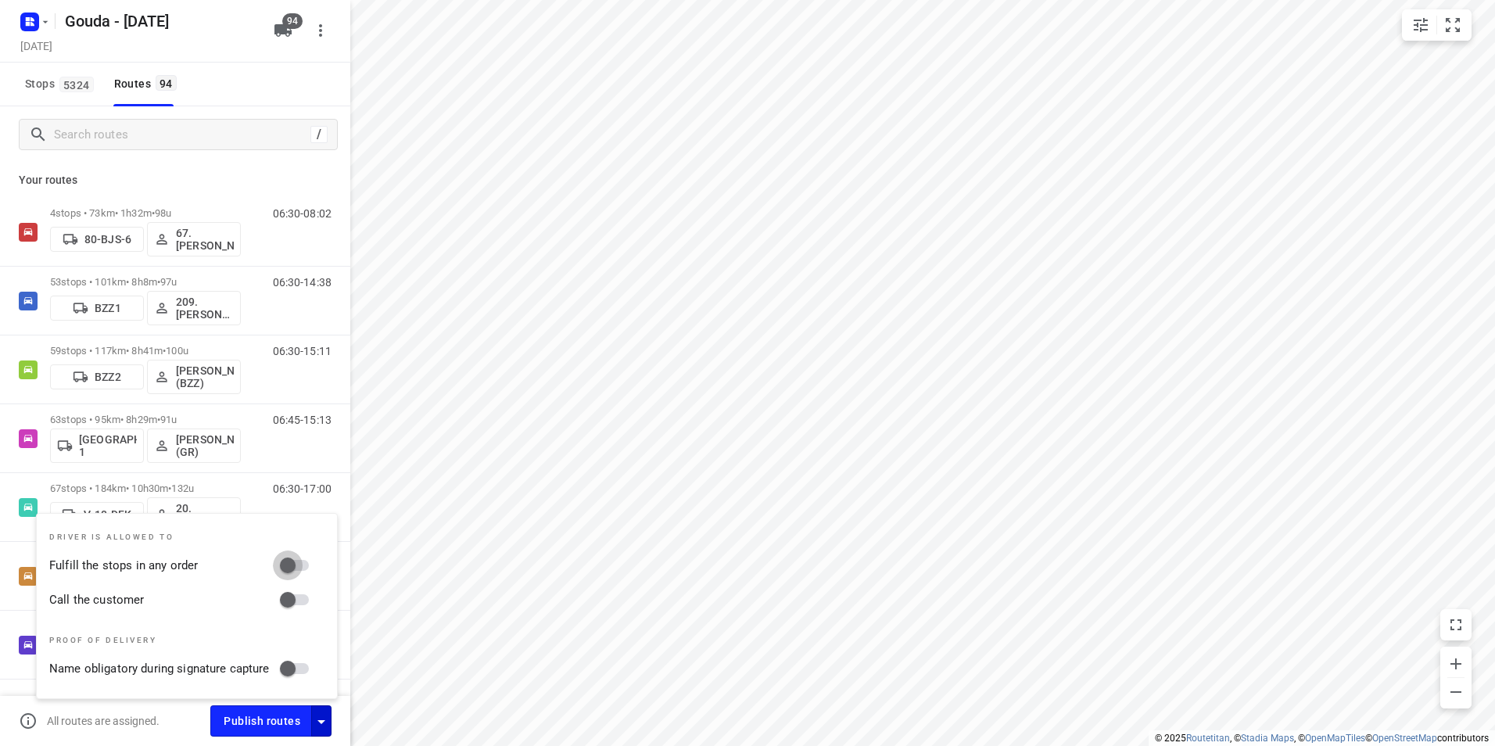
click at [298, 564] on input "Fulfill the stops in any order" at bounding box center [287, 565] width 89 height 30
checkbox input "true"
click at [294, 589] on input "Call the customer" at bounding box center [287, 600] width 89 height 30
checkbox input "true"
click at [282, 719] on span "Publish routes" at bounding box center [262, 721] width 77 height 20
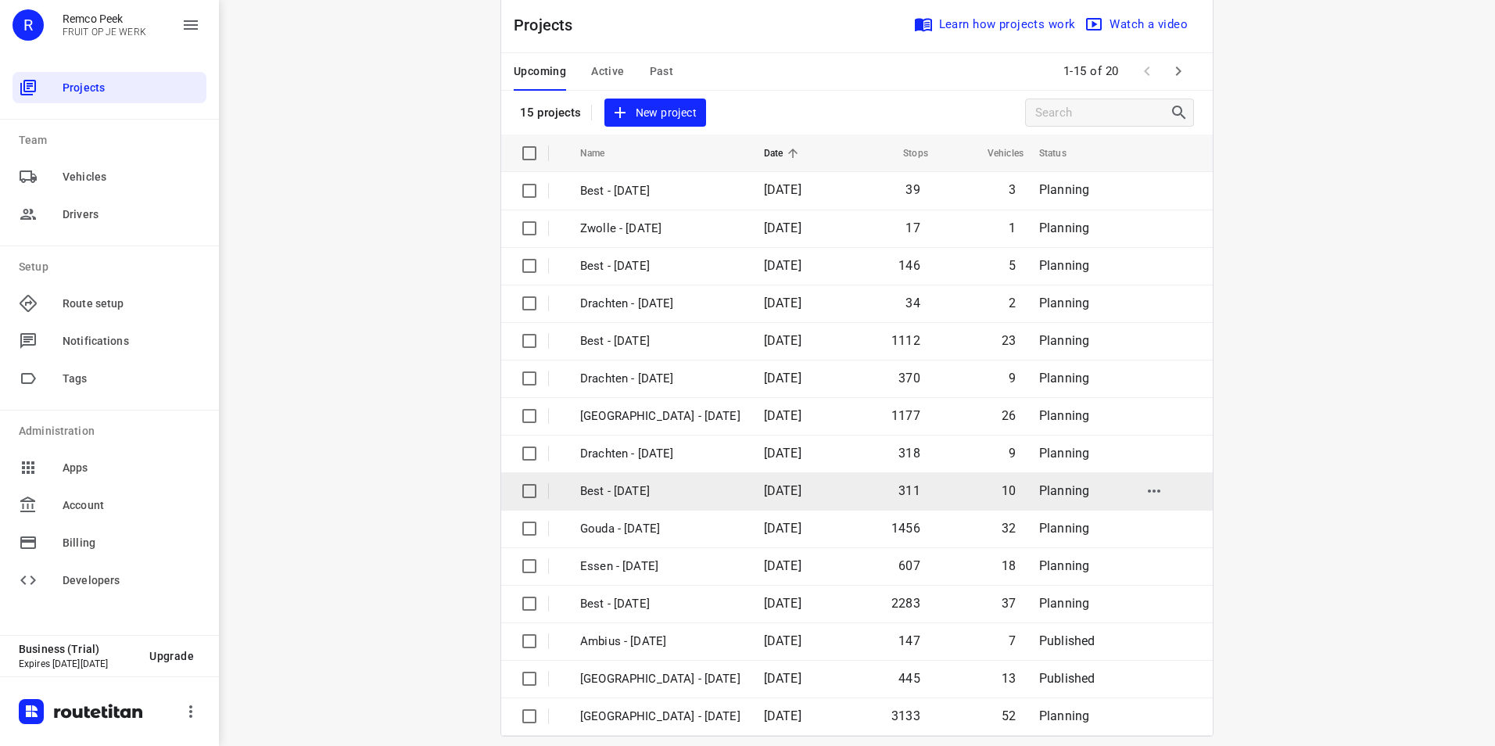
scroll to position [45, 0]
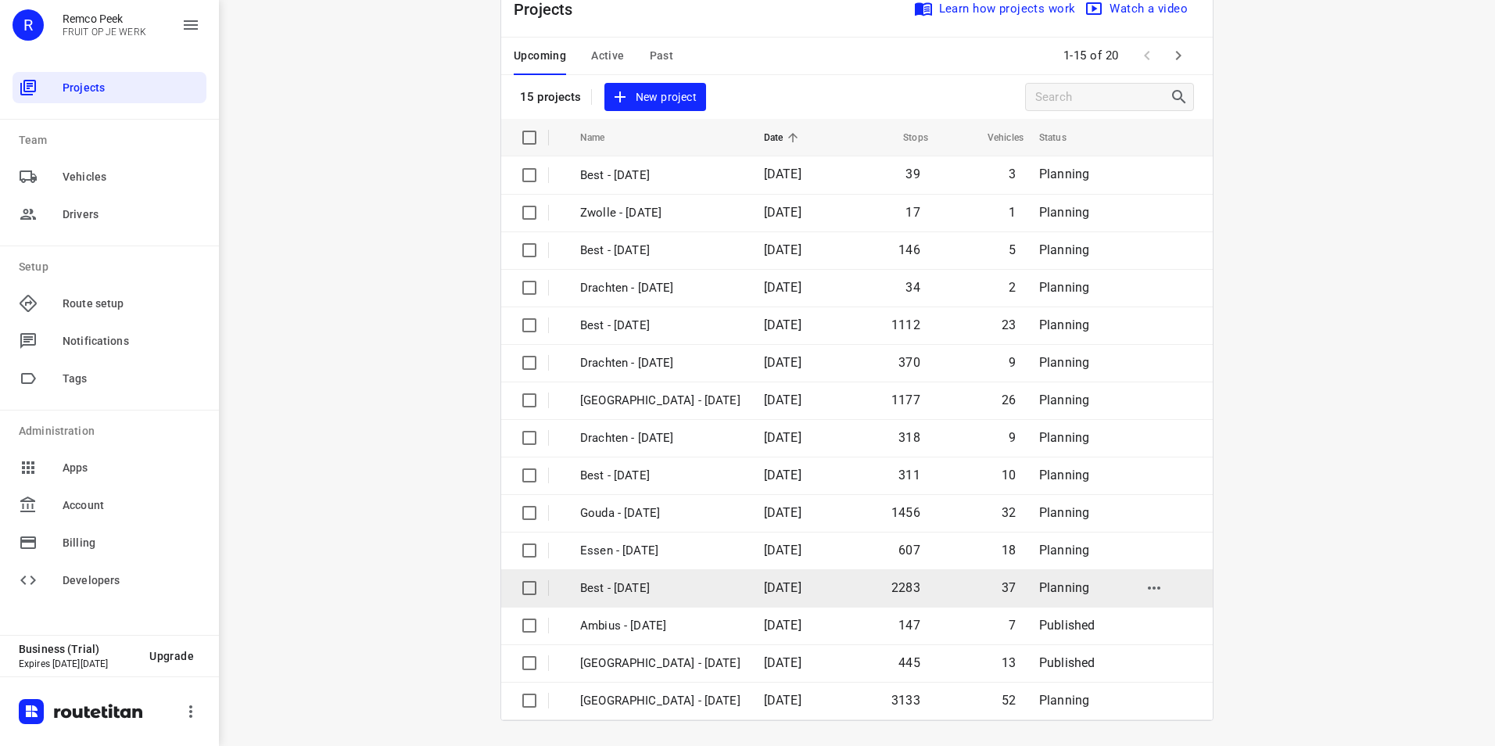
click at [627, 586] on p "Best - [DATE]" at bounding box center [660, 588] width 160 height 18
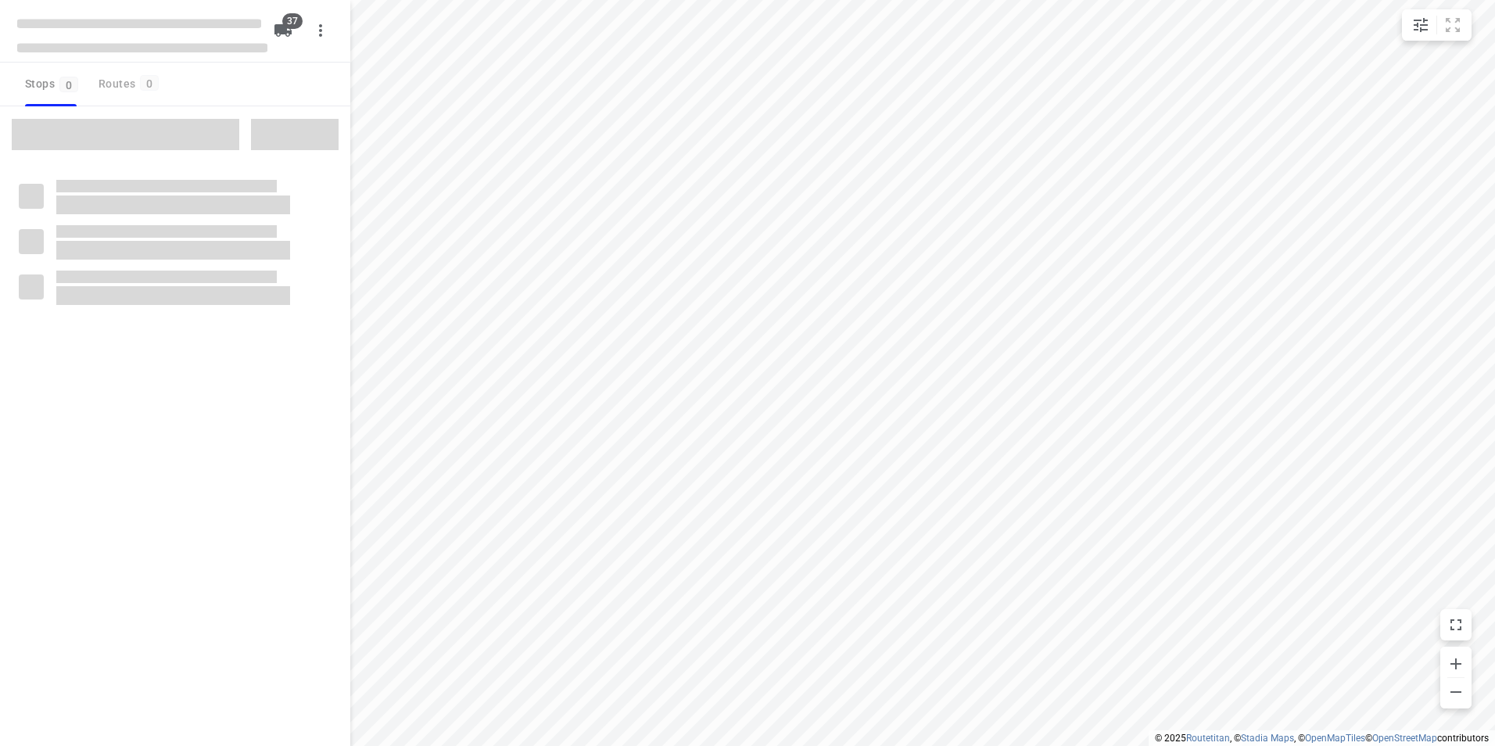
checkbox input "true"
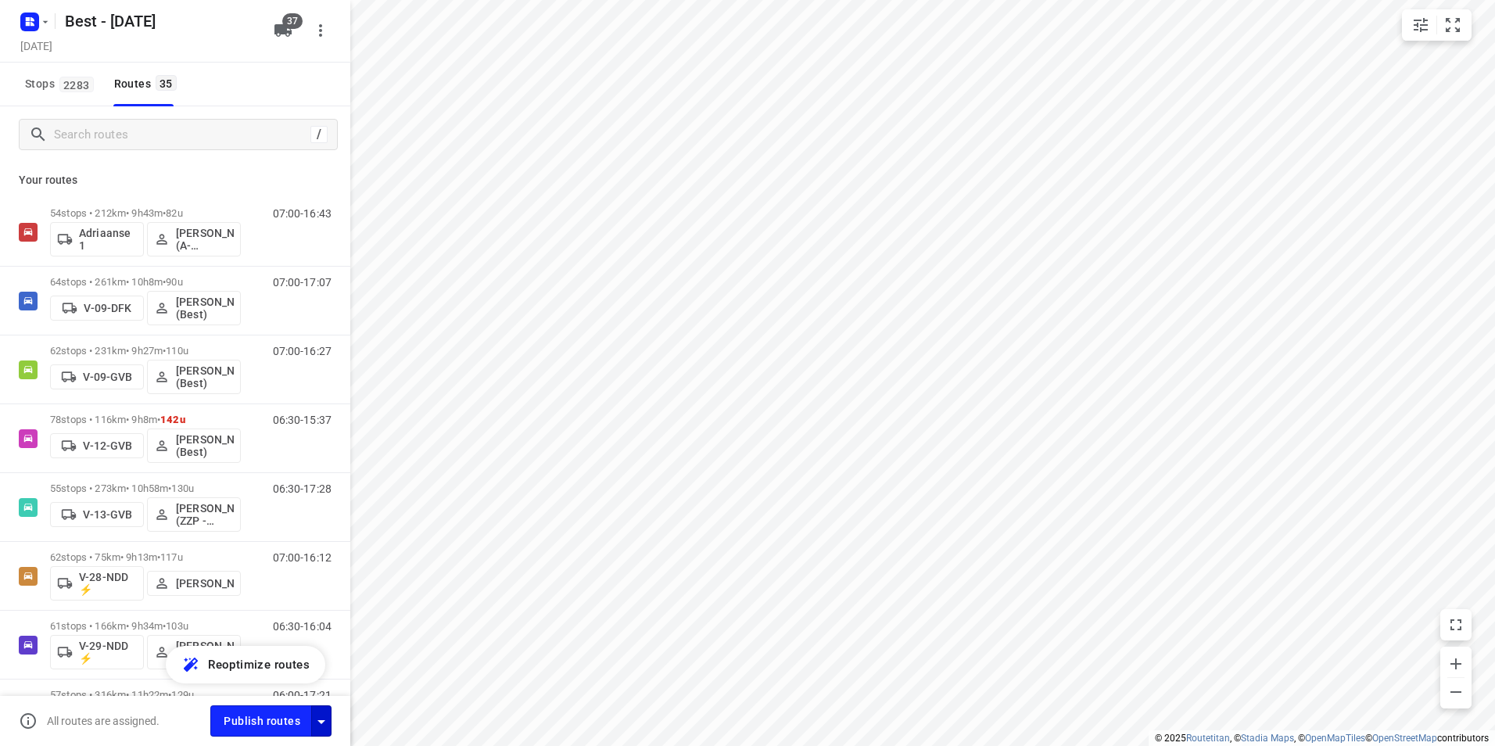
click at [329, 726] on icon "button" at bounding box center [321, 721] width 19 height 19
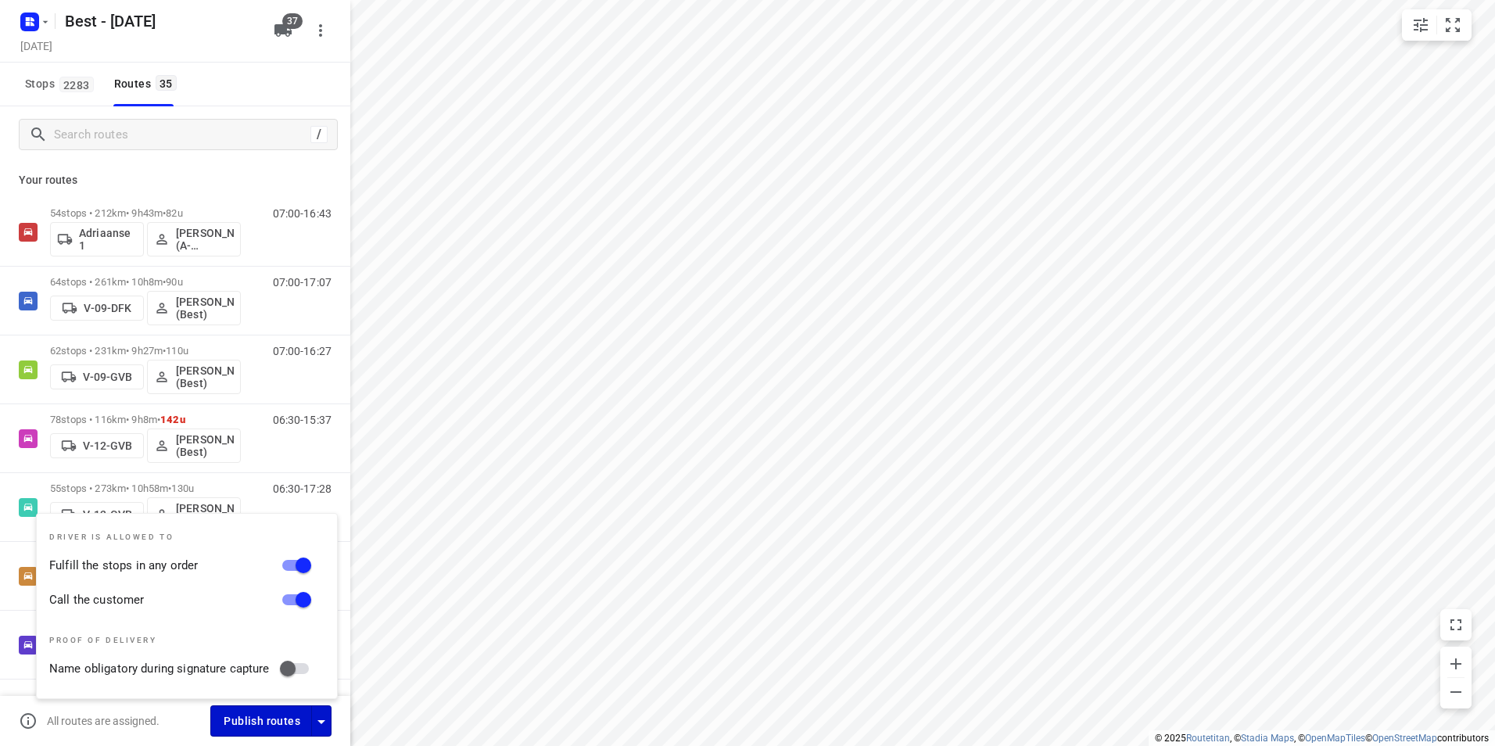
click at [280, 728] on span "Publish routes" at bounding box center [262, 721] width 77 height 20
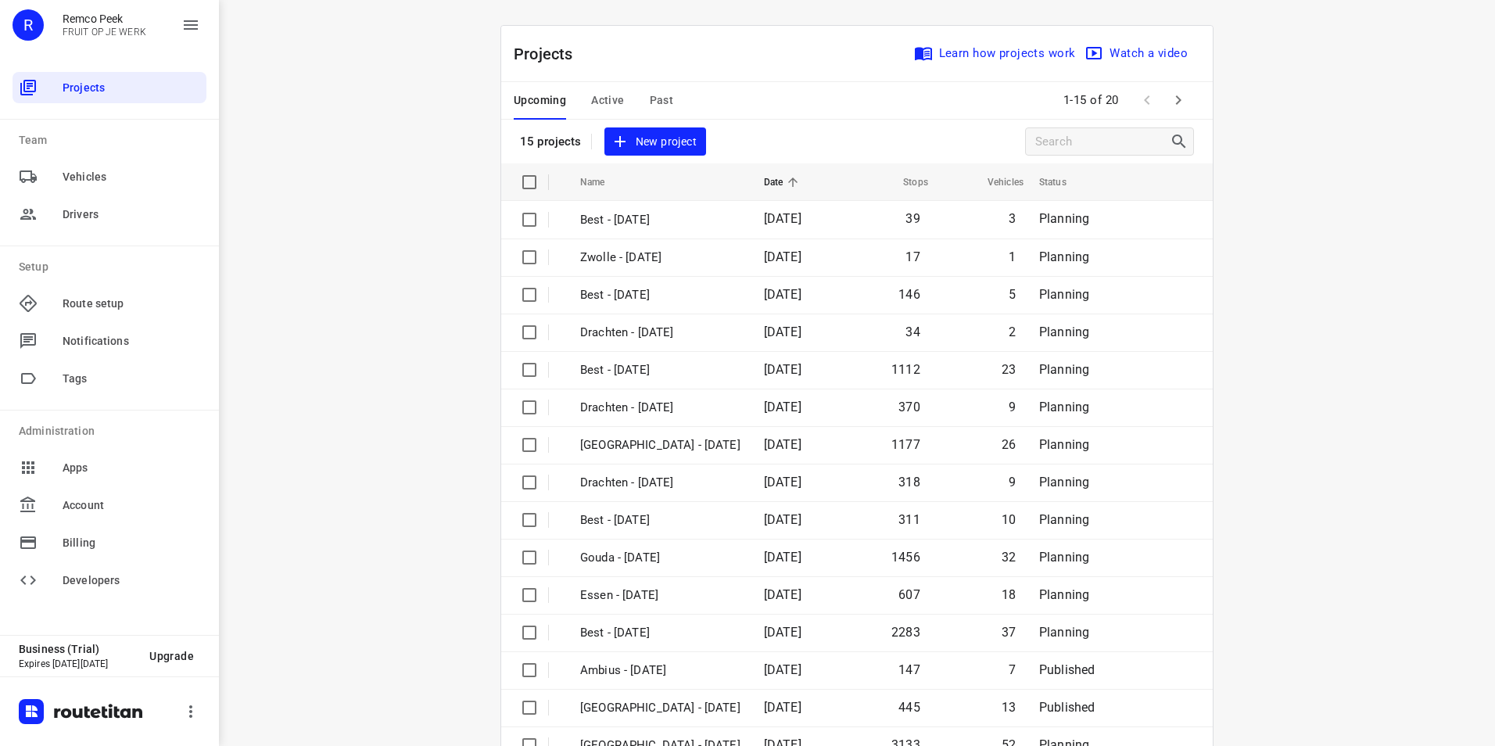
click at [1191, 101] on div "Upcoming Active Past 1-15 of 20" at bounding box center [856, 101] width 711 height 38
click at [1176, 98] on icon "button" at bounding box center [1178, 99] width 5 height 9
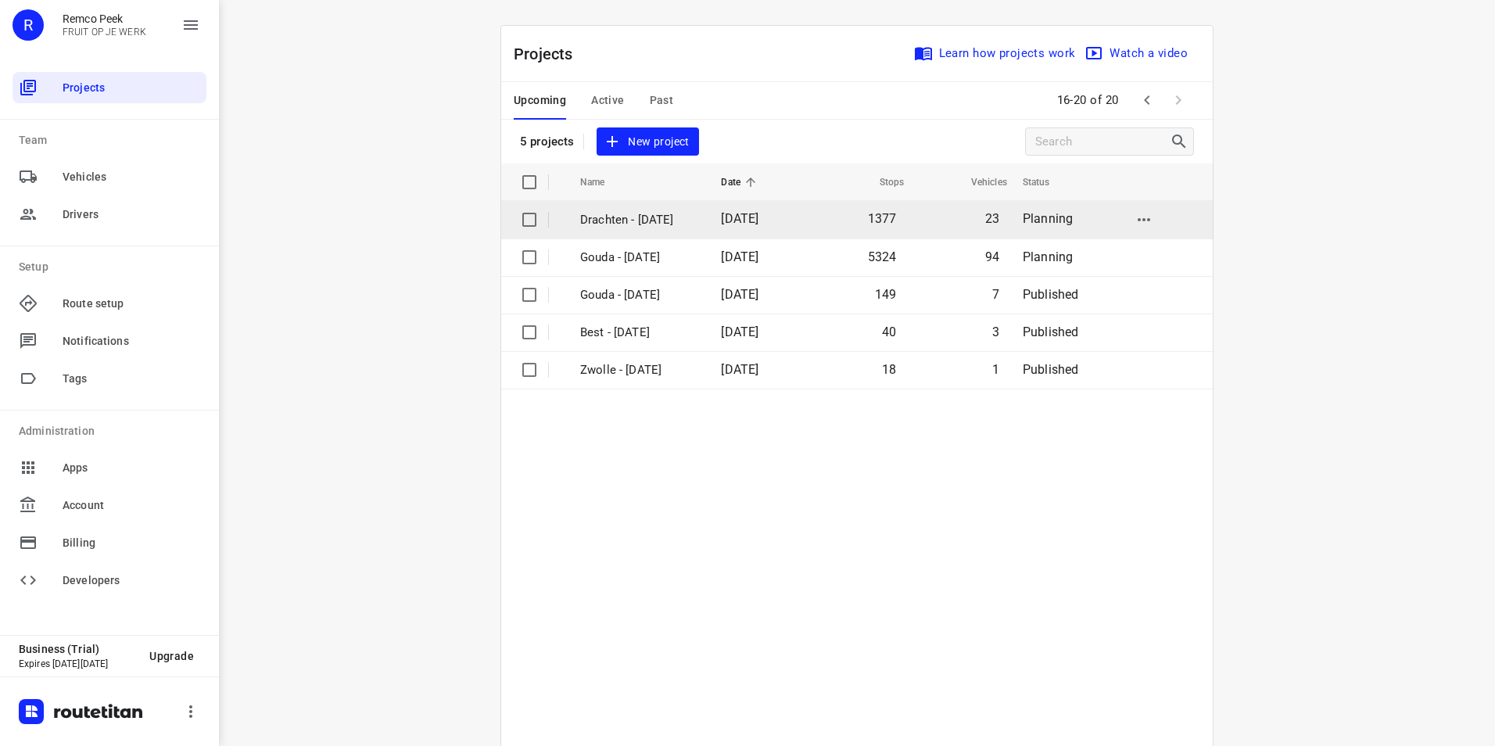
click at [640, 221] on p "Drachten - Monday" at bounding box center [638, 220] width 117 height 18
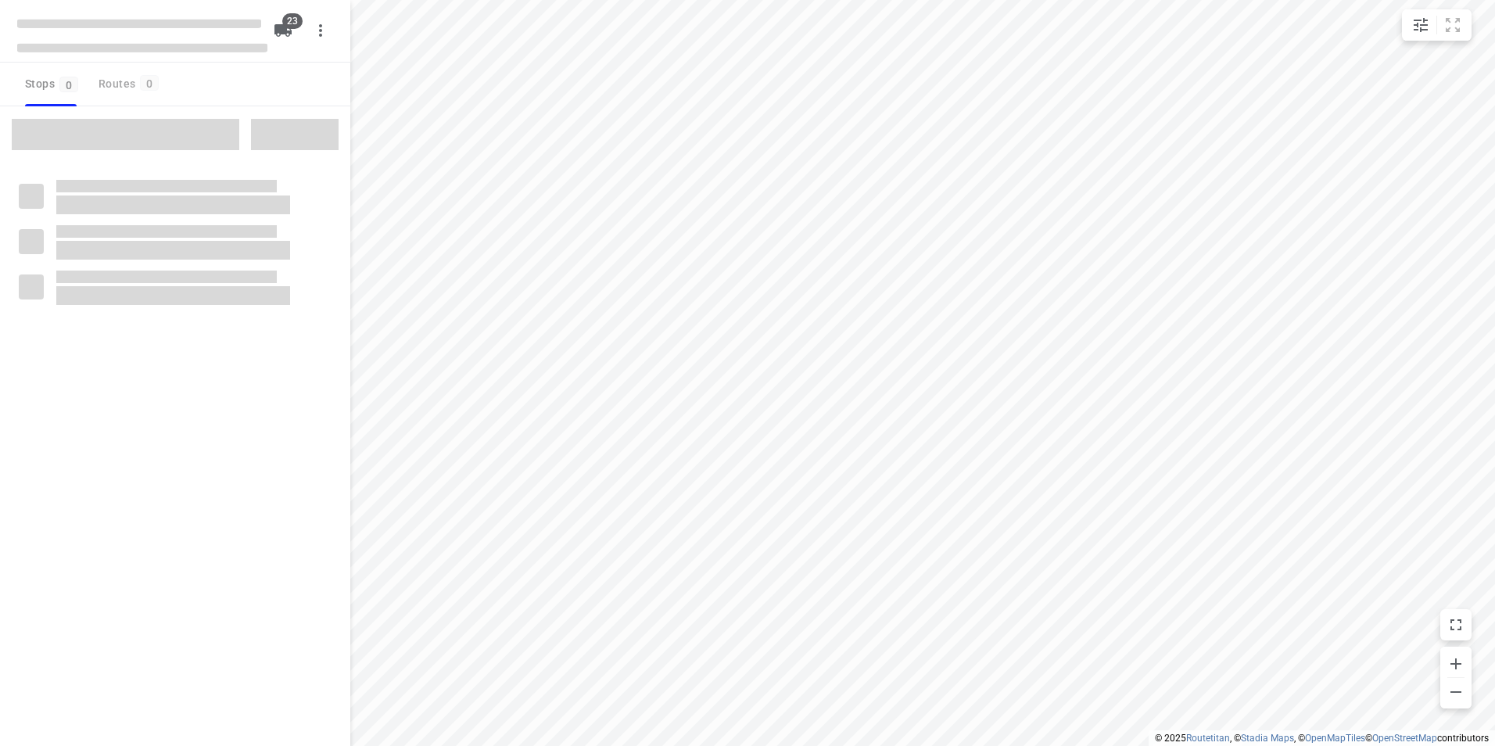
checkbox input "true"
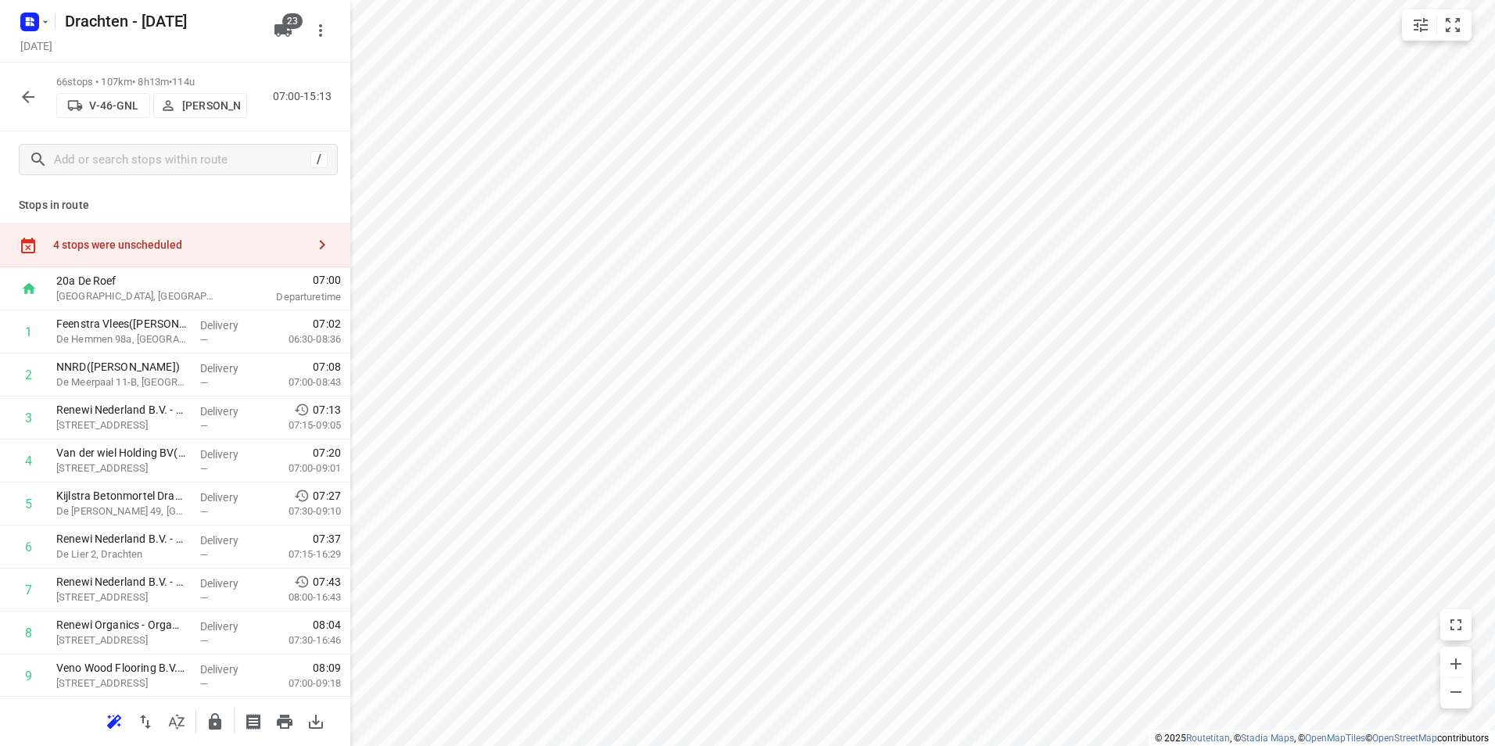
click at [231, 242] on div "4 stops were unscheduled" at bounding box center [179, 244] width 253 height 13
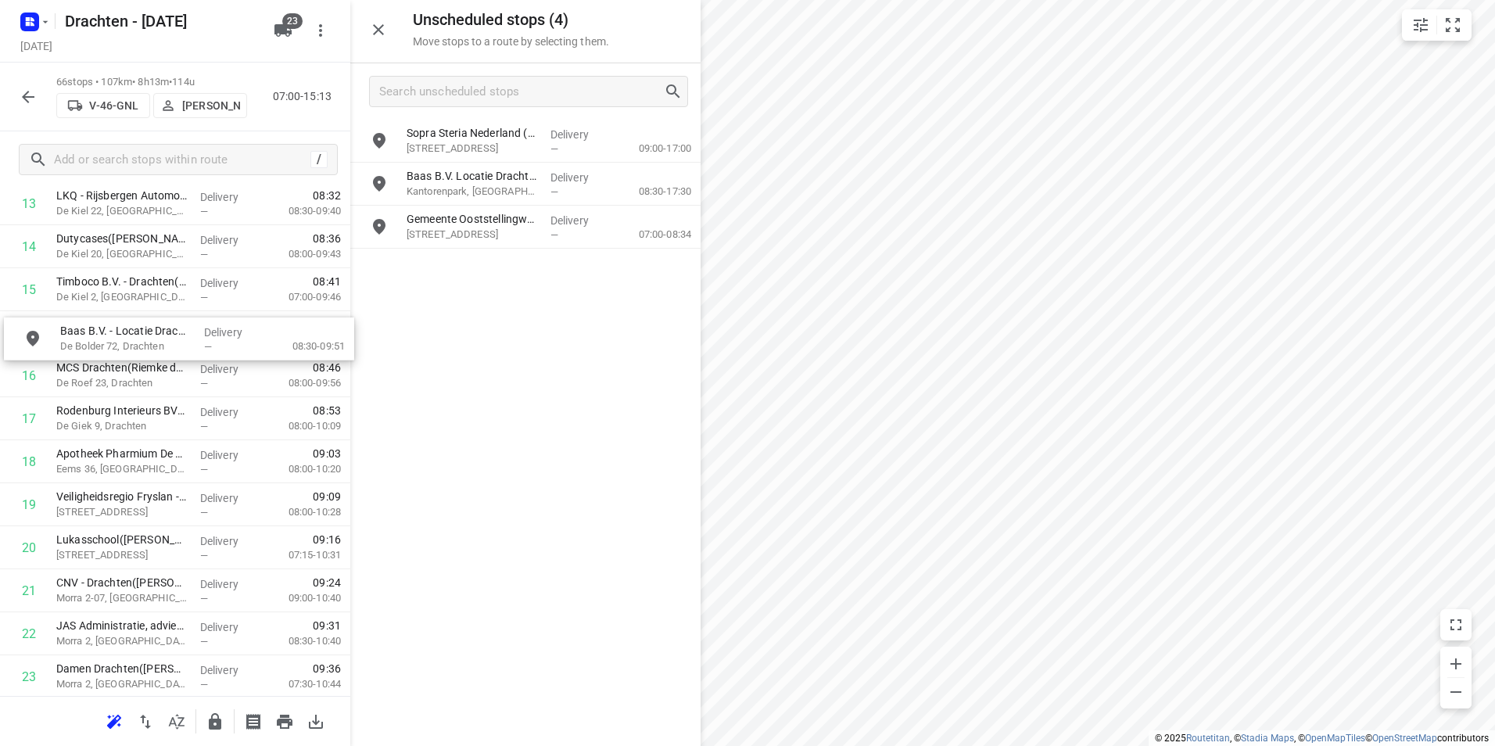
scroll to position [641, 0]
drag, startPoint x: 498, startPoint y: 216, endPoint x: 154, endPoint y: 370, distance: 376.9
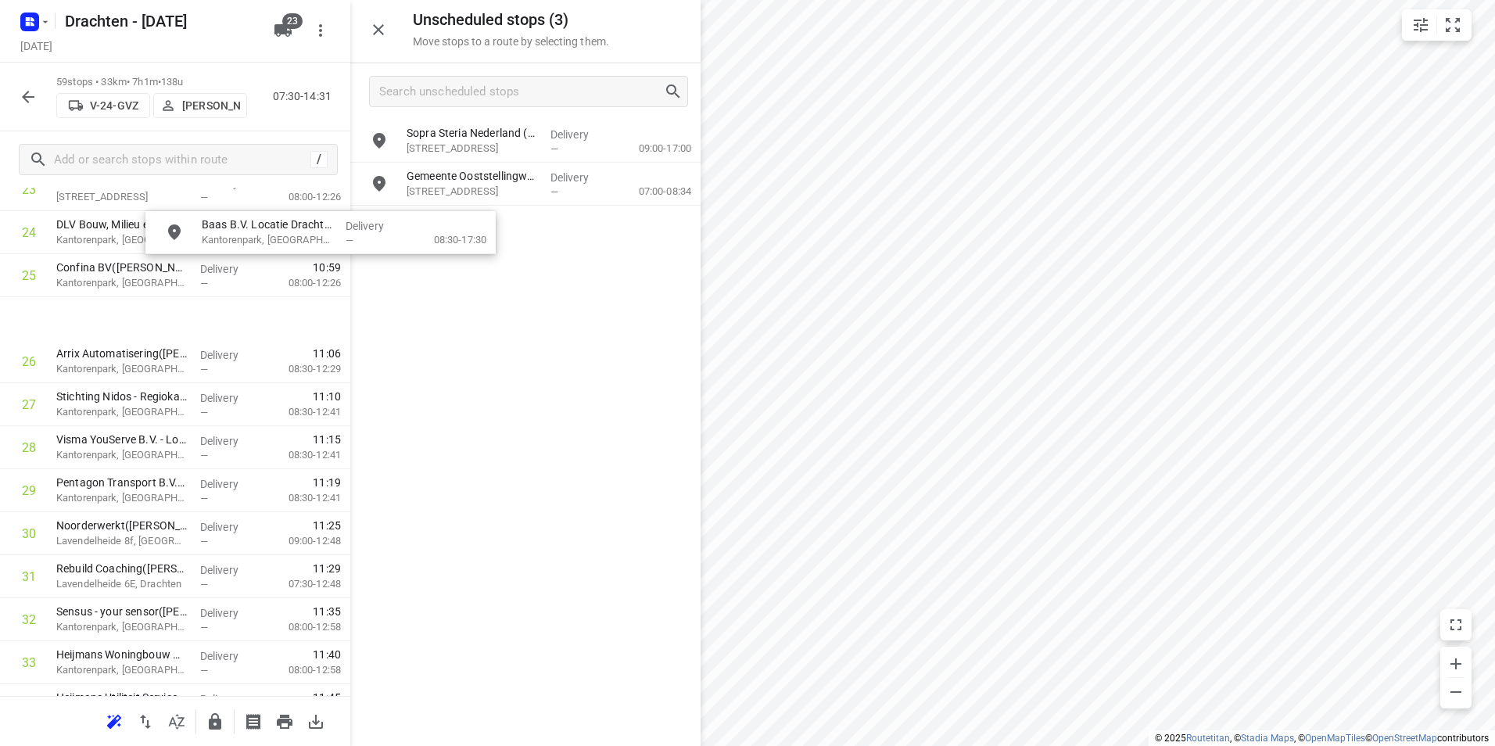
scroll to position [1067, 0]
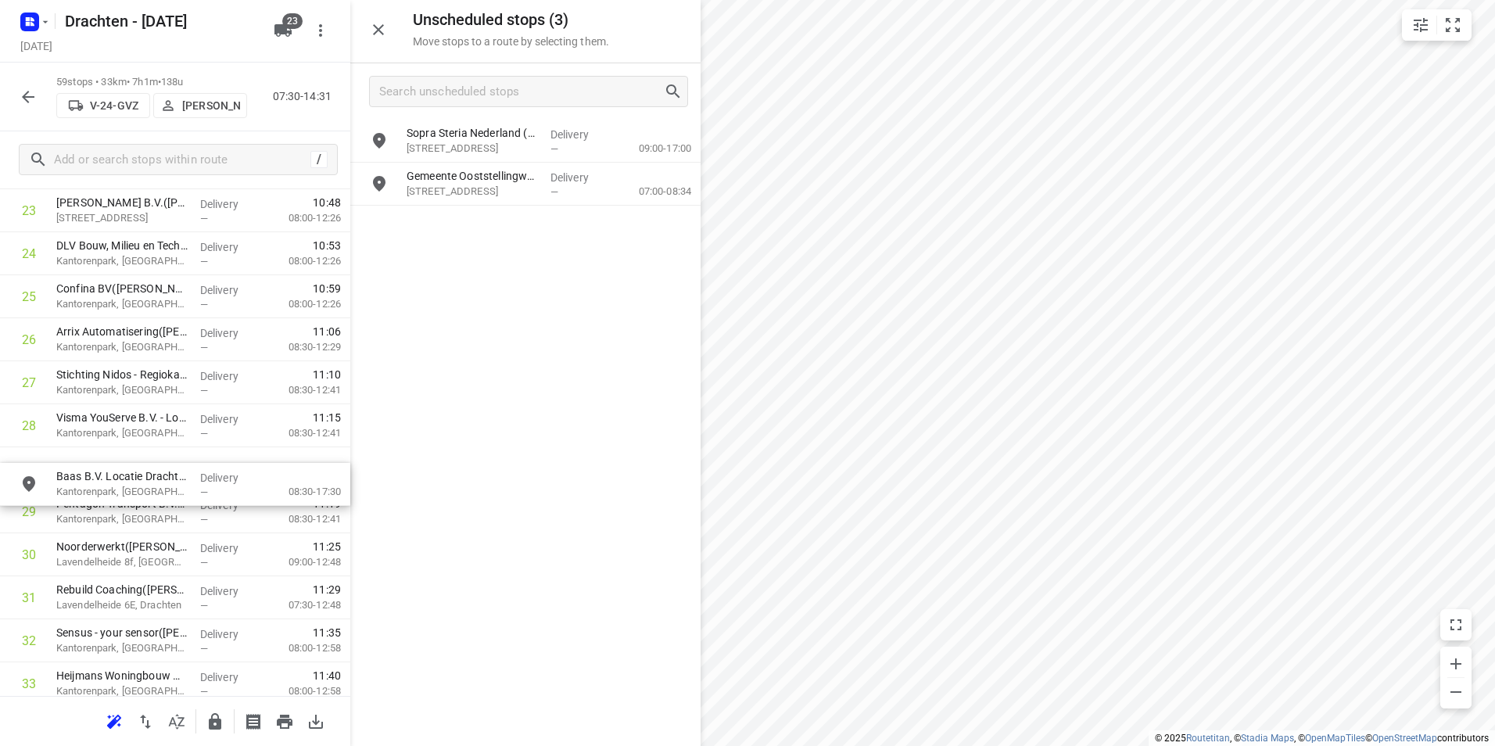
drag, startPoint x: 483, startPoint y: 190, endPoint x: 125, endPoint y: 521, distance: 487.4
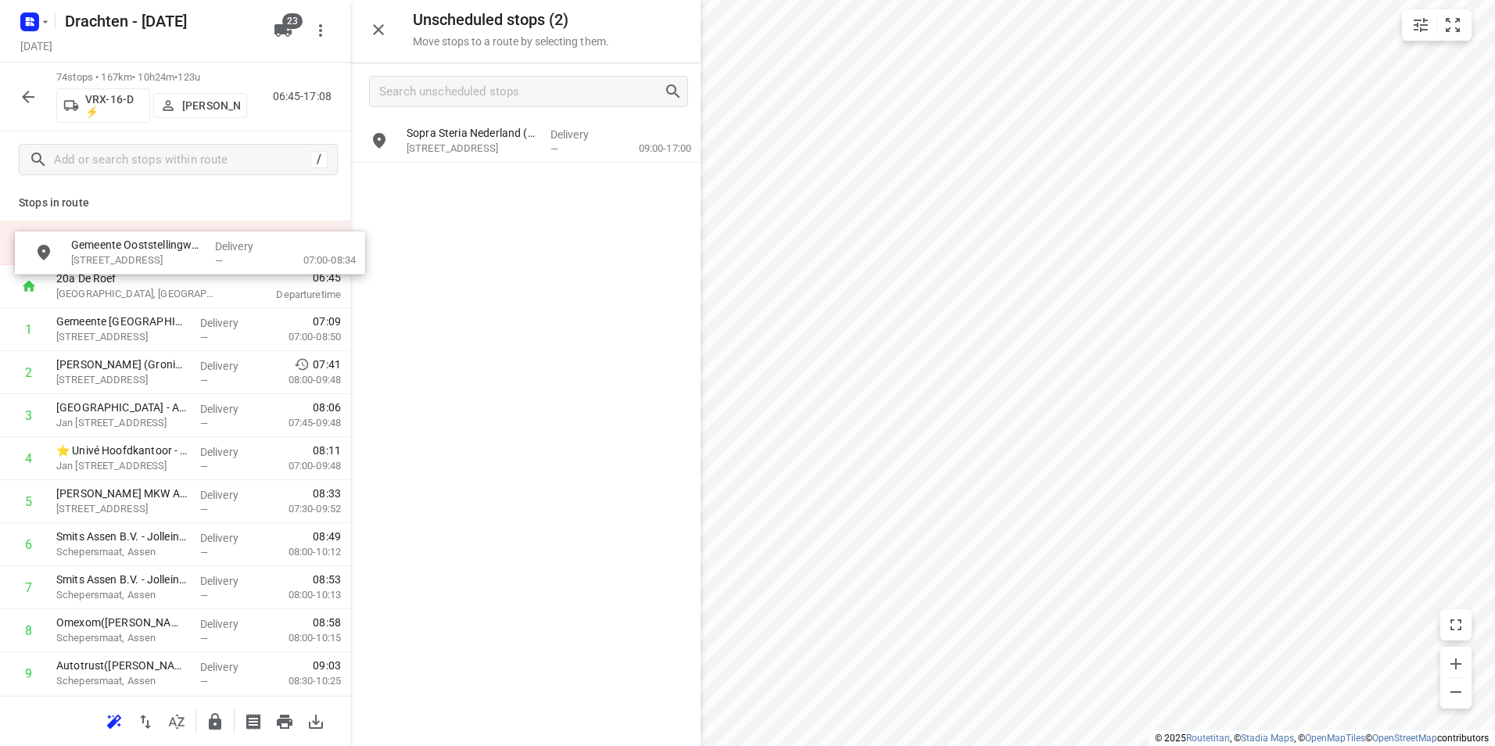
scroll to position [0, 0]
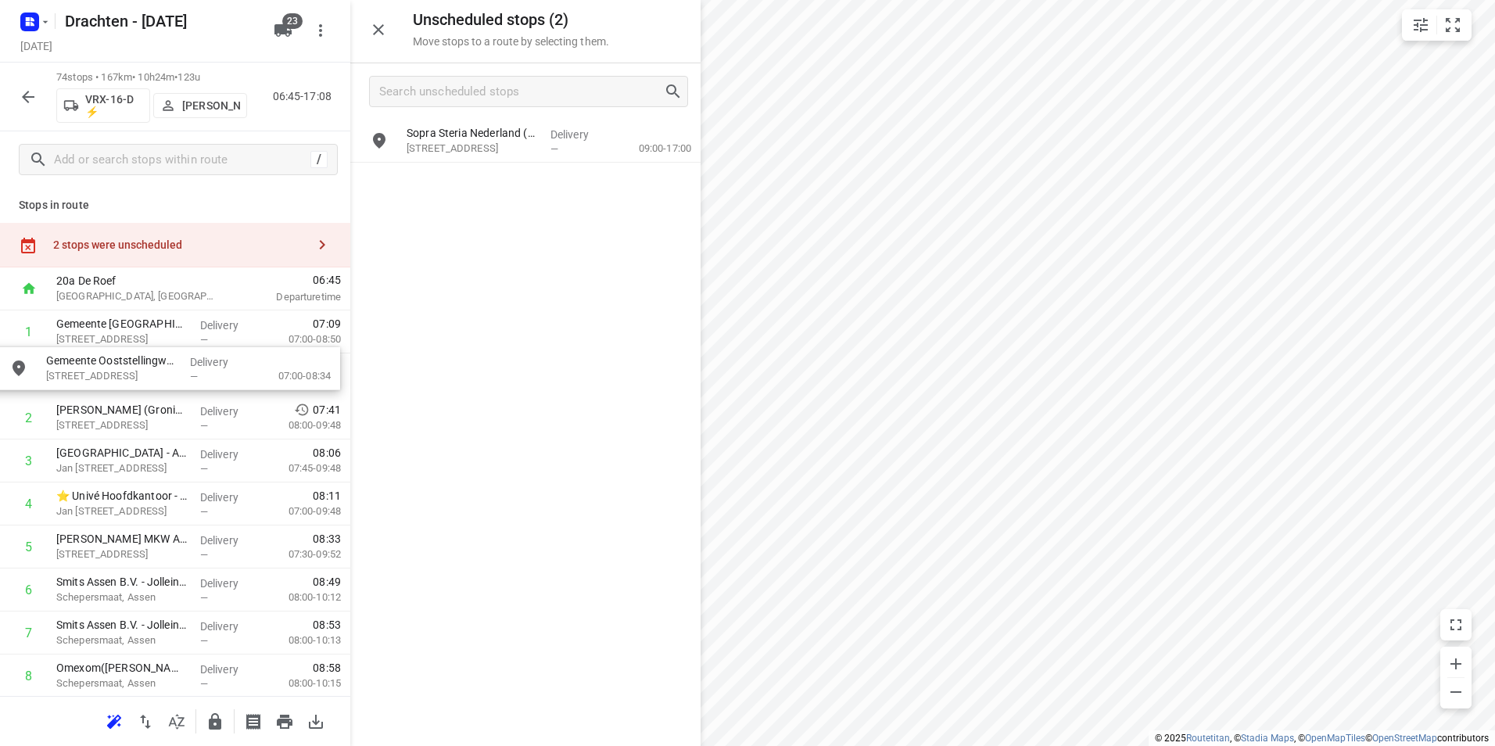
drag, startPoint x: 518, startPoint y: 186, endPoint x: 153, endPoint y: 384, distance: 415.2
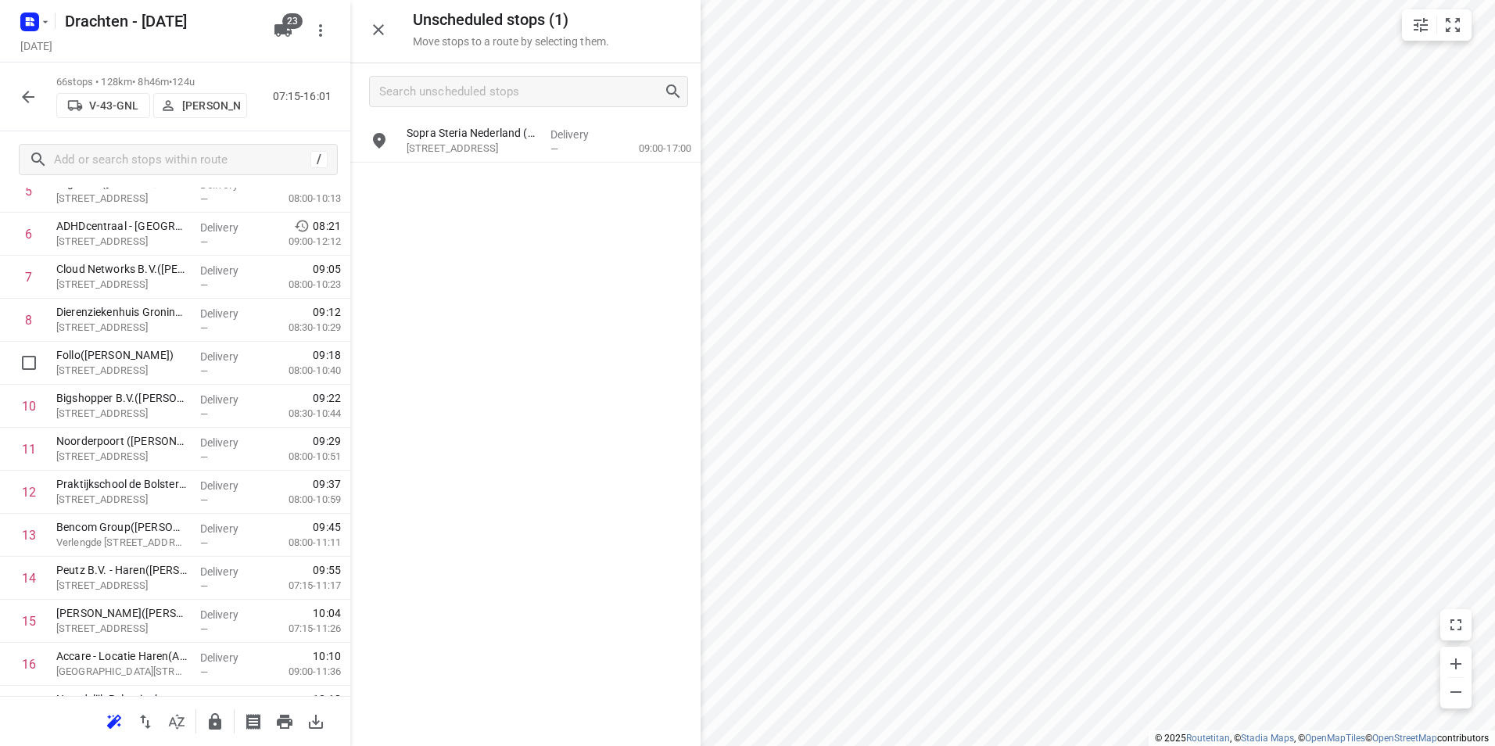
scroll to position [78, 0]
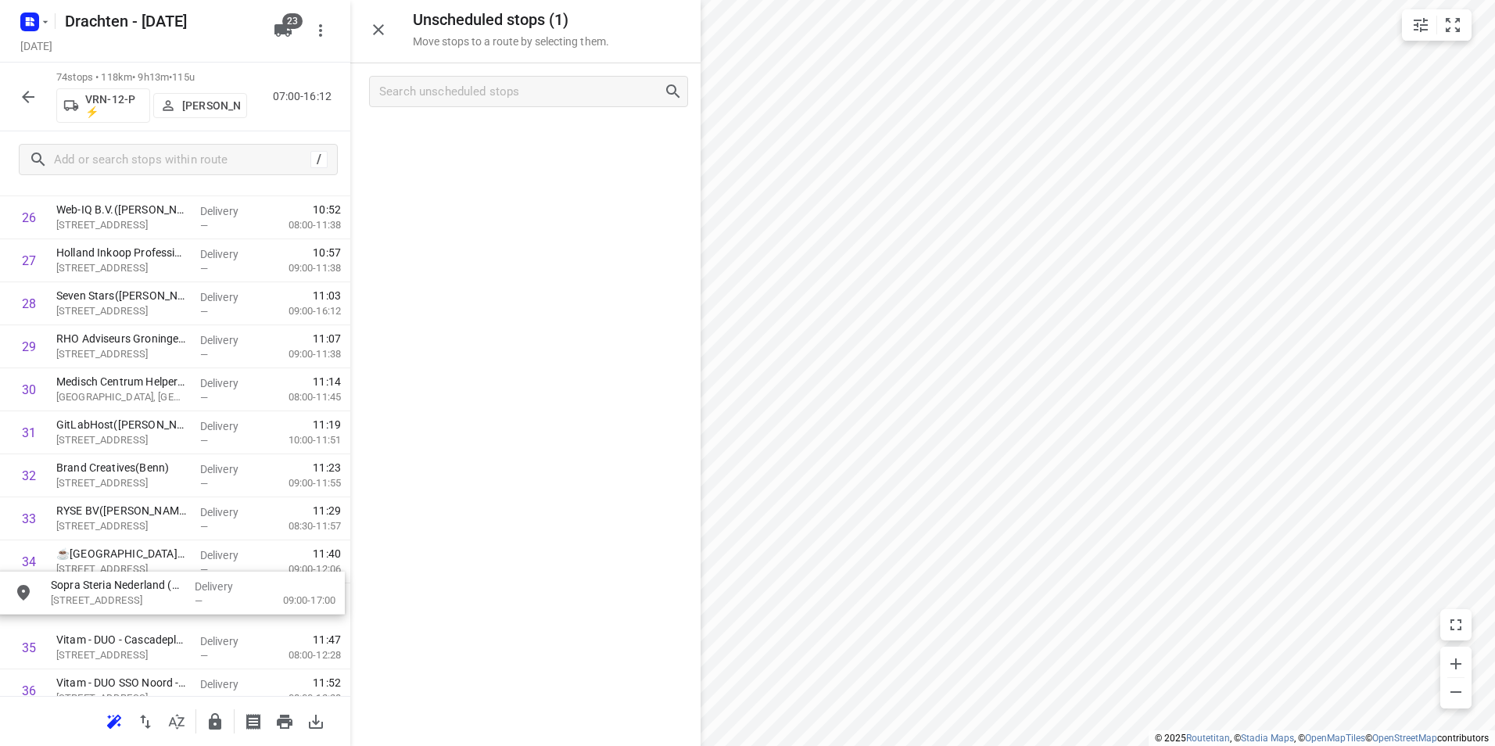
drag, startPoint x: 474, startPoint y: 151, endPoint x: 118, endPoint y: 607, distance: 578.2
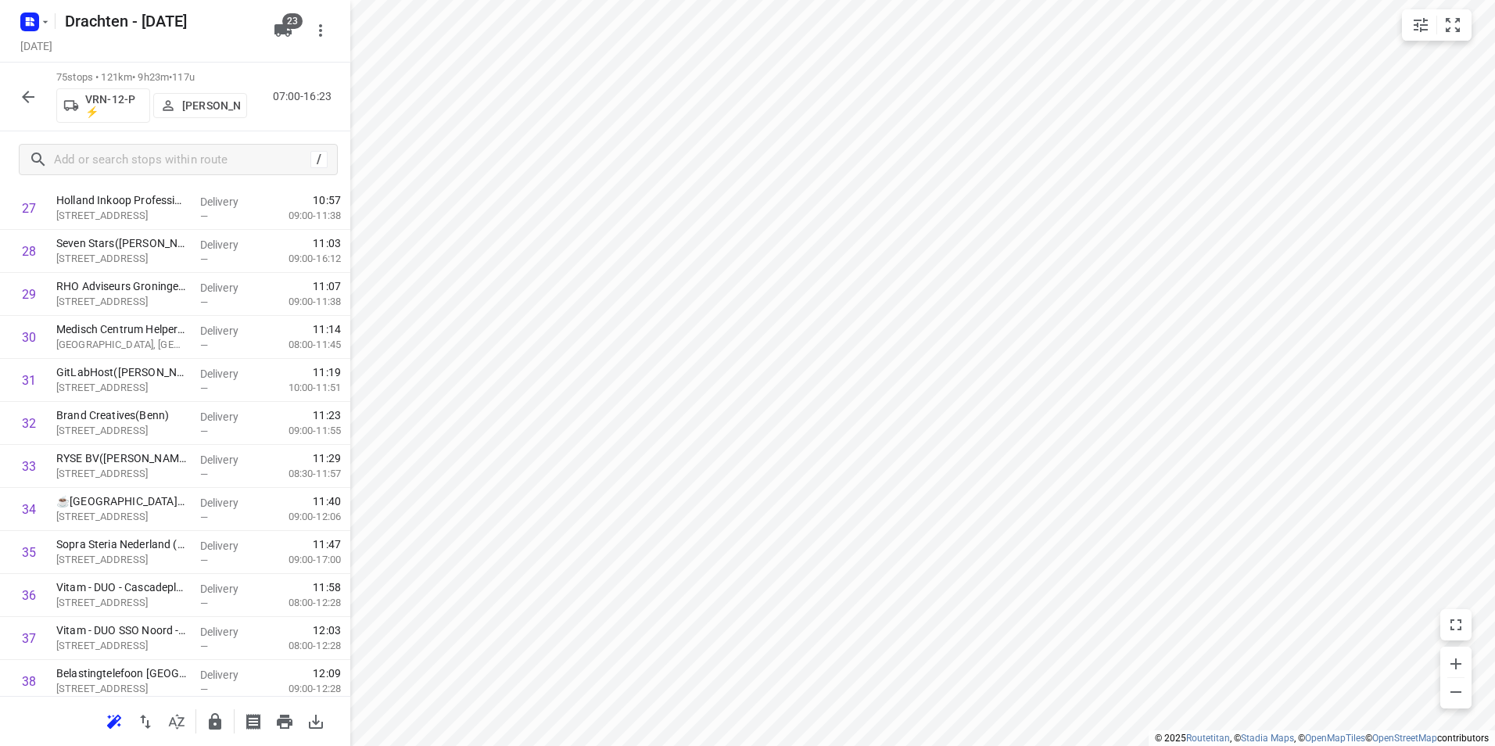
click at [30, 97] on icon "button" at bounding box center [28, 97] width 13 height 13
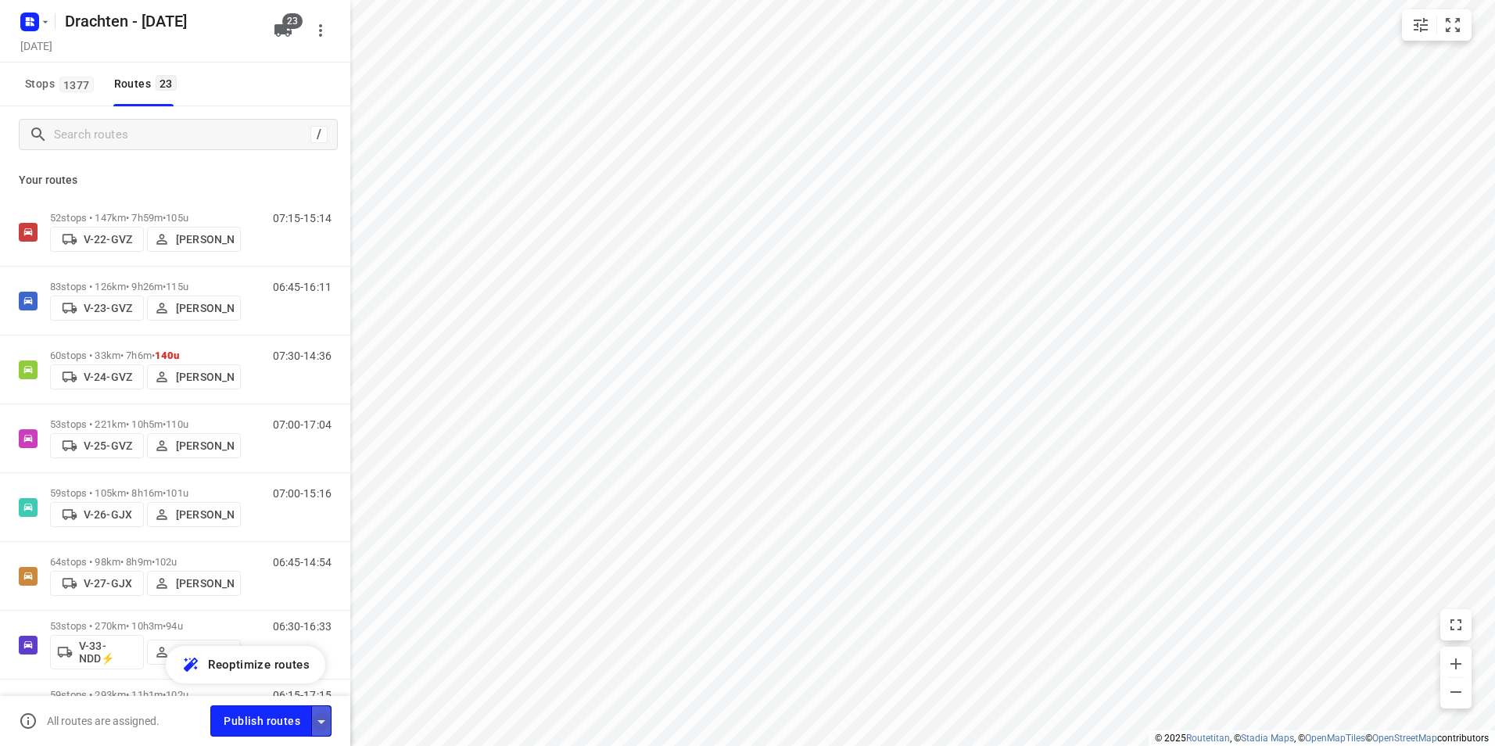
drag, startPoint x: 317, startPoint y: 719, endPoint x: 314, endPoint y: 708, distance: 11.4
click at [317, 718] on icon "button" at bounding box center [321, 721] width 19 height 19
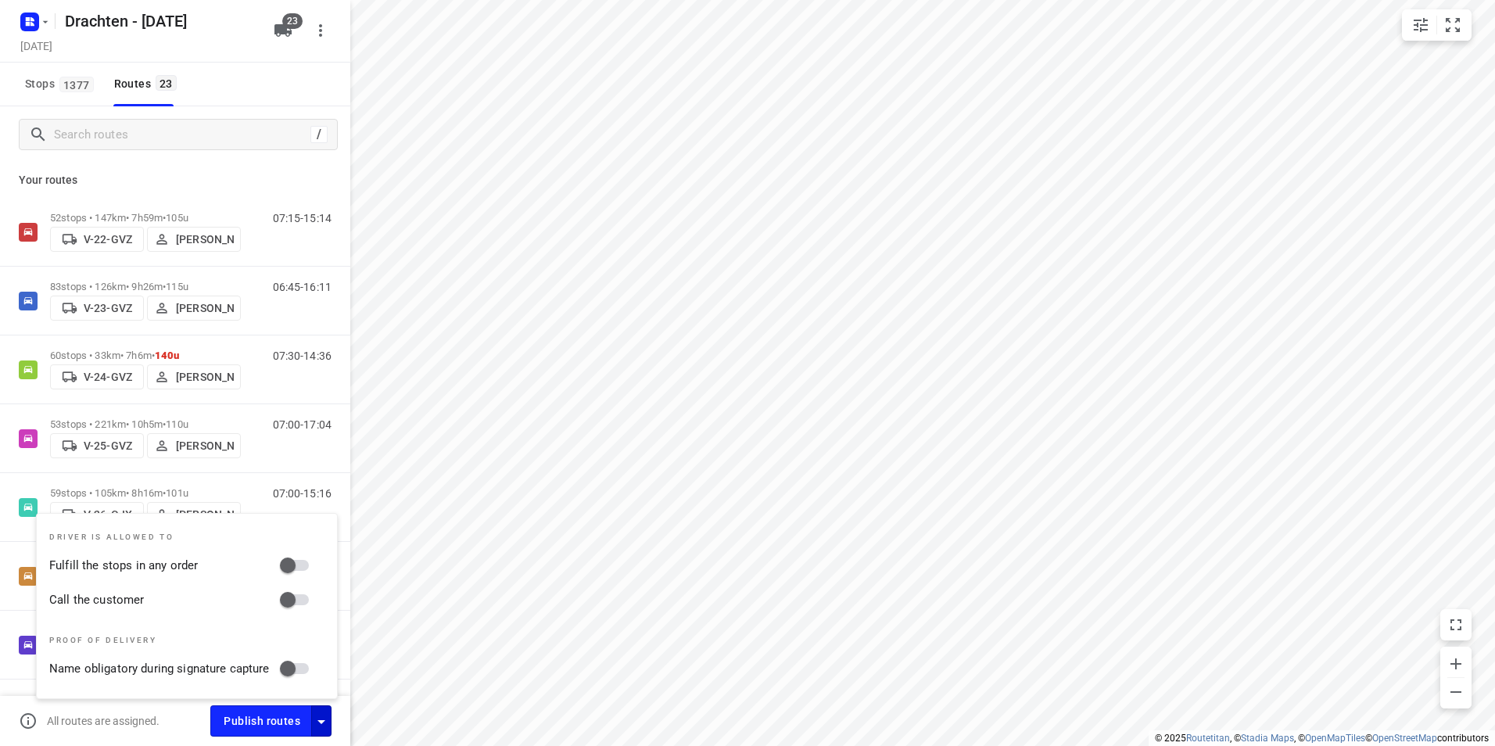
click at [299, 559] on input "Fulfill the stops in any order" at bounding box center [287, 565] width 89 height 30
checkbox input "true"
click at [301, 597] on input "Call the customer" at bounding box center [287, 600] width 89 height 30
checkbox input "true"
click at [283, 719] on span "Publish routes" at bounding box center [262, 721] width 77 height 20
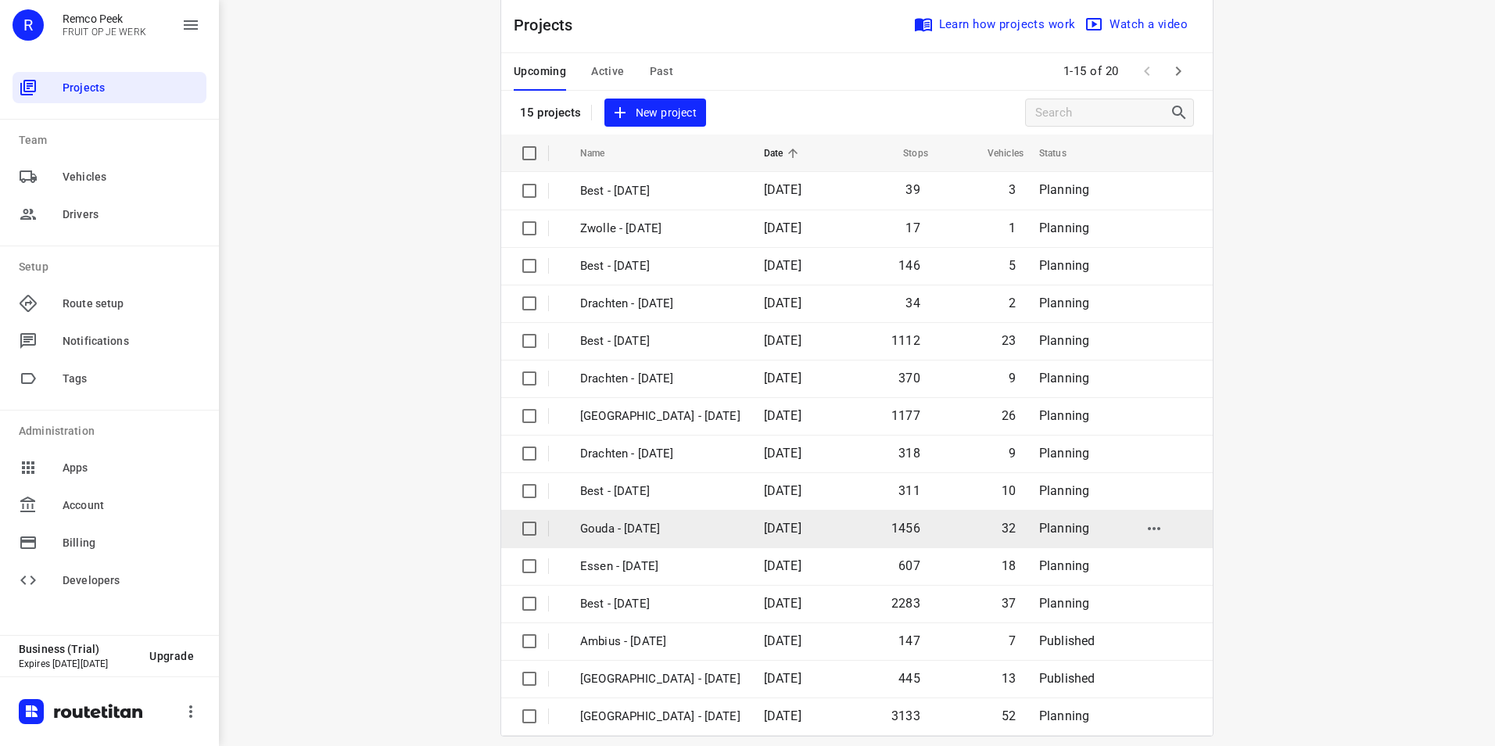
scroll to position [45, 0]
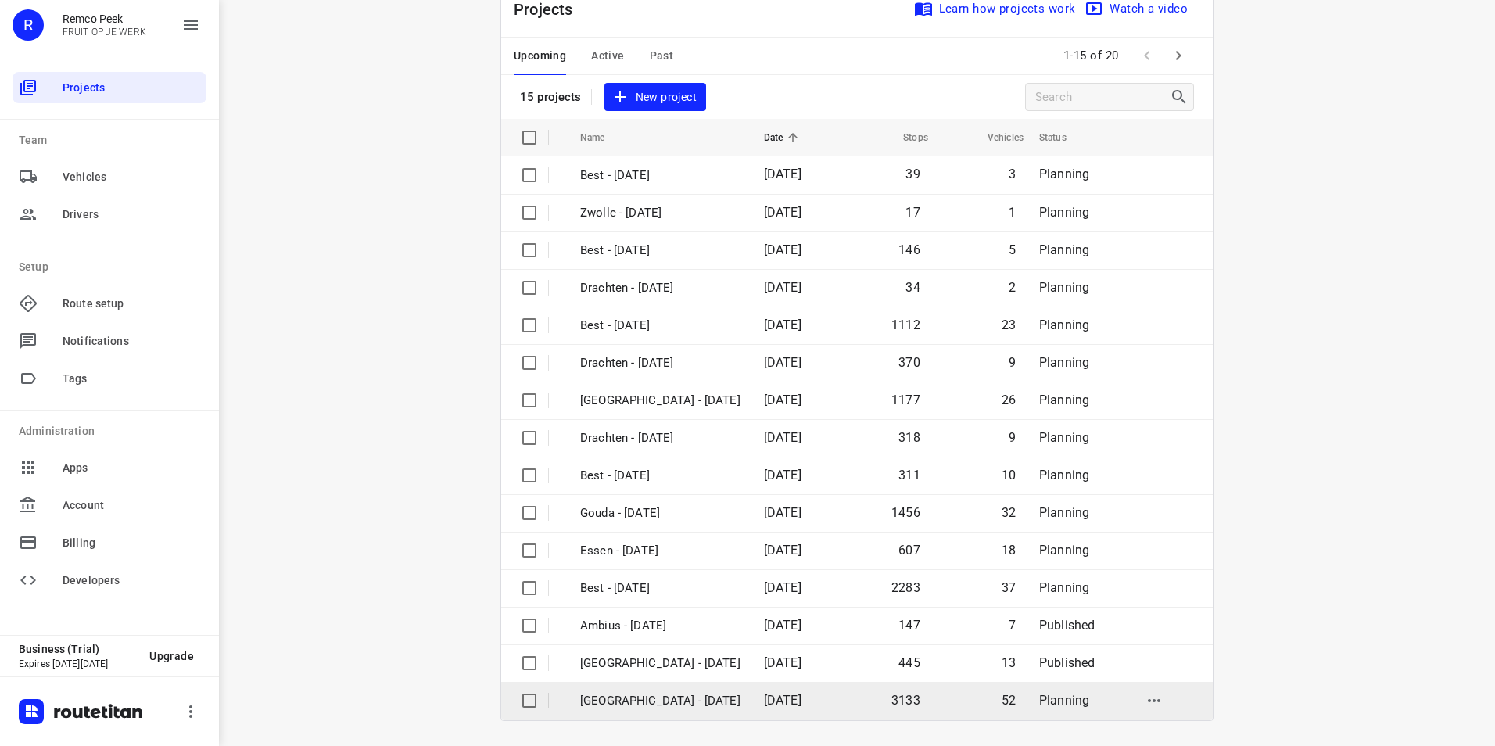
click at [643, 701] on p "[GEOGRAPHIC_DATA] - [DATE]" at bounding box center [660, 701] width 160 height 18
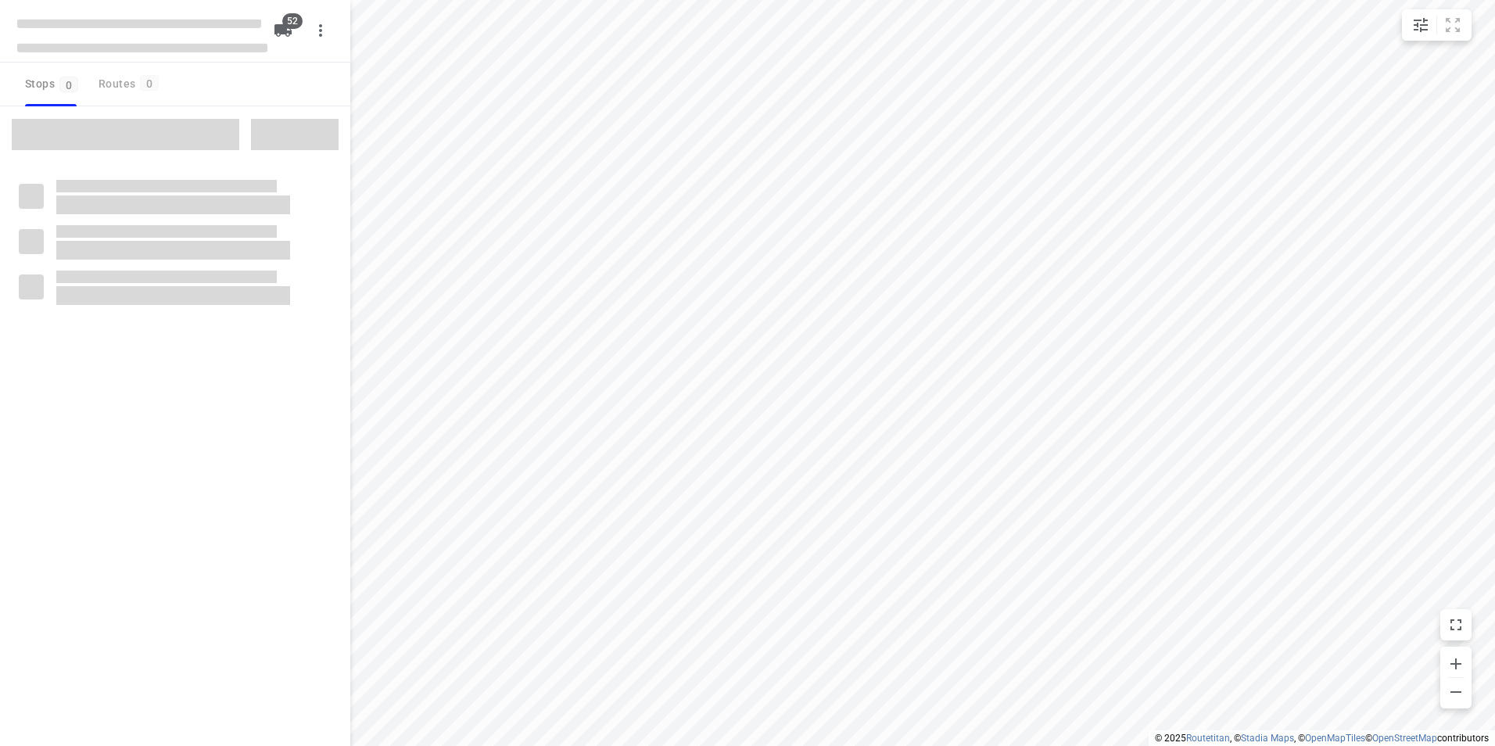
checkbox input "true"
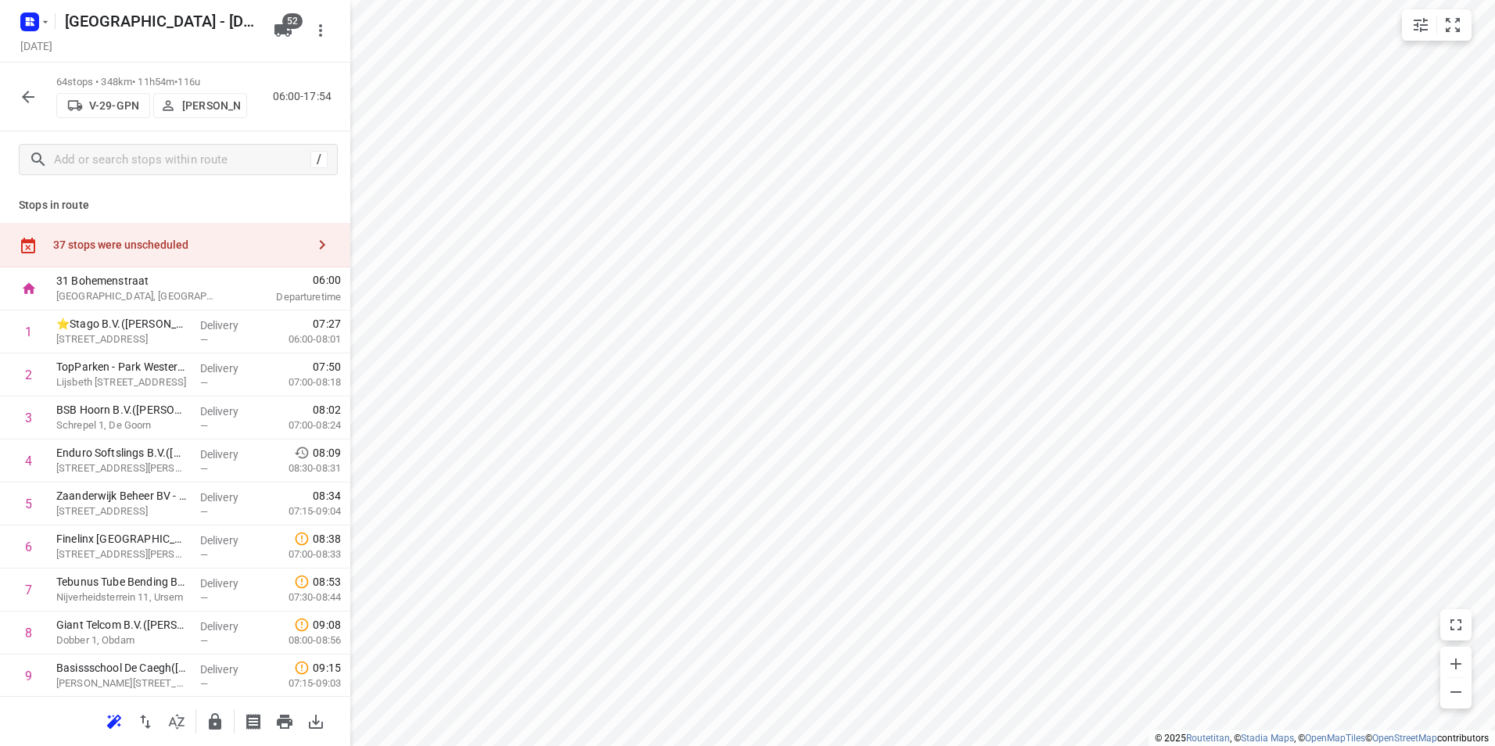
click at [206, 231] on div "37 stops were unscheduled" at bounding box center [175, 245] width 350 height 45
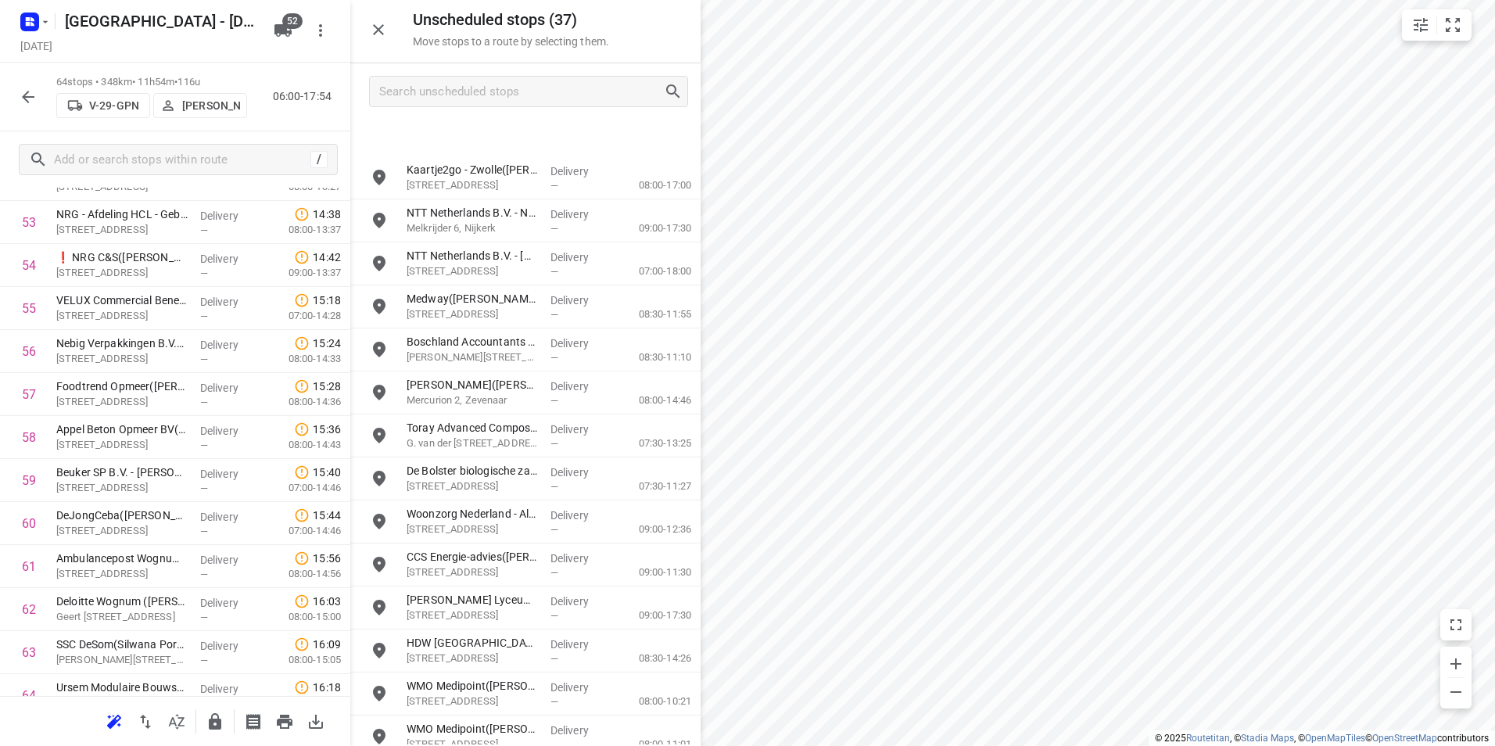
scroll to position [391, 0]
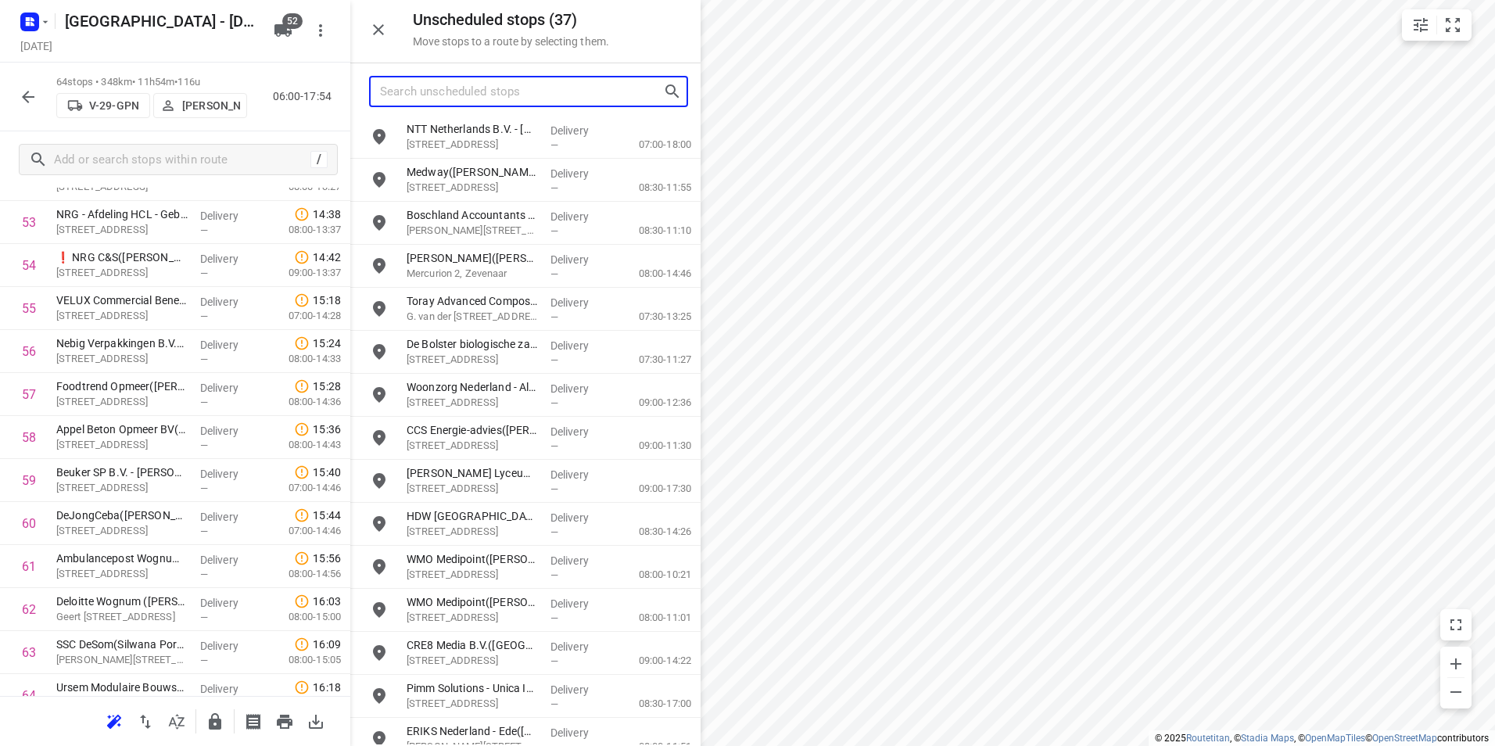
click at [483, 80] on input "Search unscheduled stops" at bounding box center [521, 92] width 283 height 24
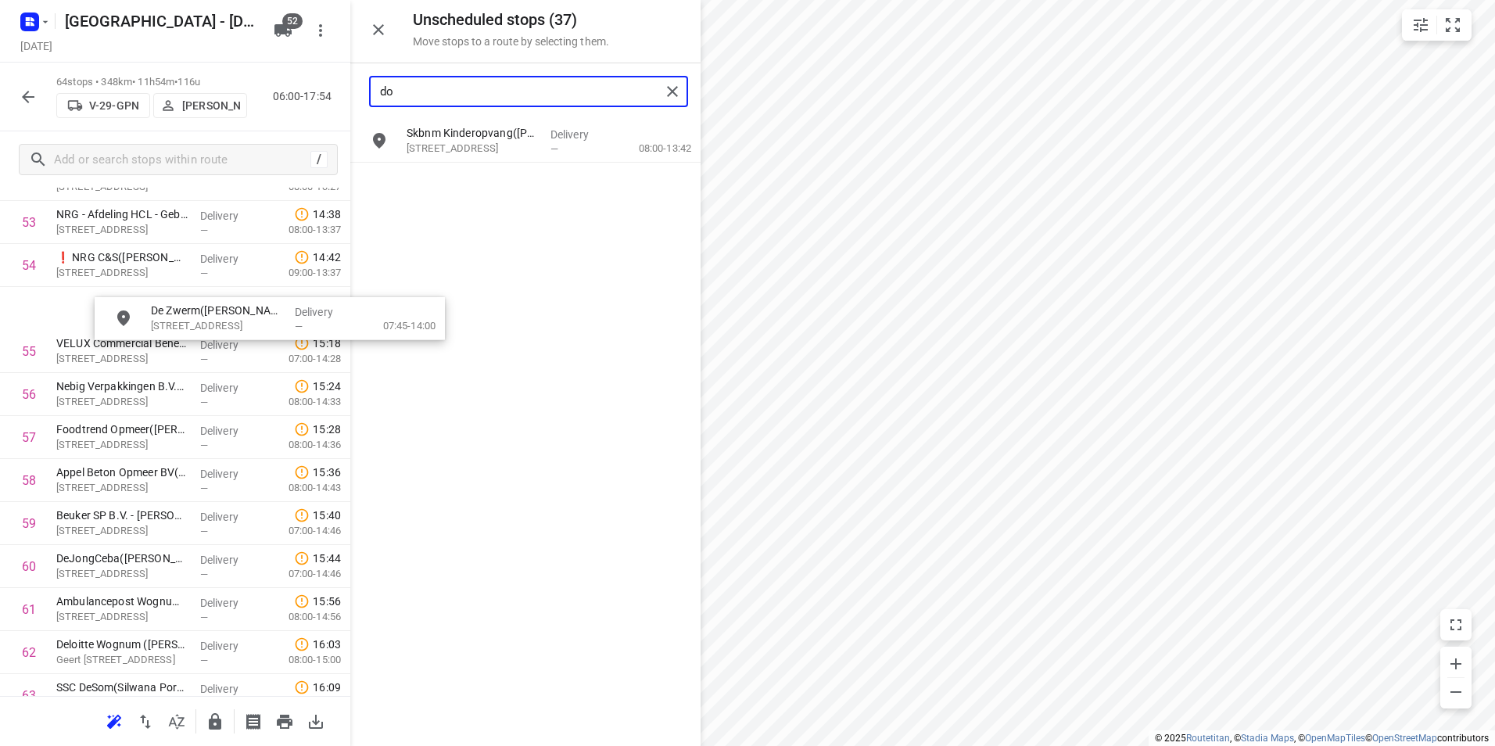
scroll to position [2343, 0]
drag, startPoint x: 462, startPoint y: 195, endPoint x: 142, endPoint y: 328, distance: 347.0
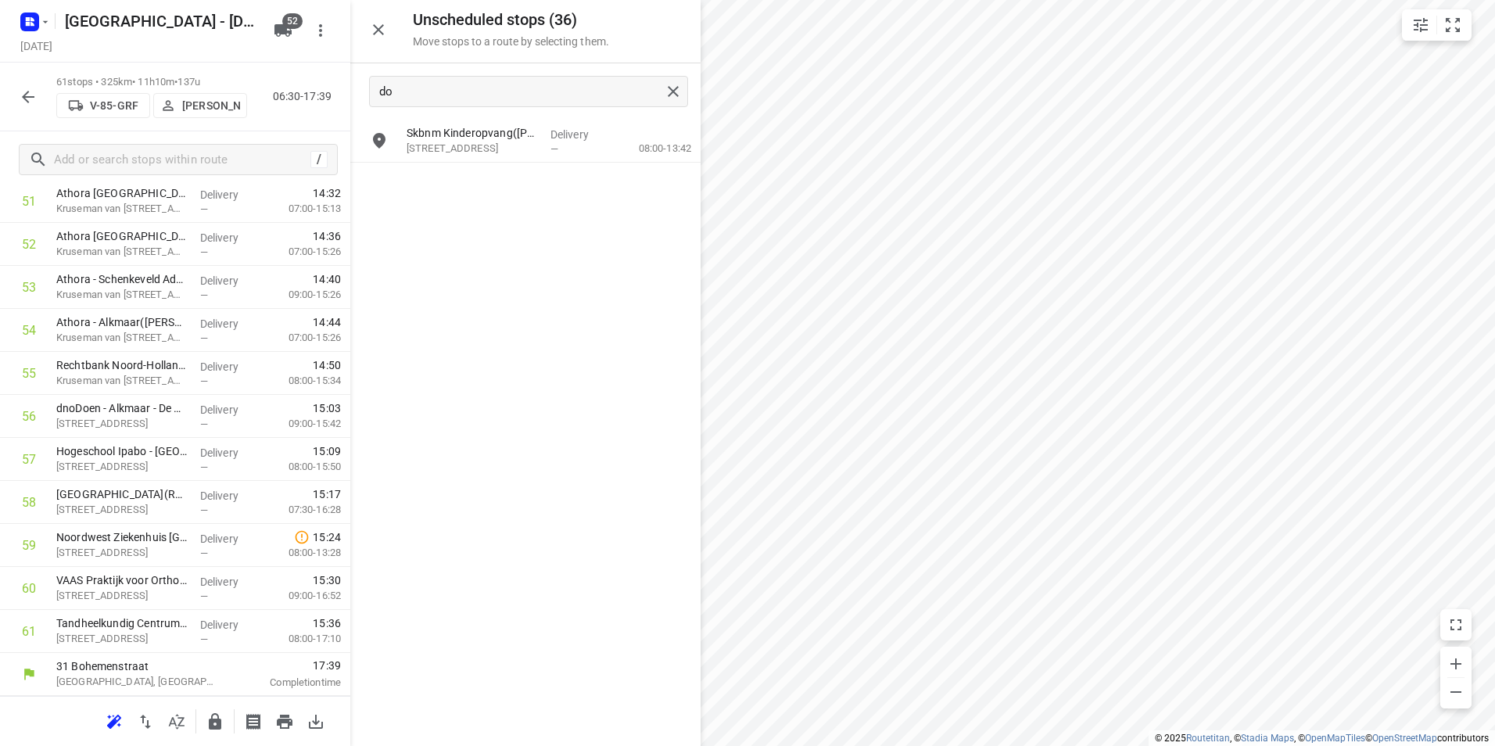
scroll to position [2280, 0]
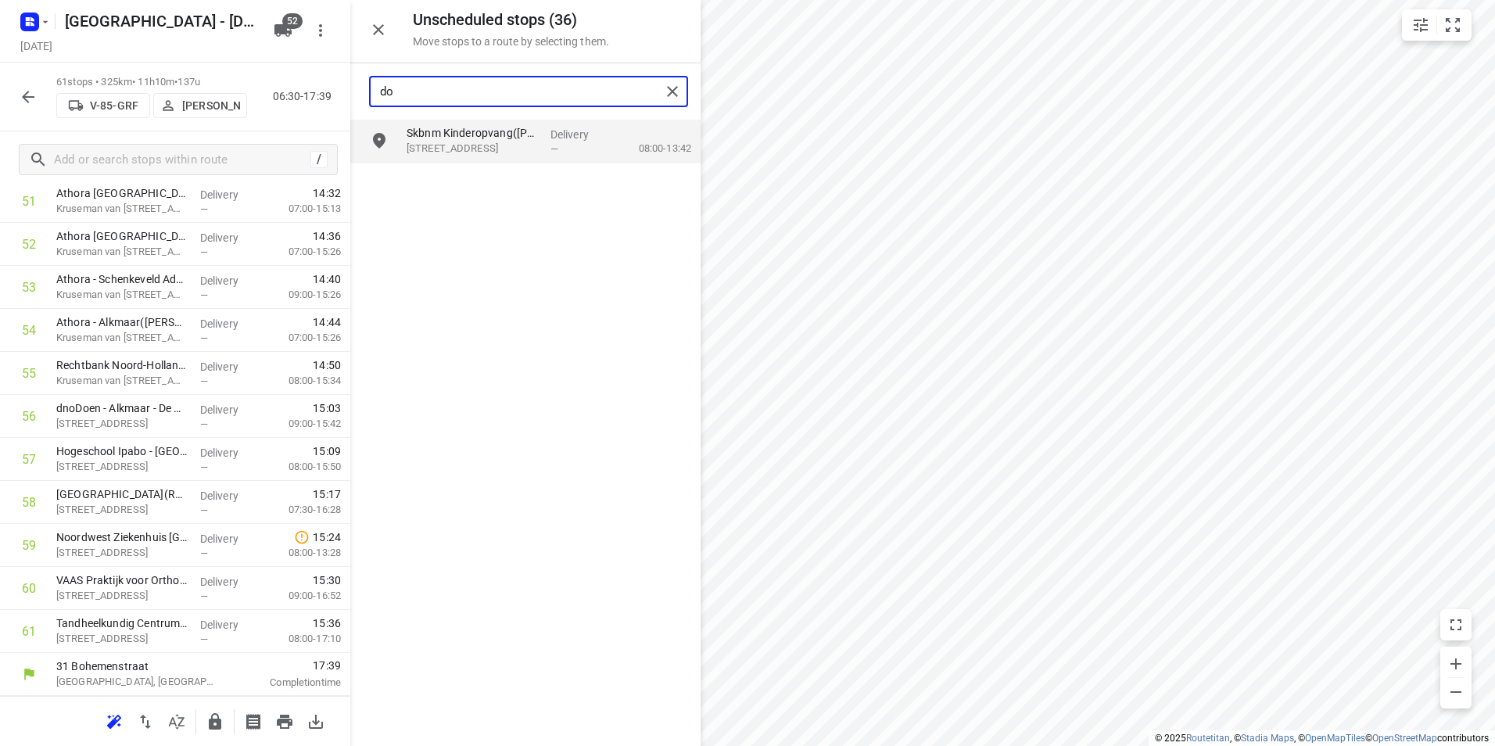
drag, startPoint x: 468, startPoint y: 85, endPoint x: 356, endPoint y: 86, distance: 111.0
click at [357, 85] on div "do" at bounding box center [525, 91] width 350 height 56
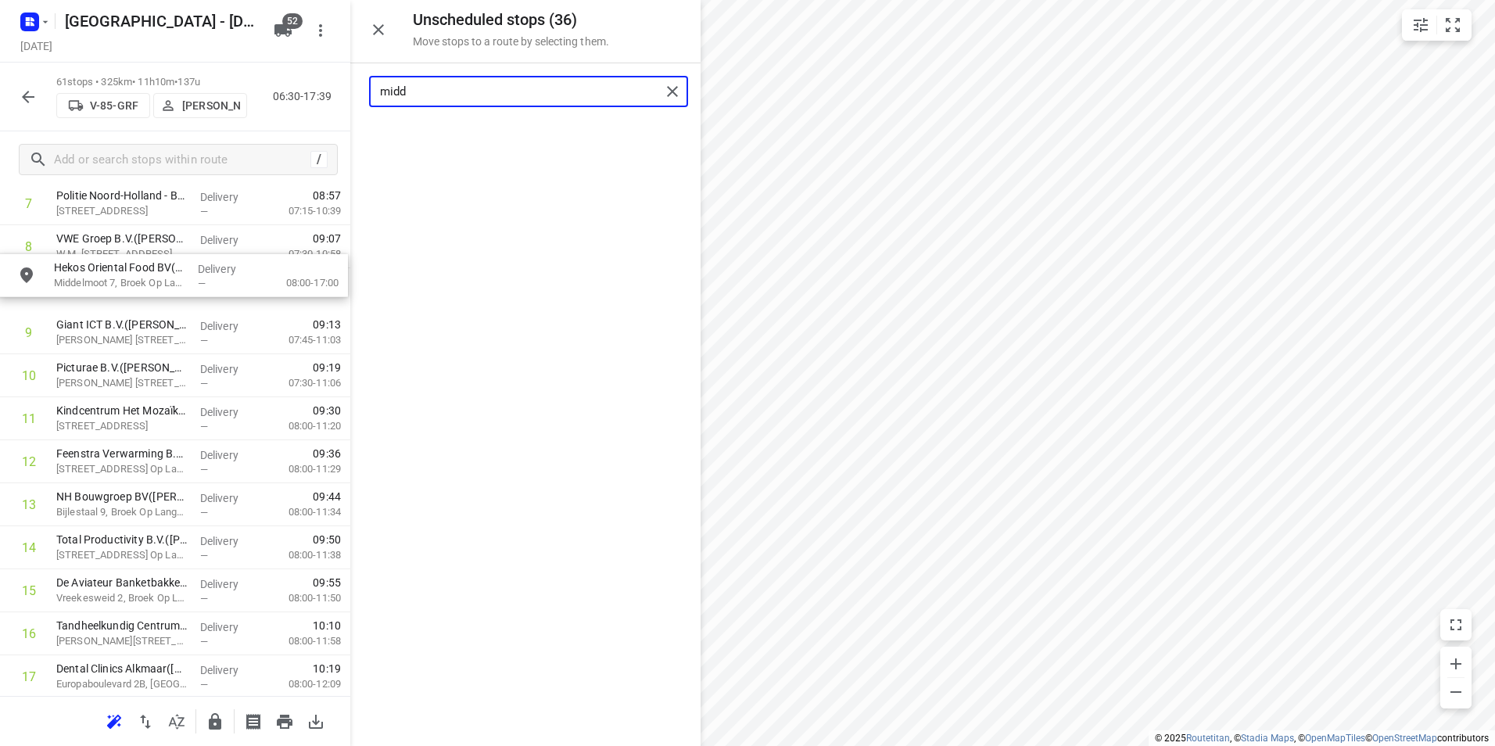
scroll to position [382, 0]
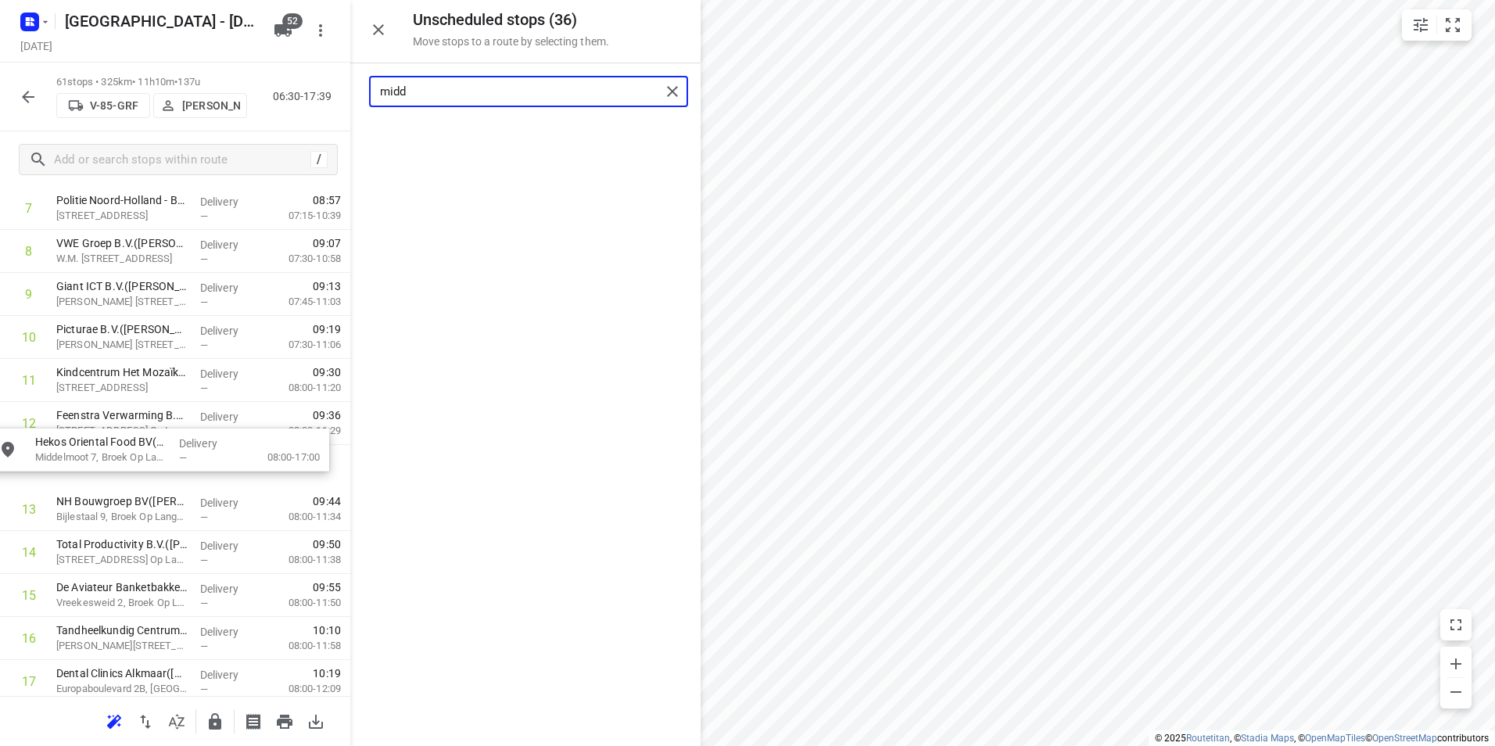
drag, startPoint x: 477, startPoint y: 145, endPoint x: 120, endPoint y: 478, distance: 488.4
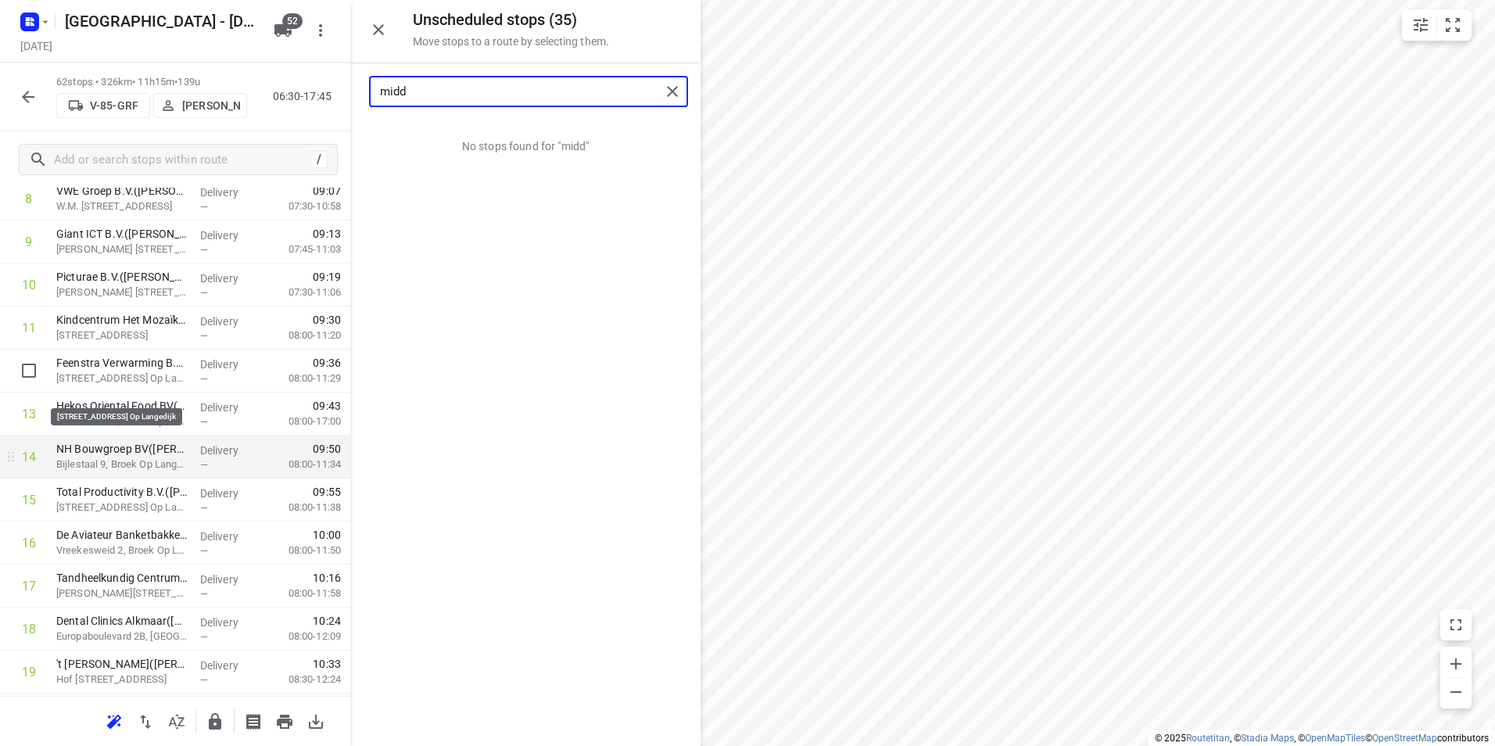
scroll to position [460, 0]
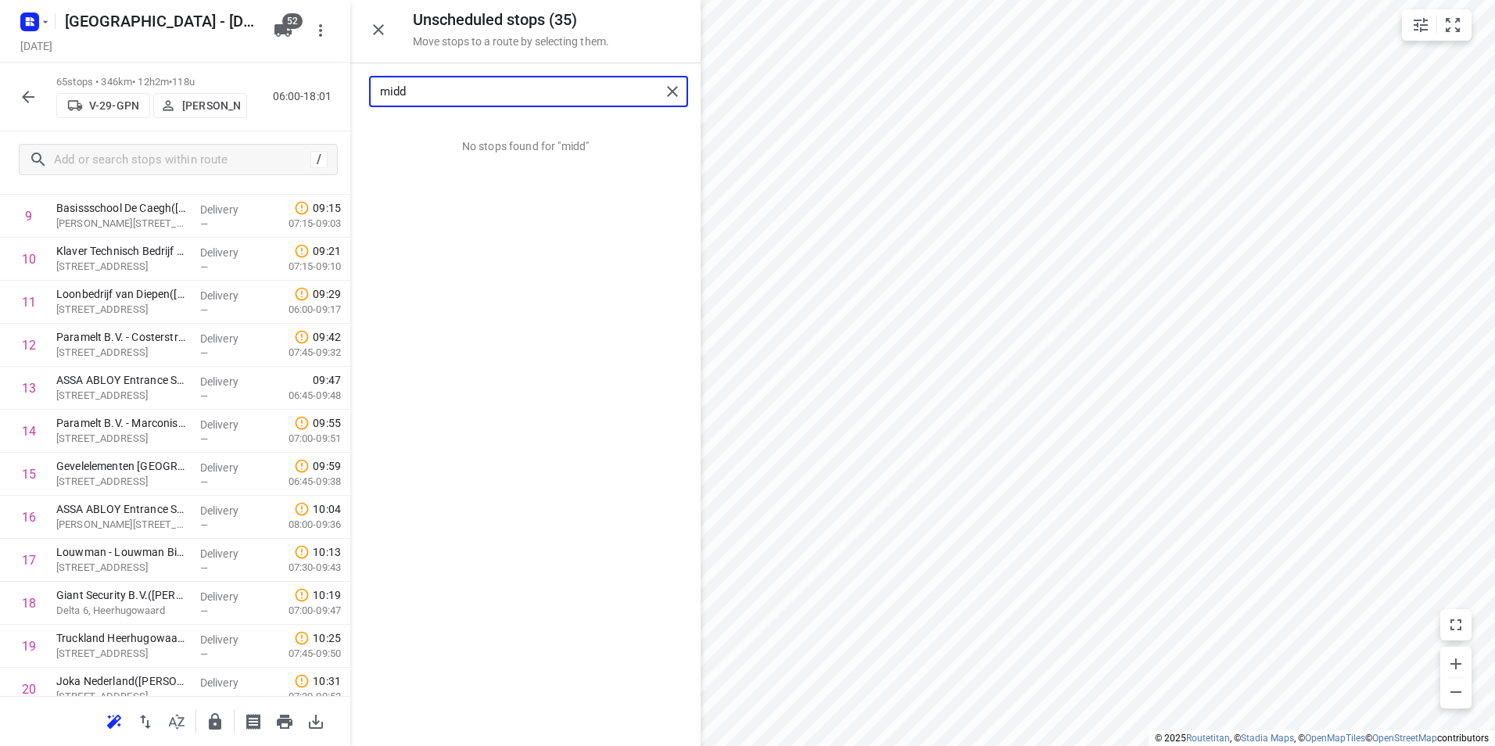
drag, startPoint x: 440, startPoint y: 88, endPoint x: 360, endPoint y: 90, distance: 79.8
click at [360, 90] on div "midd" at bounding box center [525, 91] width 350 height 56
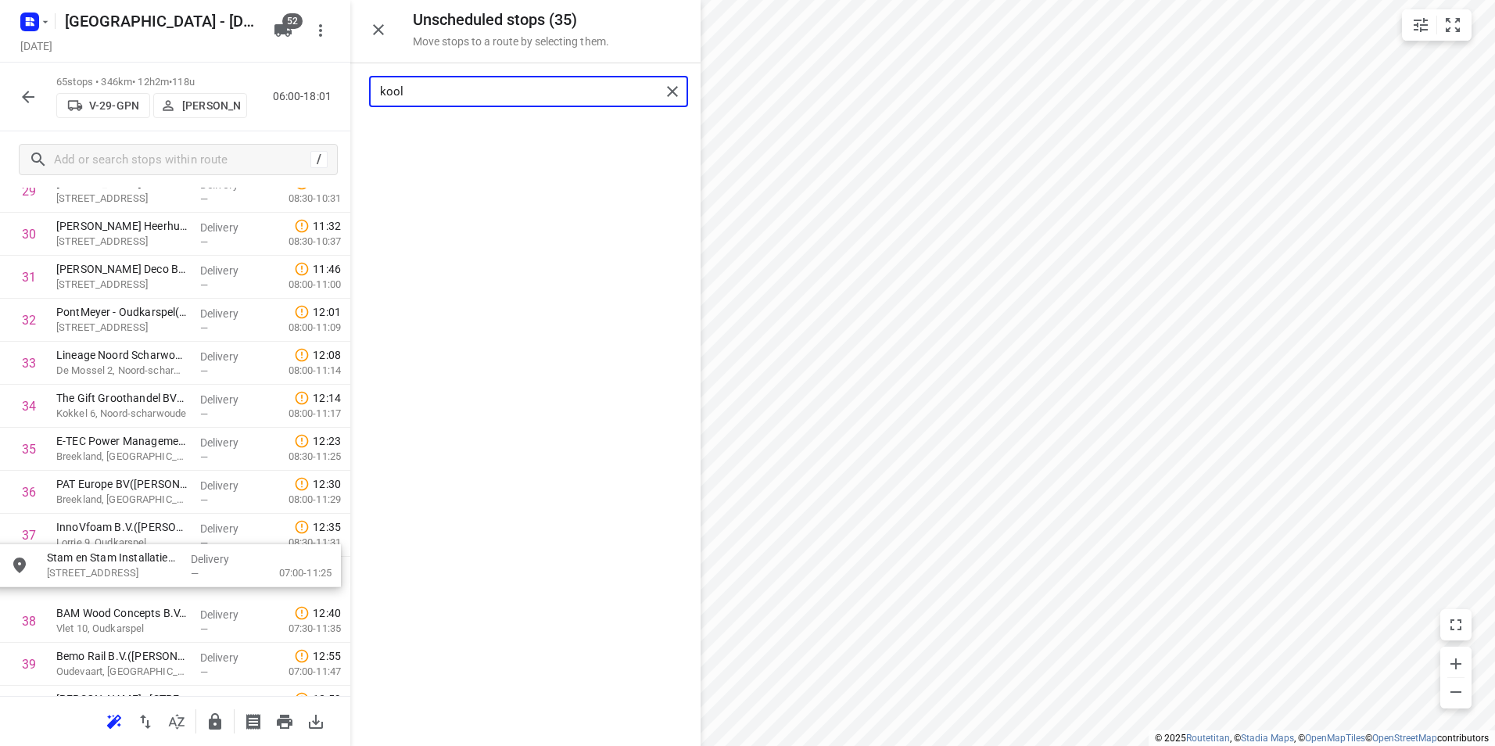
scroll to position [1349, 0]
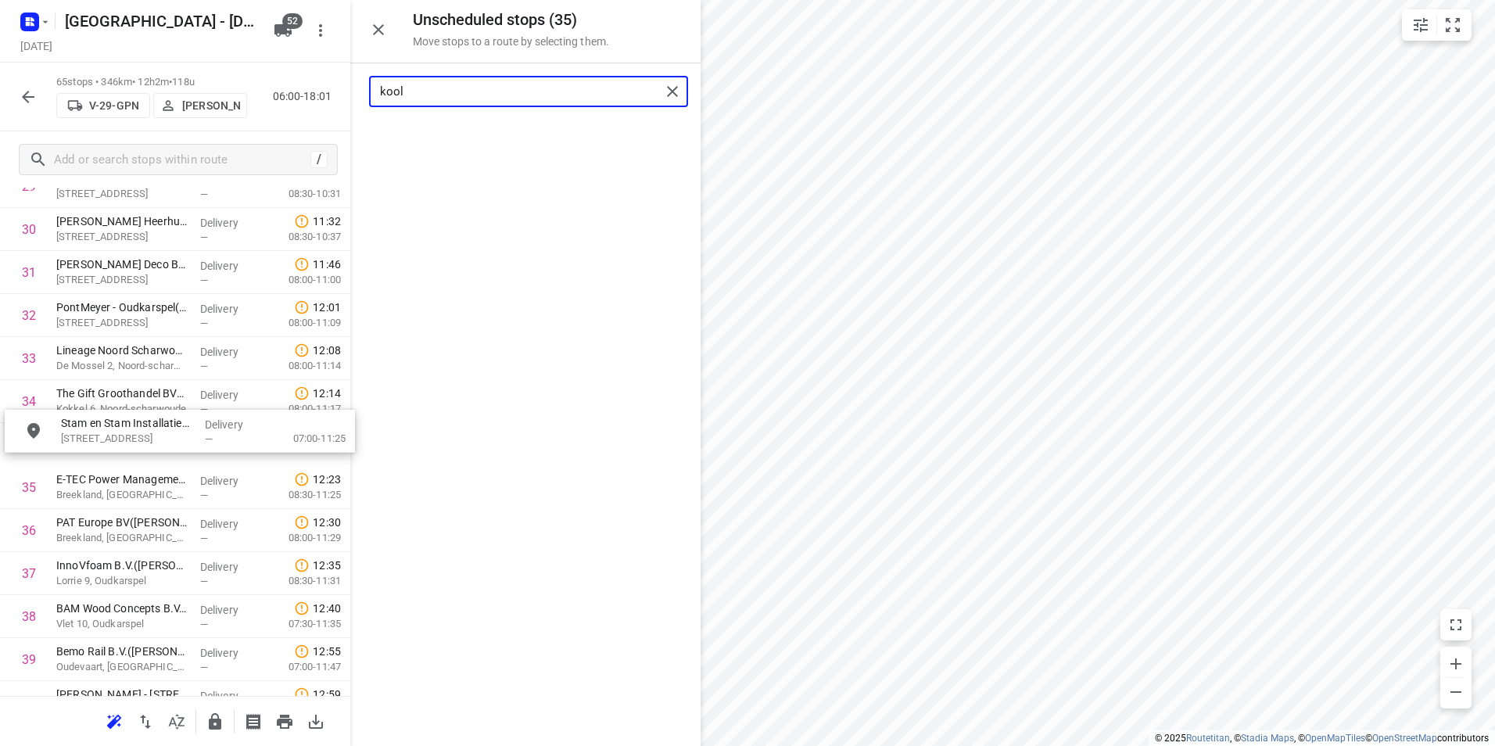
drag, startPoint x: 473, startPoint y: 145, endPoint x: 128, endPoint y: 452, distance: 461.8
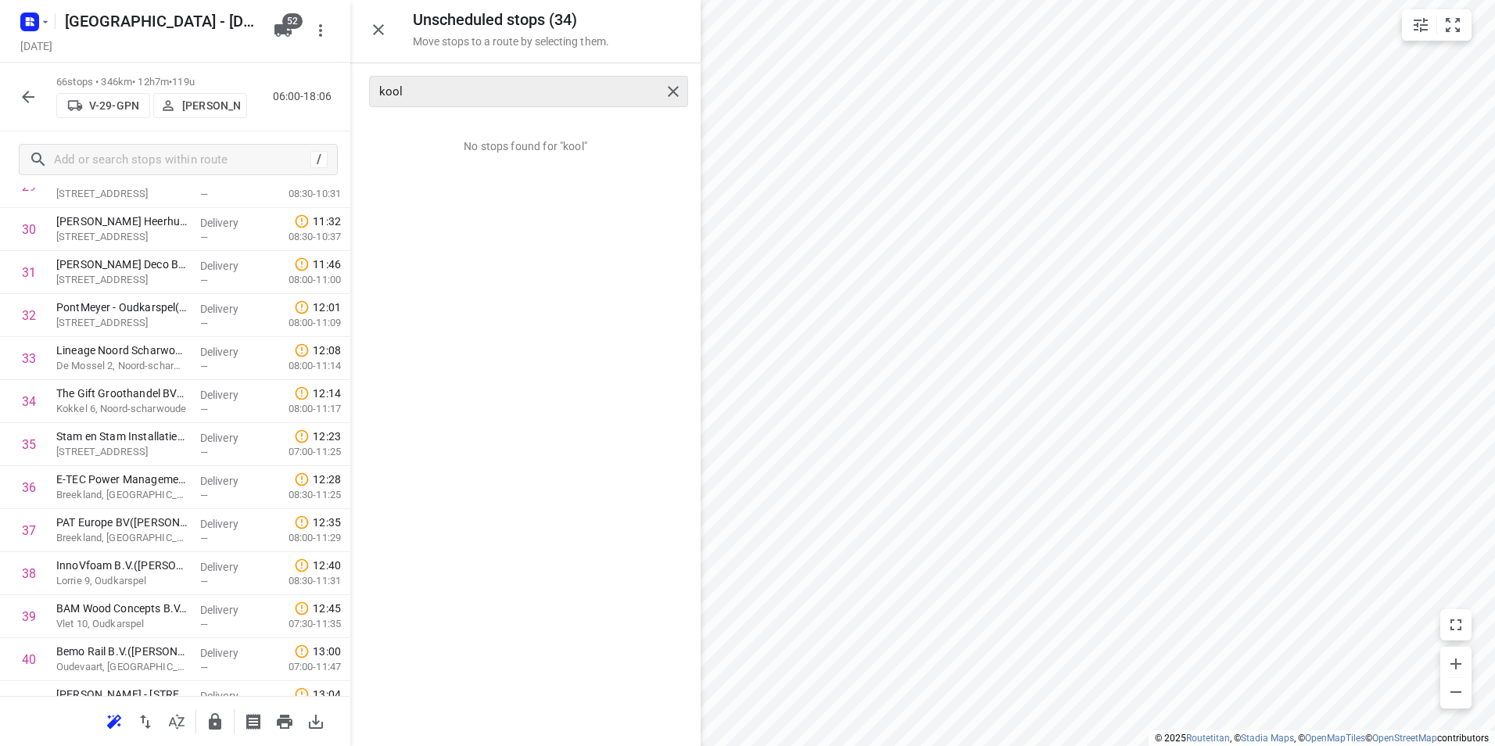
drag, startPoint x: 437, startPoint y: 77, endPoint x: 407, endPoint y: 91, distance: 32.9
click at [394, 87] on div "kool" at bounding box center [528, 91] width 319 height 31
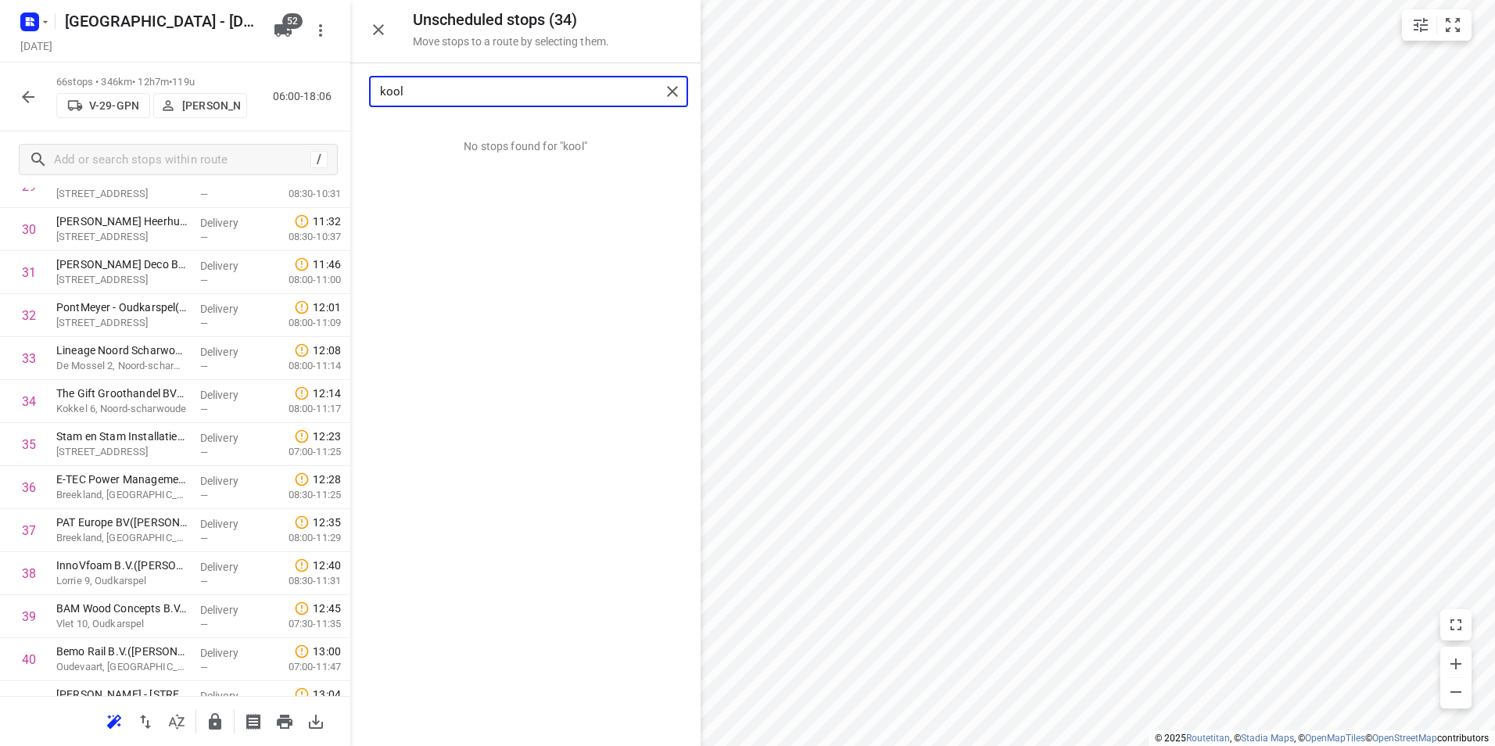
drag, startPoint x: 414, startPoint y: 93, endPoint x: 349, endPoint y: 91, distance: 65.7
click at [349, 91] on div "Unscheduled stops ( 34 ) Move stops to a route by selecting them. kool No stops…" at bounding box center [175, 373] width 350 height 746
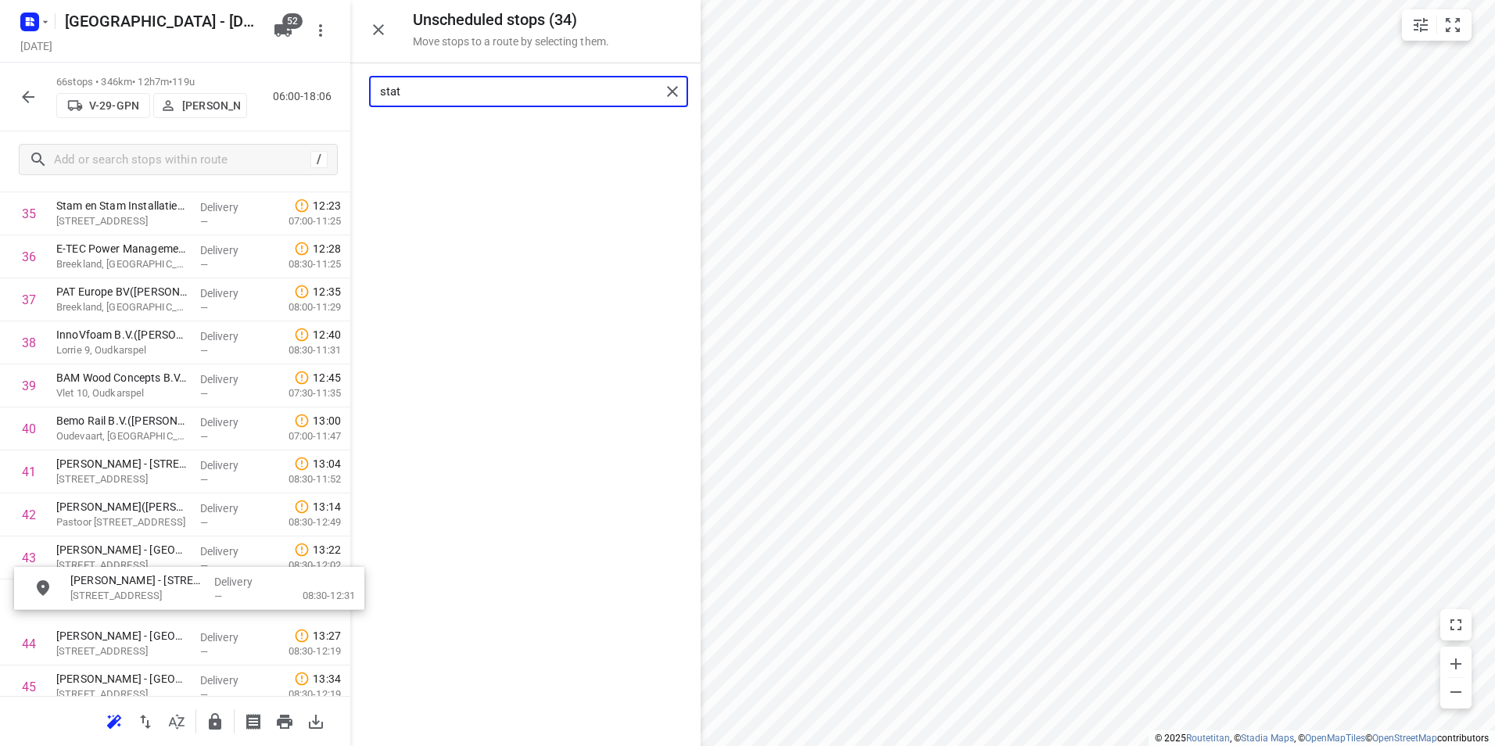
scroll to position [1582, 0]
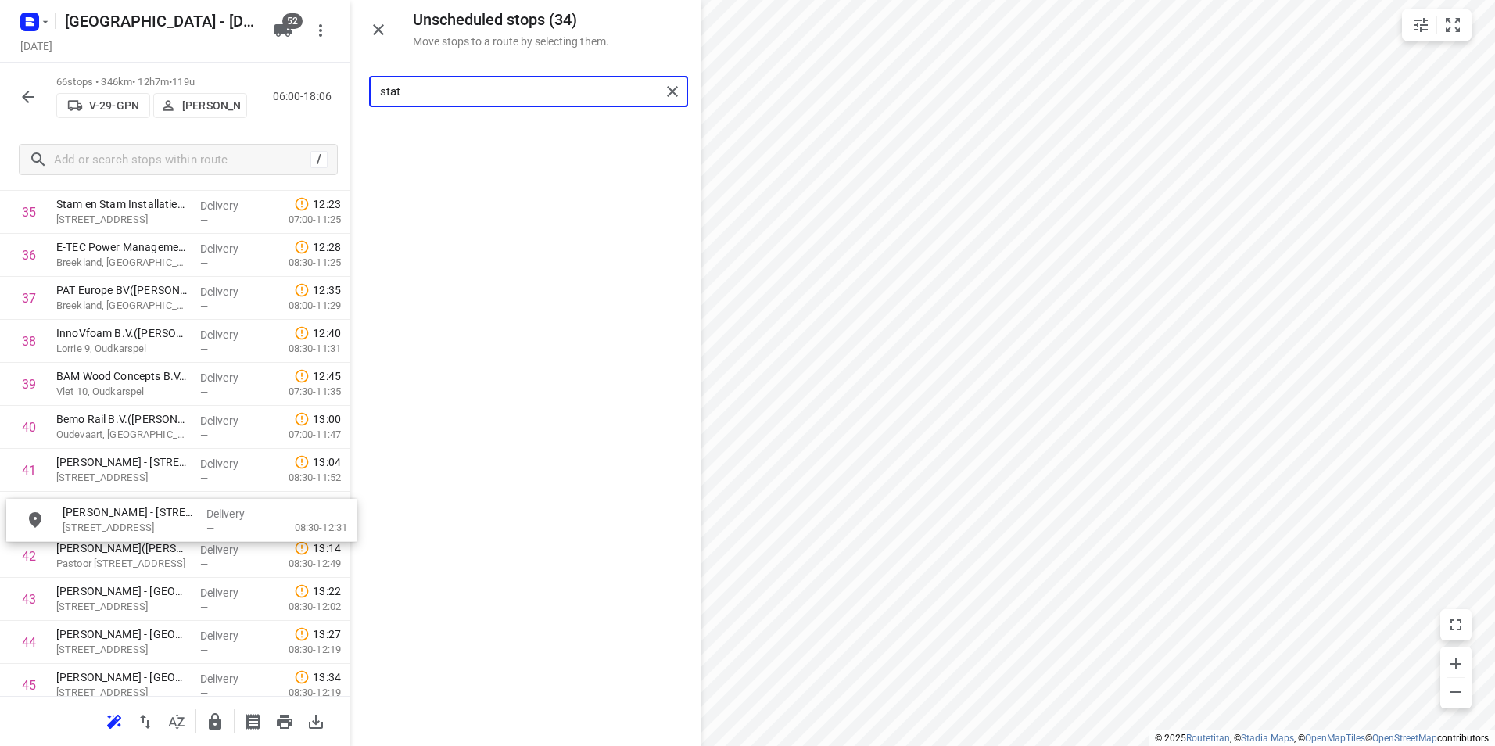
drag, startPoint x: 459, startPoint y: 141, endPoint x: 113, endPoint y: 525, distance: 517.1
drag, startPoint x: 446, startPoint y: 95, endPoint x: 342, endPoint y: 94, distance: 104.0
click at [343, 94] on div "Unscheduled stops ( 33 ) Move stops to a route by selecting them. stat No stops…" at bounding box center [175, 373] width 350 height 746
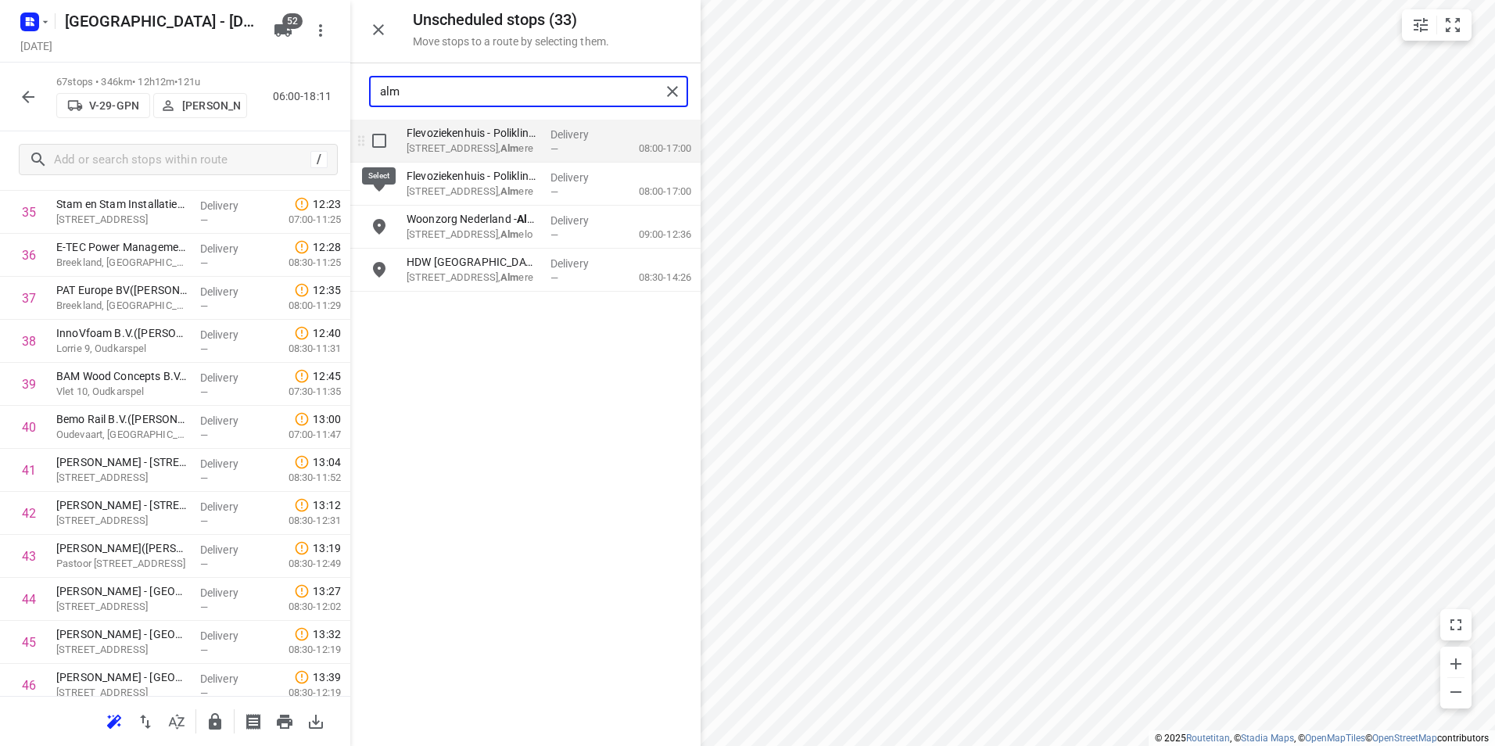
type input "alm"
click at [379, 142] on input "grid" at bounding box center [379, 140] width 31 height 31
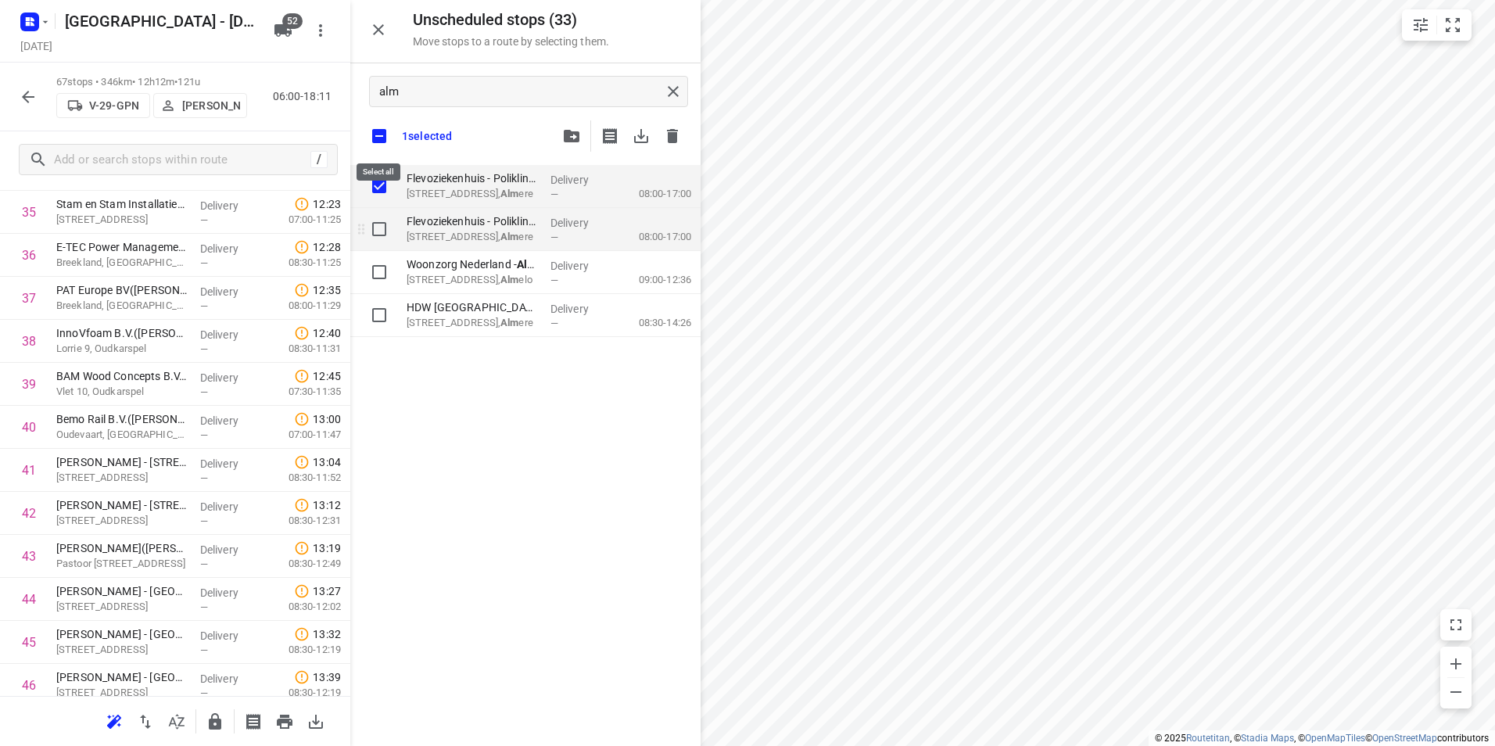
checkbox input "true"
click at [382, 227] on input "grid" at bounding box center [379, 228] width 31 height 31
checkbox input "true"
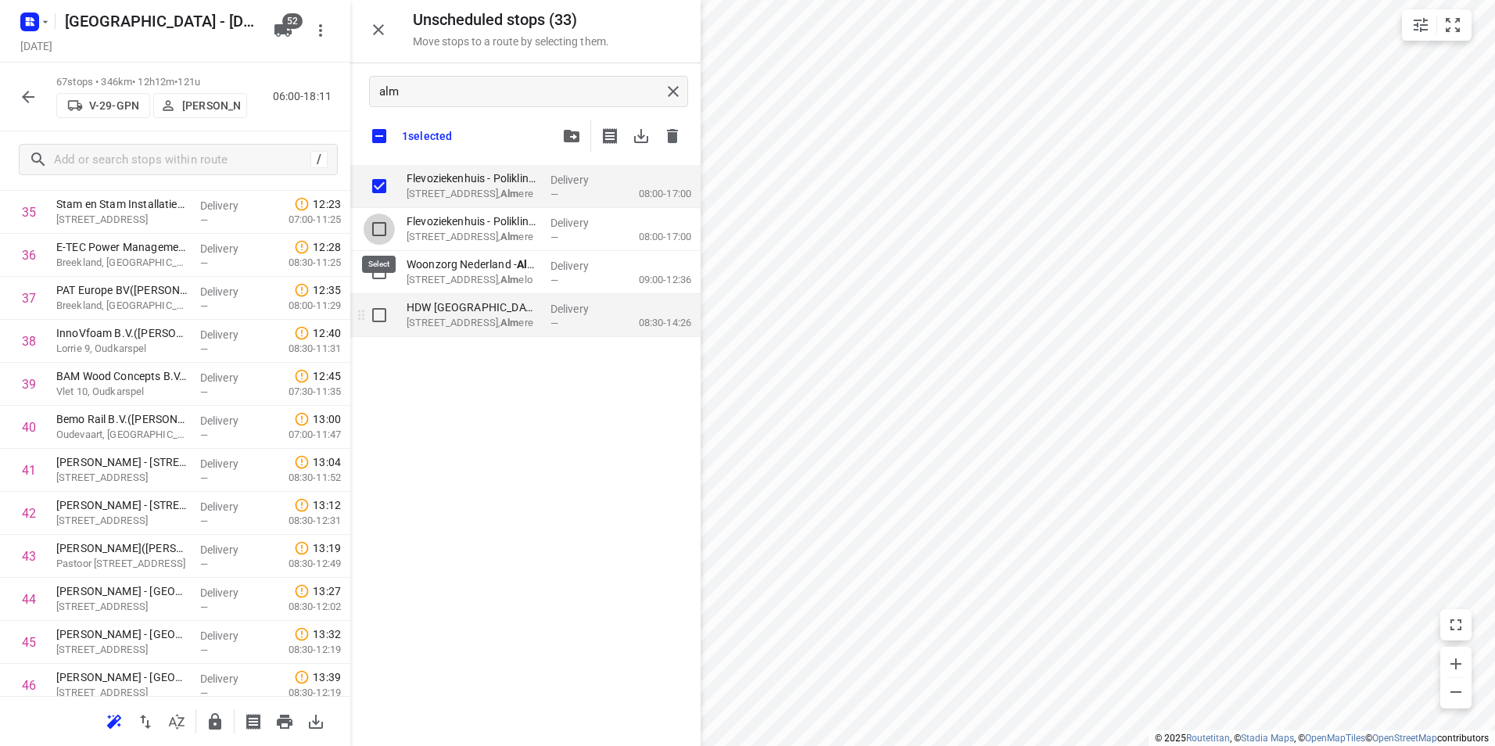
checkbox input "true"
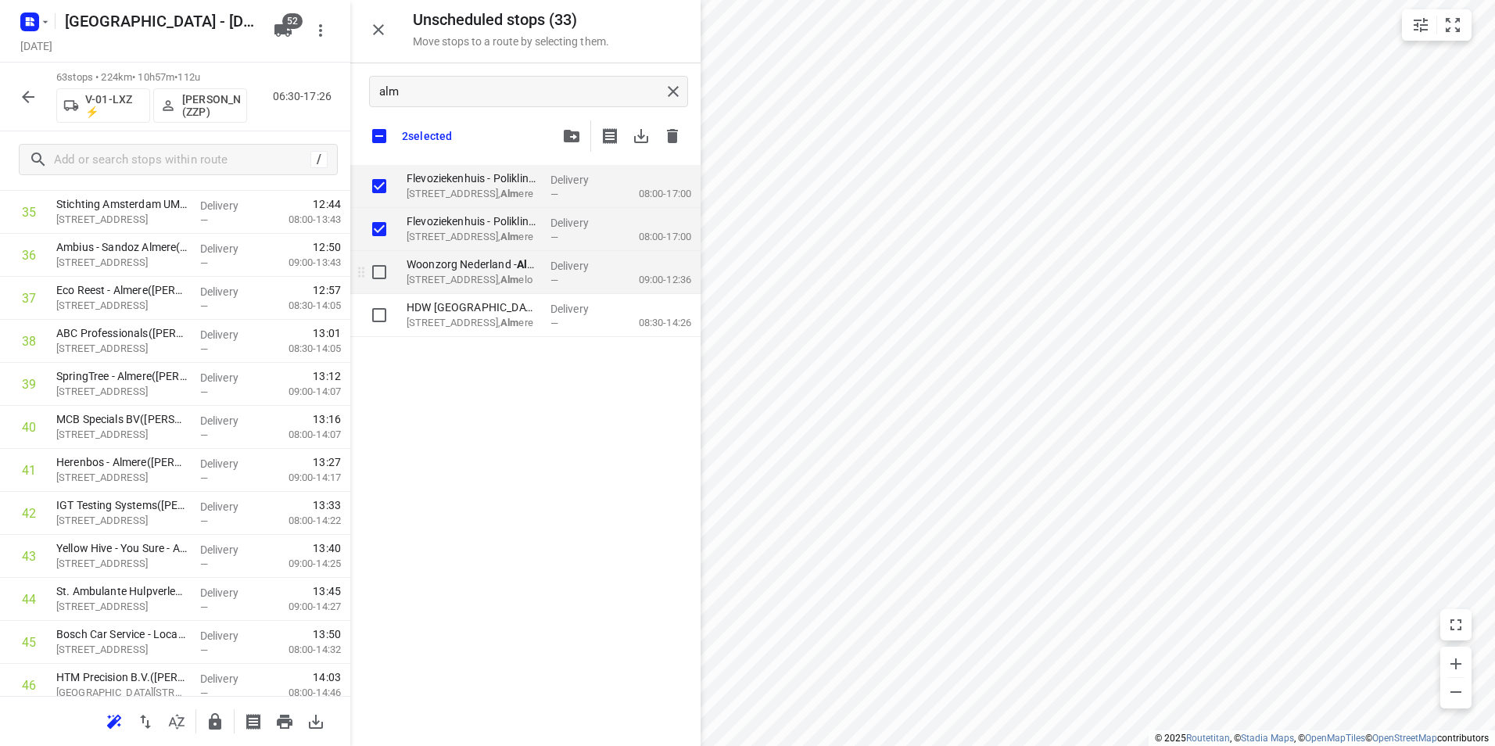
checkbox input "true"
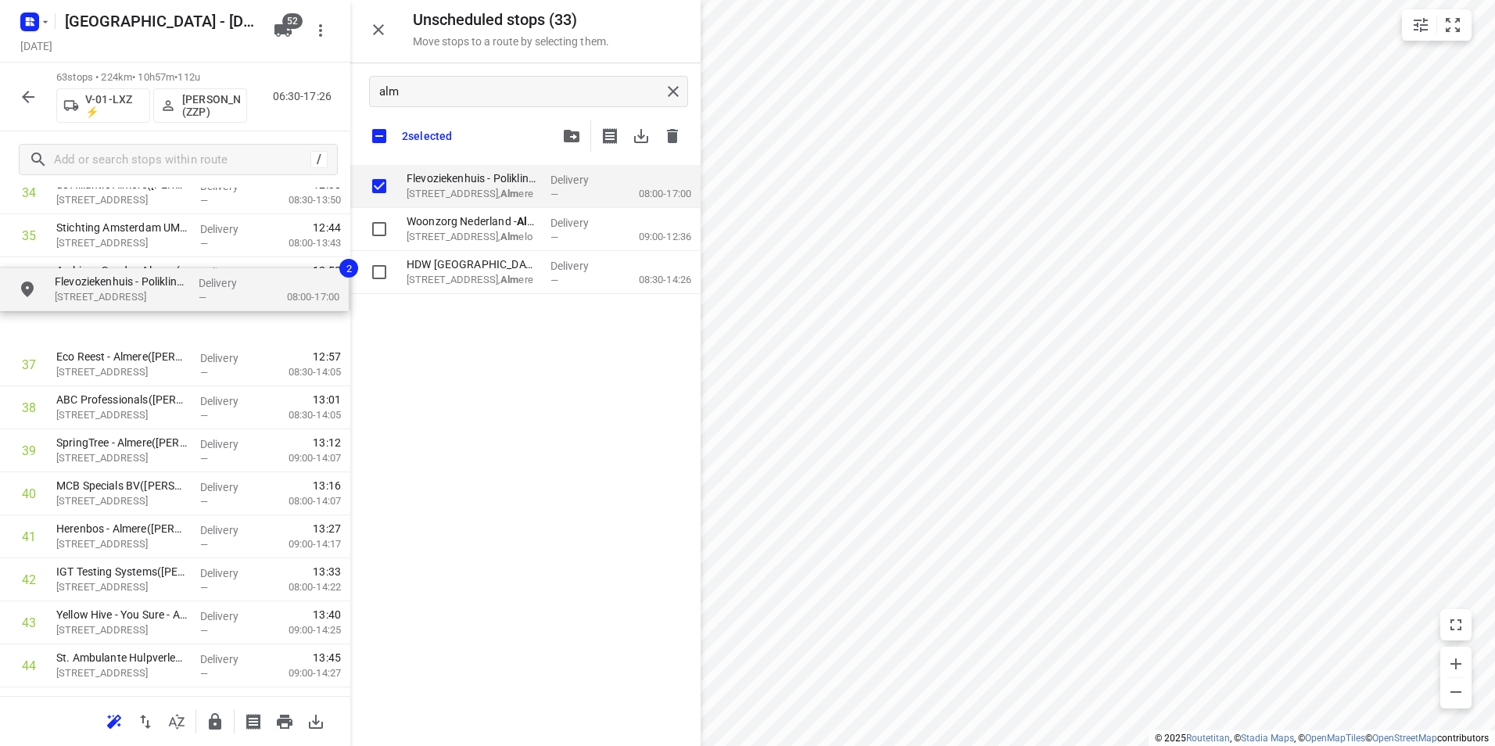
drag, startPoint x: 462, startPoint y: 189, endPoint x: 102, endPoint y: 296, distance: 375.2
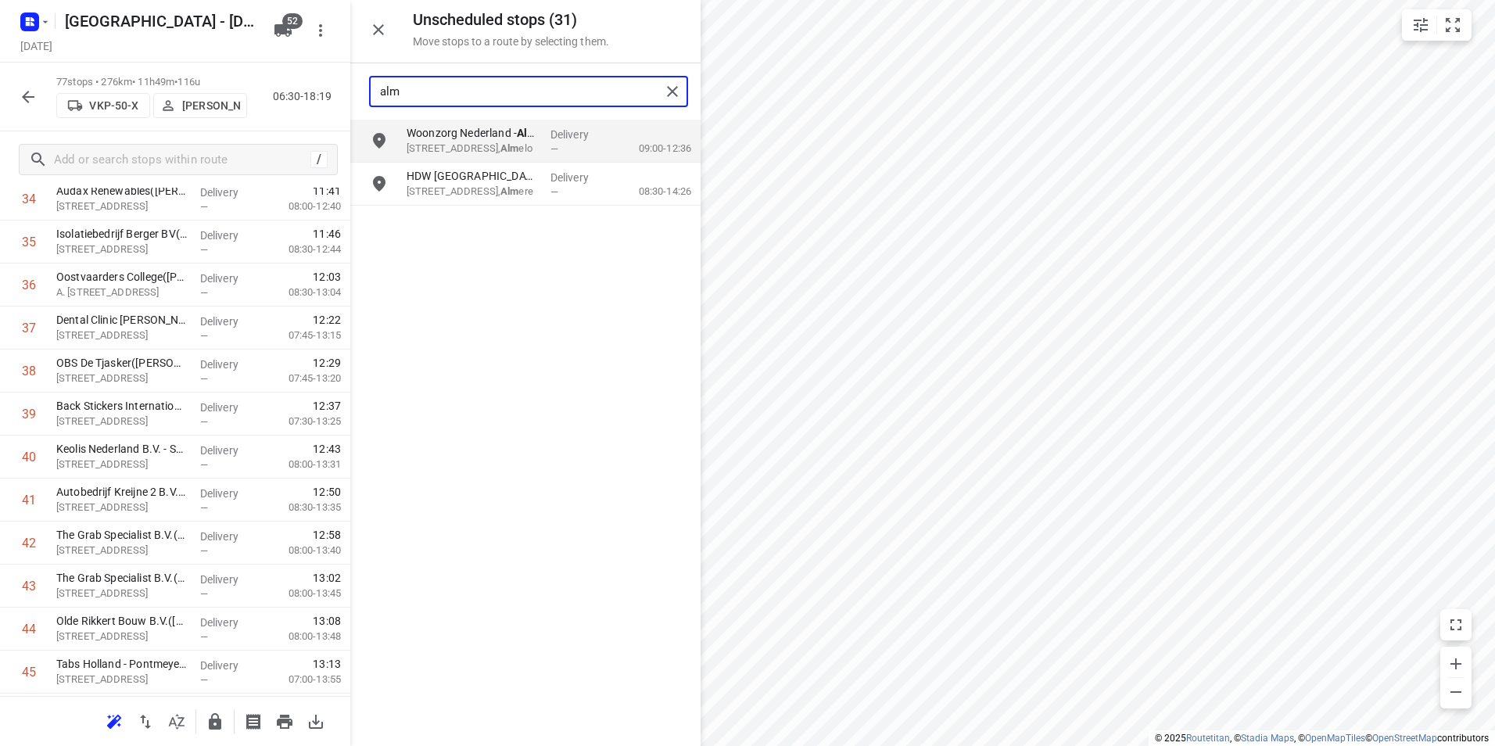
drag, startPoint x: 450, startPoint y: 96, endPoint x: 344, endPoint y: 88, distance: 106.6
click at [345, 88] on div "Unscheduled stops ( 31 ) Move stops to a route by selecting them. [PERSON_NAME]…" at bounding box center [175, 373] width 350 height 746
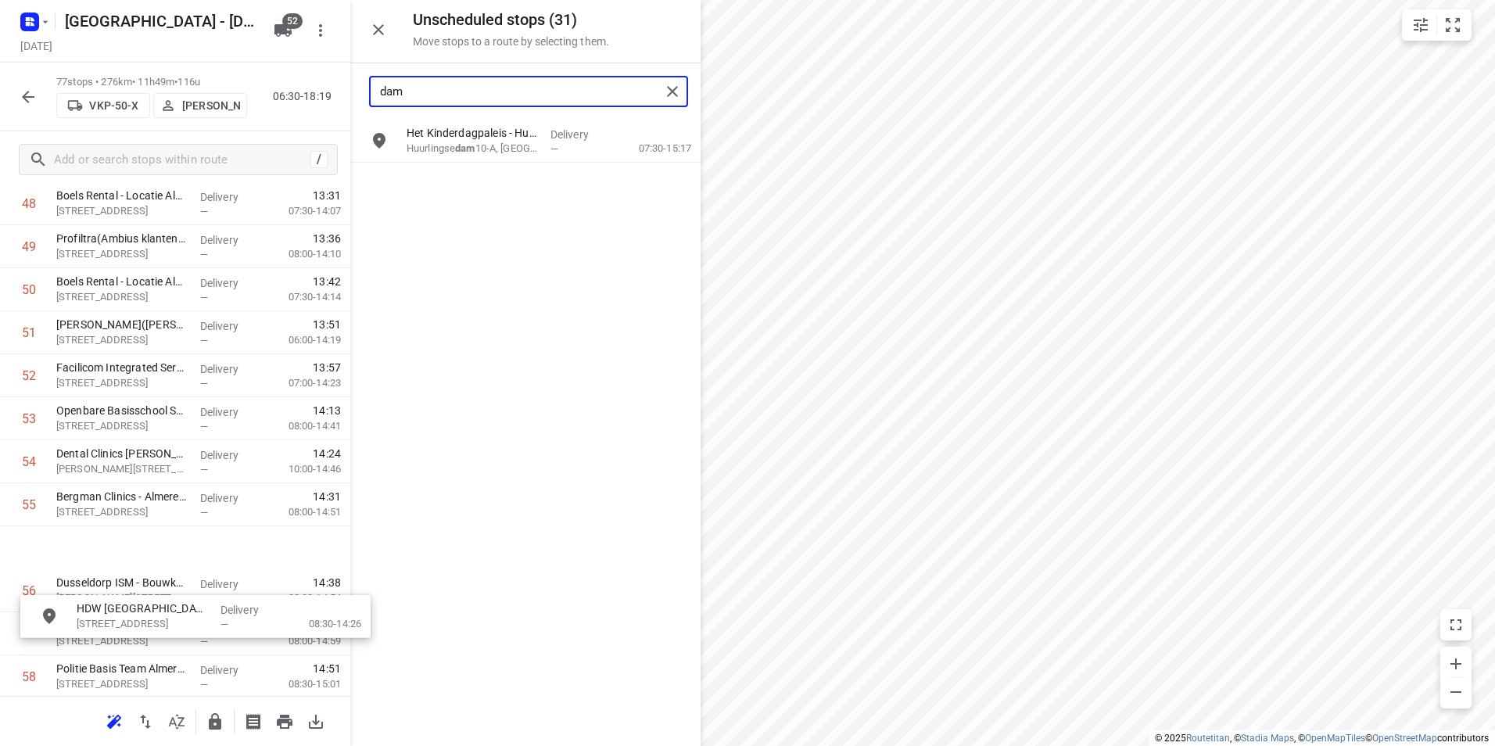
scroll to position [2156, 0]
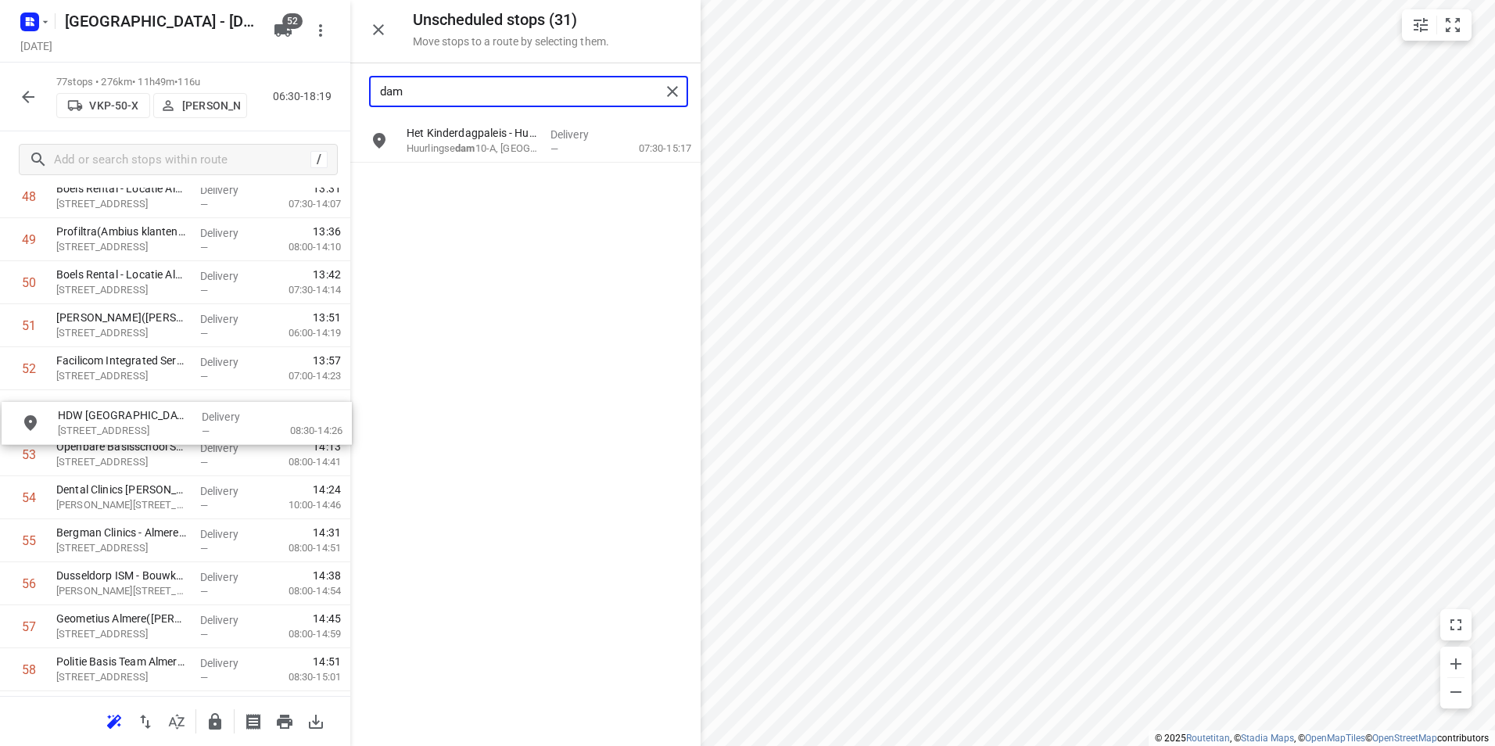
drag, startPoint x: 480, startPoint y: 190, endPoint x: 127, endPoint y: 425, distance: 423.9
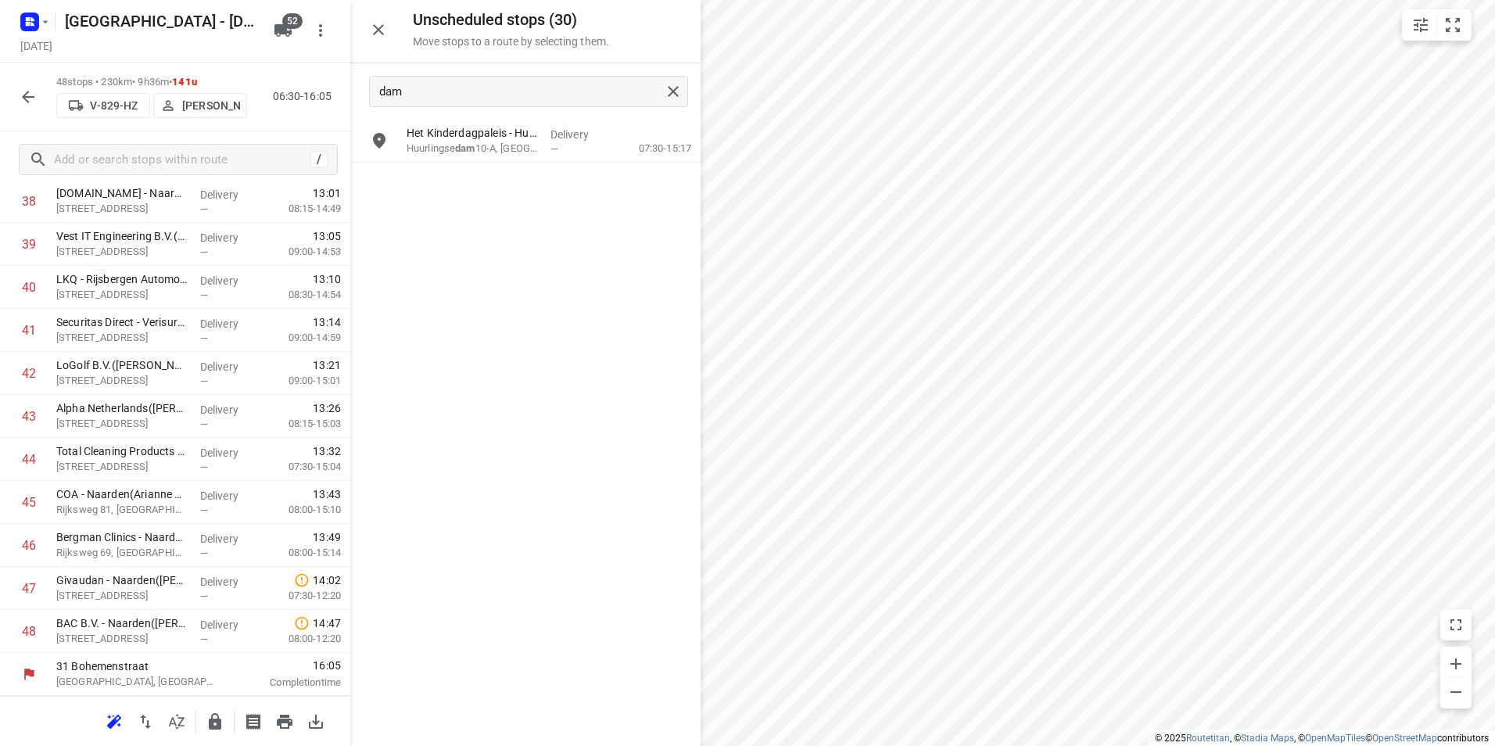
scroll to position [1722, 0]
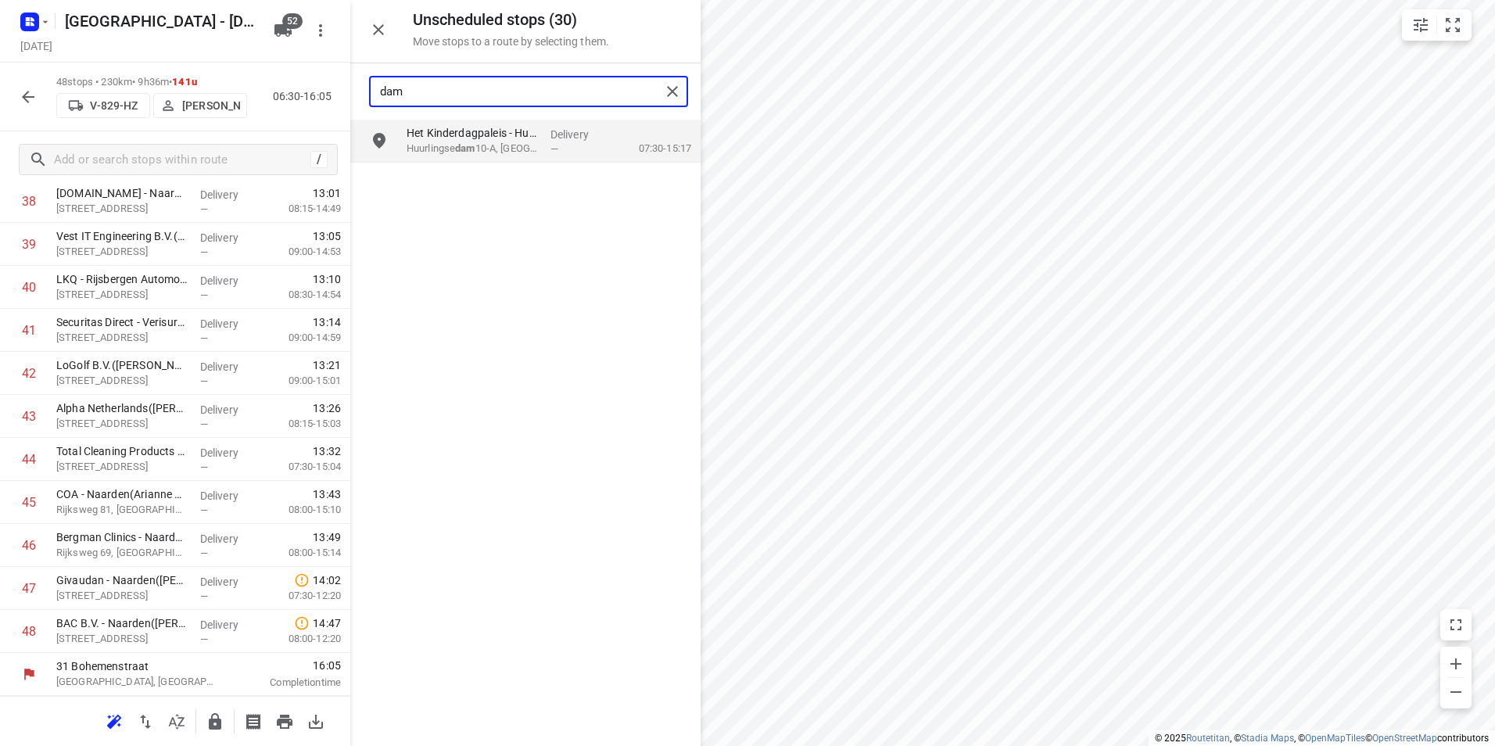
drag, startPoint x: 378, startPoint y: 88, endPoint x: 364, endPoint y: 88, distance: 13.3
click at [366, 88] on div "dam" at bounding box center [525, 91] width 350 height 56
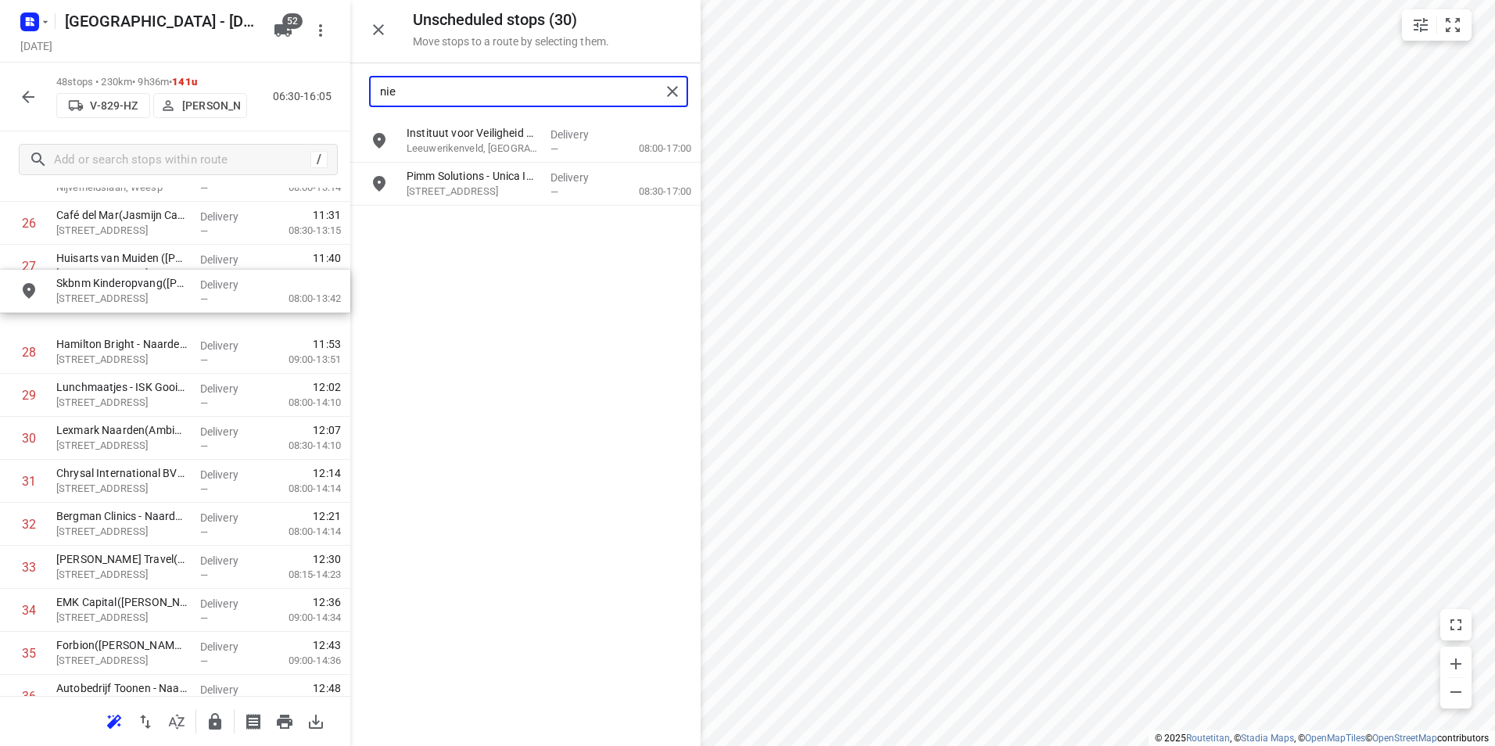
drag, startPoint x: 460, startPoint y: 234, endPoint x: 107, endPoint y: 325, distance: 365.0
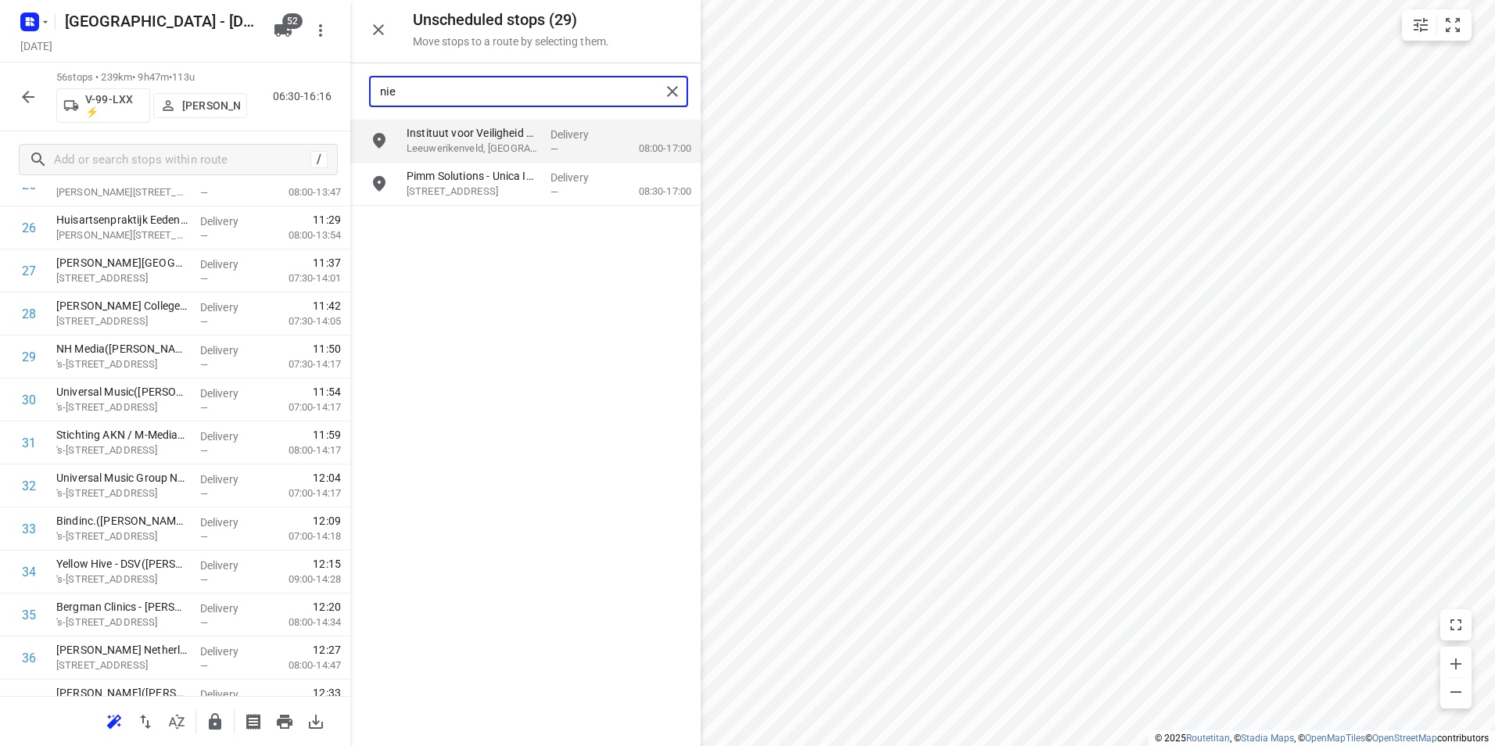
drag, startPoint x: 480, startPoint y: 91, endPoint x: 358, endPoint y: 95, distance: 122.0
click at [359, 94] on div "nie" at bounding box center [525, 91] width 350 height 56
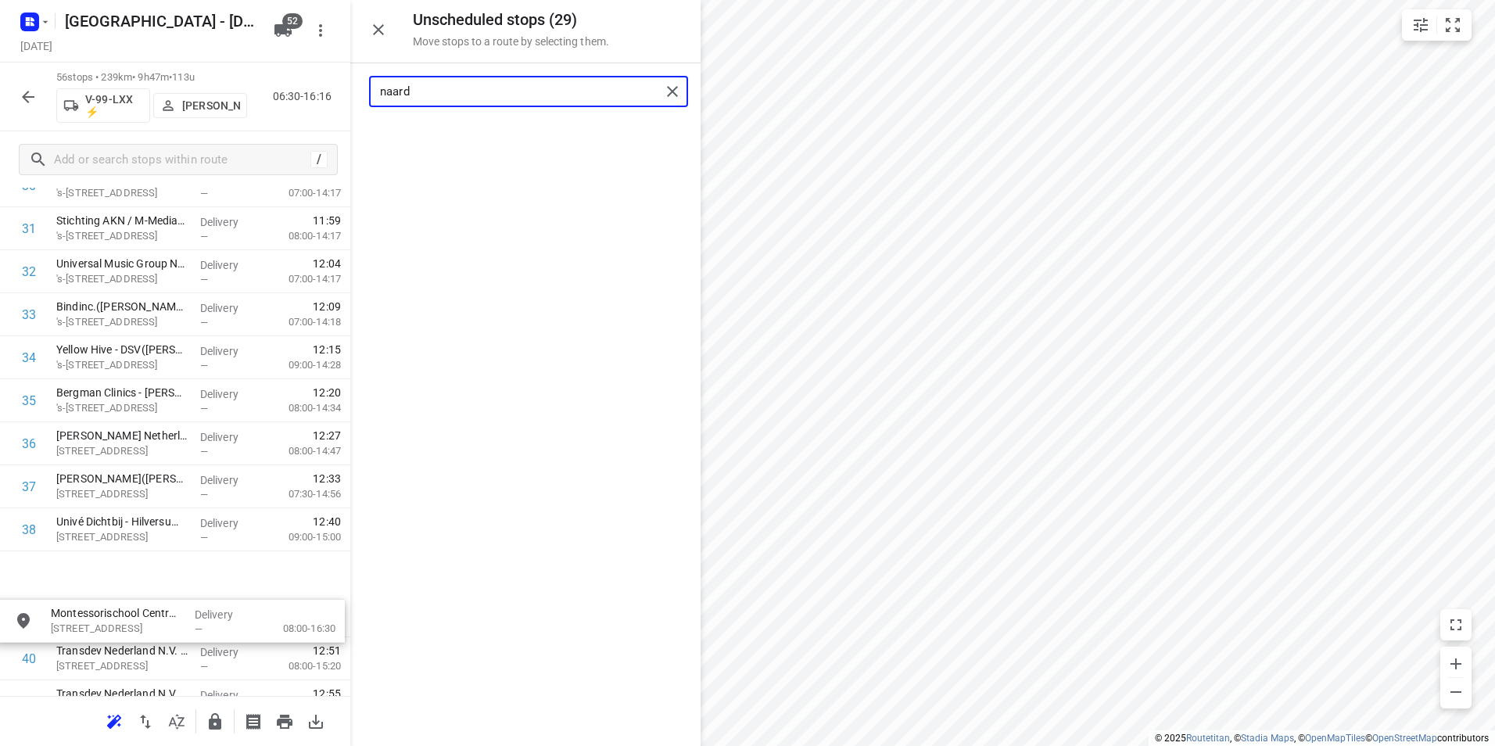
scroll to position [1396, 0]
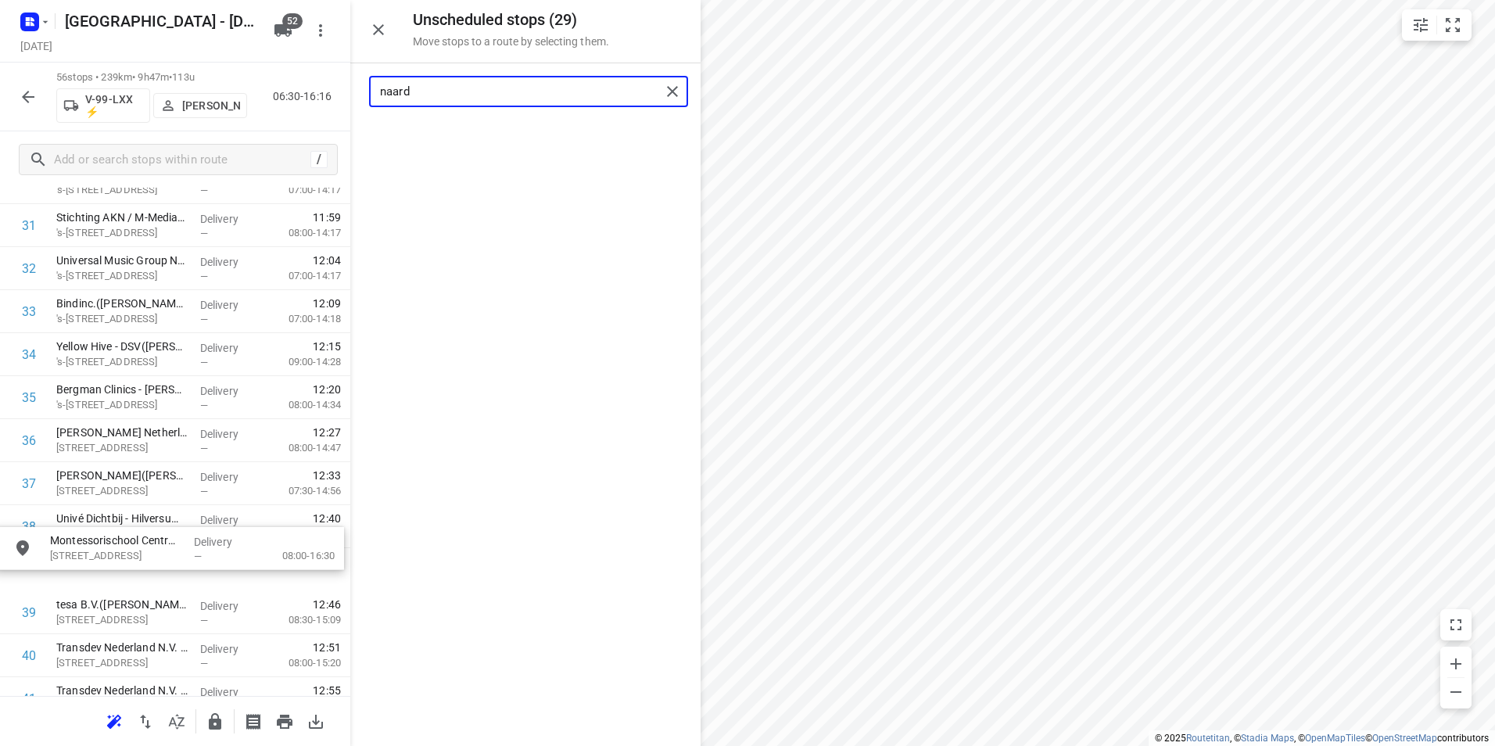
drag, startPoint x: 471, startPoint y: 144, endPoint x: 103, endPoint y: 532, distance: 535.3
drag, startPoint x: 454, startPoint y: 90, endPoint x: 339, endPoint y: 79, distance: 116.2
click at [339, 79] on div "Unscheduled stops ( 28 ) Move stops to a route by selecting them. naard No stop…" at bounding box center [175, 373] width 350 height 746
drag, startPoint x: 395, startPoint y: 94, endPoint x: 387, endPoint y: 92, distance: 8.0
click at [387, 92] on input "dui" at bounding box center [520, 92] width 281 height 24
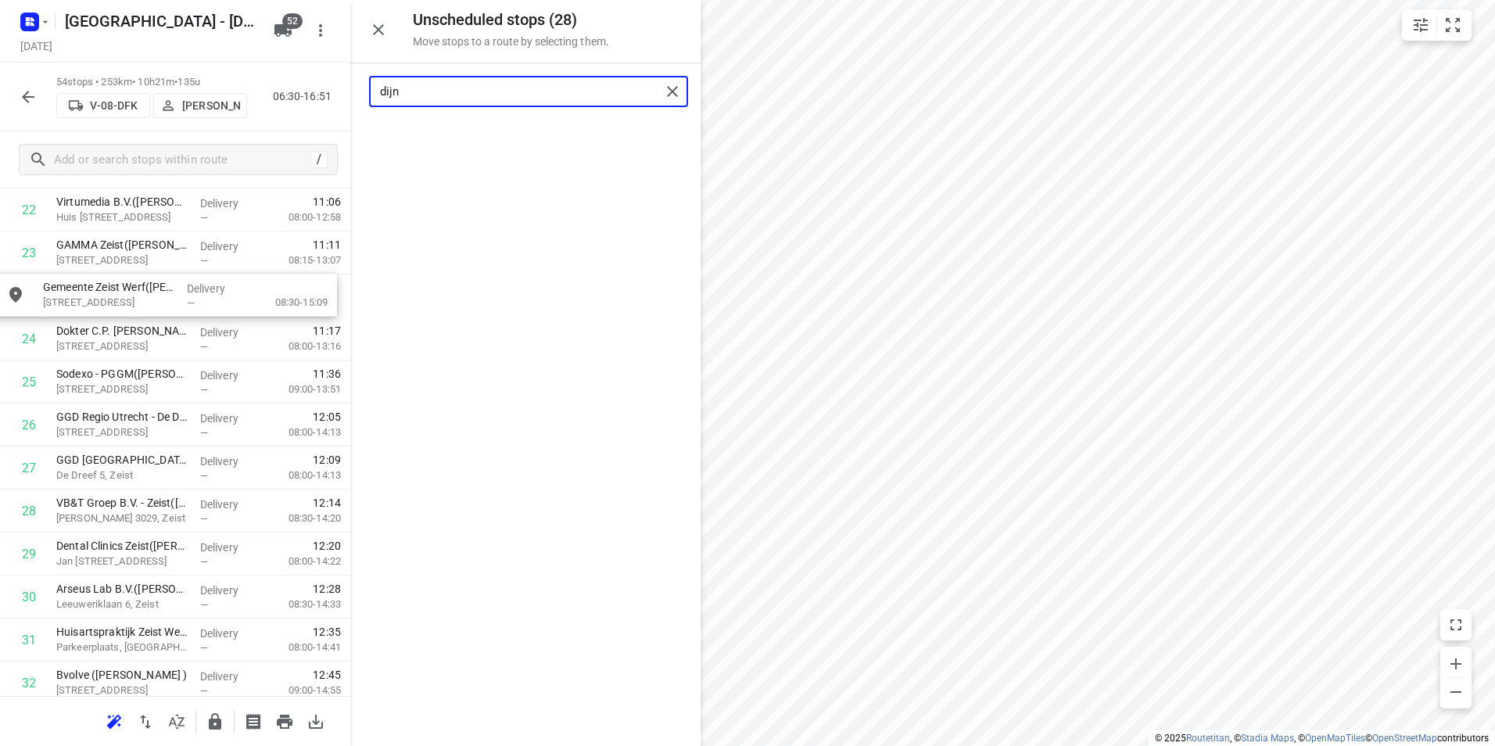
drag, startPoint x: 450, startPoint y: 143, endPoint x: 88, endPoint y: 307, distance: 397.5
drag, startPoint x: 389, startPoint y: 95, endPoint x: 324, endPoint y: 88, distance: 65.3
click at [324, 88] on div "Unscheduled stops ( 27 ) Move stops to a route by selecting them. dijn No stops…" at bounding box center [175, 373] width 350 height 746
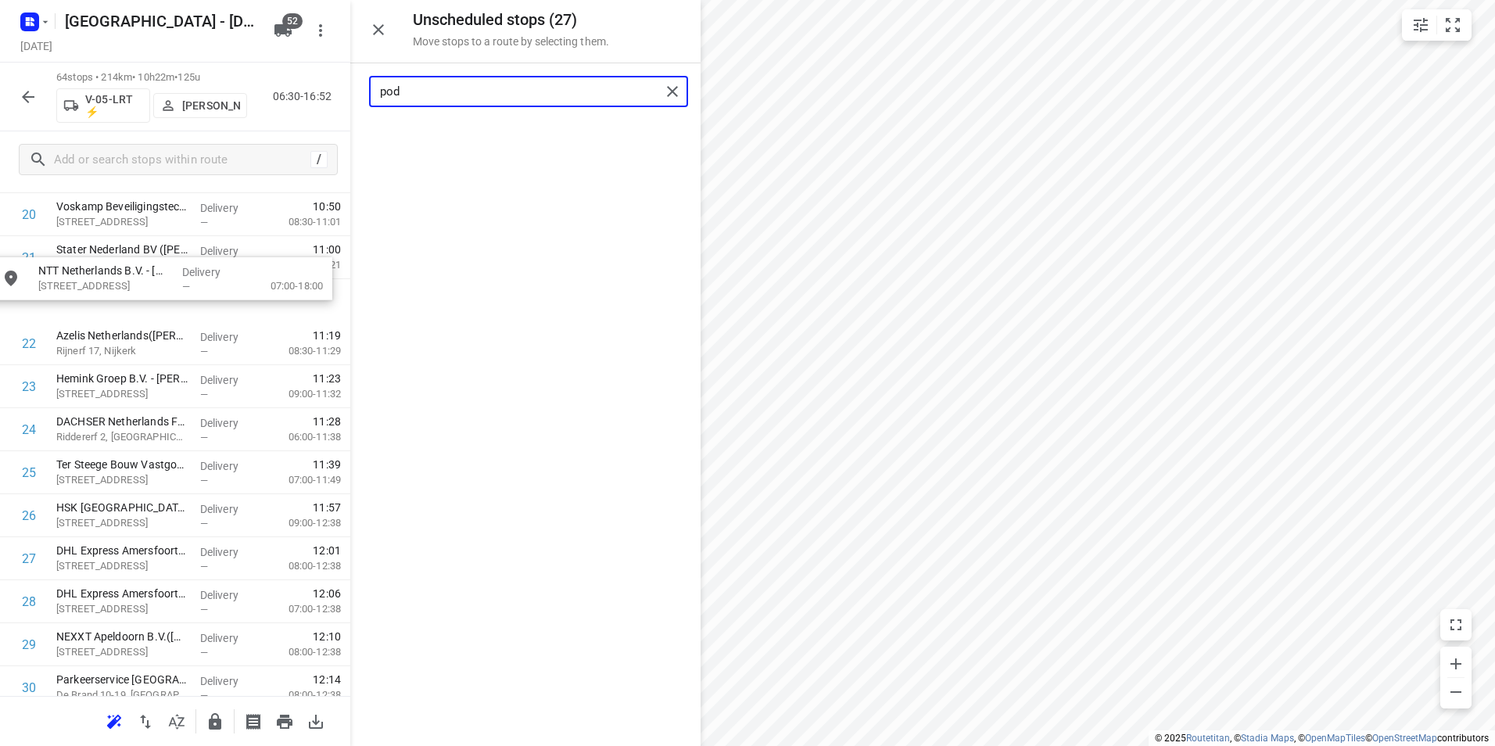
drag, startPoint x: 486, startPoint y: 147, endPoint x: 111, endPoint y: 316, distance: 411.5
click at [367, 91] on div "pod" at bounding box center [525, 91] width 350 height 56
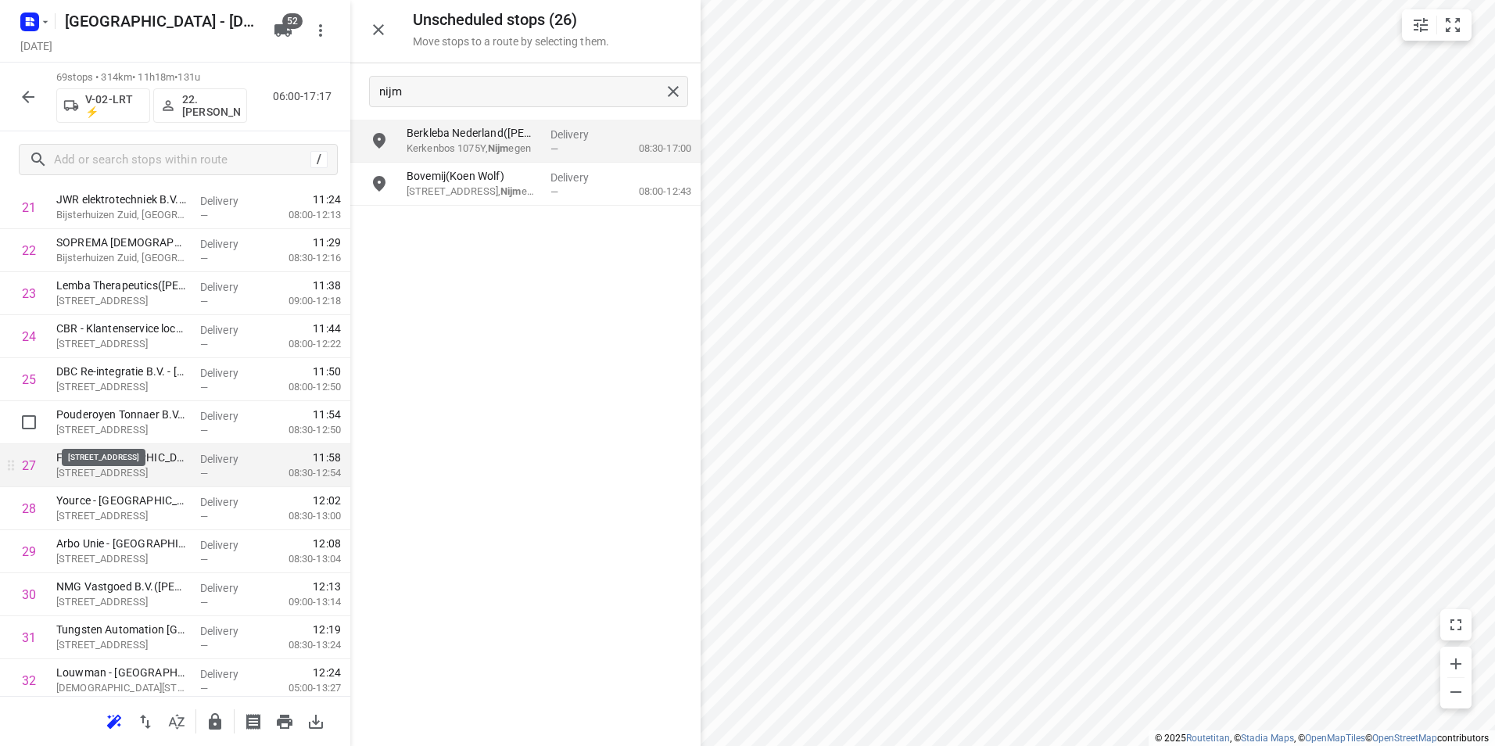
scroll to position [1009, 0]
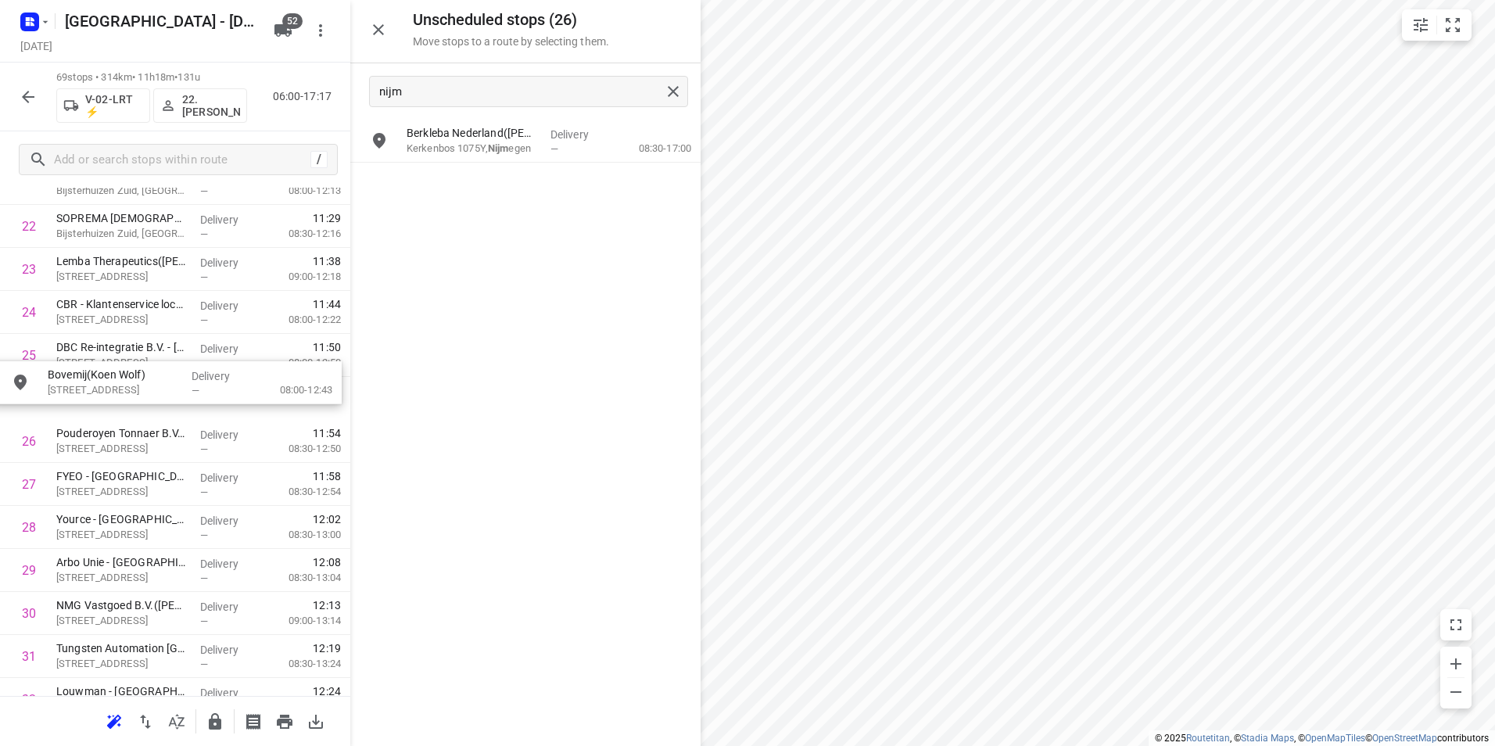
drag, startPoint x: 475, startPoint y: 177, endPoint x: 111, endPoint y: 360, distance: 407.7
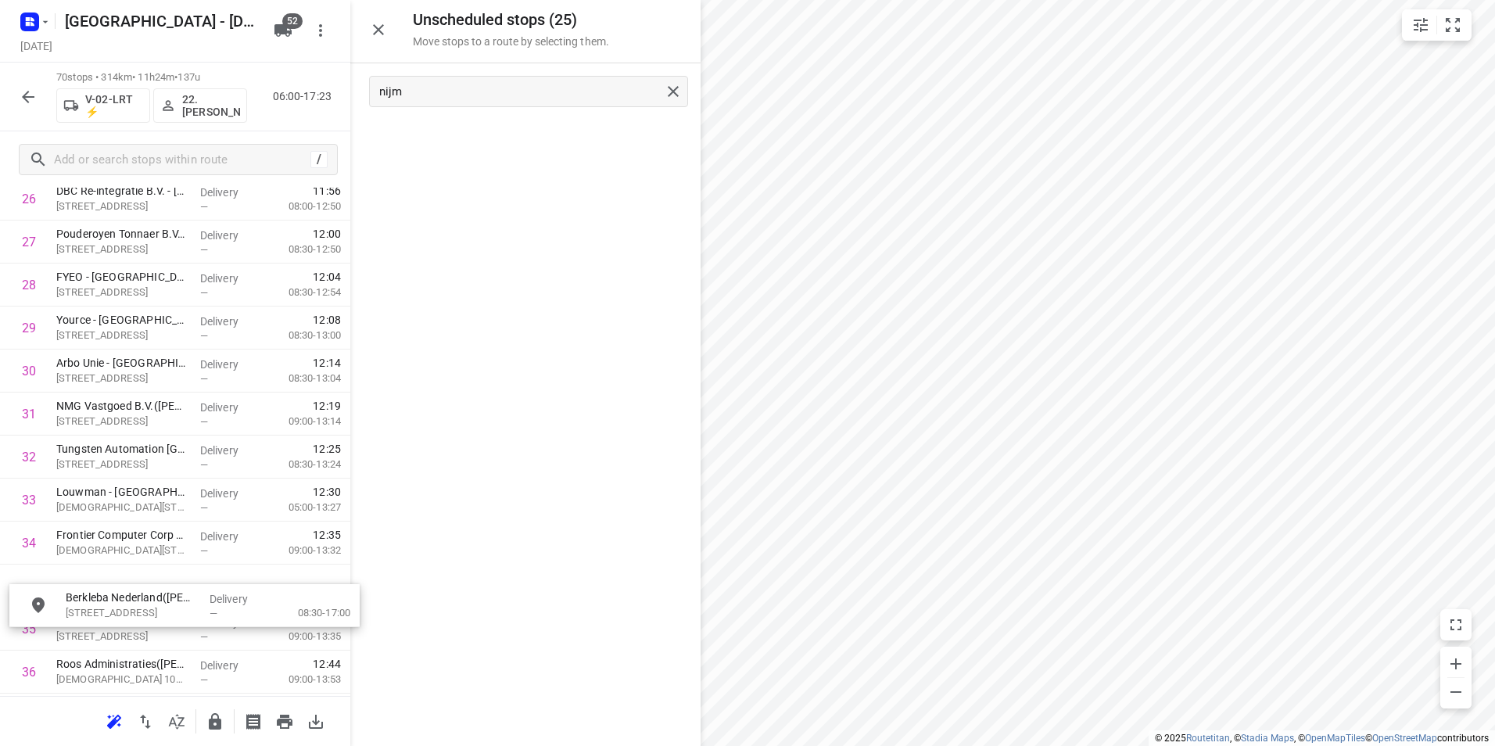
scroll to position [1220, 0]
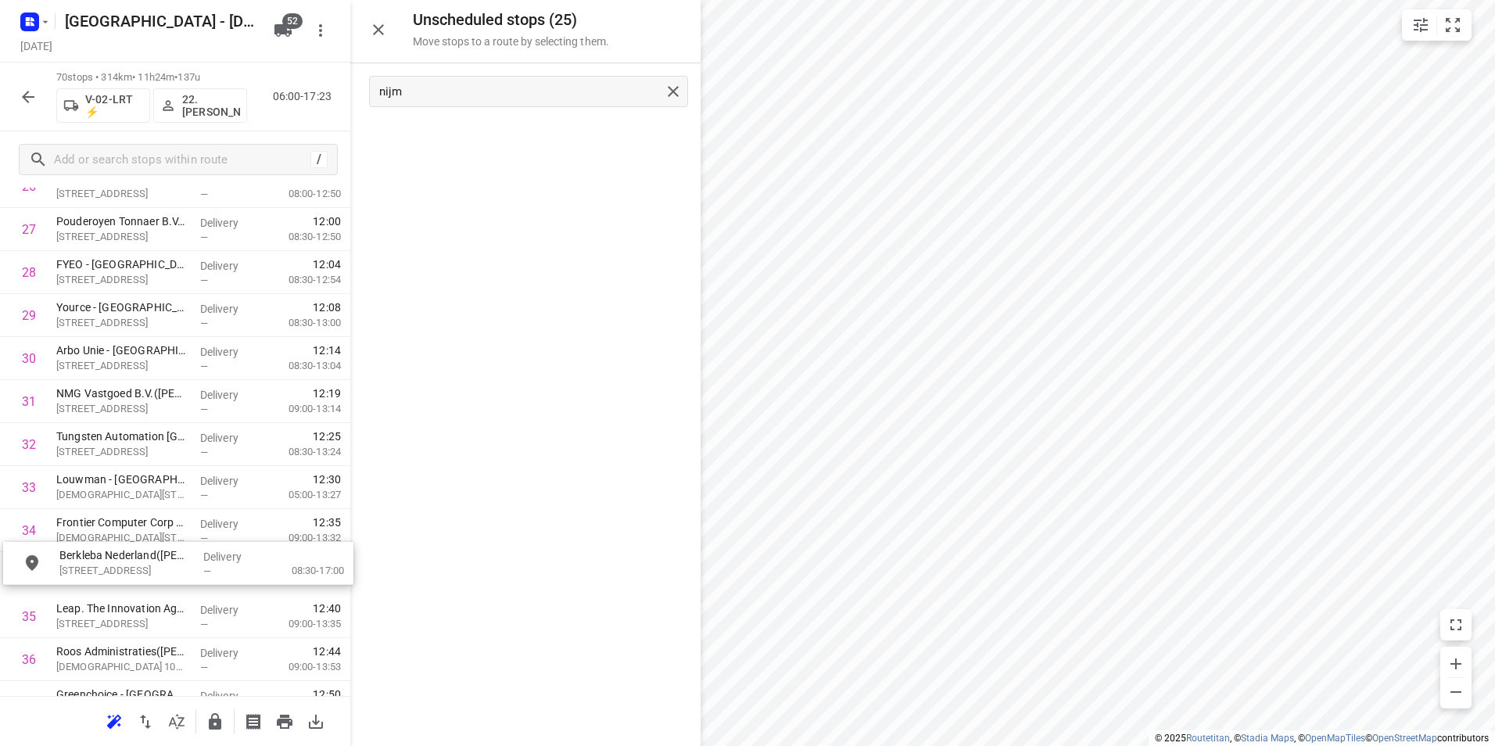
drag, startPoint x: 482, startPoint y: 121, endPoint x: 134, endPoint y: 564, distance: 562.9
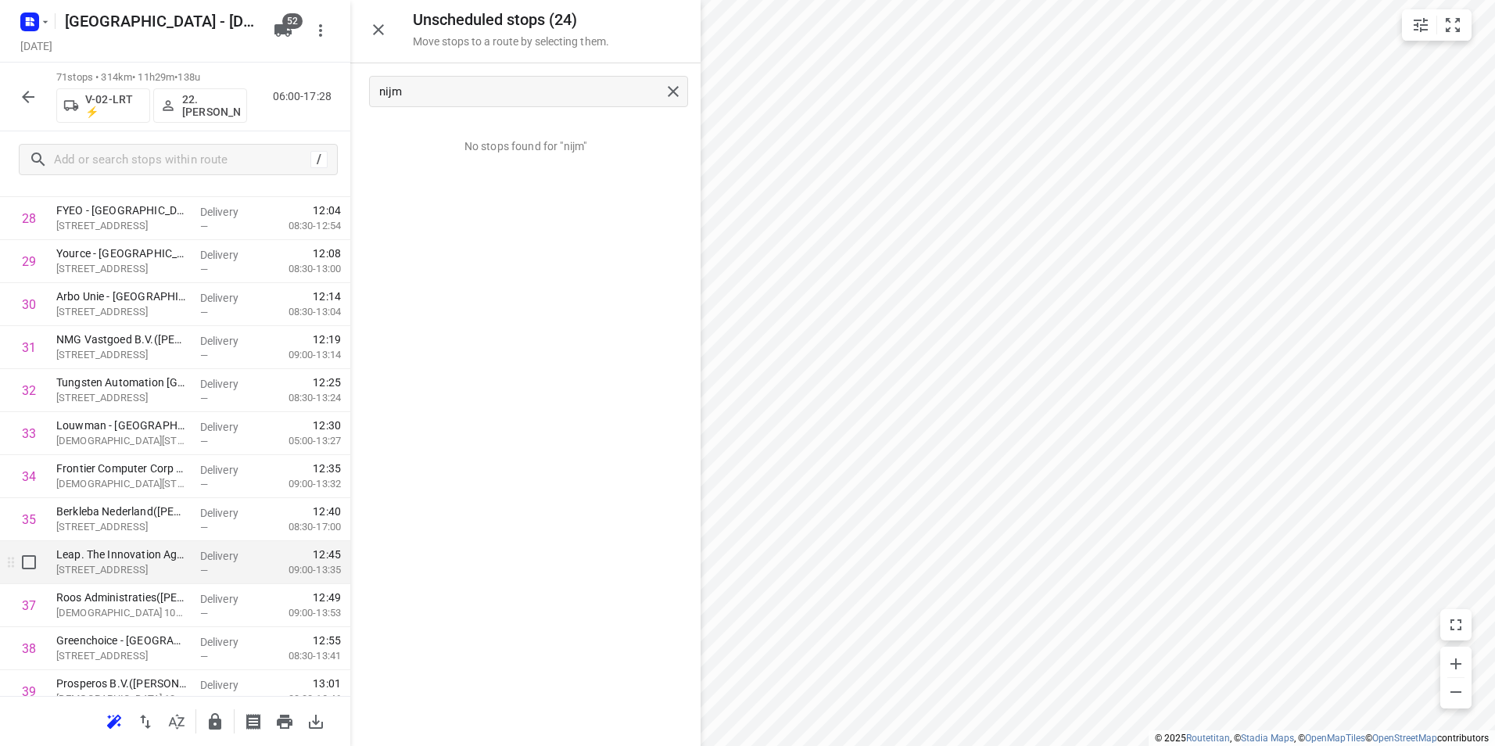
scroll to position [1299, 0]
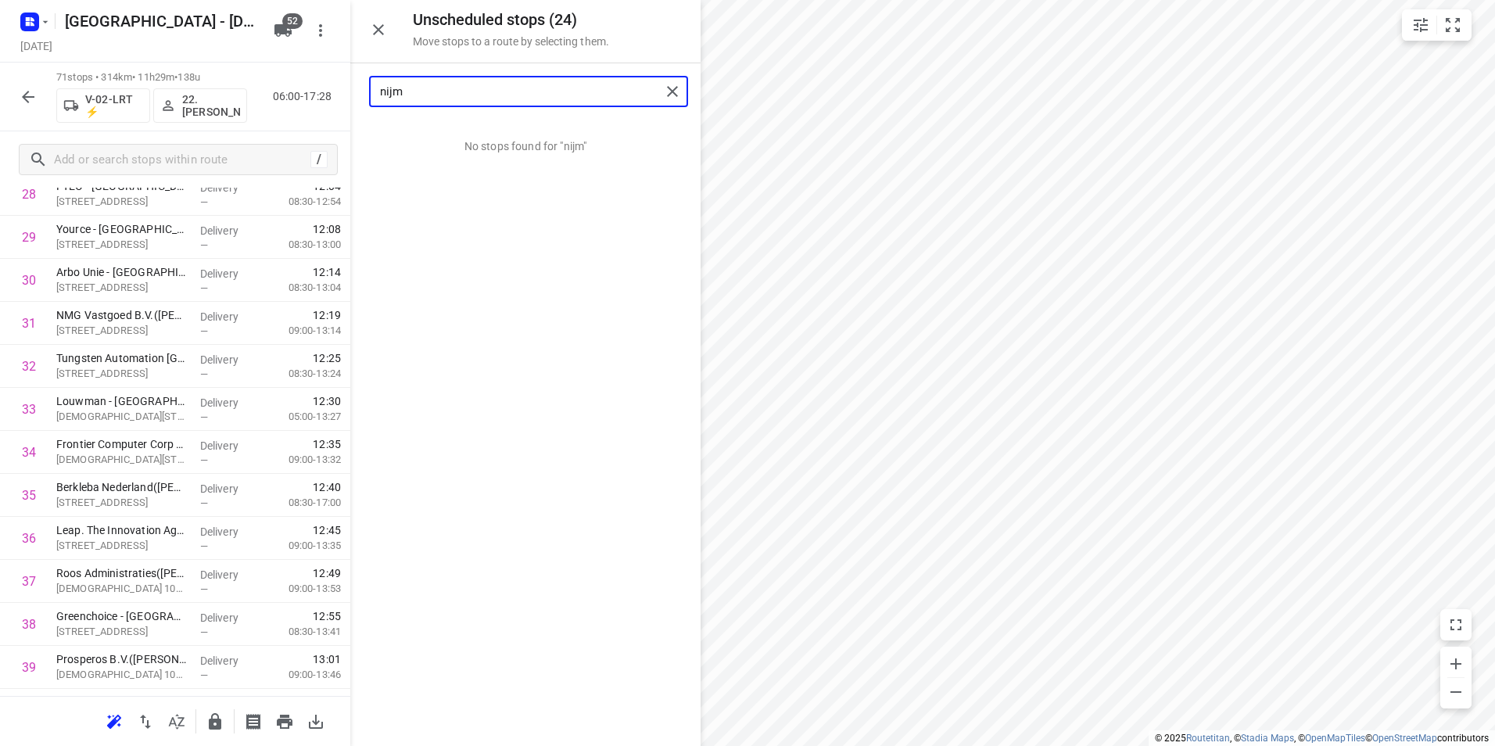
drag, startPoint x: 410, startPoint y: 101, endPoint x: 340, endPoint y: 95, distance: 70.6
click at [340, 95] on div "Unscheduled stops ( 24 ) Move stops to a route by selecting them. nijm No stops…" at bounding box center [175, 373] width 350 height 746
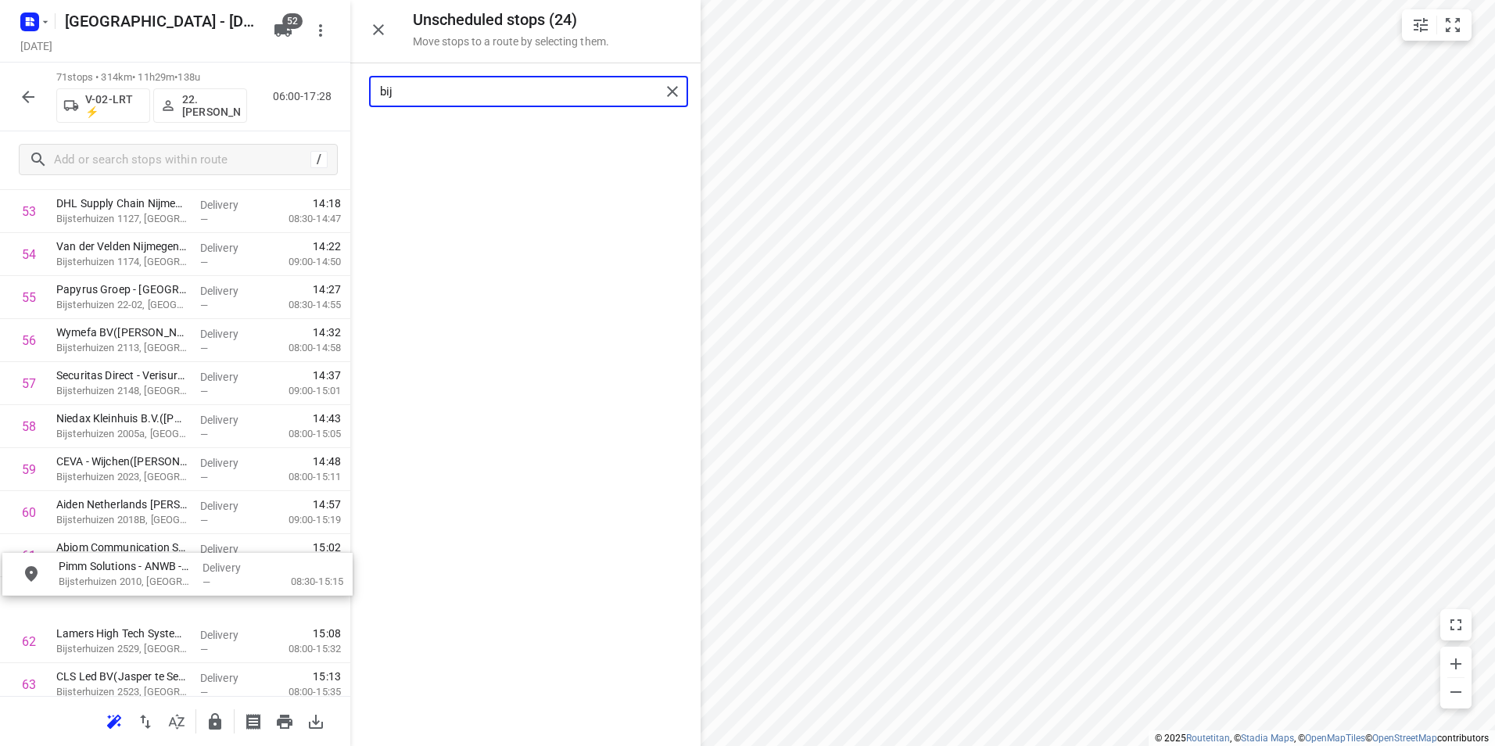
scroll to position [2364, 0]
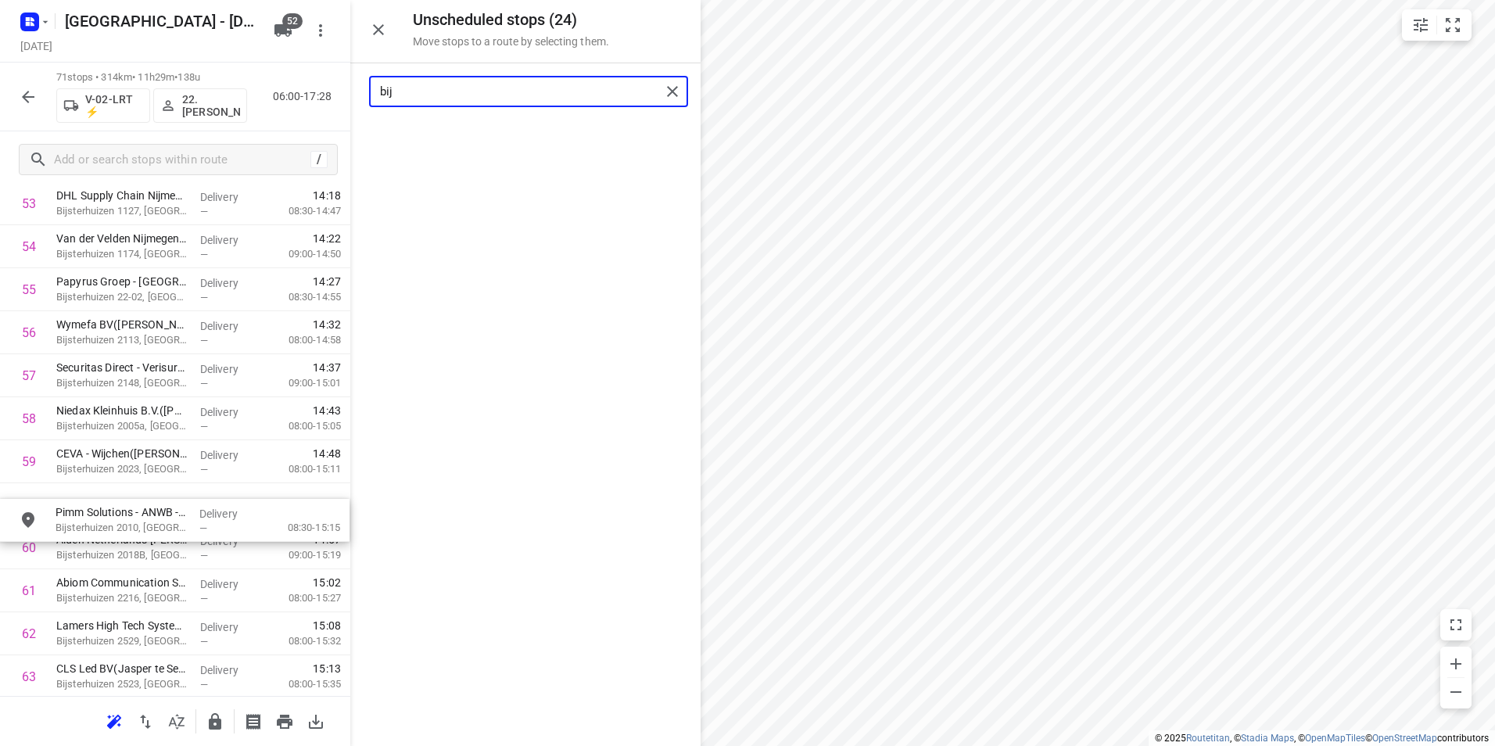
drag, startPoint x: 489, startPoint y: 167, endPoint x: 119, endPoint y: 520, distance: 510.9
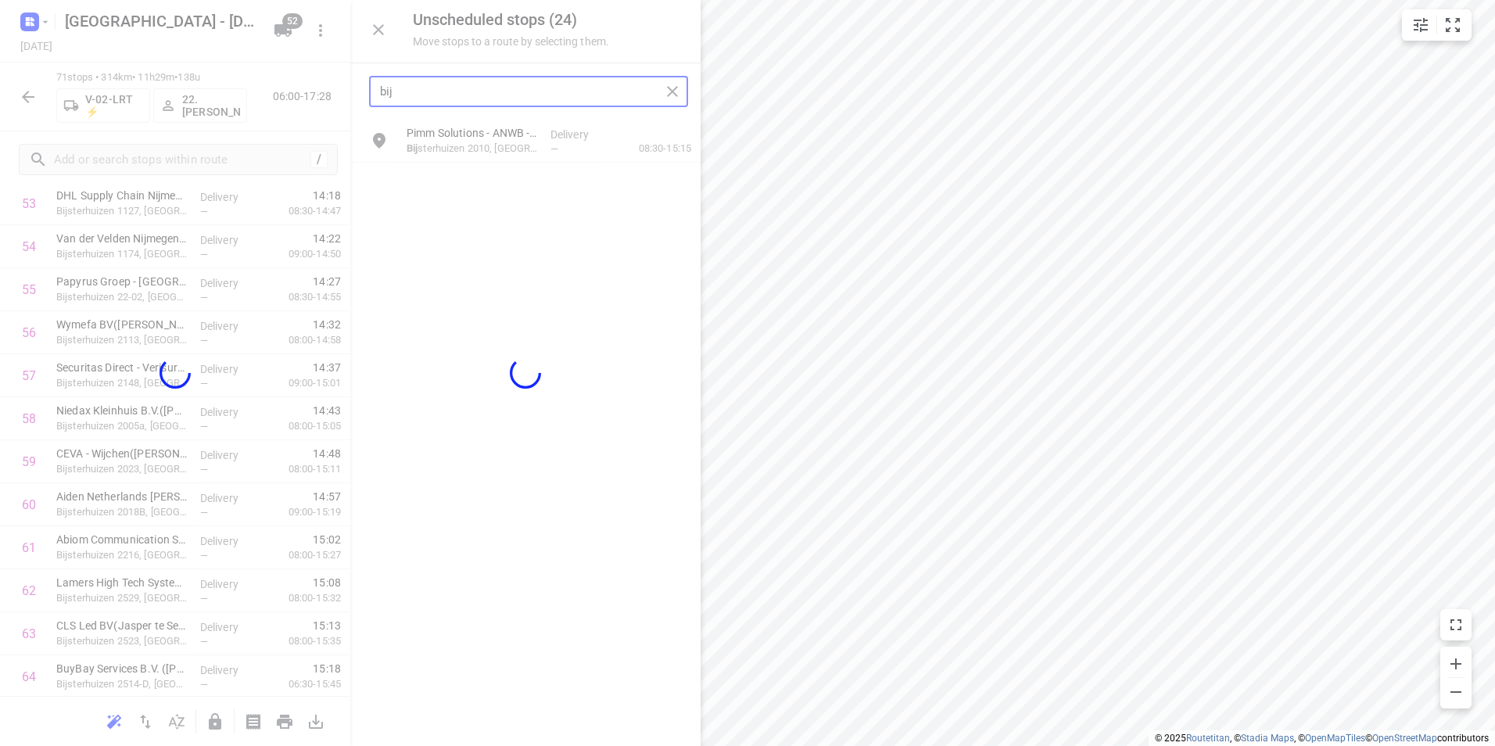
type input "bij"
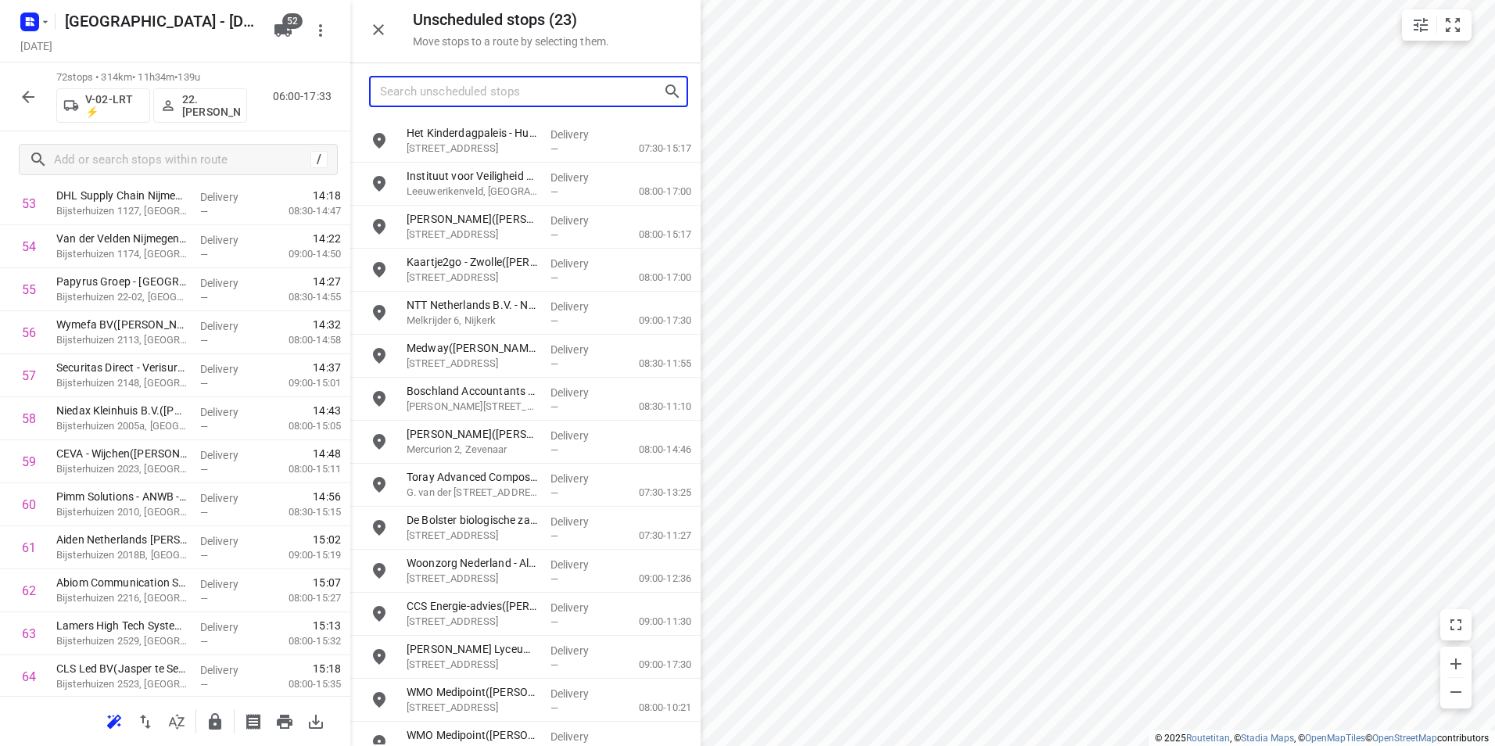
click at [520, 92] on input "Search unscheduled stops" at bounding box center [521, 92] width 283 height 24
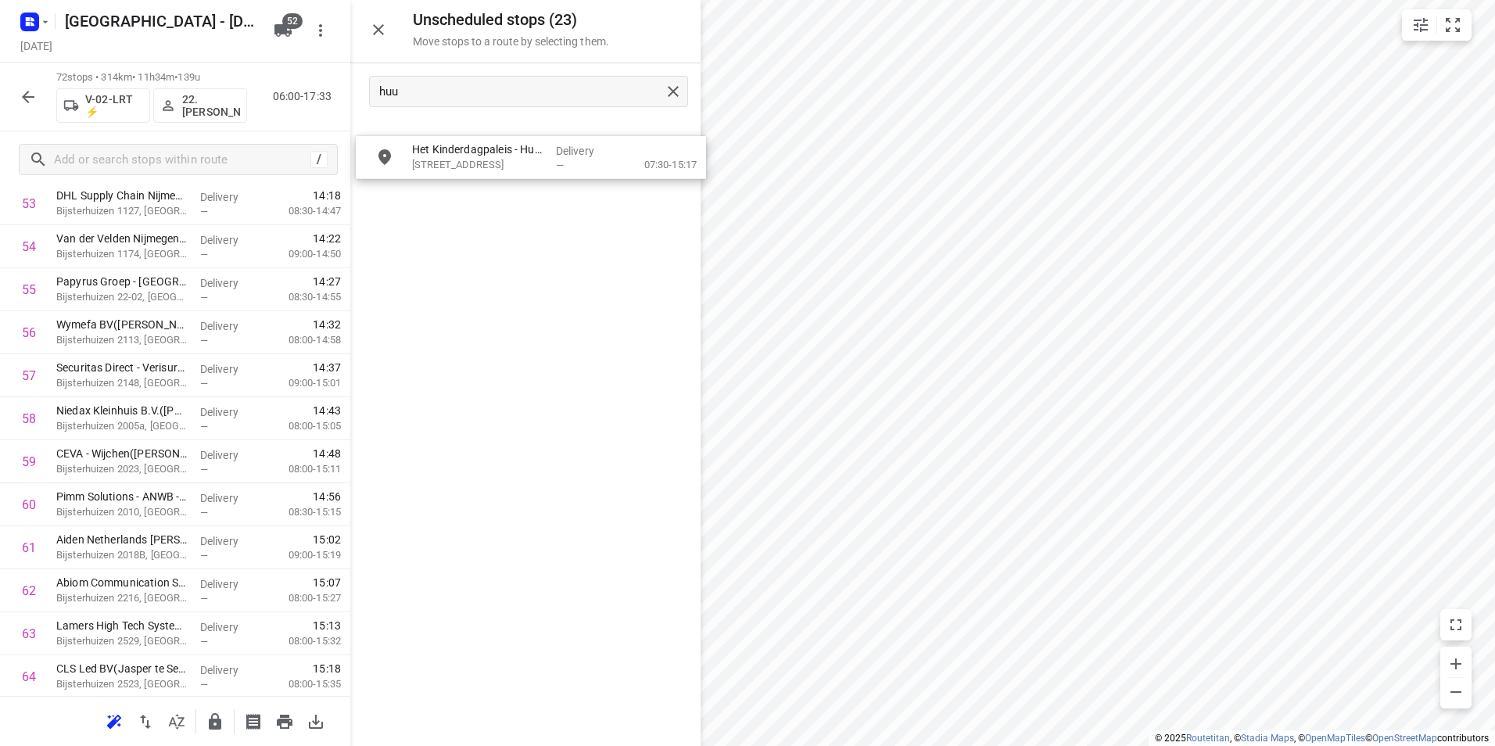
drag, startPoint x: 471, startPoint y: 130, endPoint x: 475, endPoint y: 143, distance: 13.9
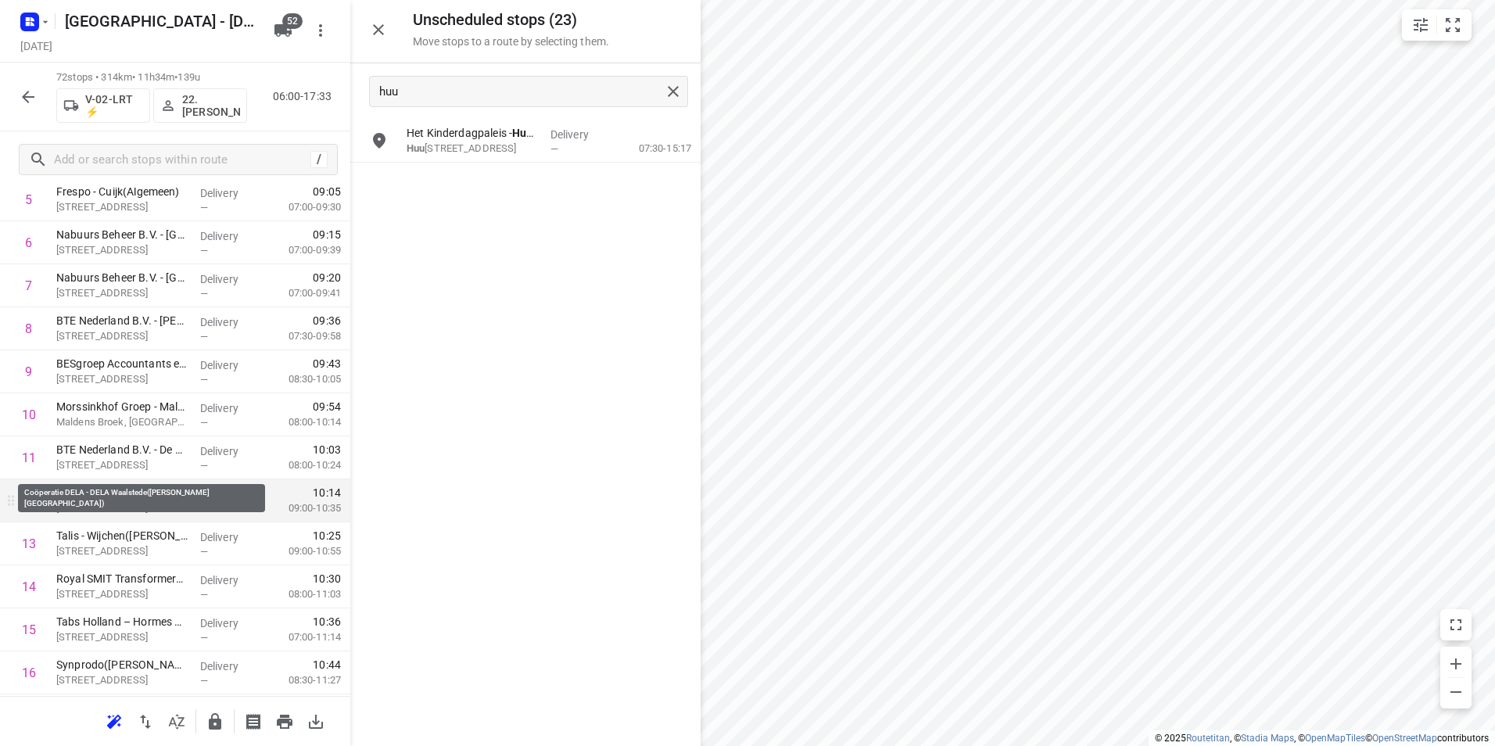
scroll to position [331, 0]
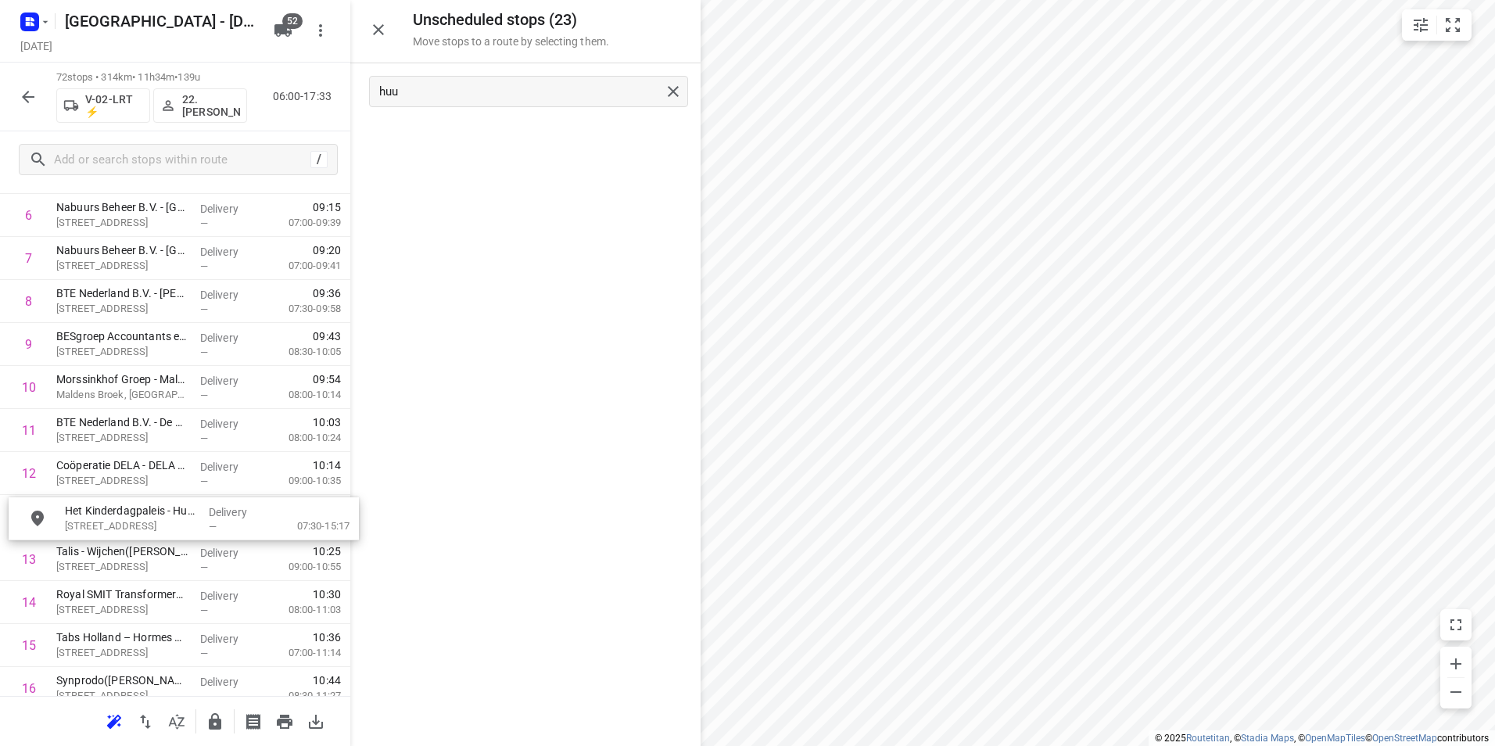
drag, startPoint x: 472, startPoint y: 141, endPoint x: 134, endPoint y: 536, distance: 519.6
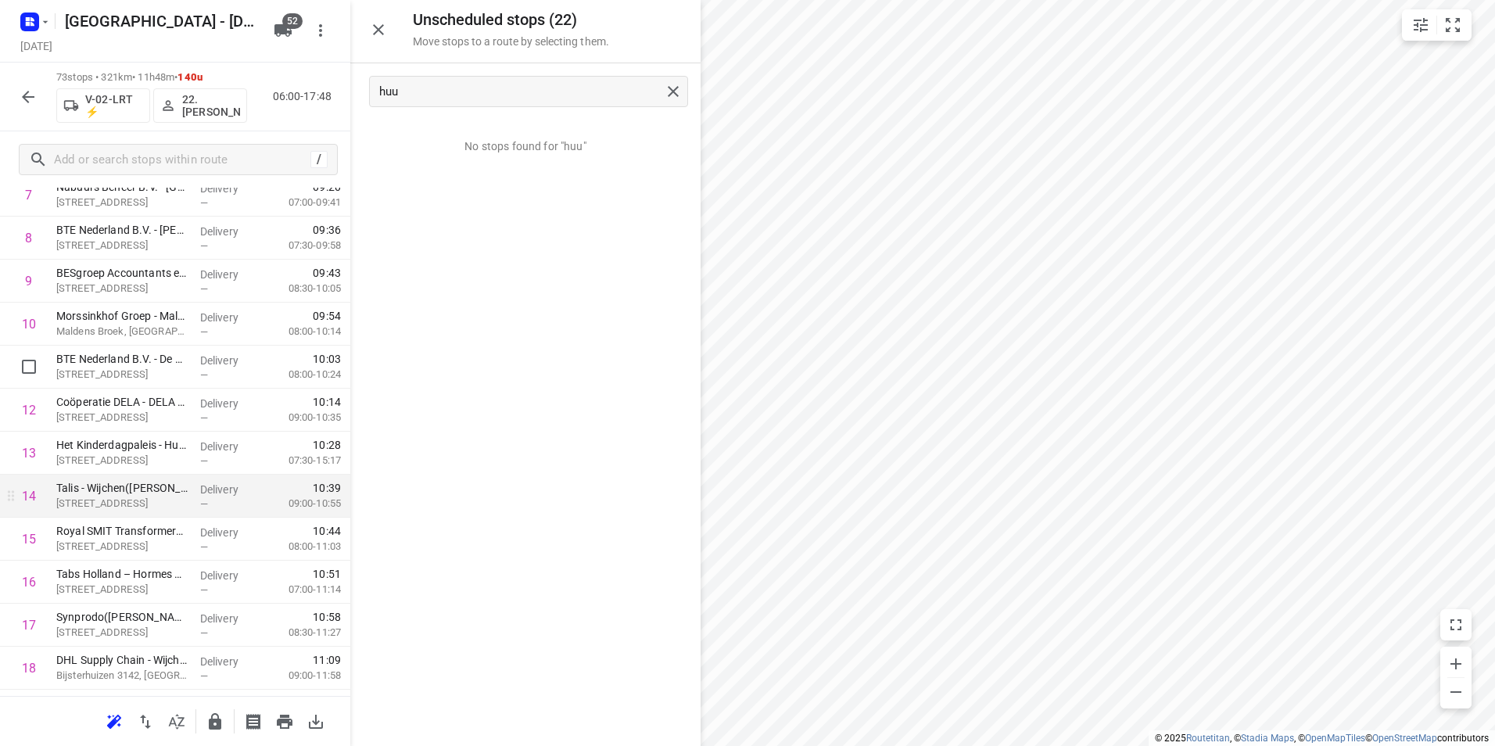
scroll to position [410, 0]
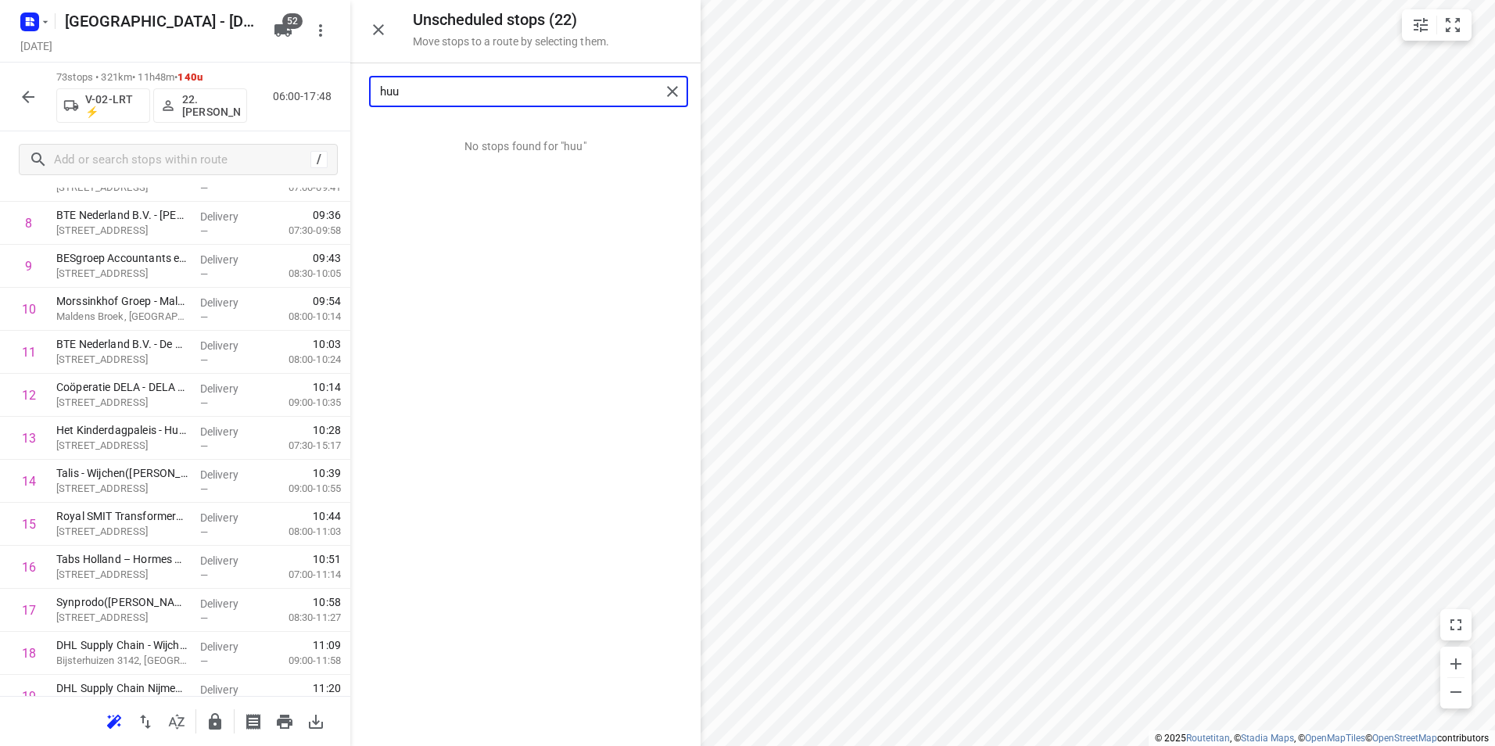
drag, startPoint x: 358, startPoint y: 91, endPoint x: 332, endPoint y: 91, distance: 25.8
click at [332, 91] on div "Unscheduled stops ( 22 ) Move stops to a route by selecting them. huu No stops …" at bounding box center [175, 373] width 350 height 746
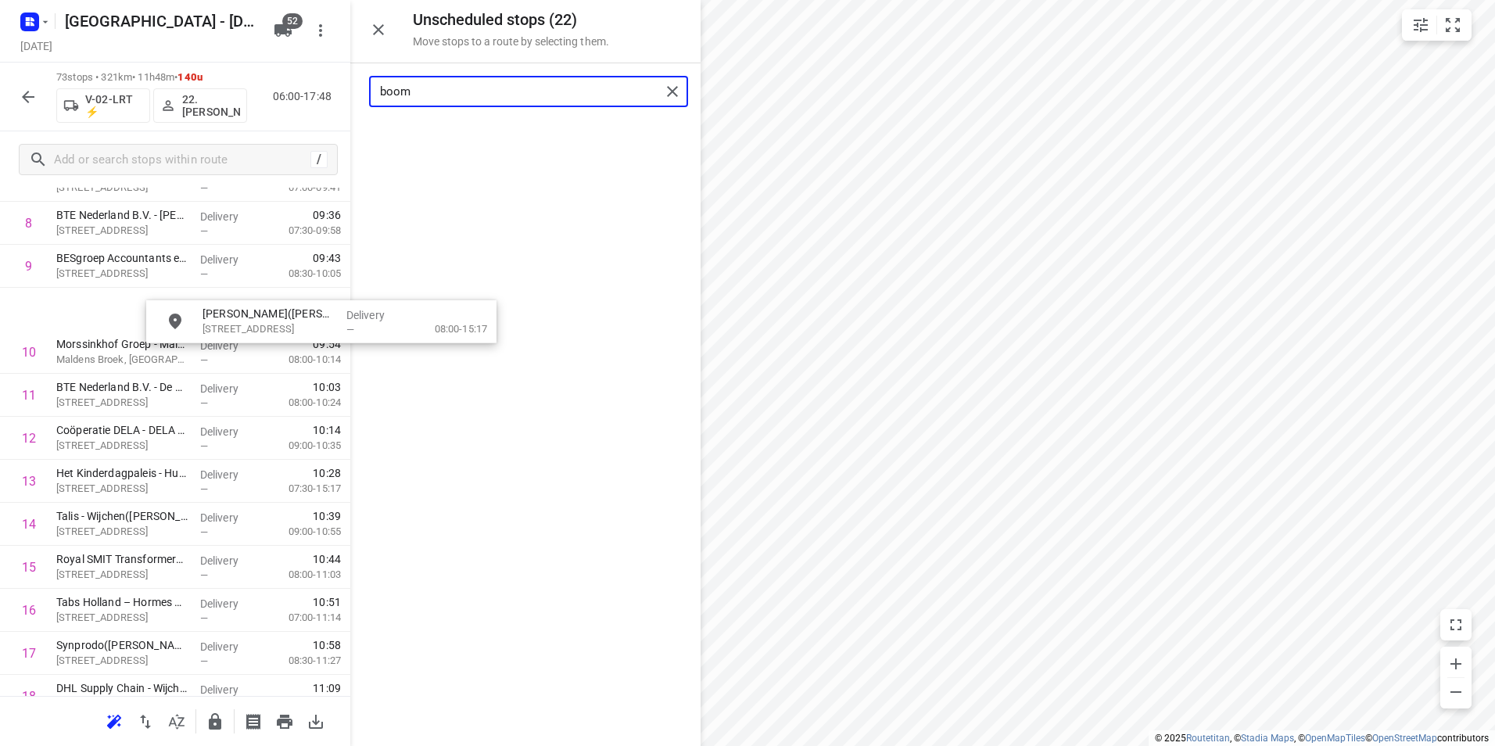
scroll to position [407, 0]
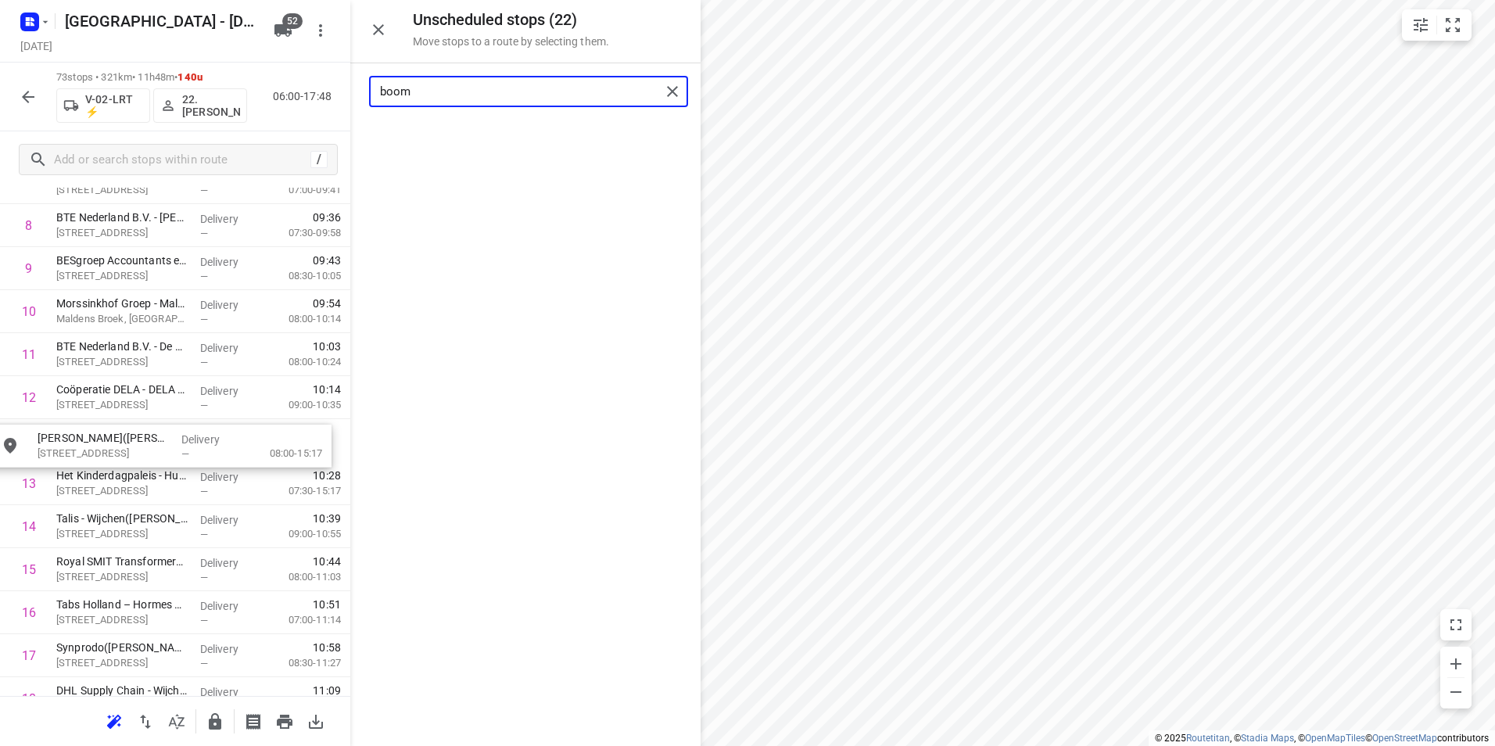
drag, startPoint x: 526, startPoint y: 136, endPoint x: 156, endPoint y: 445, distance: 481.8
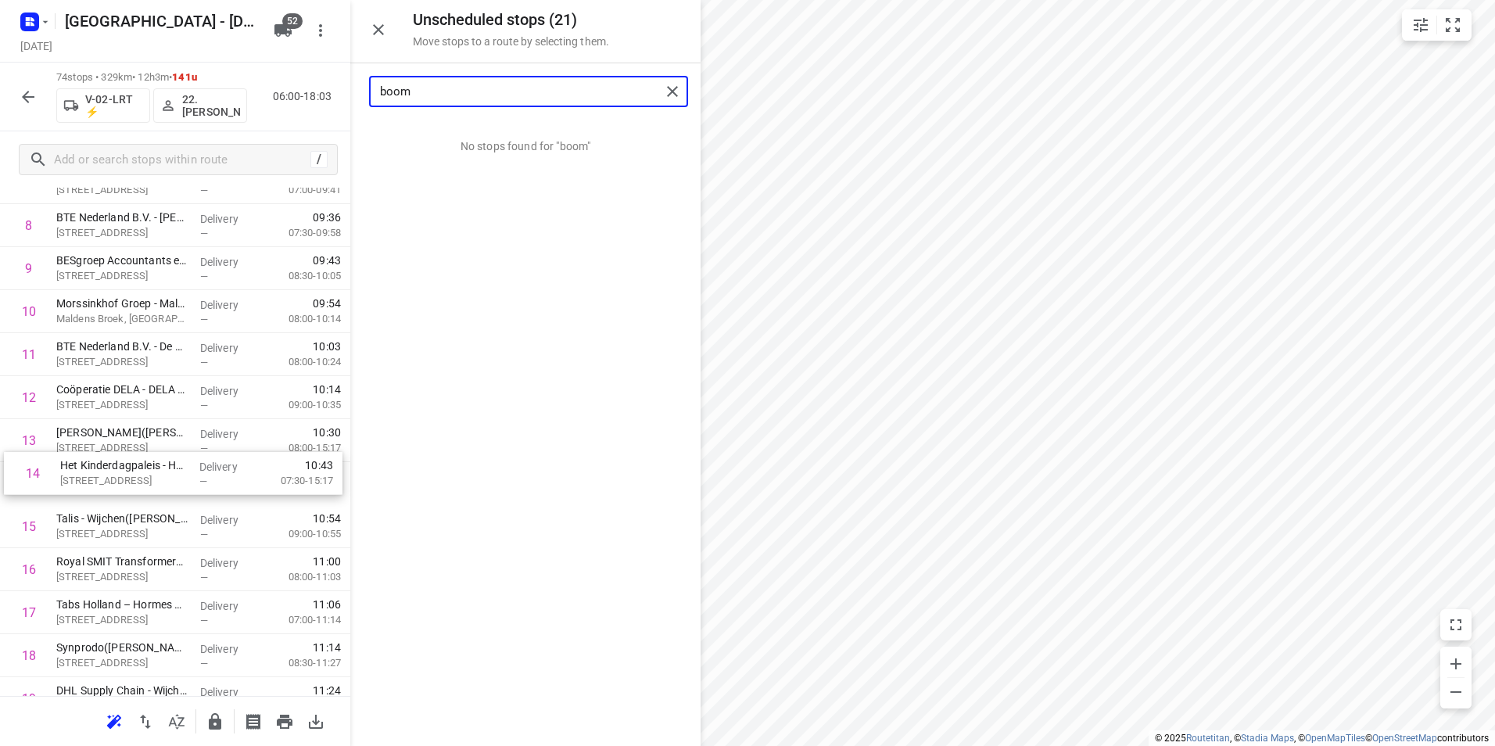
drag, startPoint x: 203, startPoint y: 473, endPoint x: 203, endPoint y: 437, distance: 36.0
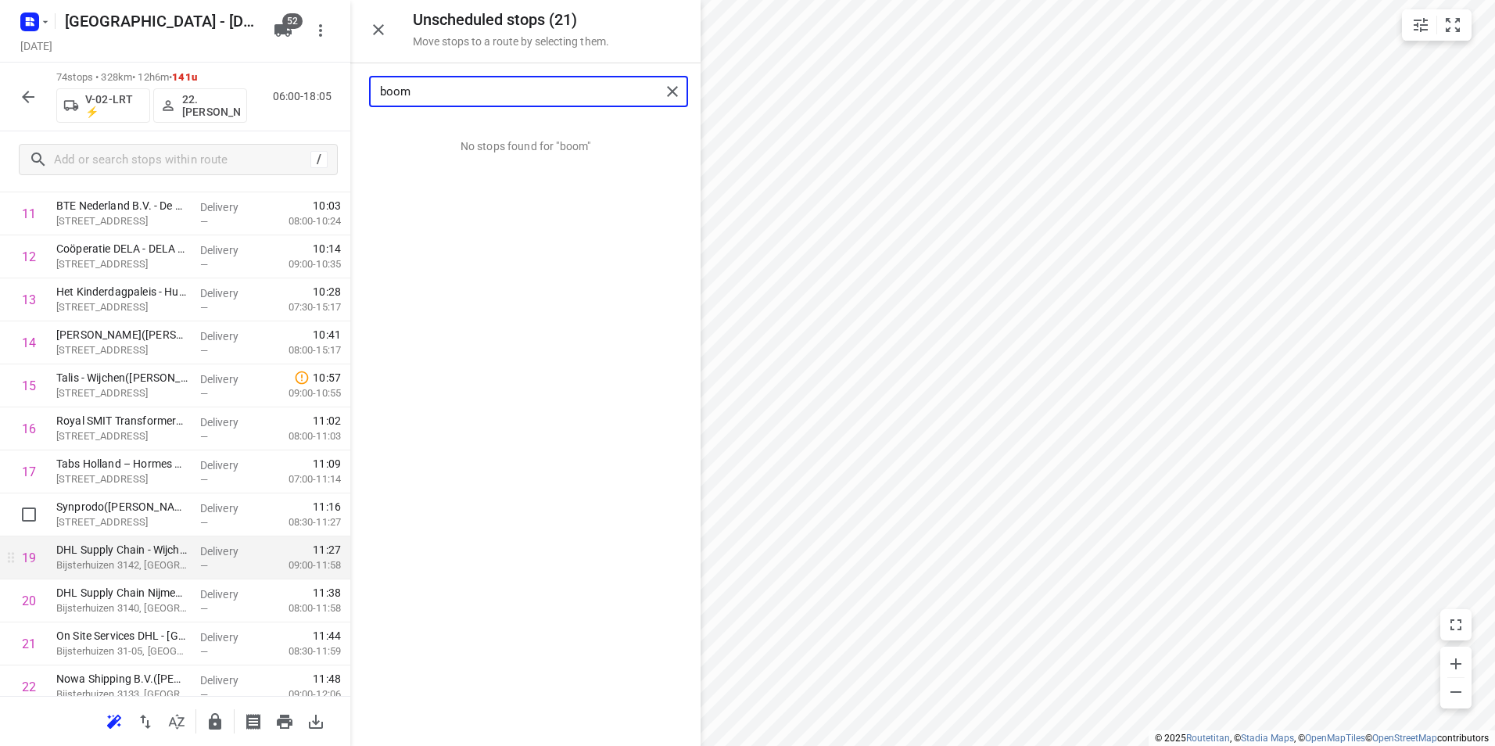
scroll to position [564, 0]
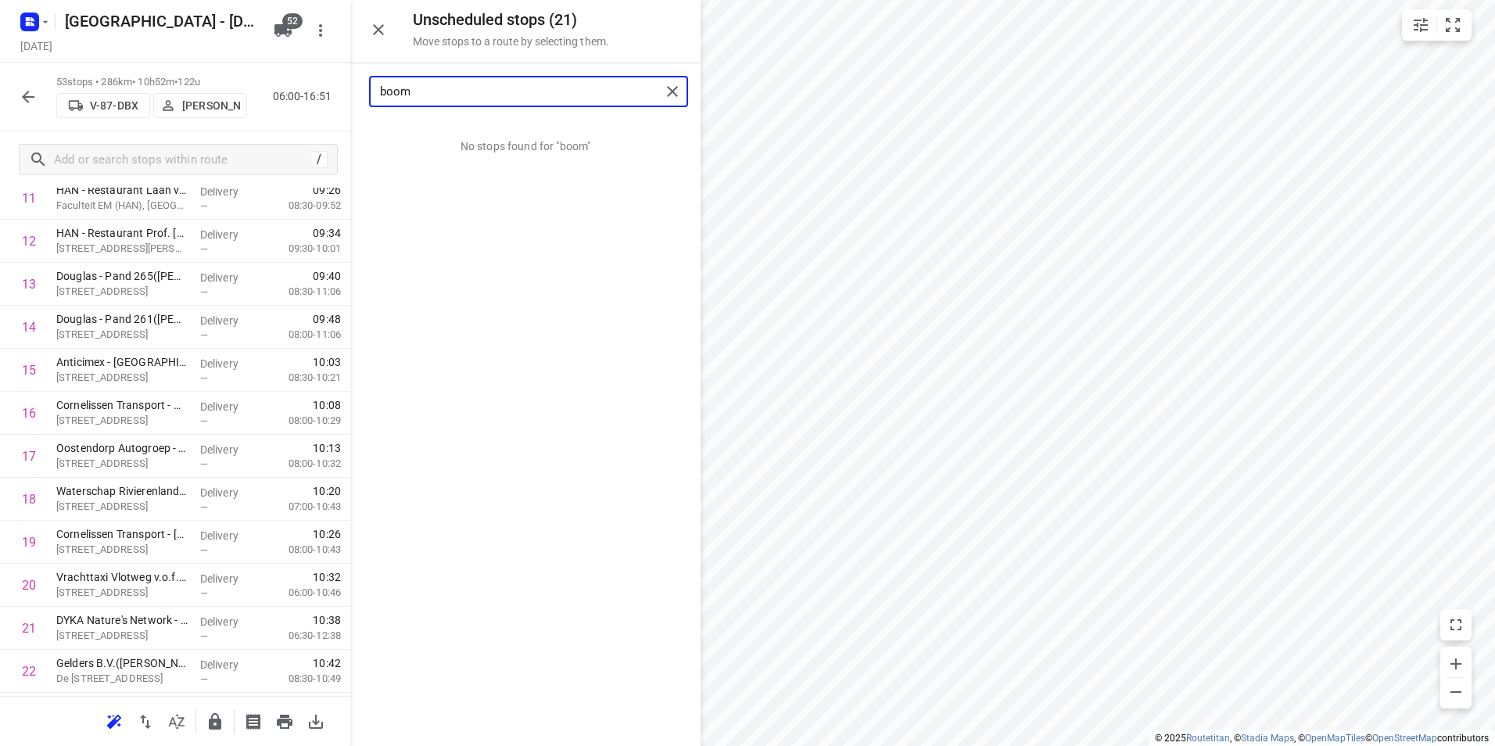
drag, startPoint x: 488, startPoint y: 94, endPoint x: 295, endPoint y: 95, distance: 193.1
click at [295, 95] on div "Unscheduled stops ( 21 ) Move stops to a route by selecting them. boom No stops…" at bounding box center [175, 373] width 350 height 746
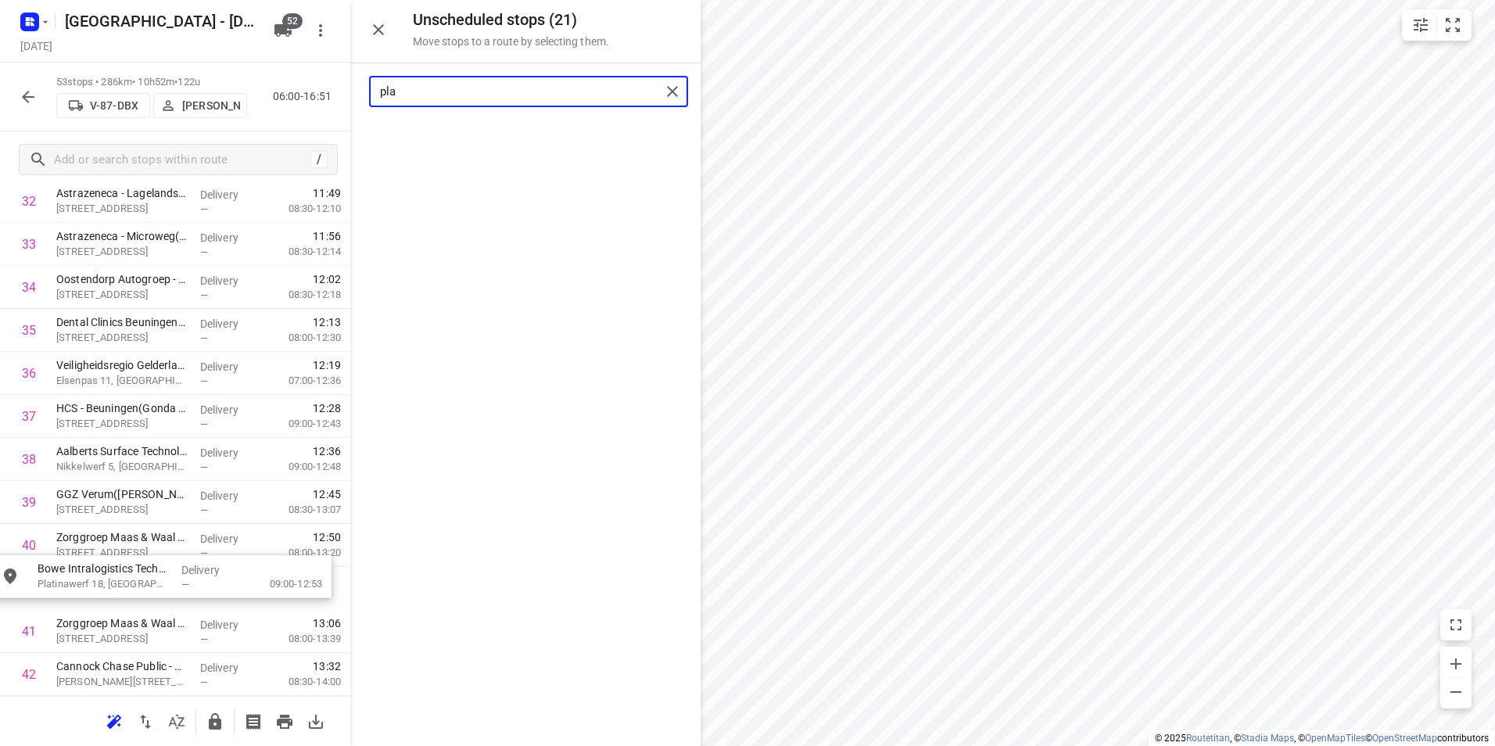
scroll to position [1464, 0]
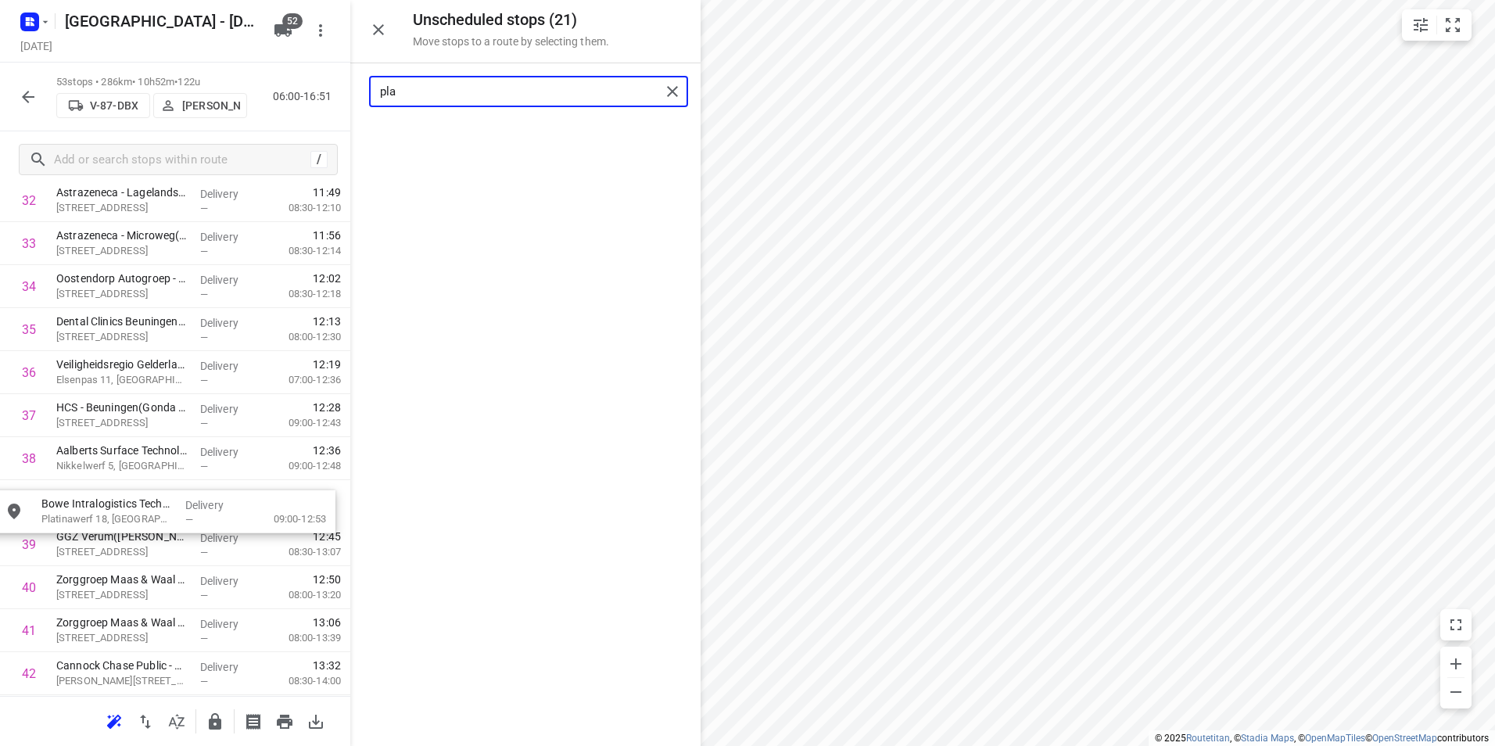
drag, startPoint x: 503, startPoint y: 137, endPoint x: 138, endPoint y: 511, distance: 521.9
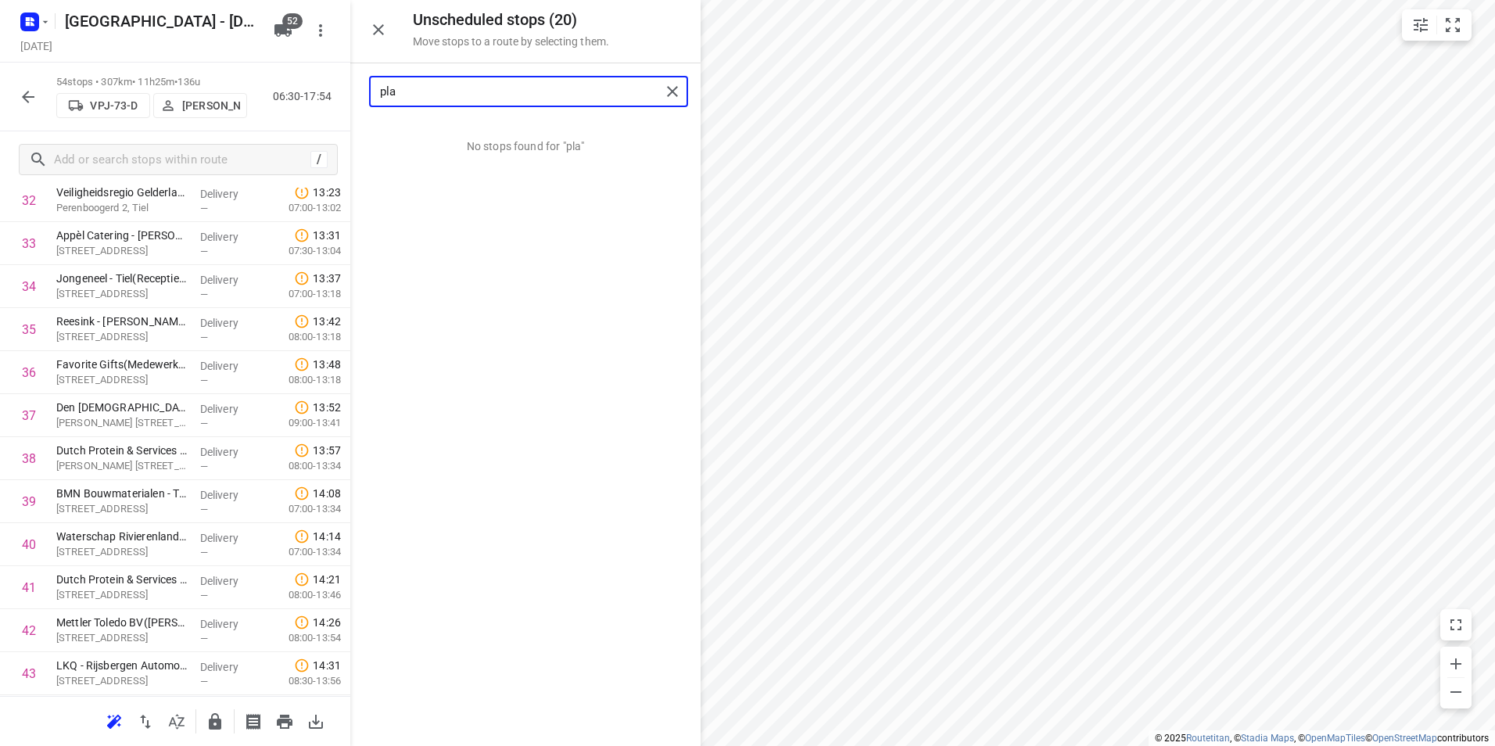
drag, startPoint x: 504, startPoint y: 90, endPoint x: 359, endPoint y: 89, distance: 145.4
click at [360, 88] on div "pla" at bounding box center [525, 91] width 350 height 56
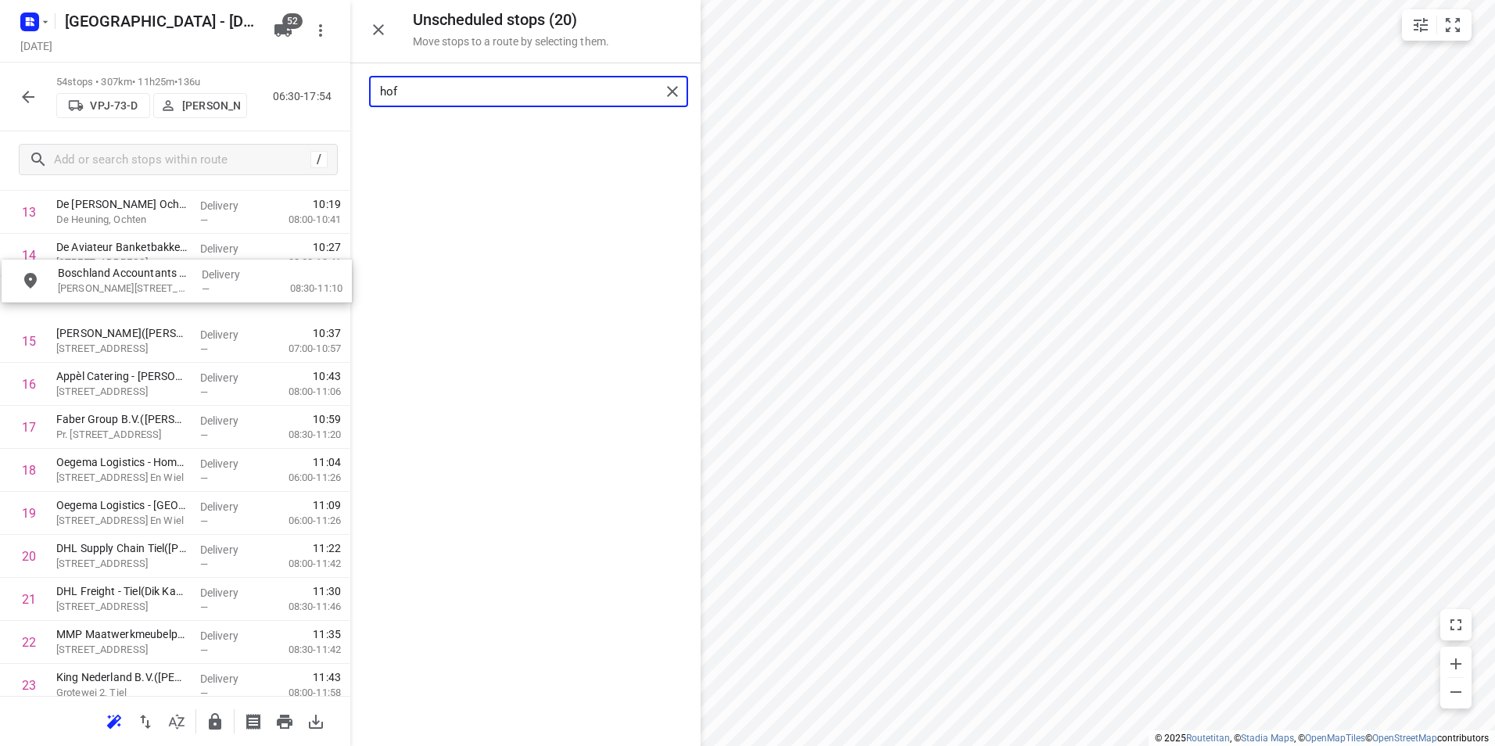
scroll to position [635, 0]
drag, startPoint x: 461, startPoint y: 144, endPoint x: 102, endPoint y: 393, distance: 437.0
drag, startPoint x: 423, startPoint y: 89, endPoint x: 326, endPoint y: 92, distance: 97.0
click at [327, 91] on div "Unscheduled stops ( 19 ) Move stops to a route by selecting them. hof No stops …" at bounding box center [175, 373] width 350 height 746
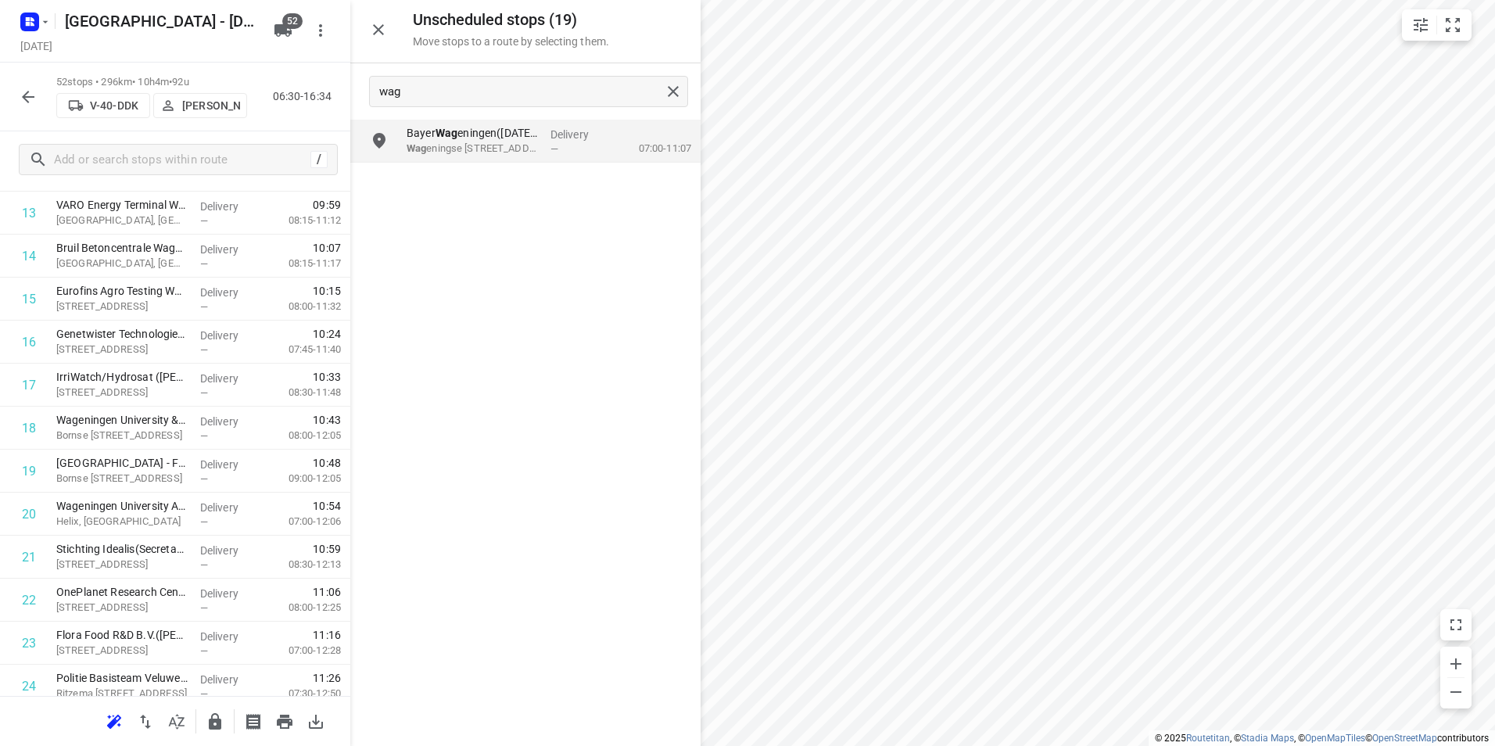
drag, startPoint x: 518, startPoint y: 162, endPoint x: 448, endPoint y: 249, distance: 111.7
click at [385, 250] on div "Bayer Wag eningen([DATE][PERSON_NAME]) Wag eningse [STREET_ADDRESS] Delivery — …" at bounding box center [525, 432] width 350 height 625
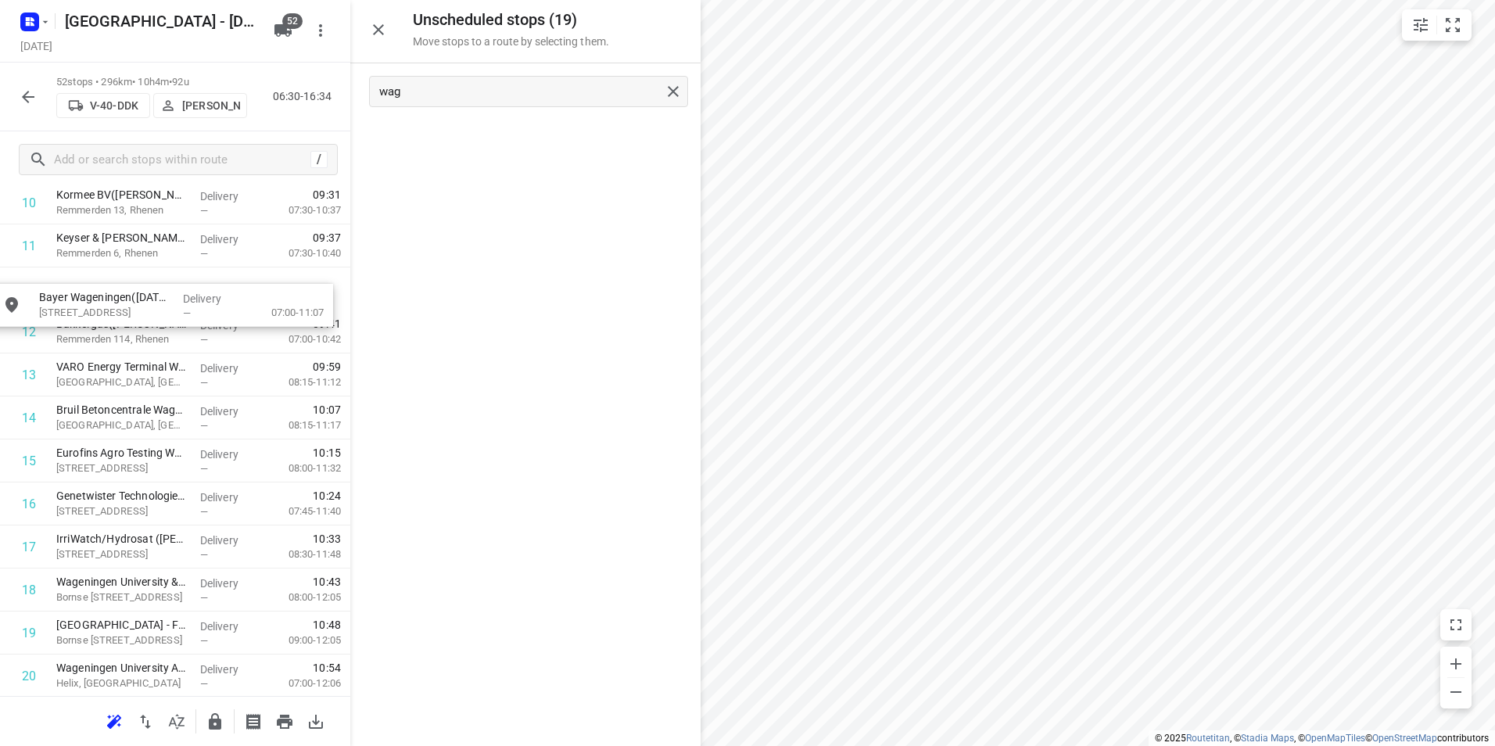
scroll to position [514, 0]
drag, startPoint x: 479, startPoint y: 134, endPoint x: 110, endPoint y: 333, distance: 419.0
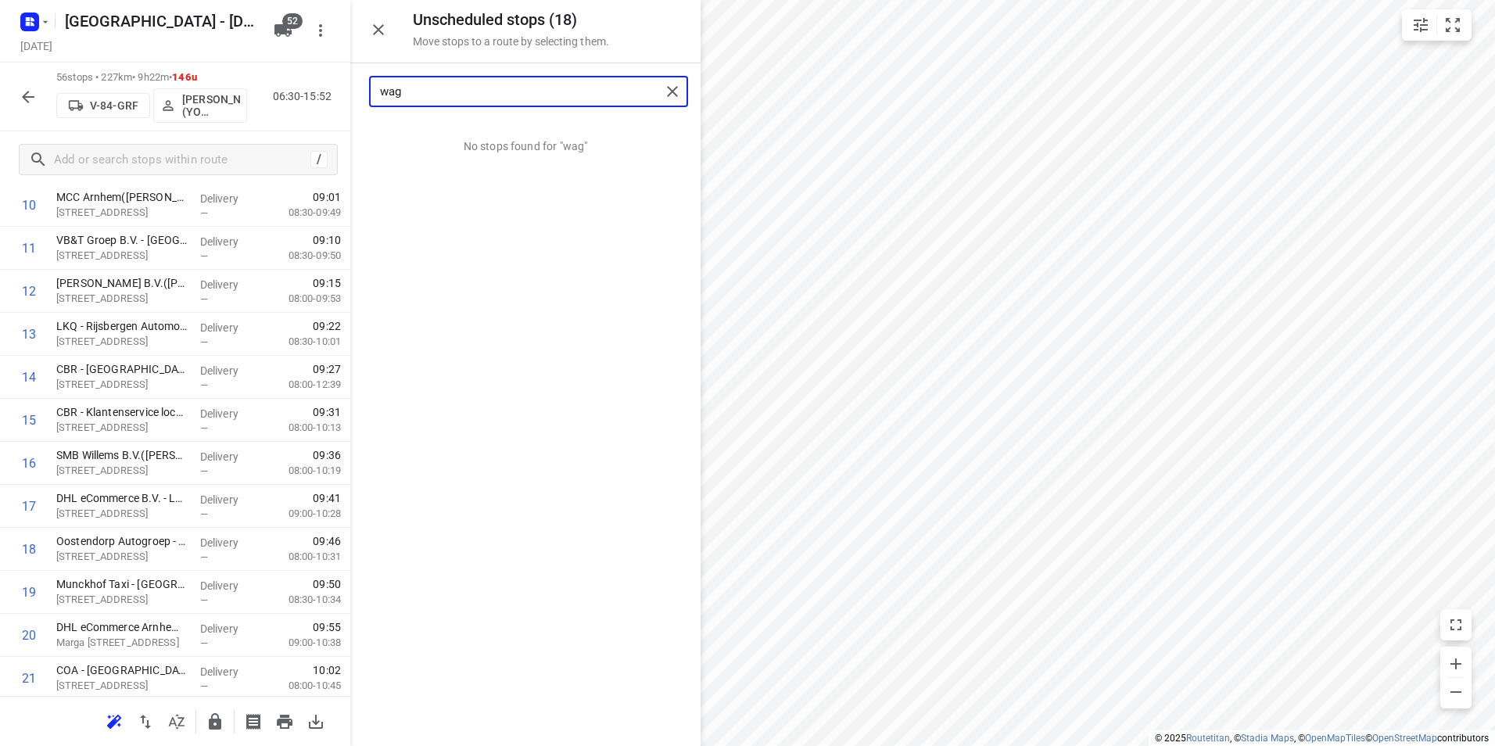
drag, startPoint x: 446, startPoint y: 95, endPoint x: 354, endPoint y: 97, distance: 92.3
click at [354, 97] on div "wag" at bounding box center [525, 91] width 350 height 56
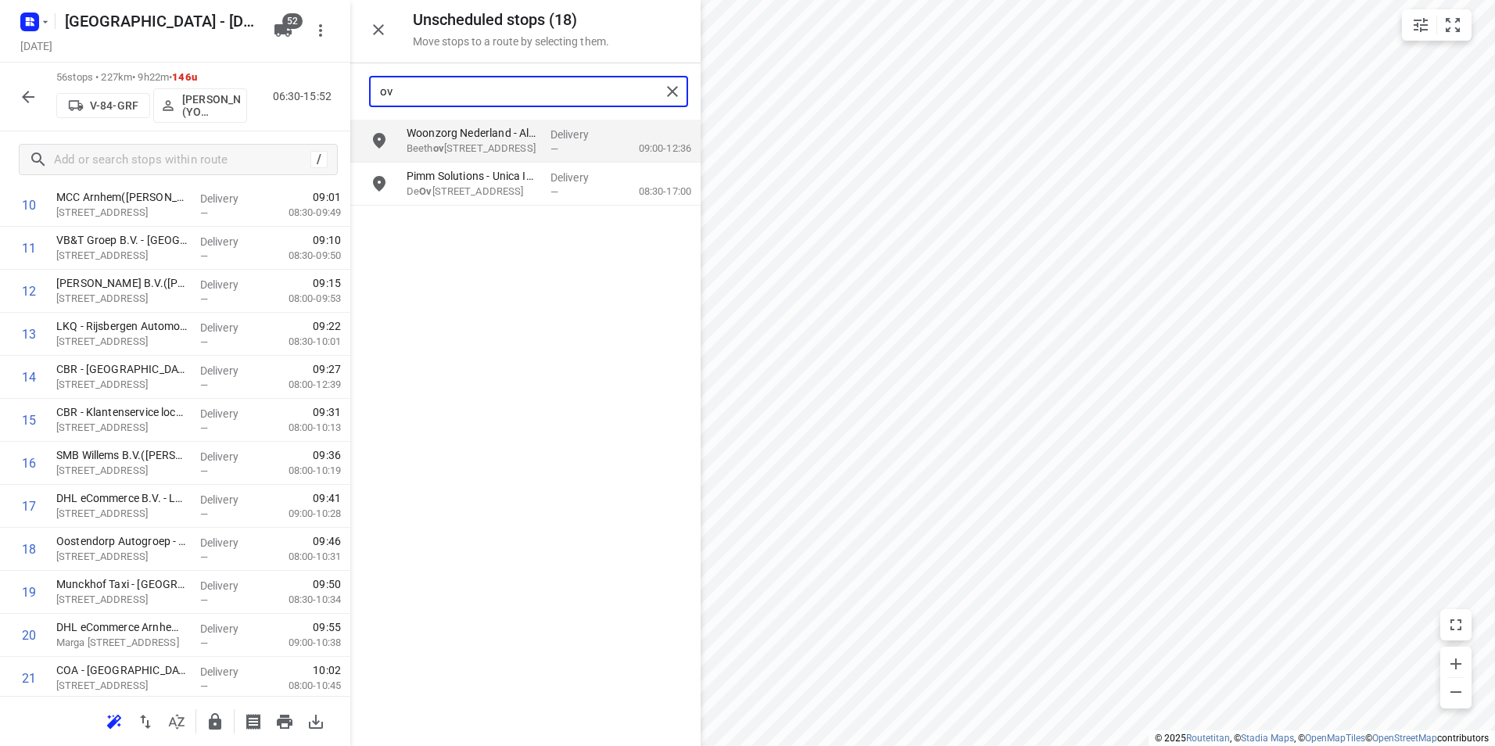
drag, startPoint x: 407, startPoint y: 88, endPoint x: 323, endPoint y: 90, distance: 84.4
click at [323, 90] on div "Unscheduled stops ( 18 ) Move stops to a route by selecting them. ov [GEOGRAPHI…" at bounding box center [175, 373] width 350 height 746
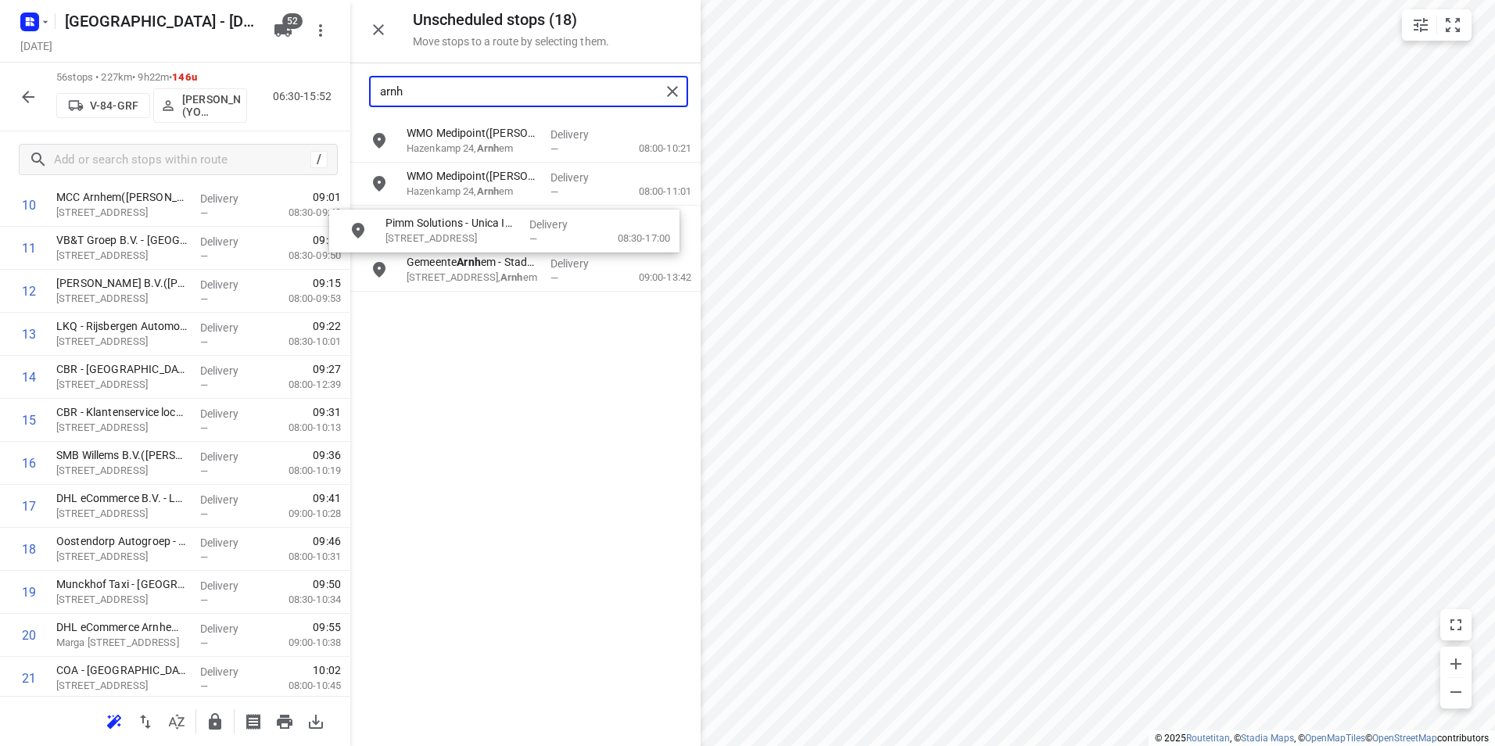
scroll to position [511, 0]
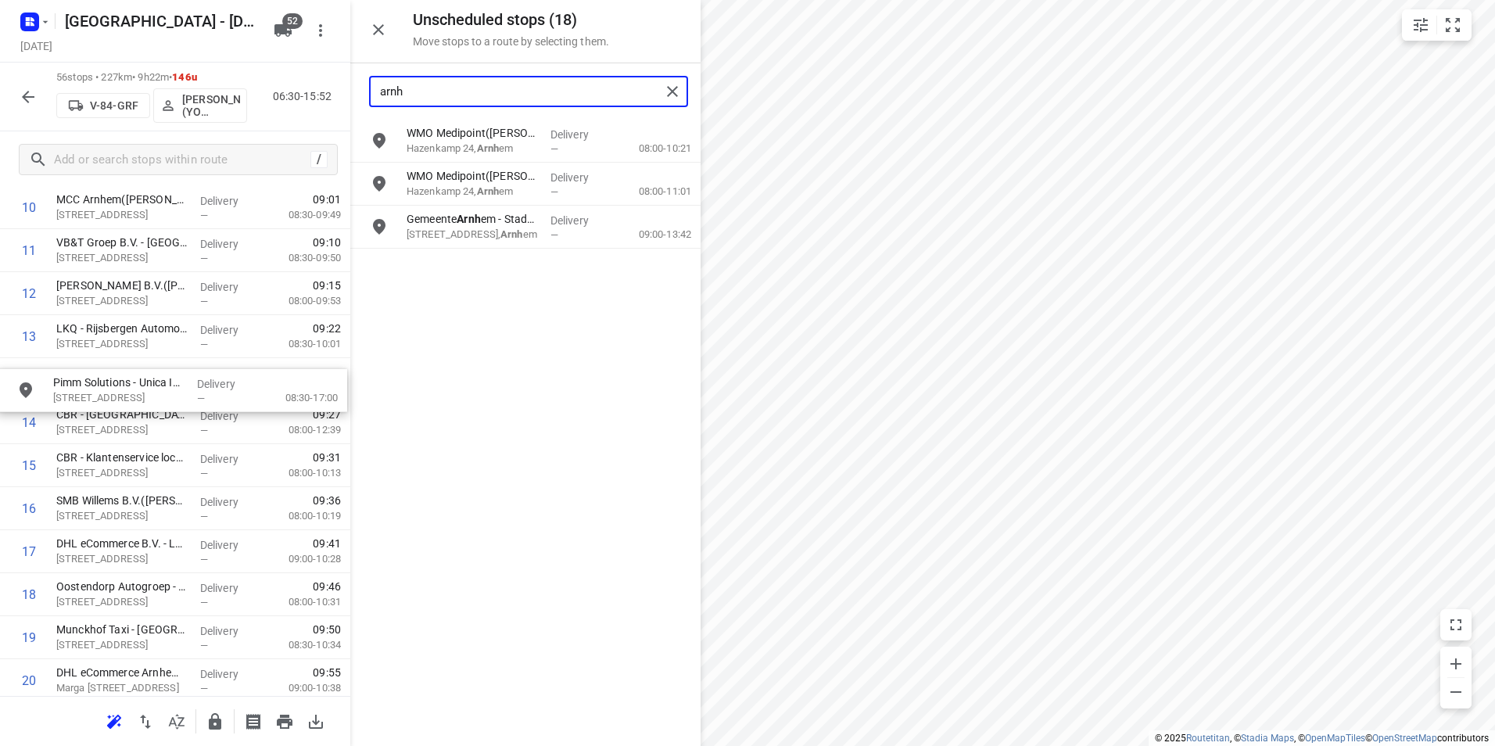
drag, startPoint x: 429, startPoint y: 224, endPoint x: 110, endPoint y: 392, distance: 360.2
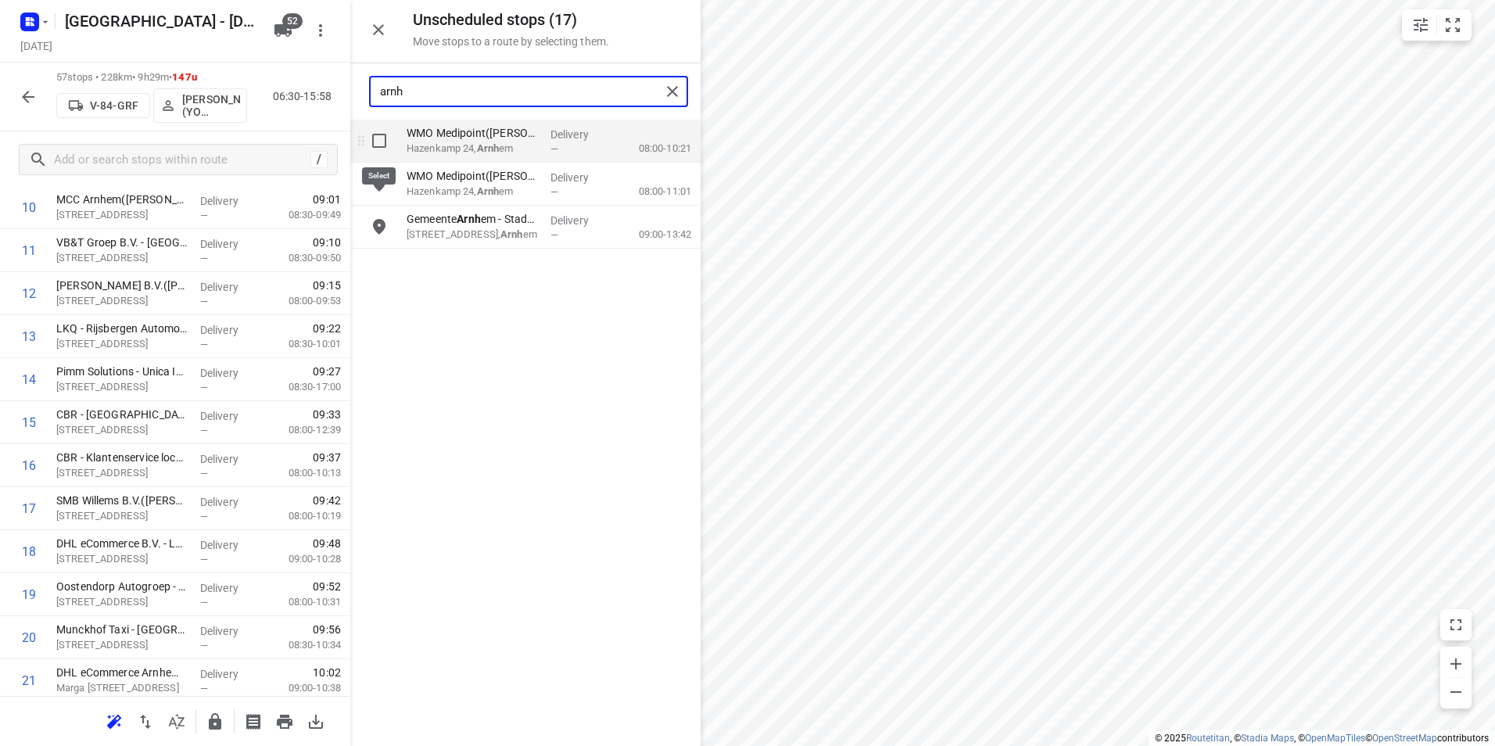
type input "arnh"
click at [378, 138] on input "grid" at bounding box center [379, 140] width 31 height 31
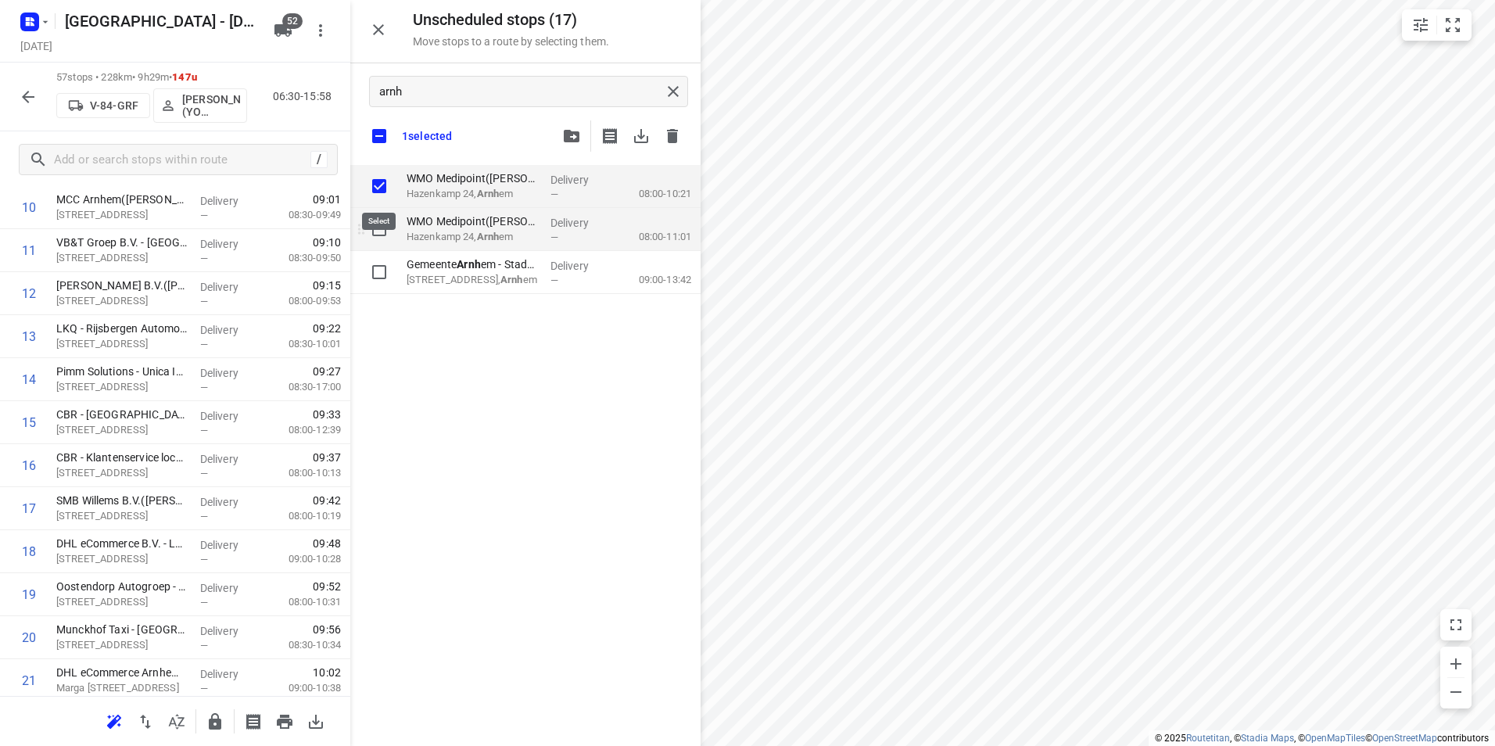
checkbox input "true"
click at [379, 226] on input "grid" at bounding box center [379, 228] width 31 height 31
checkbox input "true"
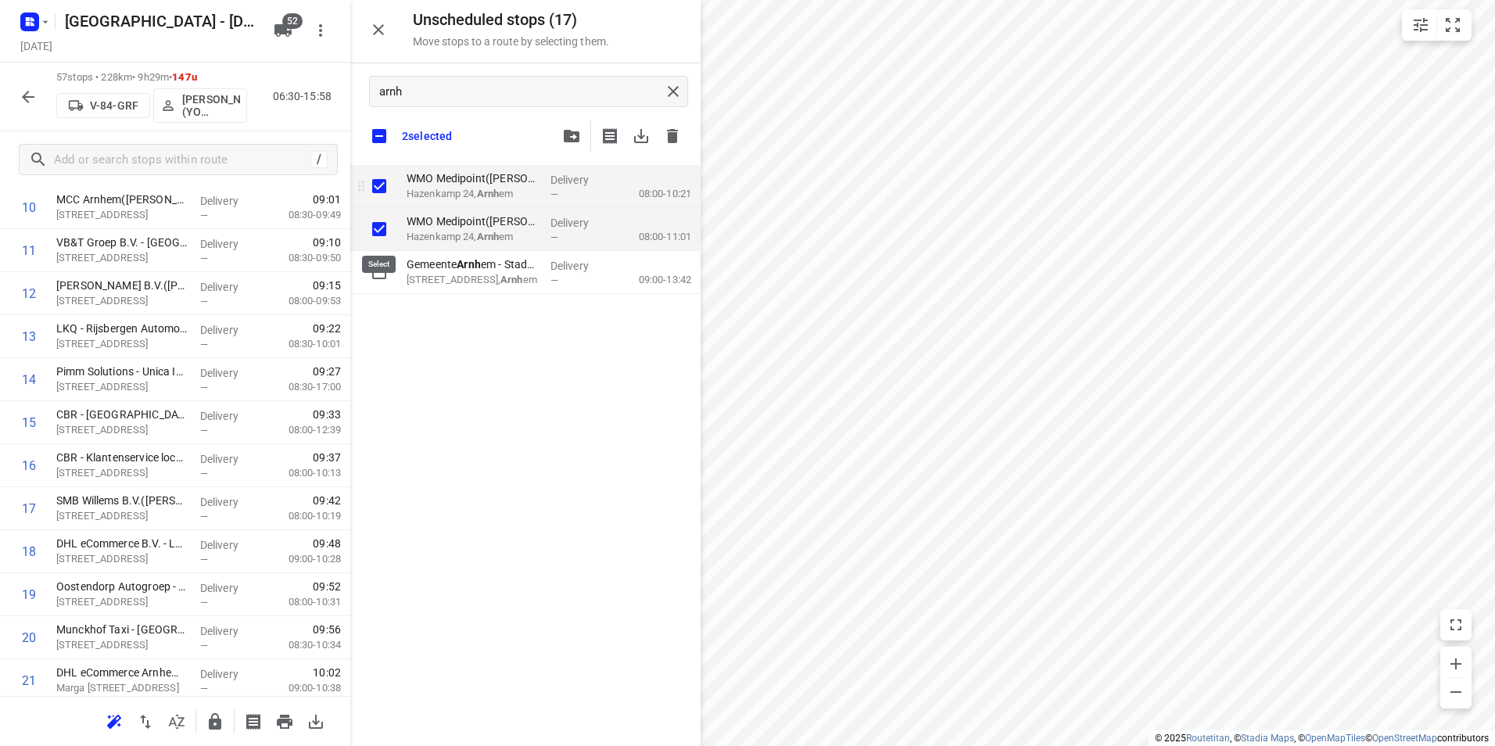
checkbox input "true"
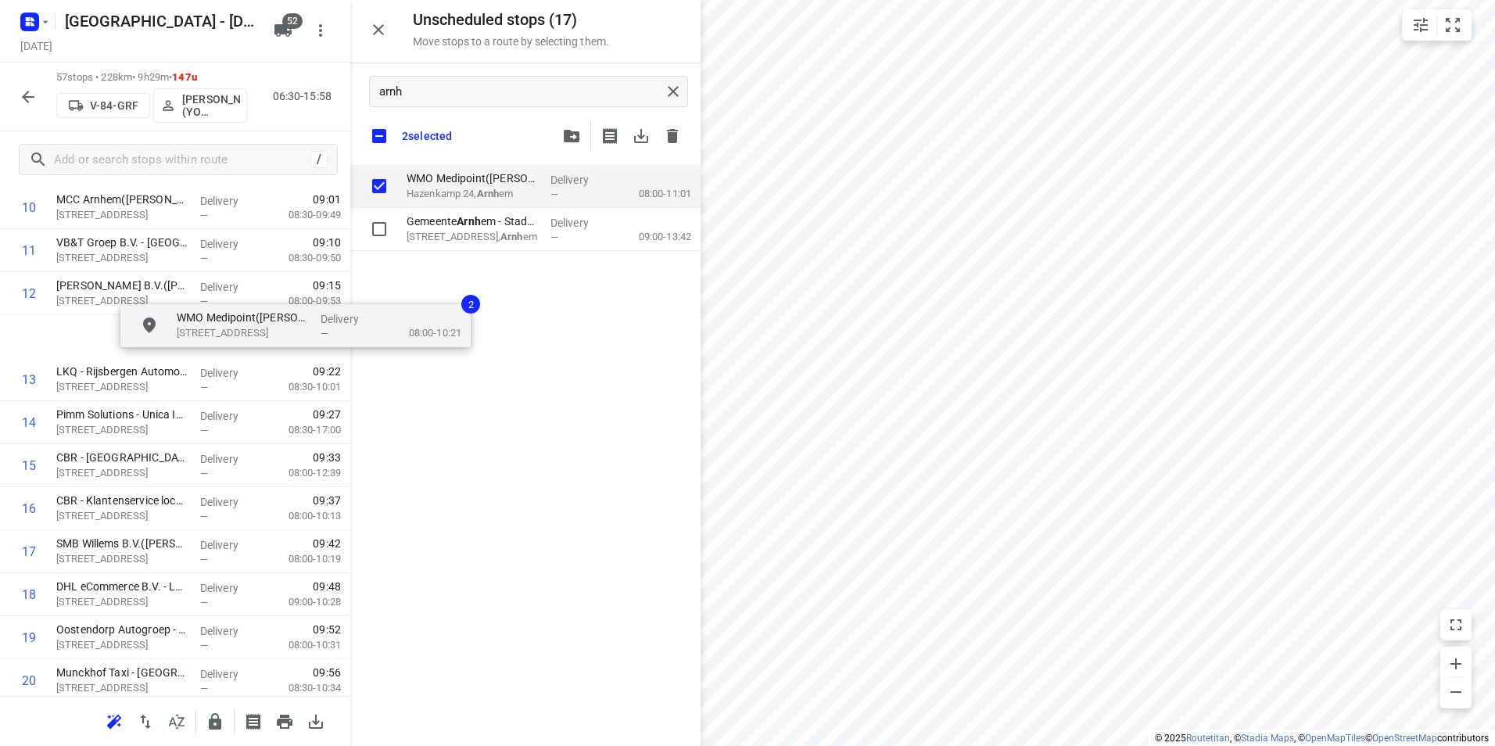
scroll to position [510, 0]
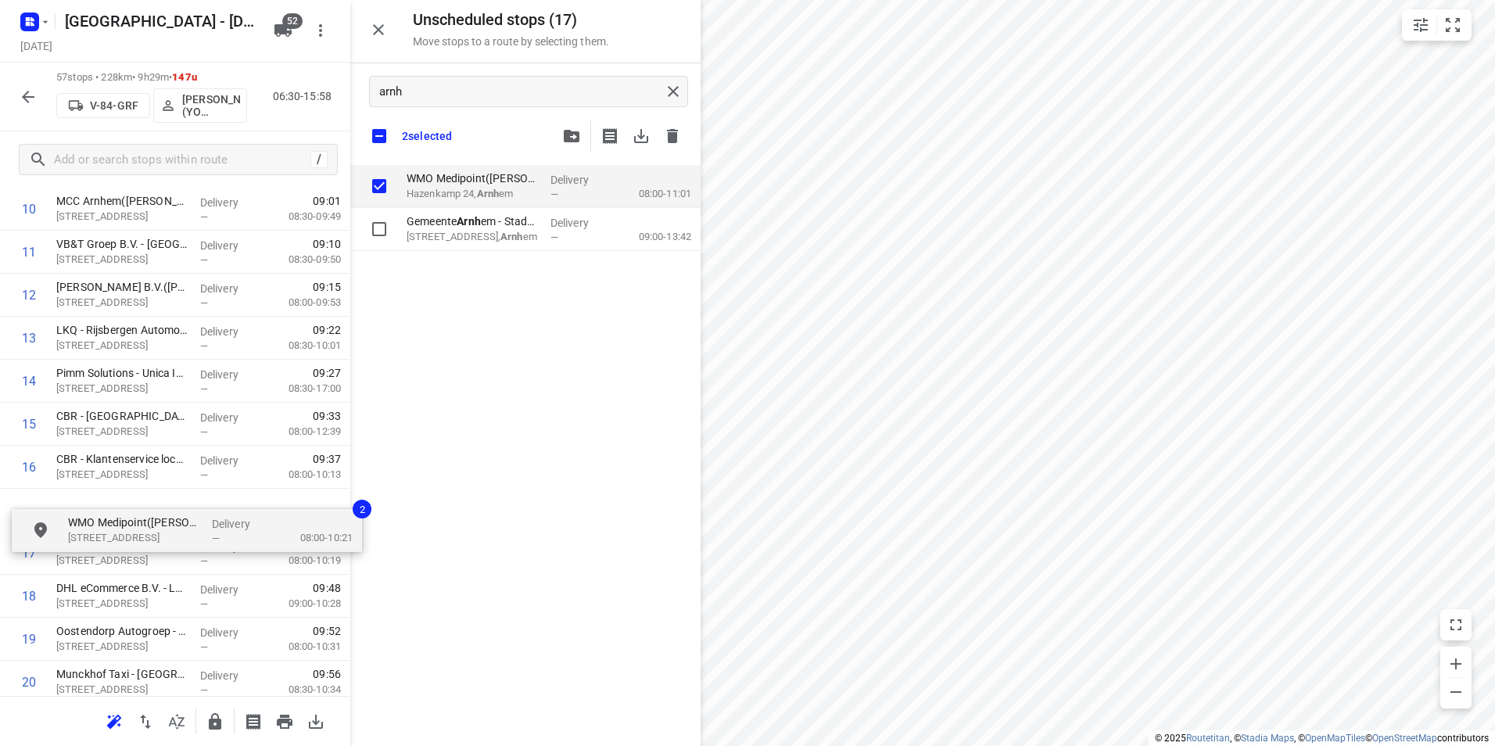
drag, startPoint x: 491, startPoint y: 178, endPoint x: 139, endPoint y: 539, distance: 504.2
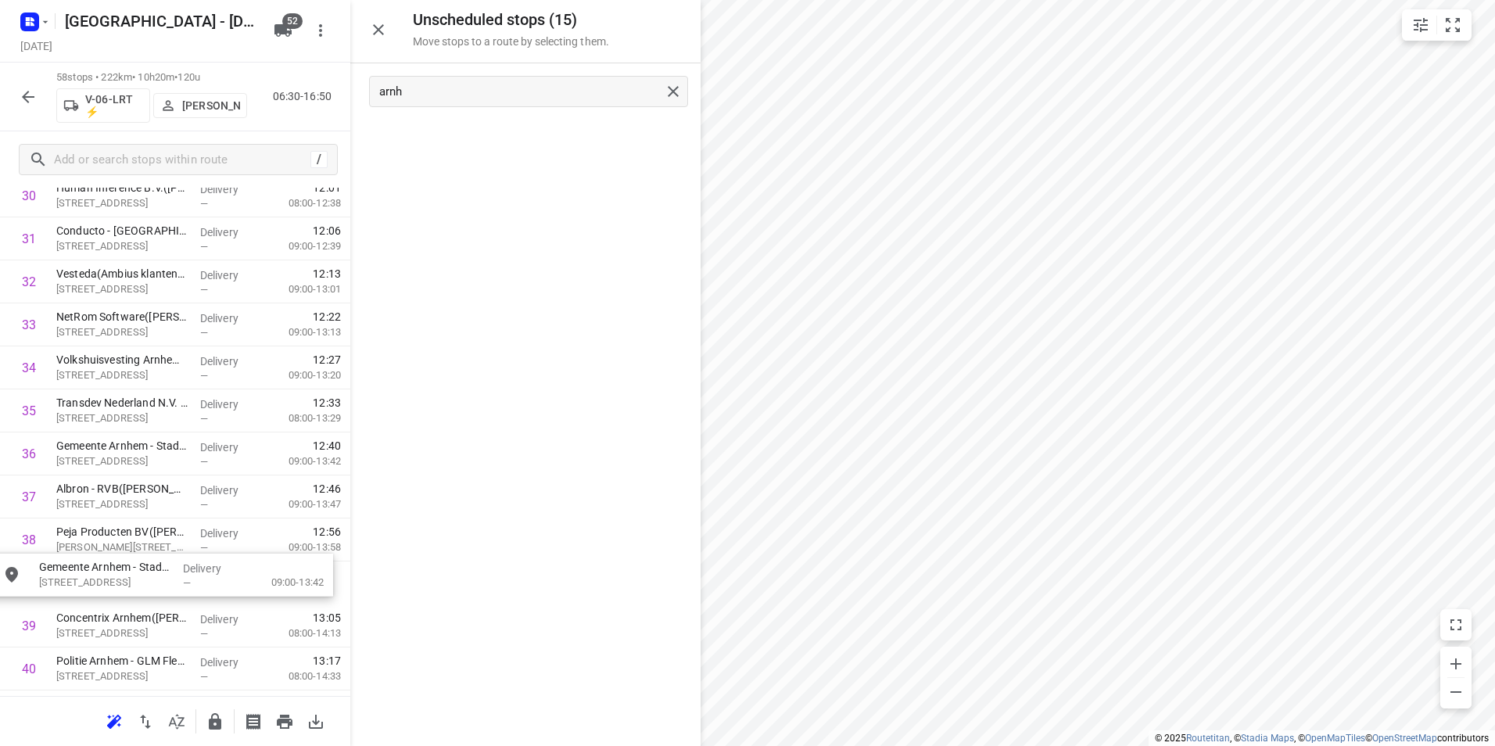
scroll to position [1385, 0]
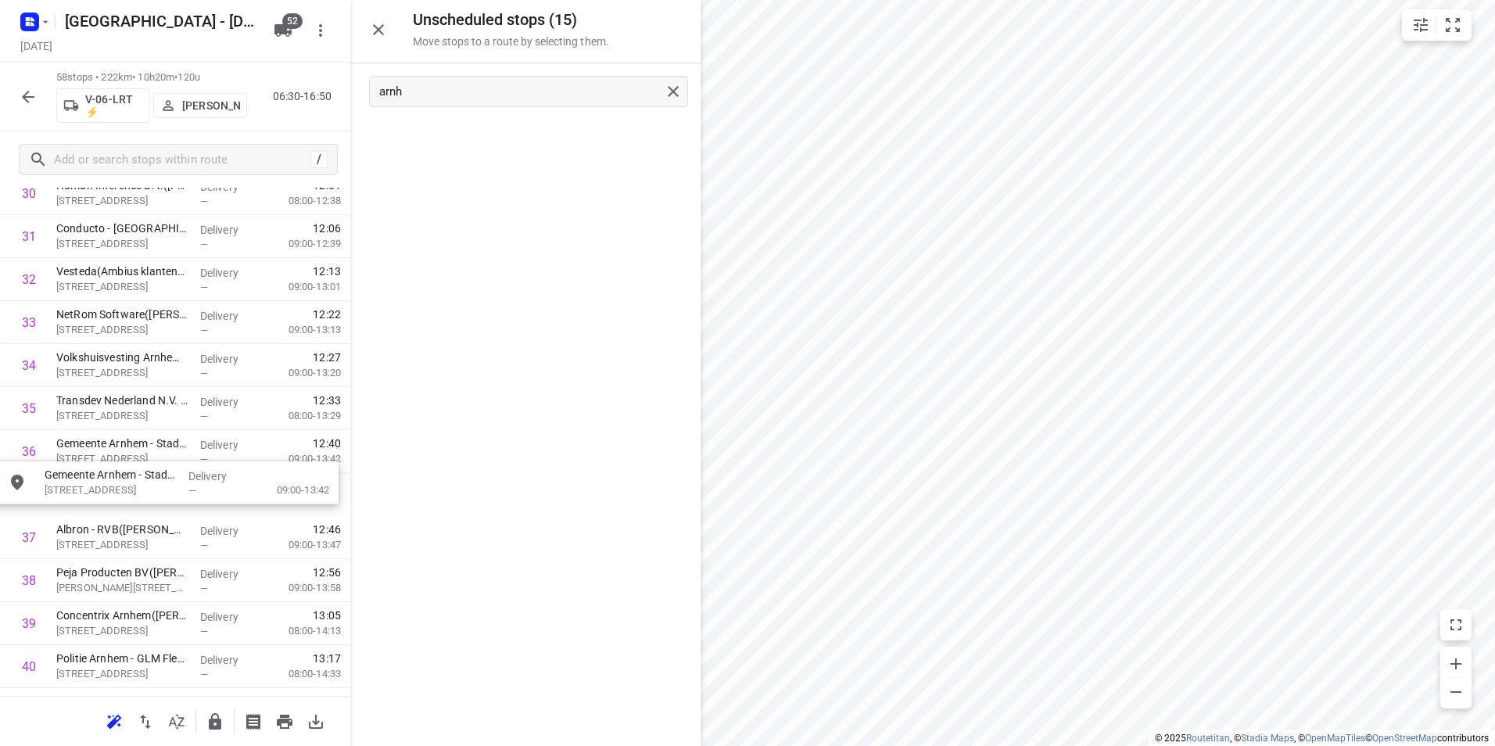
drag, startPoint x: 492, startPoint y: 152, endPoint x: 135, endPoint y: 453, distance: 466.6
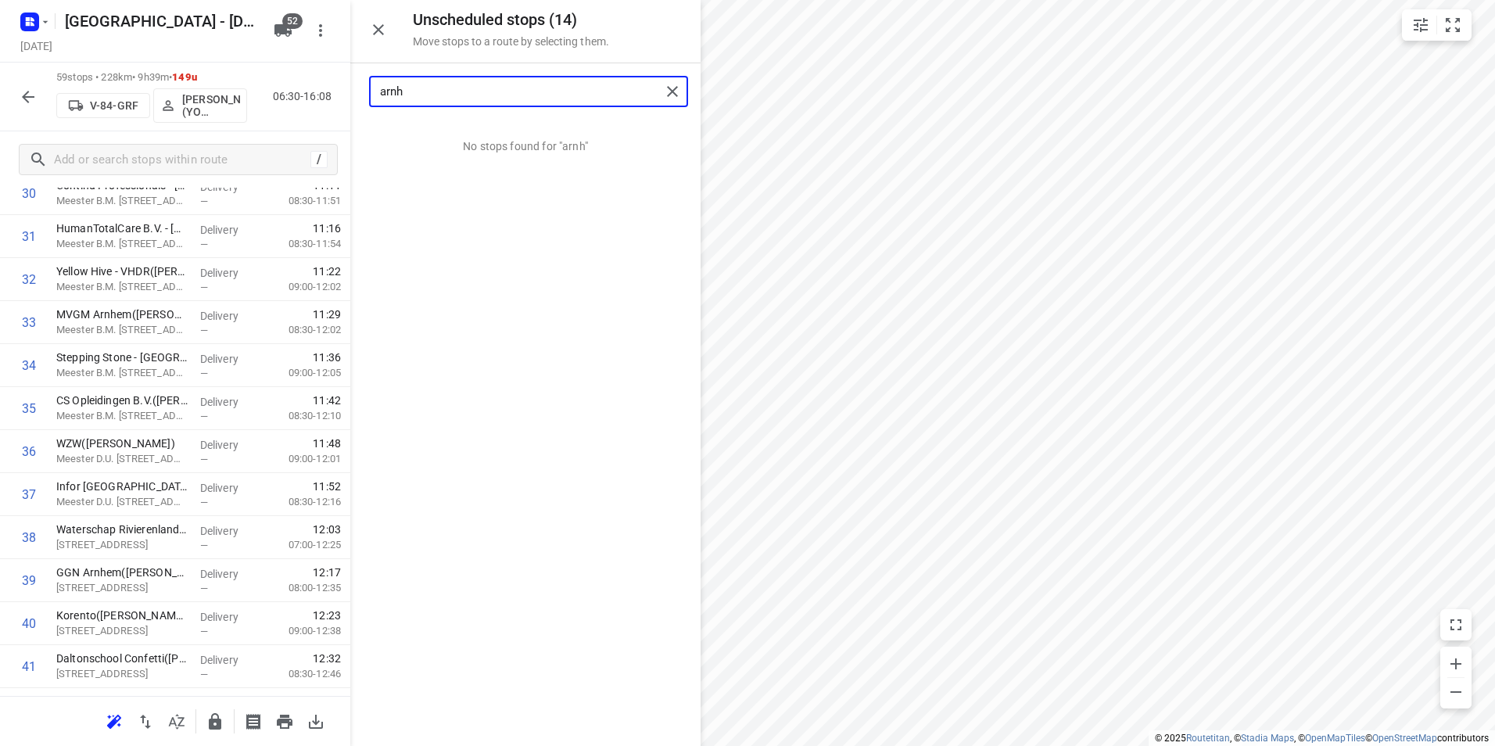
drag, startPoint x: 445, startPoint y: 90, endPoint x: 332, endPoint y: 95, distance: 112.7
click at [332, 95] on div "Unscheduled stops ( 14 ) Move stops to a route by selecting them. arnh No stops…" at bounding box center [175, 373] width 350 height 746
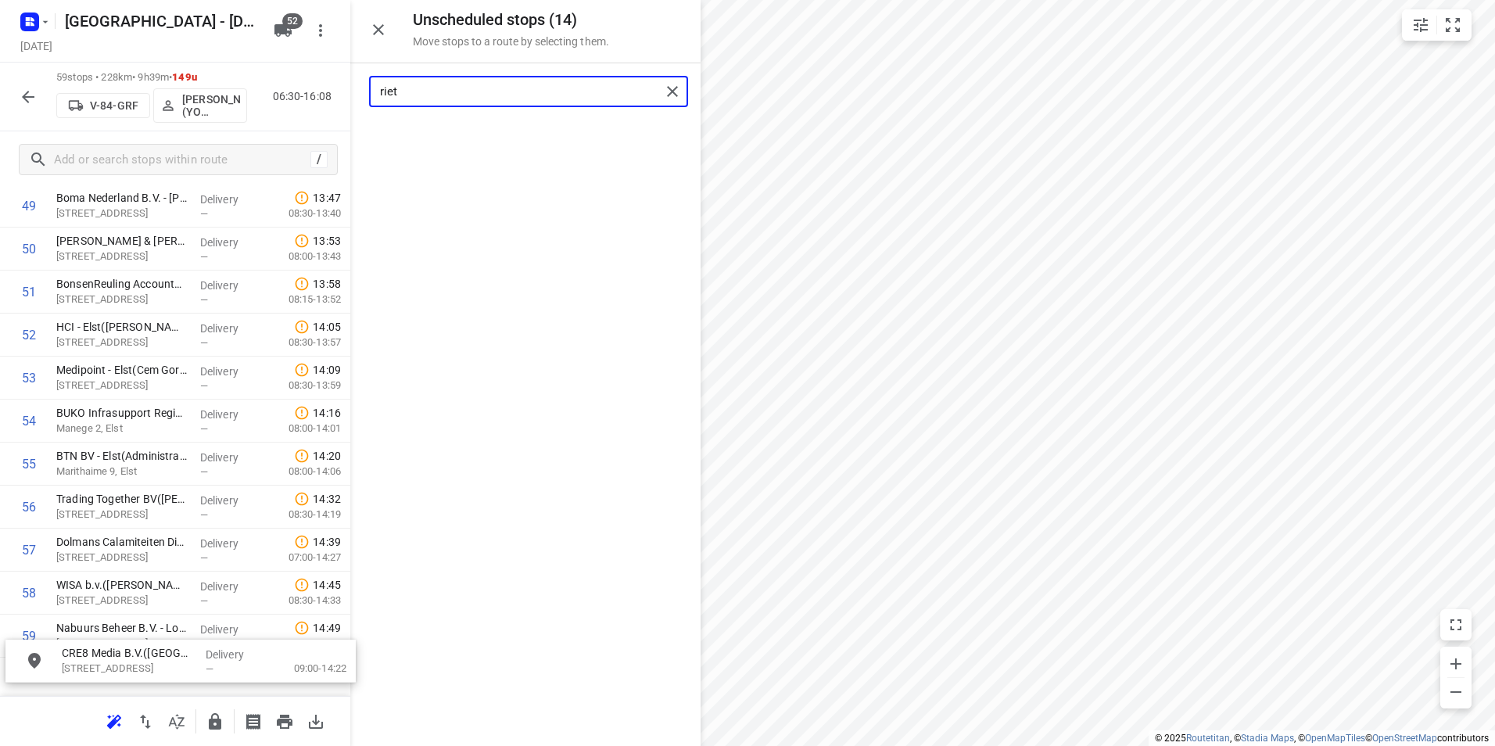
scroll to position [2249, 0]
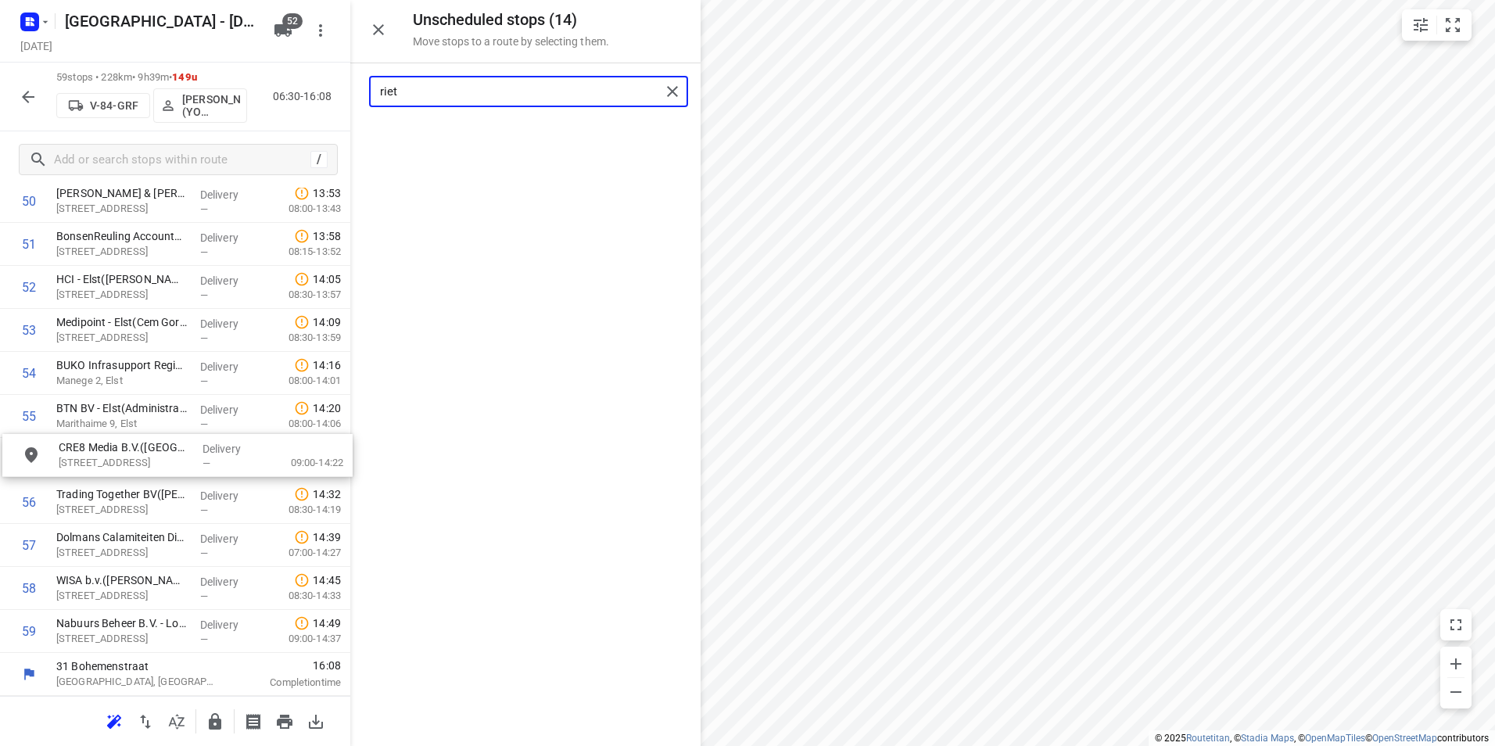
drag, startPoint x: 442, startPoint y: 152, endPoint x: 101, endPoint y: 446, distance: 451.2
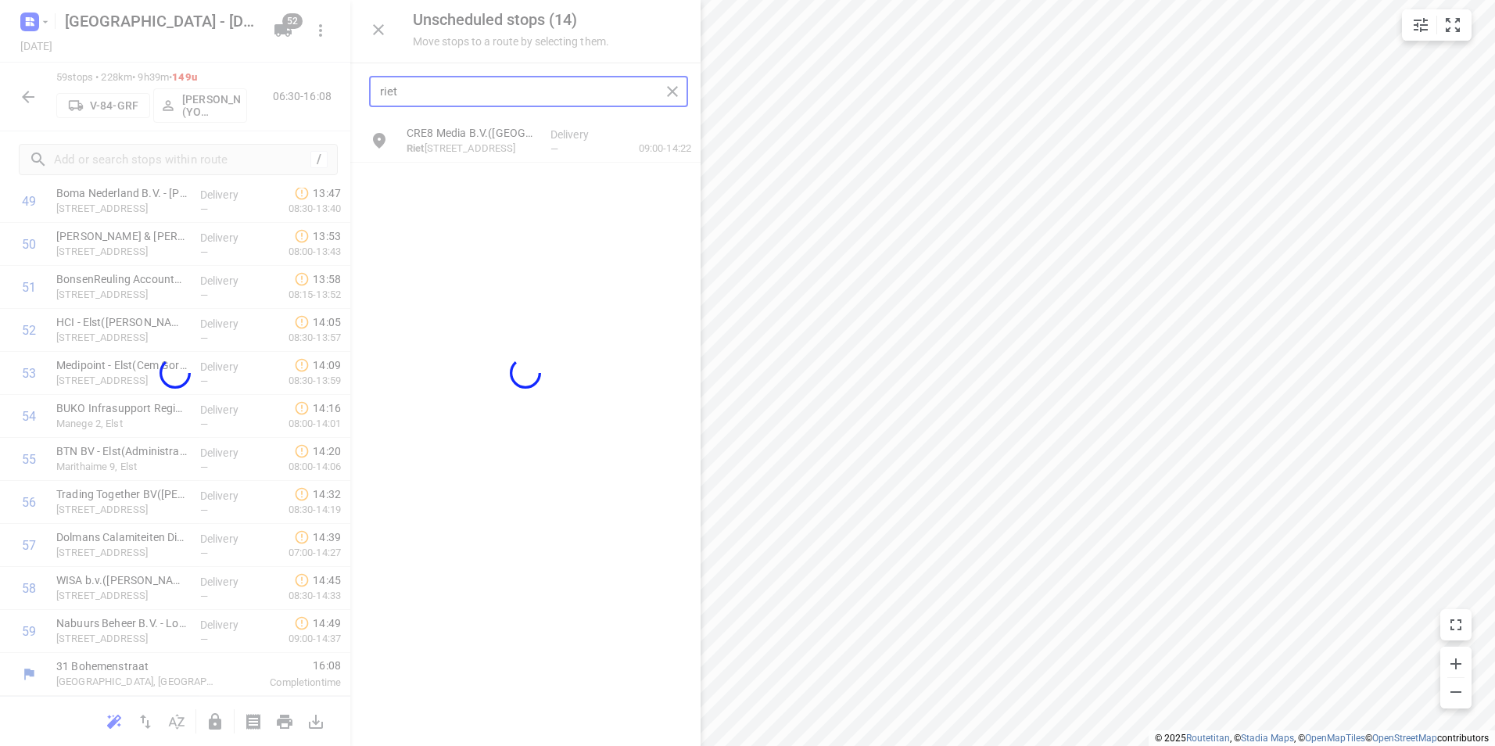
scroll to position [2195, 0]
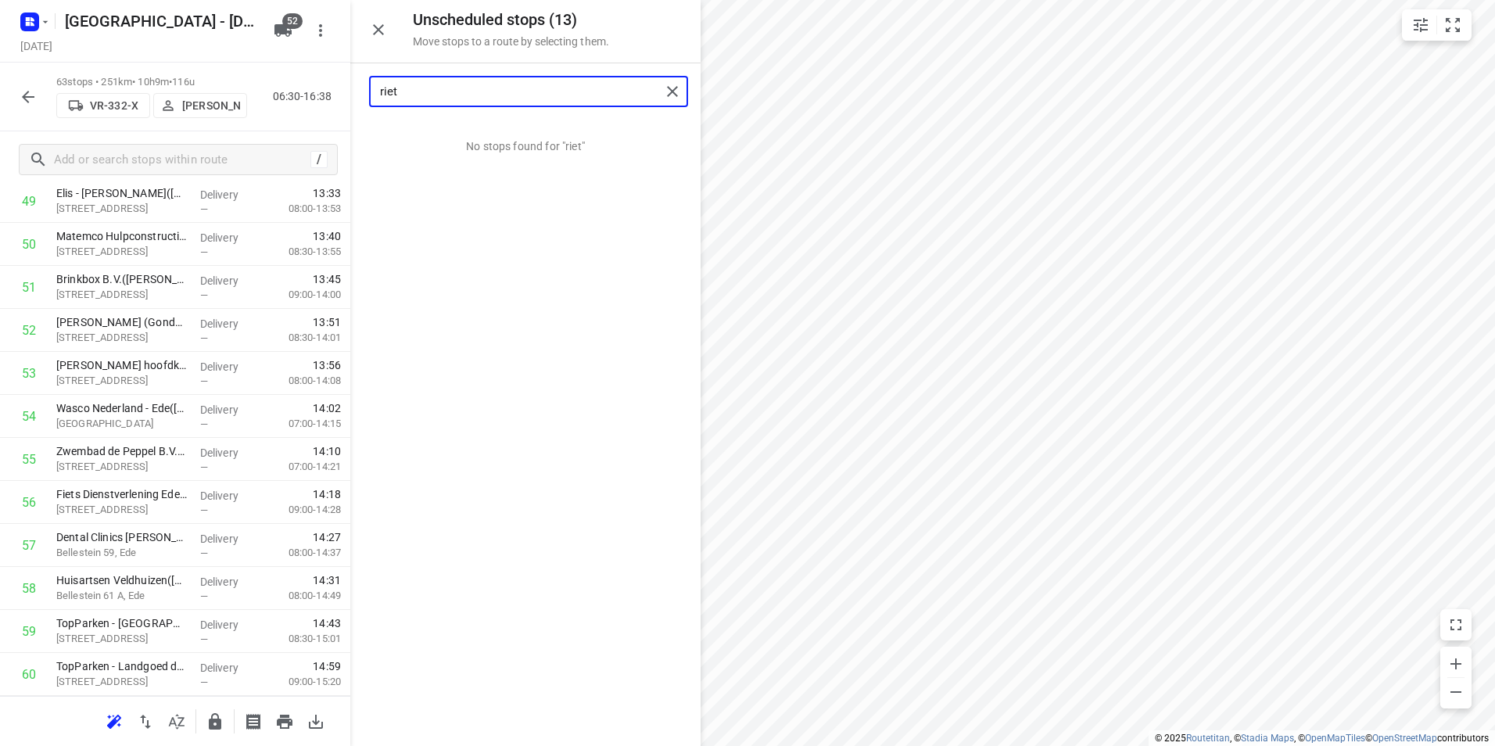
drag, startPoint x: 418, startPoint y: 99, endPoint x: 339, endPoint y: 95, distance: 79.1
click at [339, 95] on div "Unscheduled stops ( 13 ) Move stops to a route by selecting them. riet No stops…" at bounding box center [175, 373] width 350 height 746
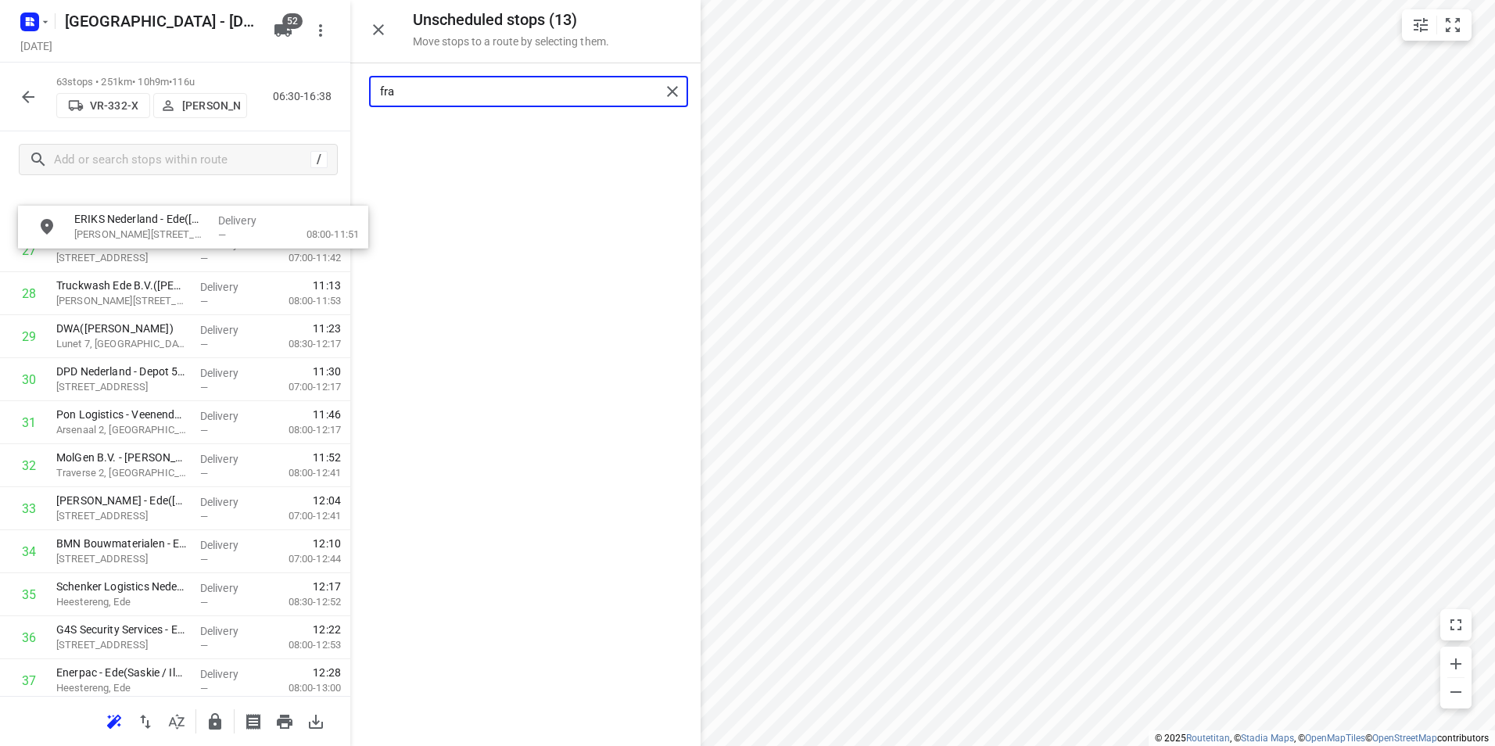
scroll to position [1039, 0]
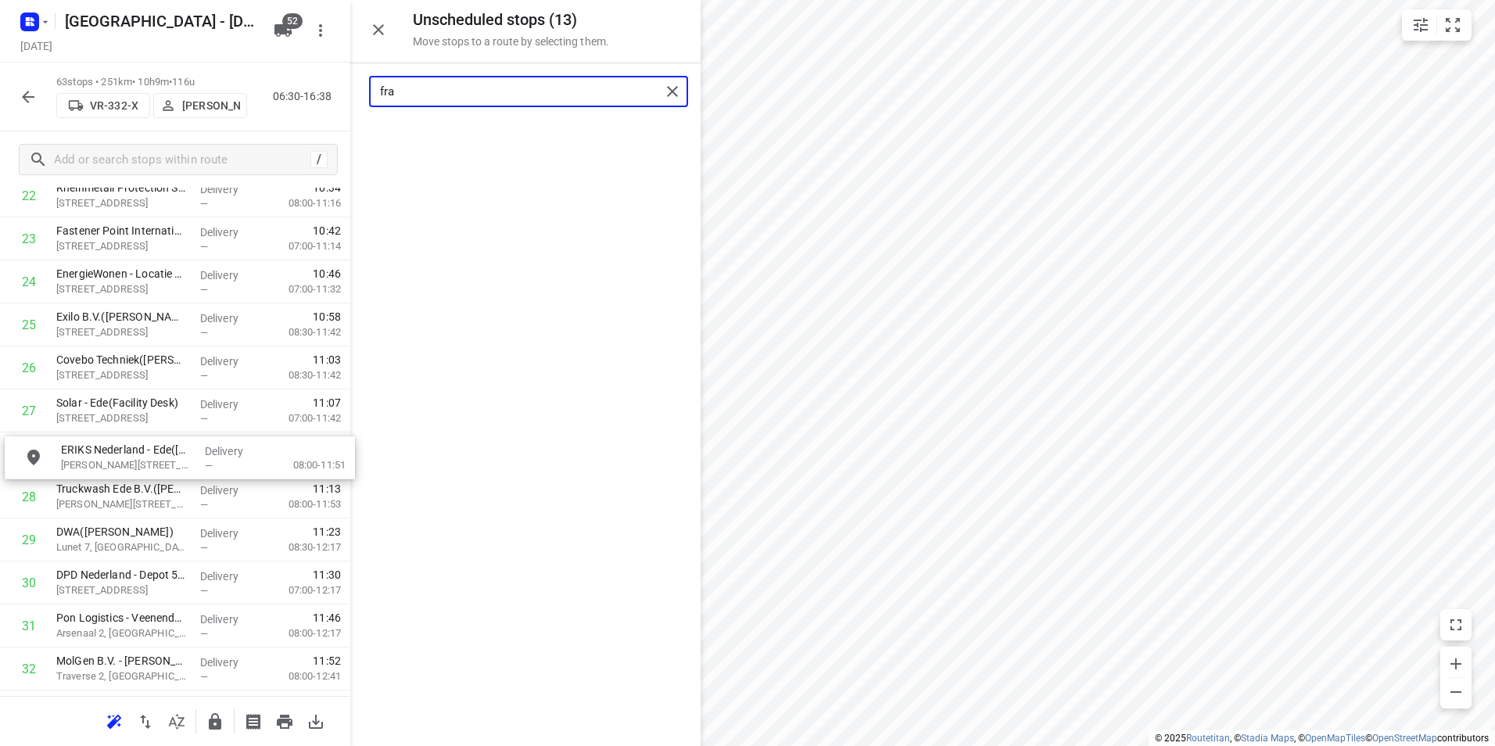
drag, startPoint x: 469, startPoint y: 133, endPoint x: 145, endPoint y: 454, distance: 456.1
drag, startPoint x: 437, startPoint y: 89, endPoint x: 332, endPoint y: 89, distance: 104.8
click at [333, 89] on div "Unscheduled stops ( 12 ) Move stops to a route by selecting them. fra No stops …" at bounding box center [175, 373] width 350 height 746
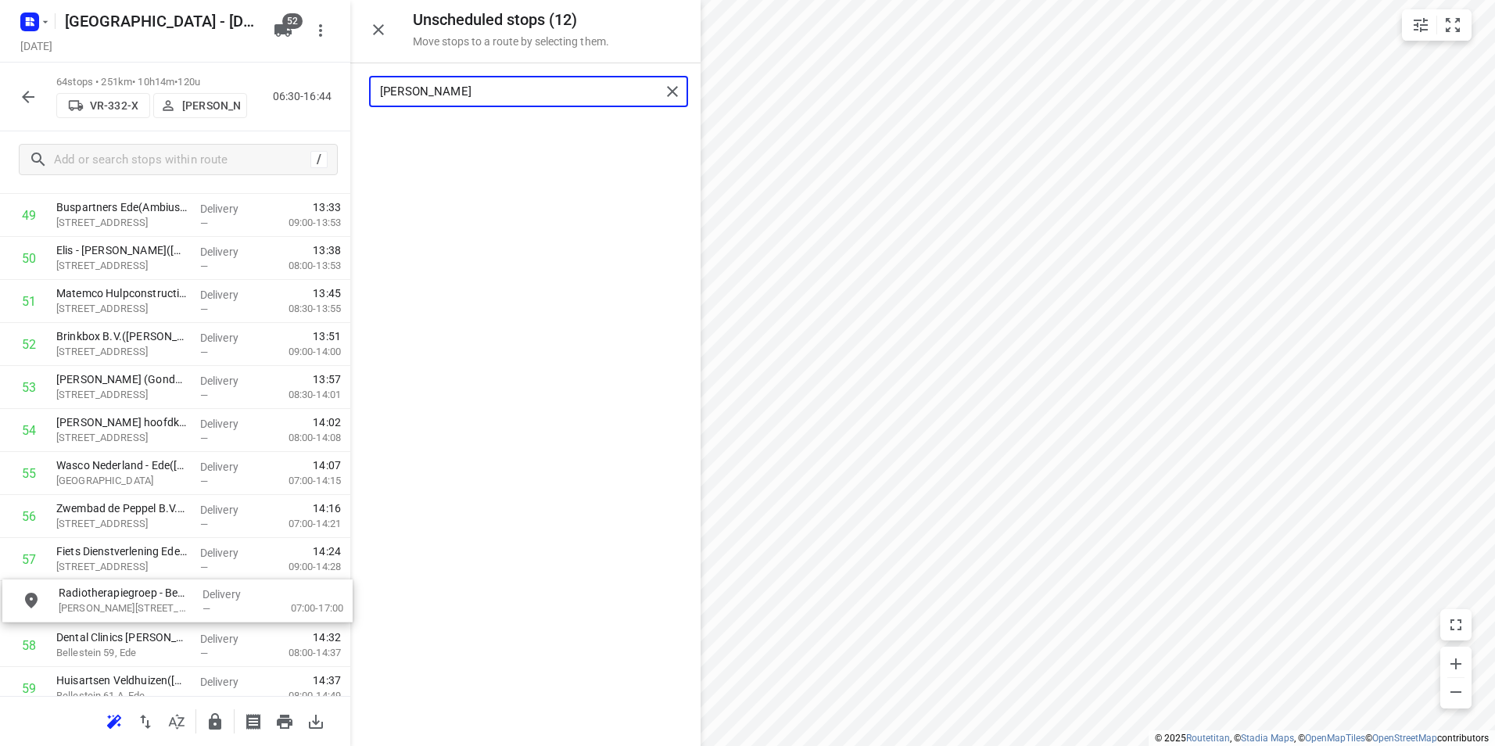
scroll to position [2197, 0]
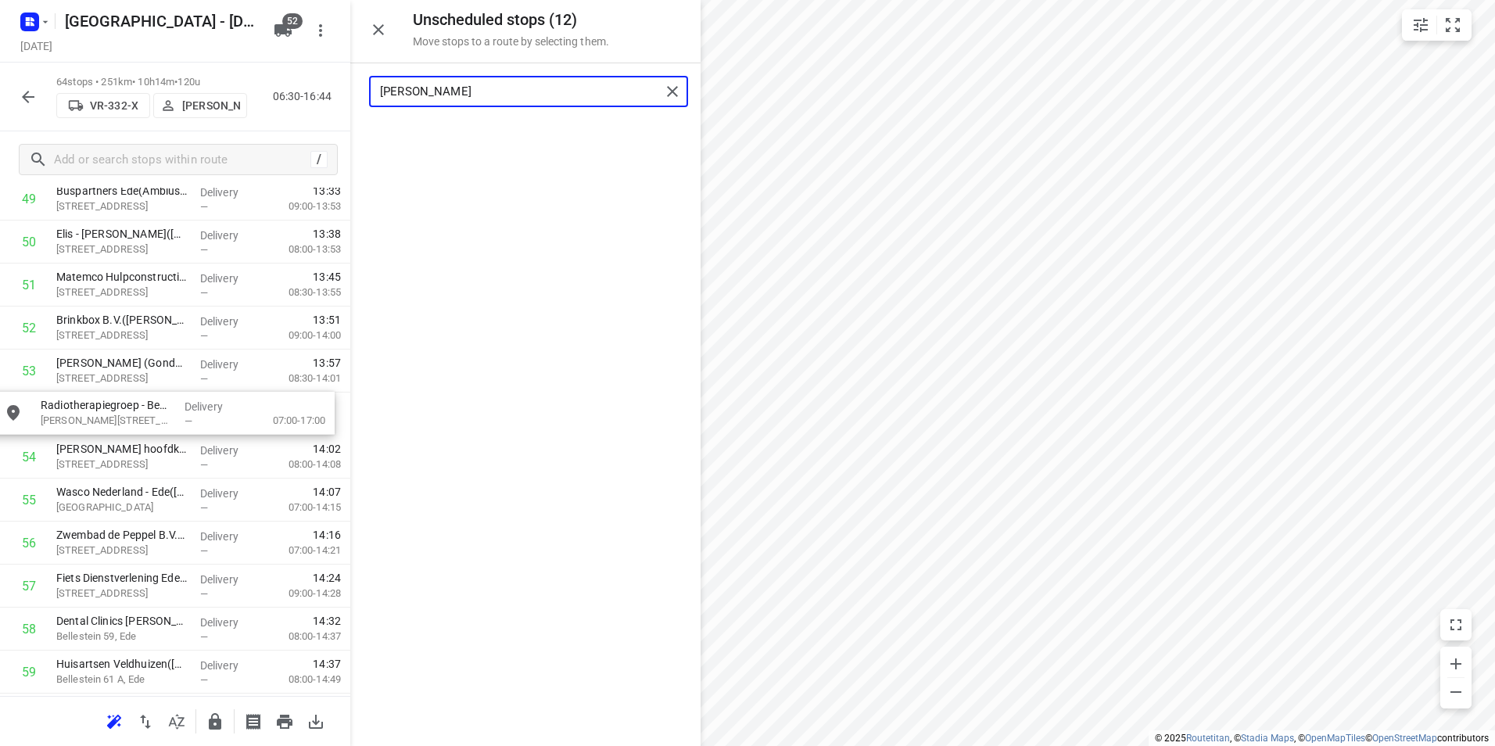
drag, startPoint x: 473, startPoint y: 149, endPoint x: 113, endPoint y: 424, distance: 453.0
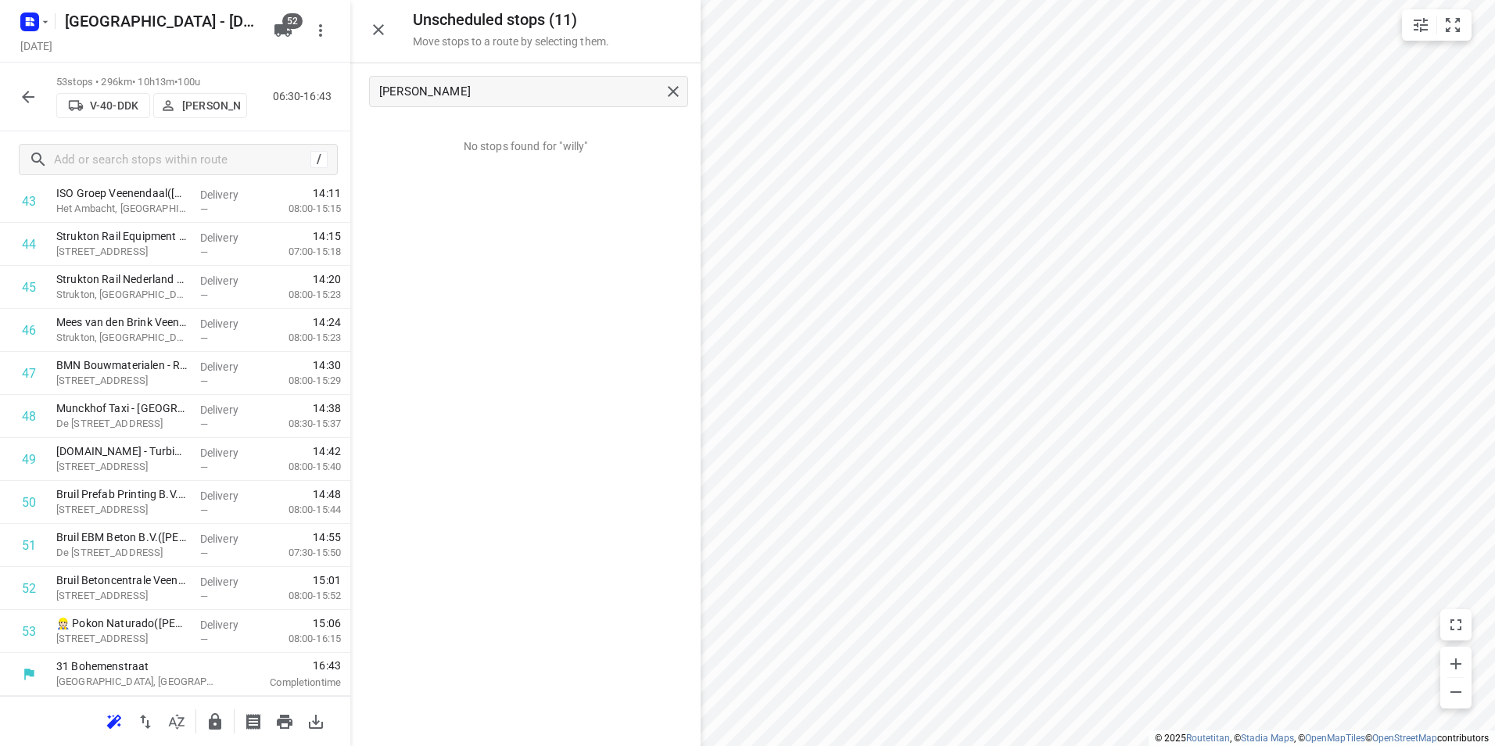
scroll to position [1937, 0]
drag, startPoint x: 475, startPoint y: 91, endPoint x: 299, endPoint y: 89, distance: 175.1
click at [299, 89] on div "Unscheduled stops ( 11 ) Move stops to a route by selecting them. [PERSON_NAME]…" at bounding box center [175, 373] width 350 height 746
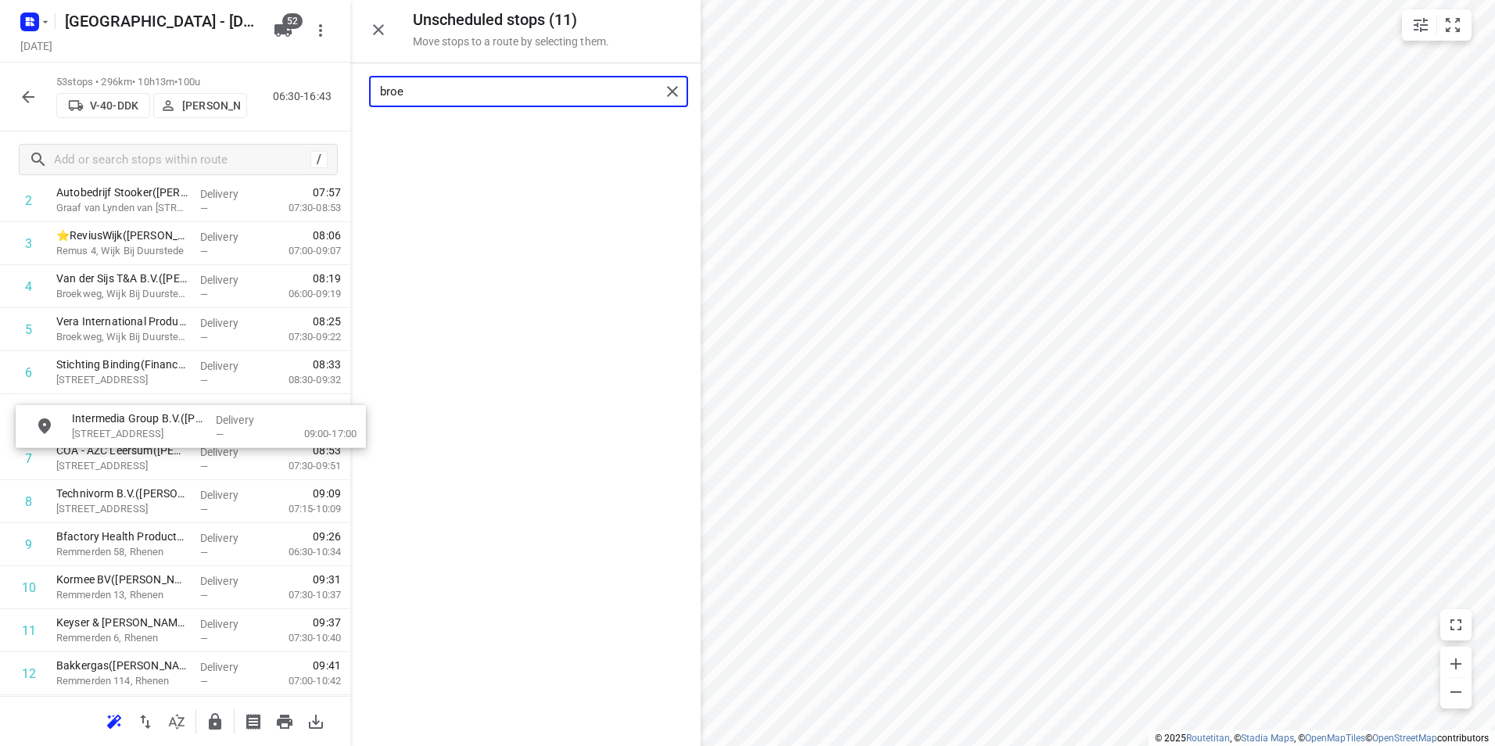
scroll to position [174, 0]
drag, startPoint x: 463, startPoint y: 133, endPoint x: 112, endPoint y: 413, distance: 448.9
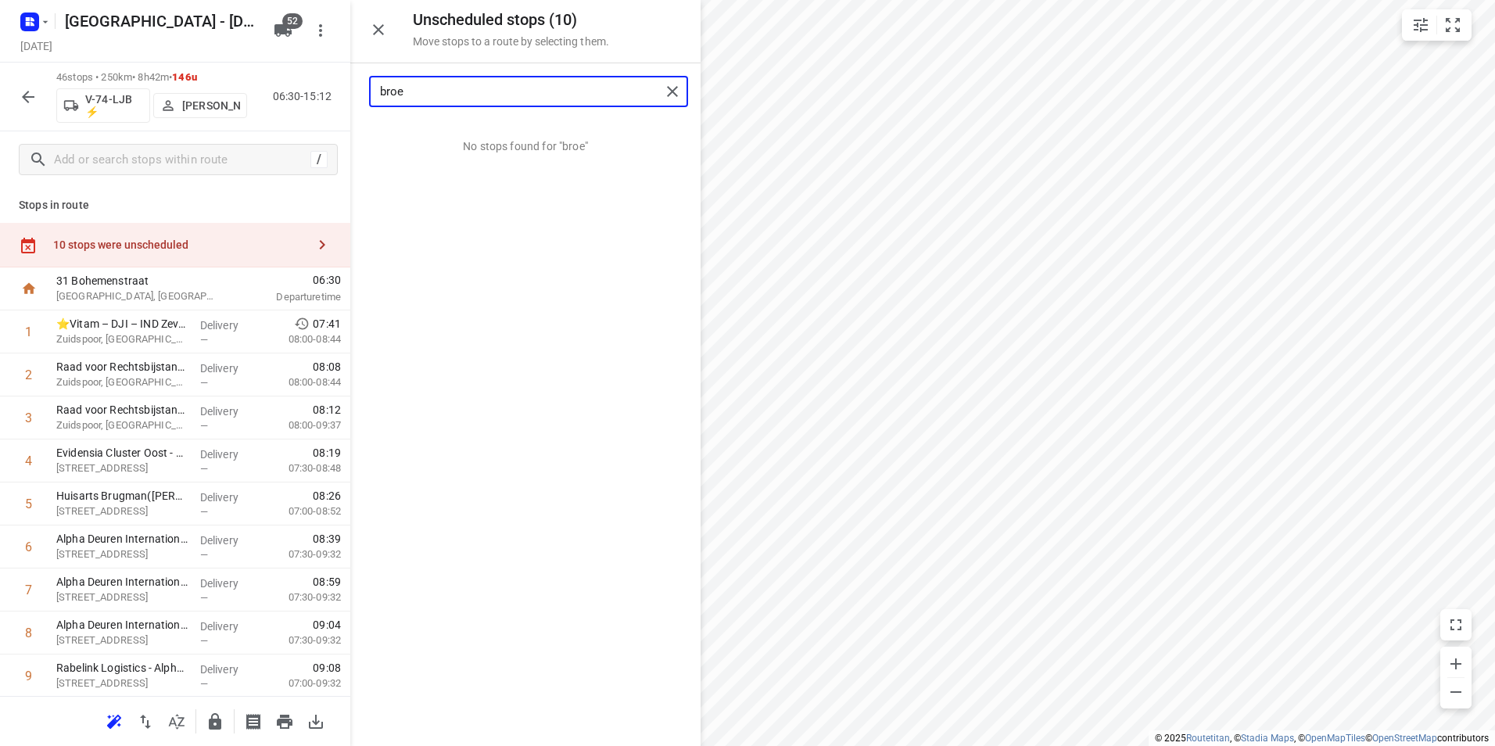
drag, startPoint x: 397, startPoint y: 98, endPoint x: 360, endPoint y: 93, distance: 37.8
click at [362, 92] on div "broe" at bounding box center [525, 91] width 350 height 56
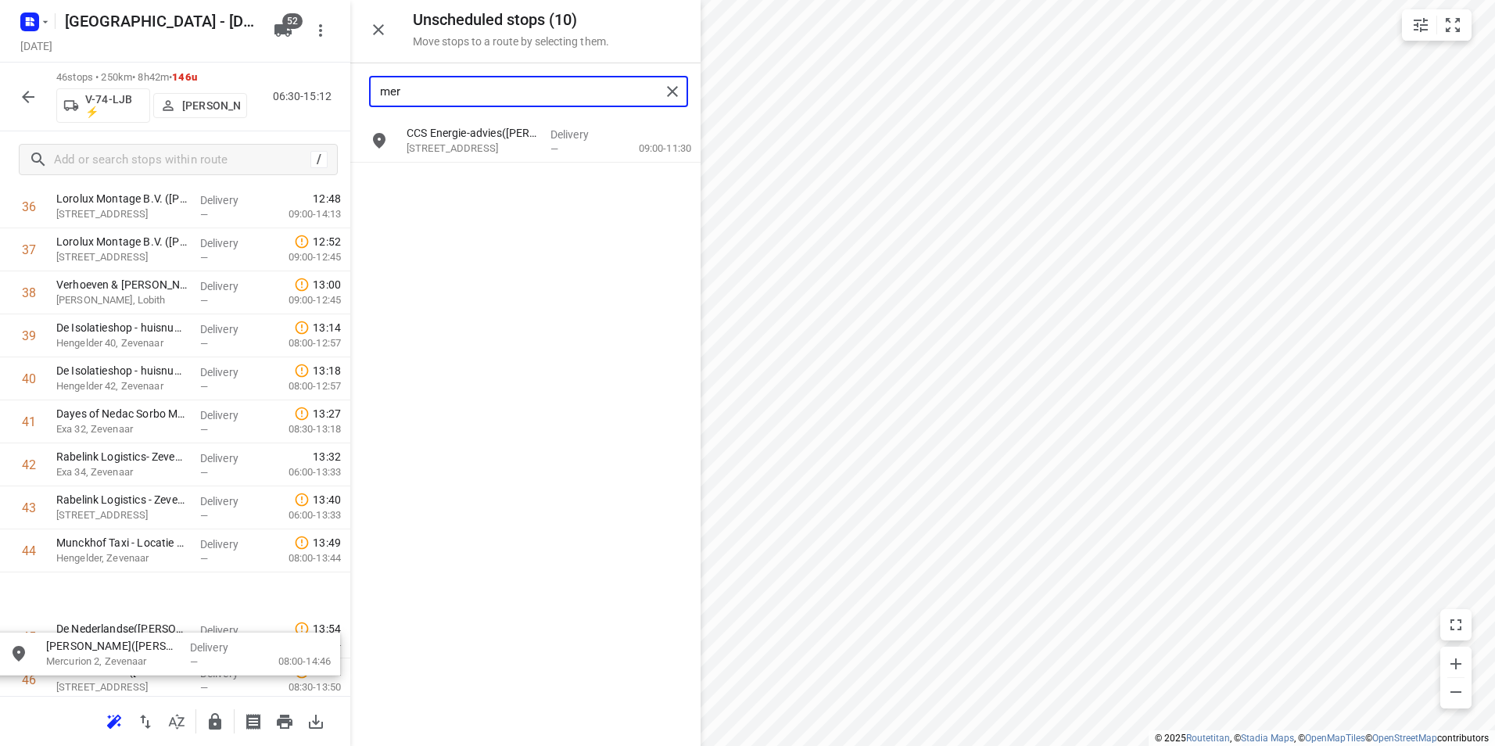
scroll to position [1686, 0]
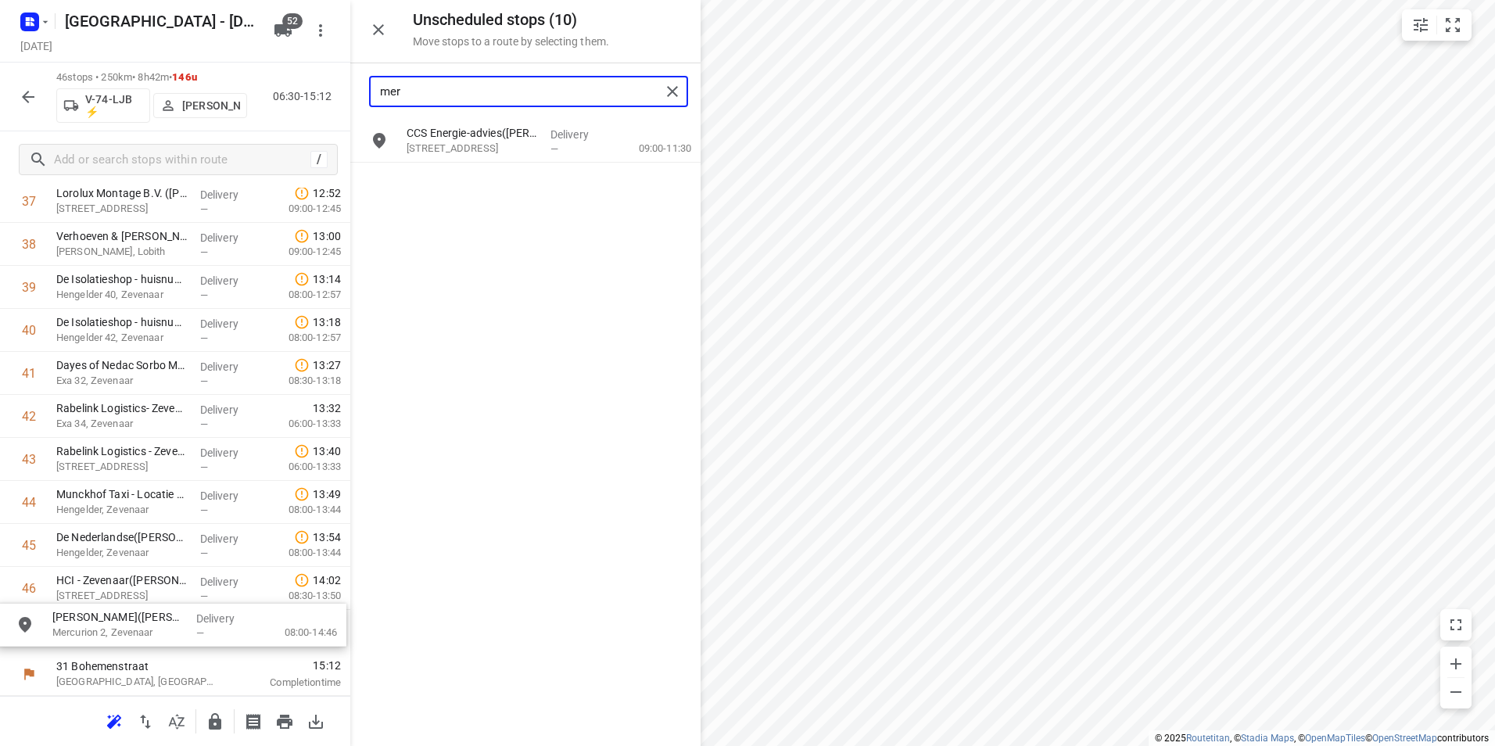
drag, startPoint x: 482, startPoint y: 144, endPoint x: 118, endPoint y: 634, distance: 610.7
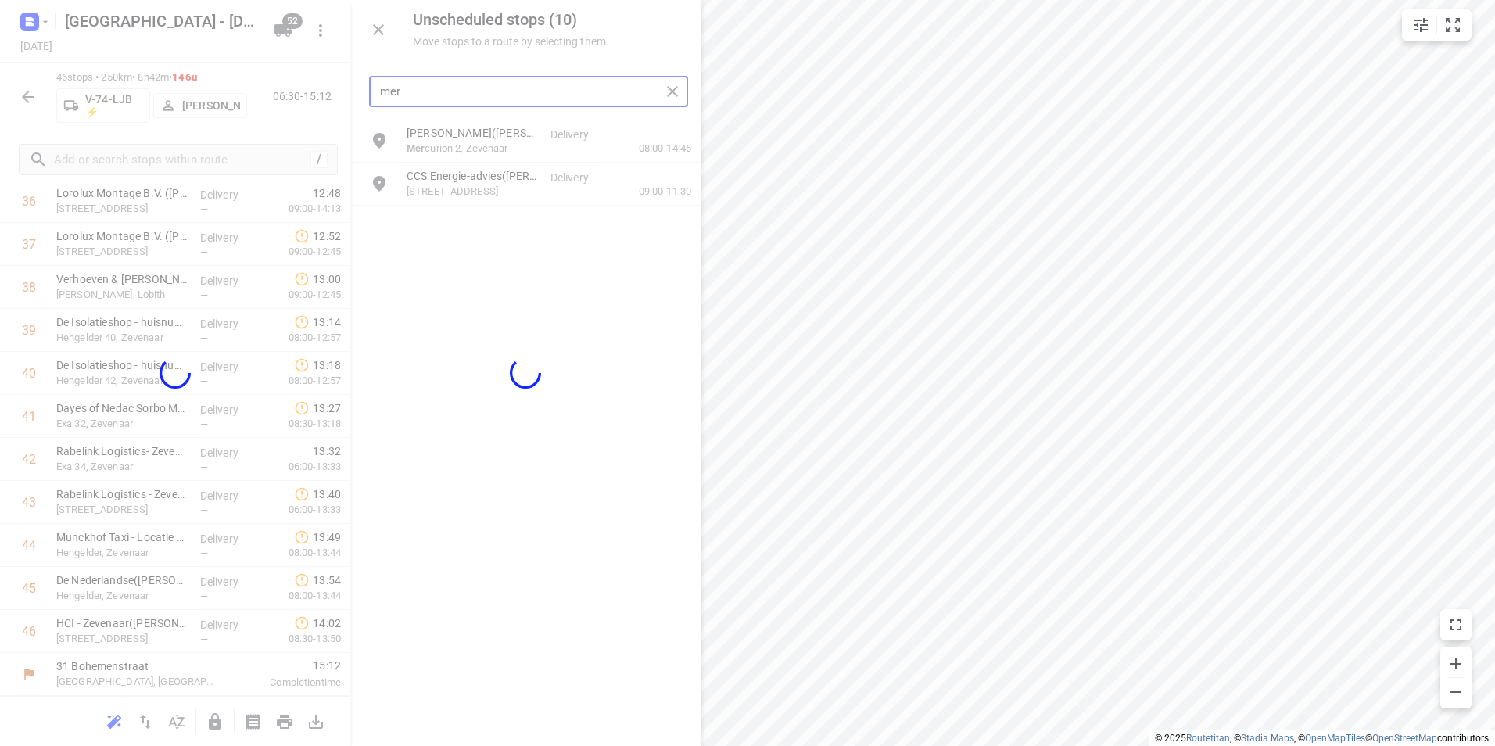
scroll to position [1636, 0]
type input "mer"
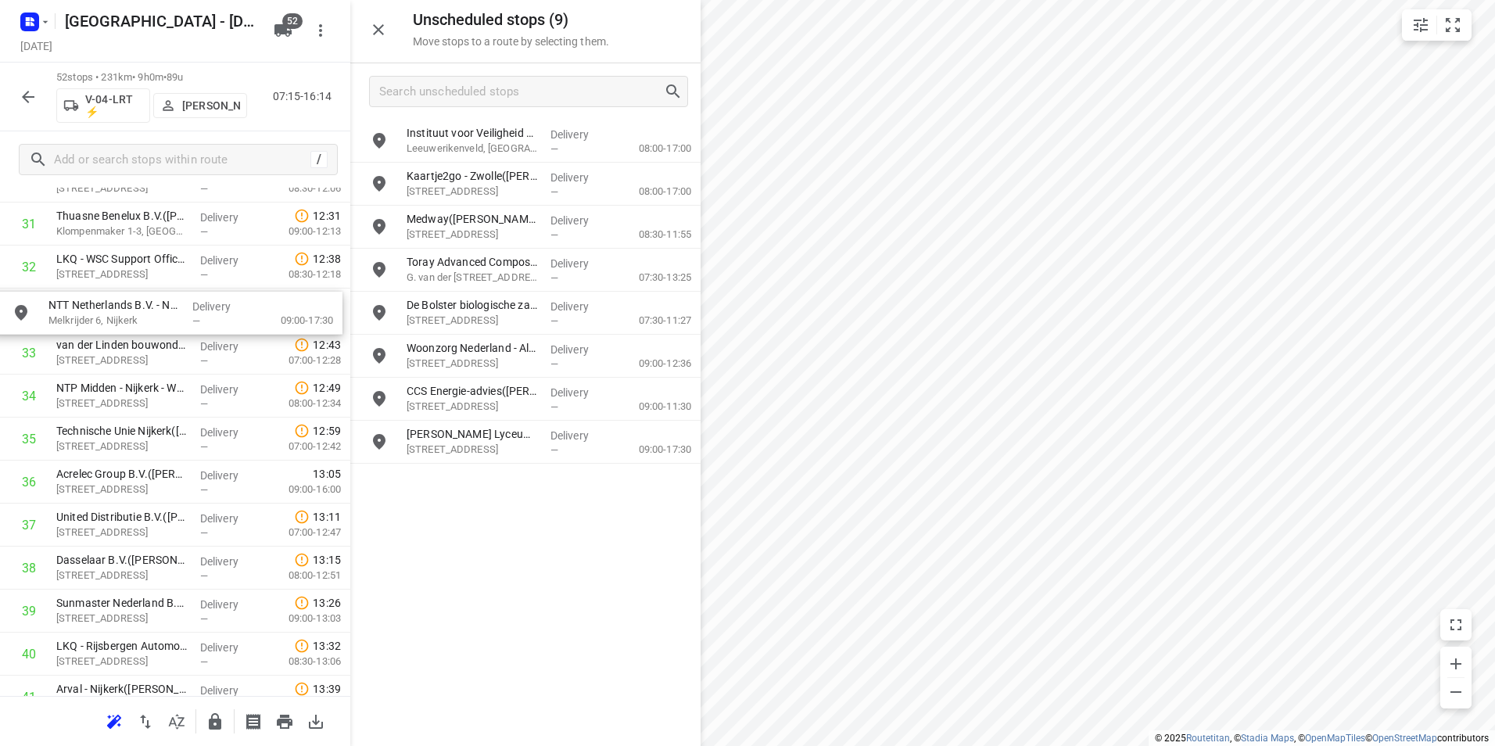
drag, startPoint x: 446, startPoint y: 208, endPoint x: 84, endPoint y: 293, distance: 372.6
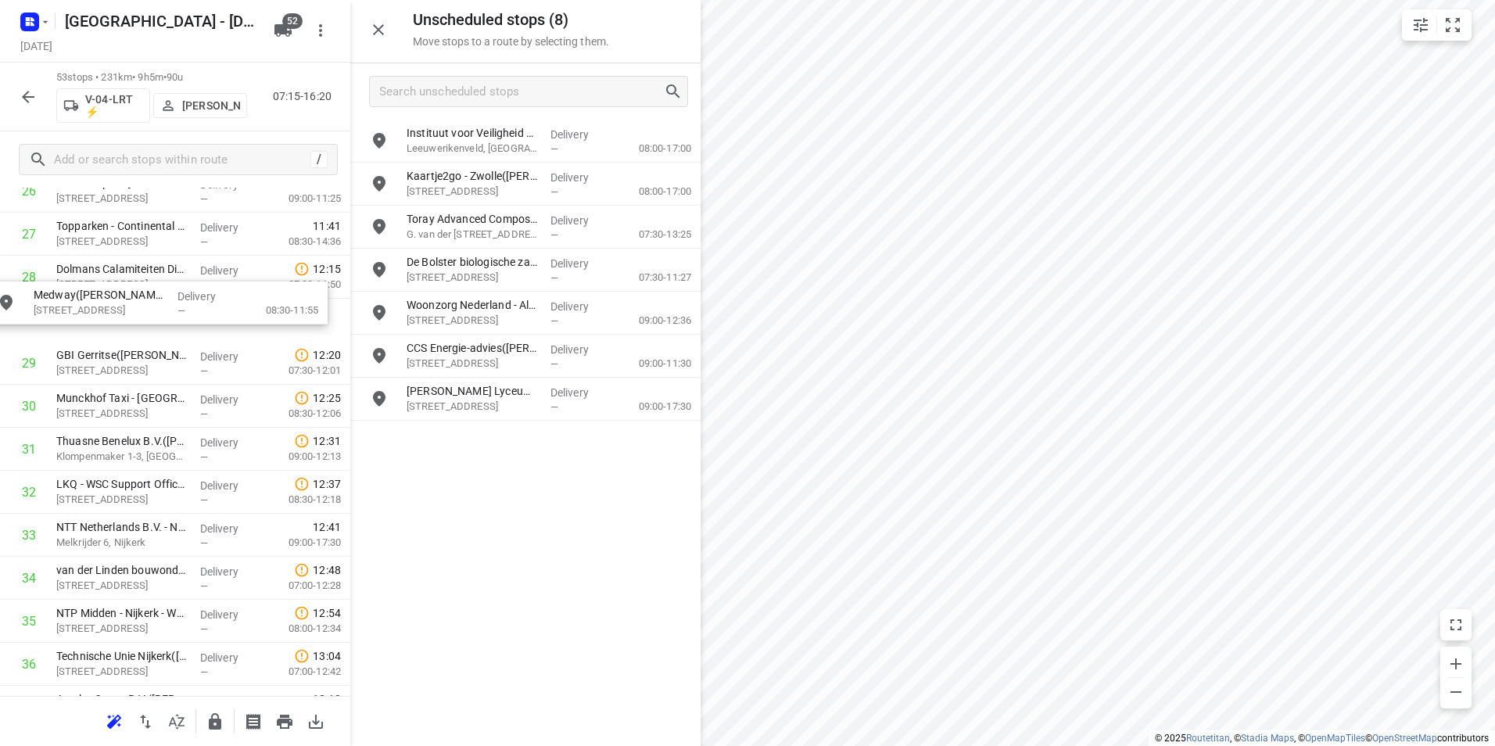
scroll to position [1214, 0]
drag, startPoint x: 435, startPoint y: 217, endPoint x: 87, endPoint y: 321, distance: 363.1
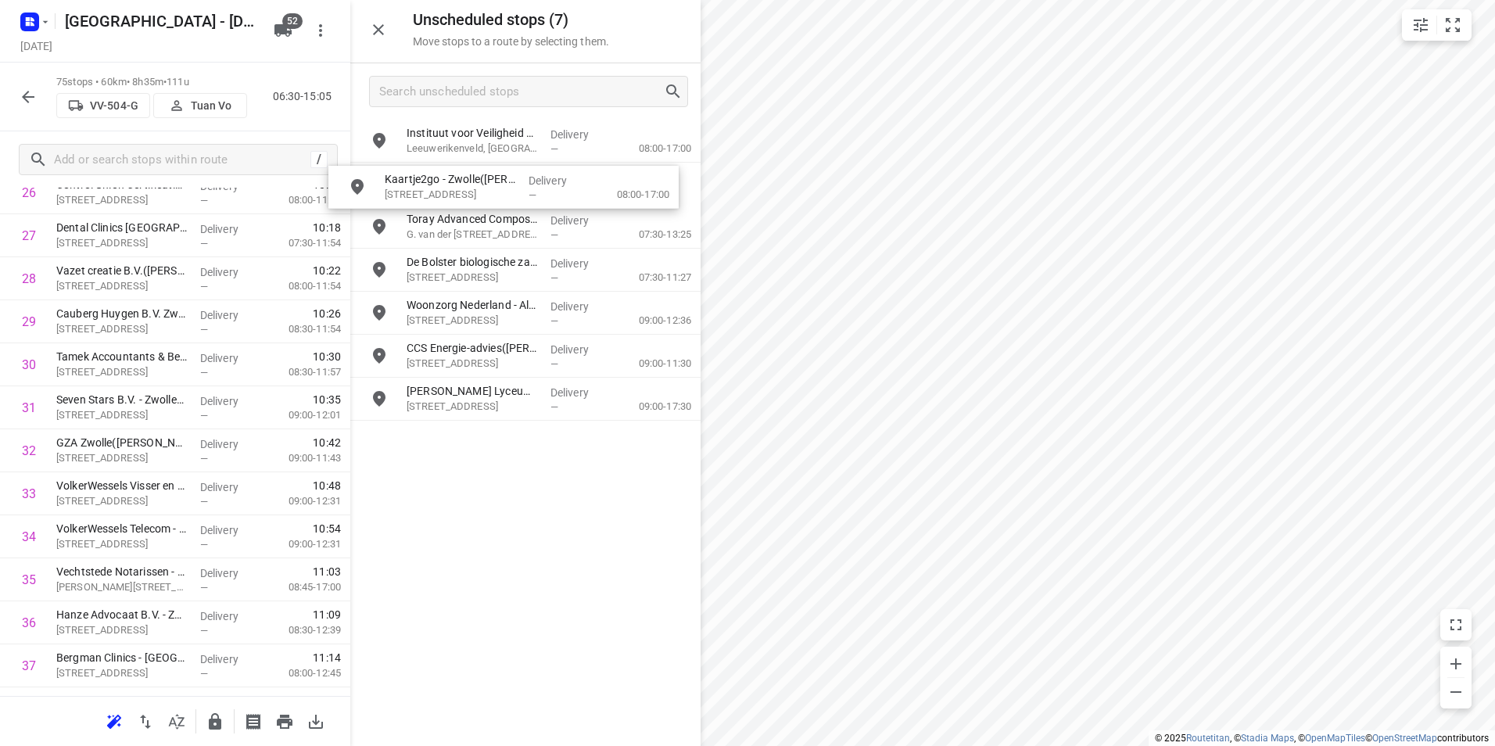
scroll to position [1212, 0]
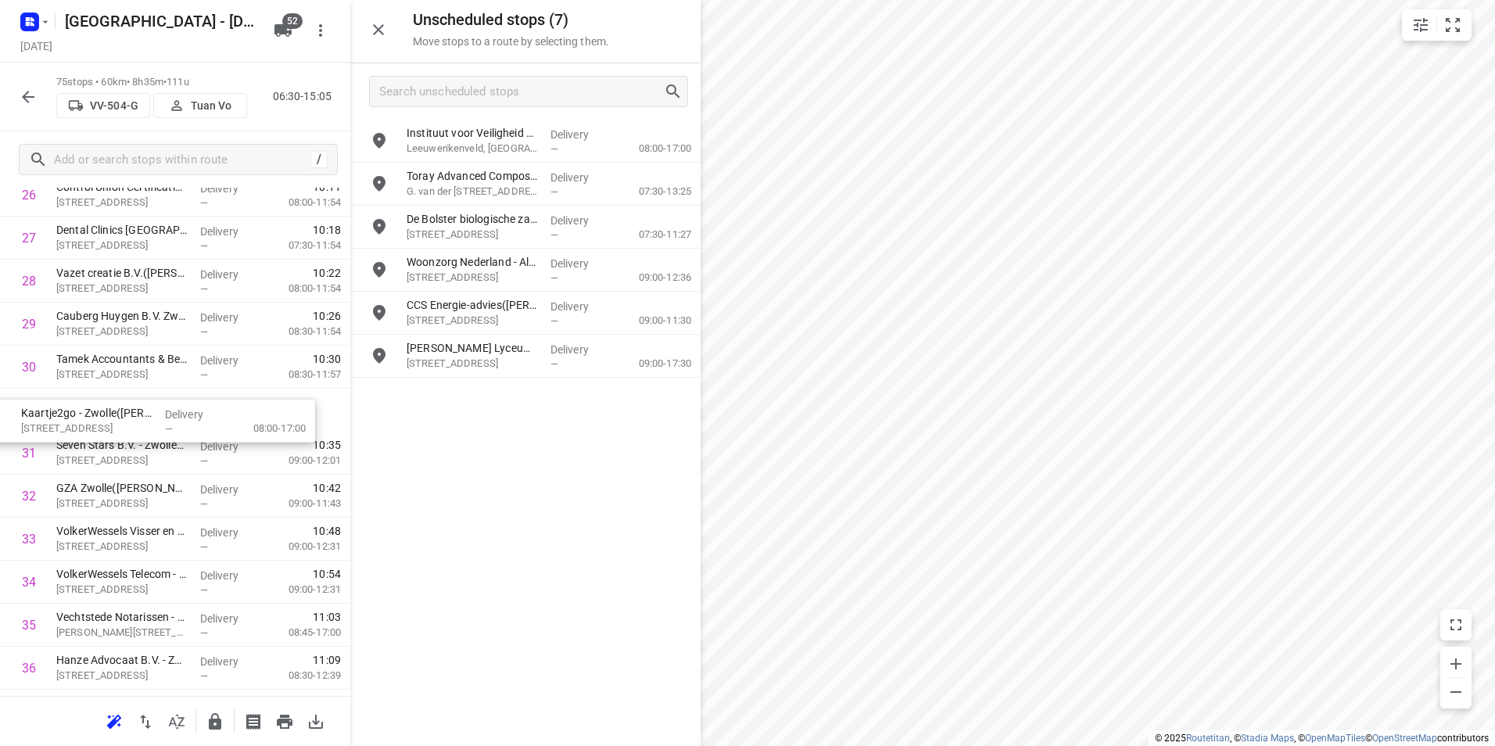
drag, startPoint x: 425, startPoint y: 173, endPoint x: 61, endPoint y: 407, distance: 432.2
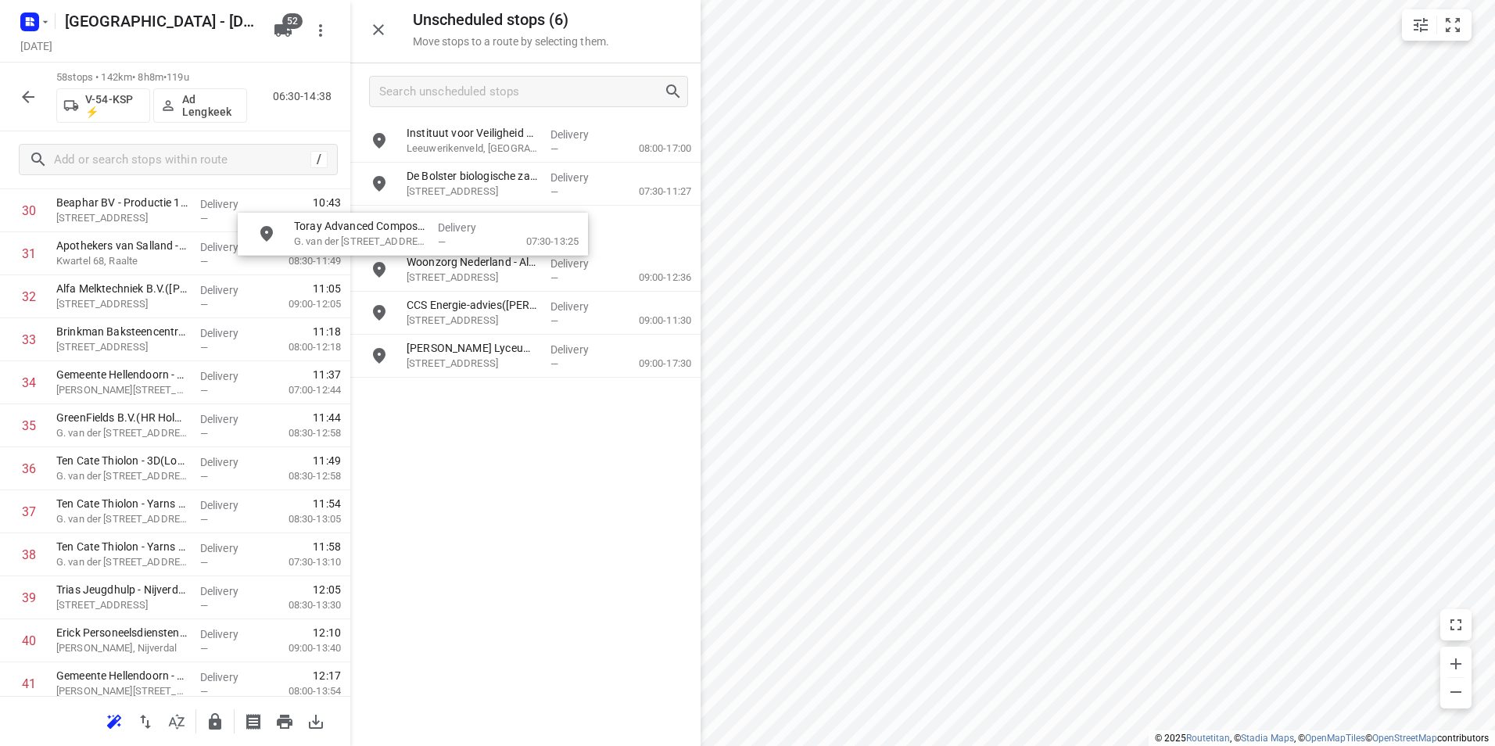
scroll to position [1367, 0]
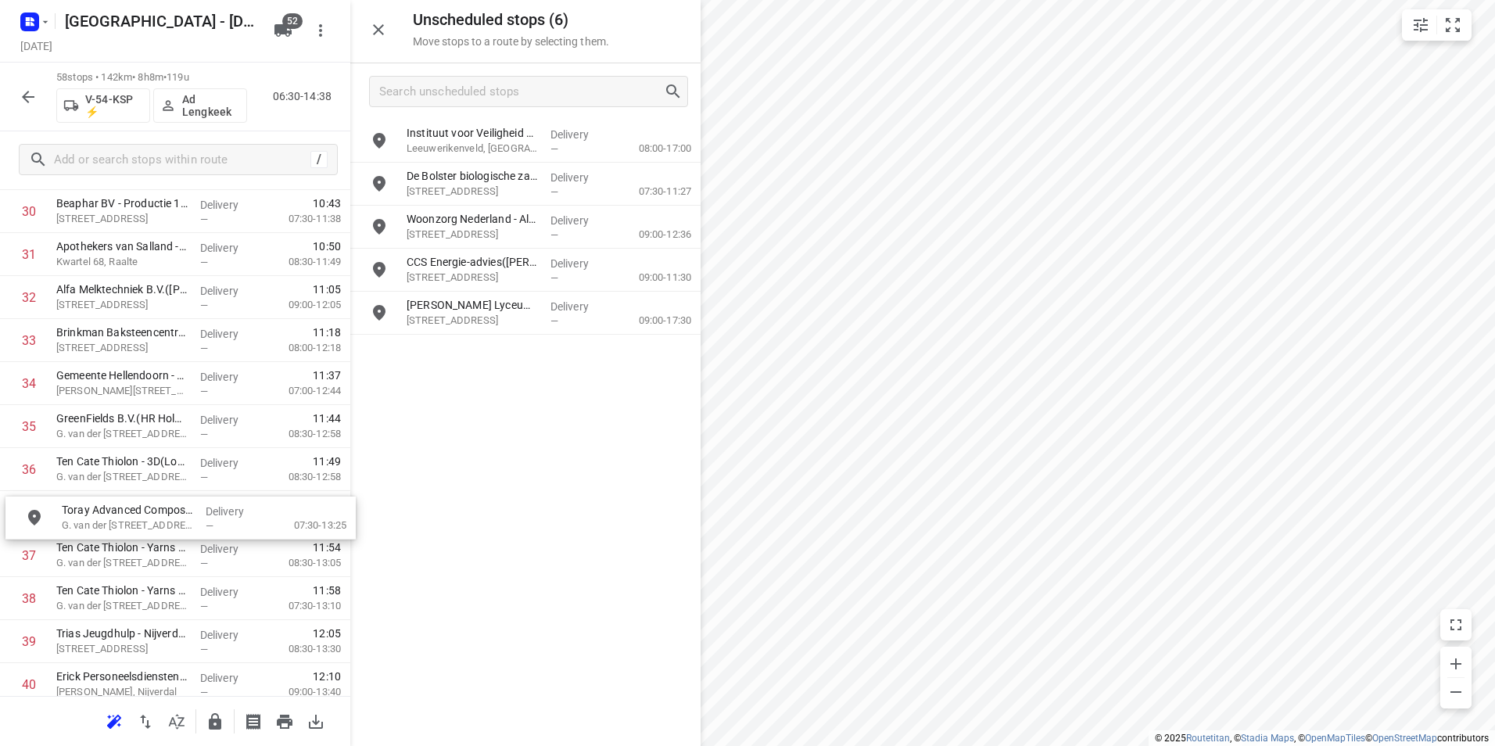
drag, startPoint x: 514, startPoint y: 185, endPoint x: 154, endPoint y: 523, distance: 493.9
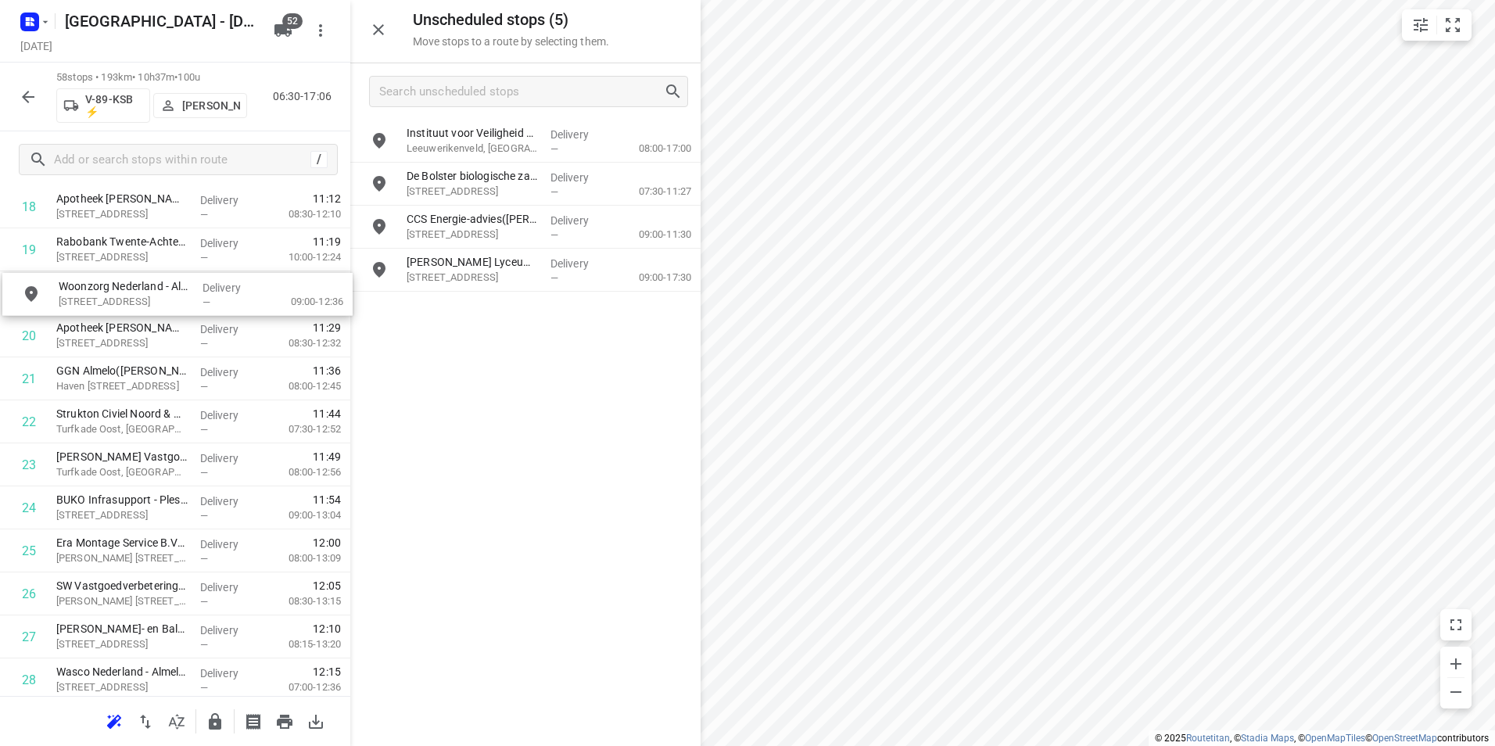
scroll to position [855, 0]
drag, startPoint x: 460, startPoint y: 221, endPoint x: 107, endPoint y: 335, distance: 371.1
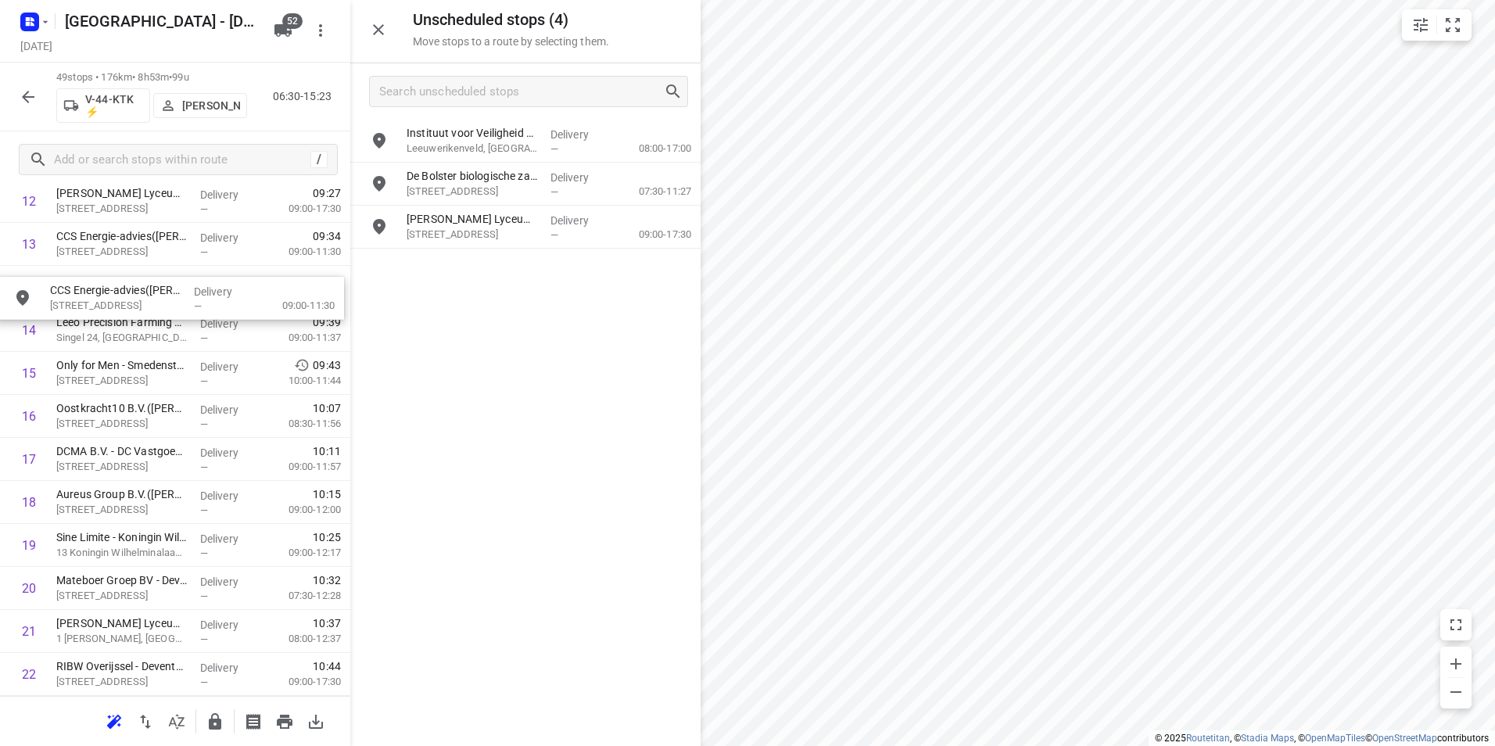
drag, startPoint x: 460, startPoint y: 212, endPoint x: 91, endPoint y: 279, distance: 375.9
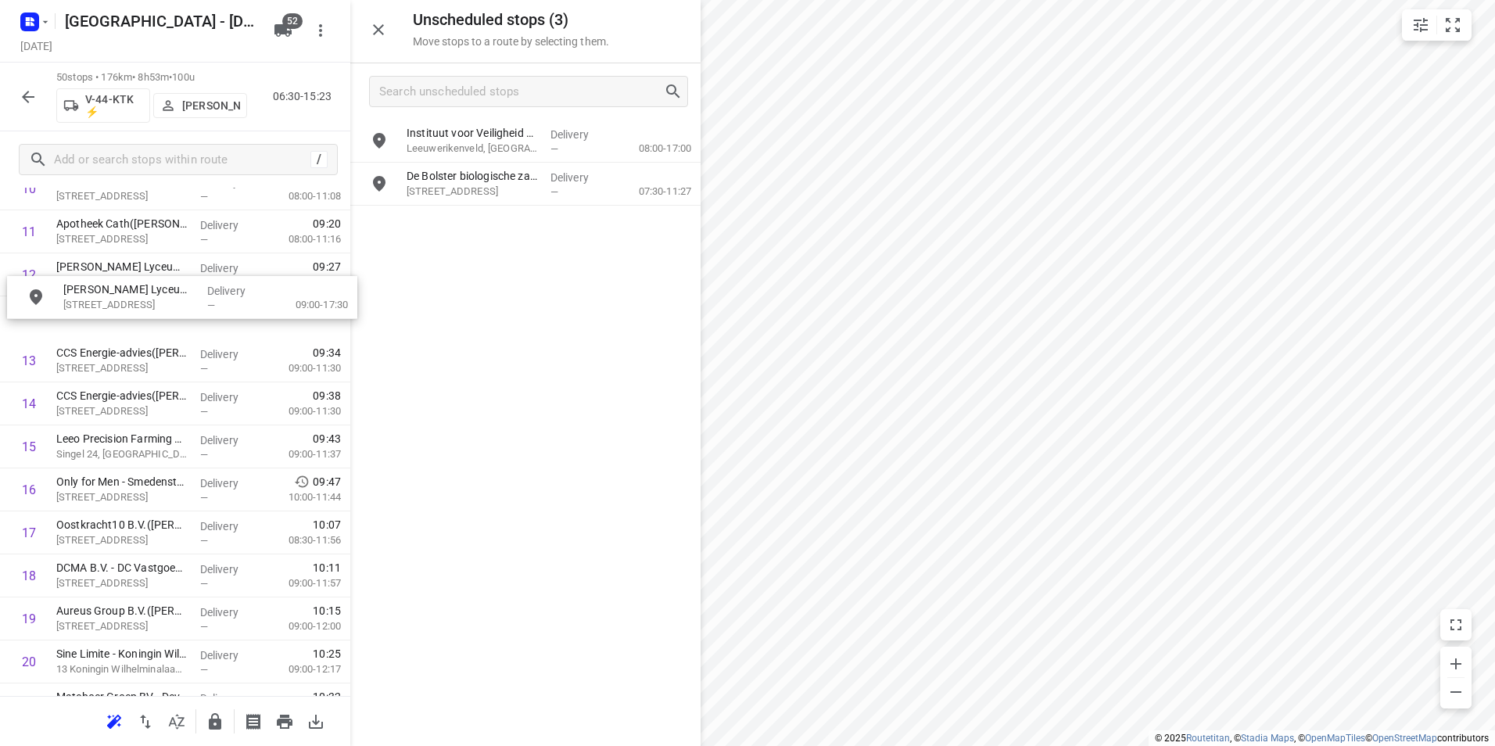
drag, startPoint x: 481, startPoint y: 220, endPoint x: 127, endPoint y: 314, distance: 365.6
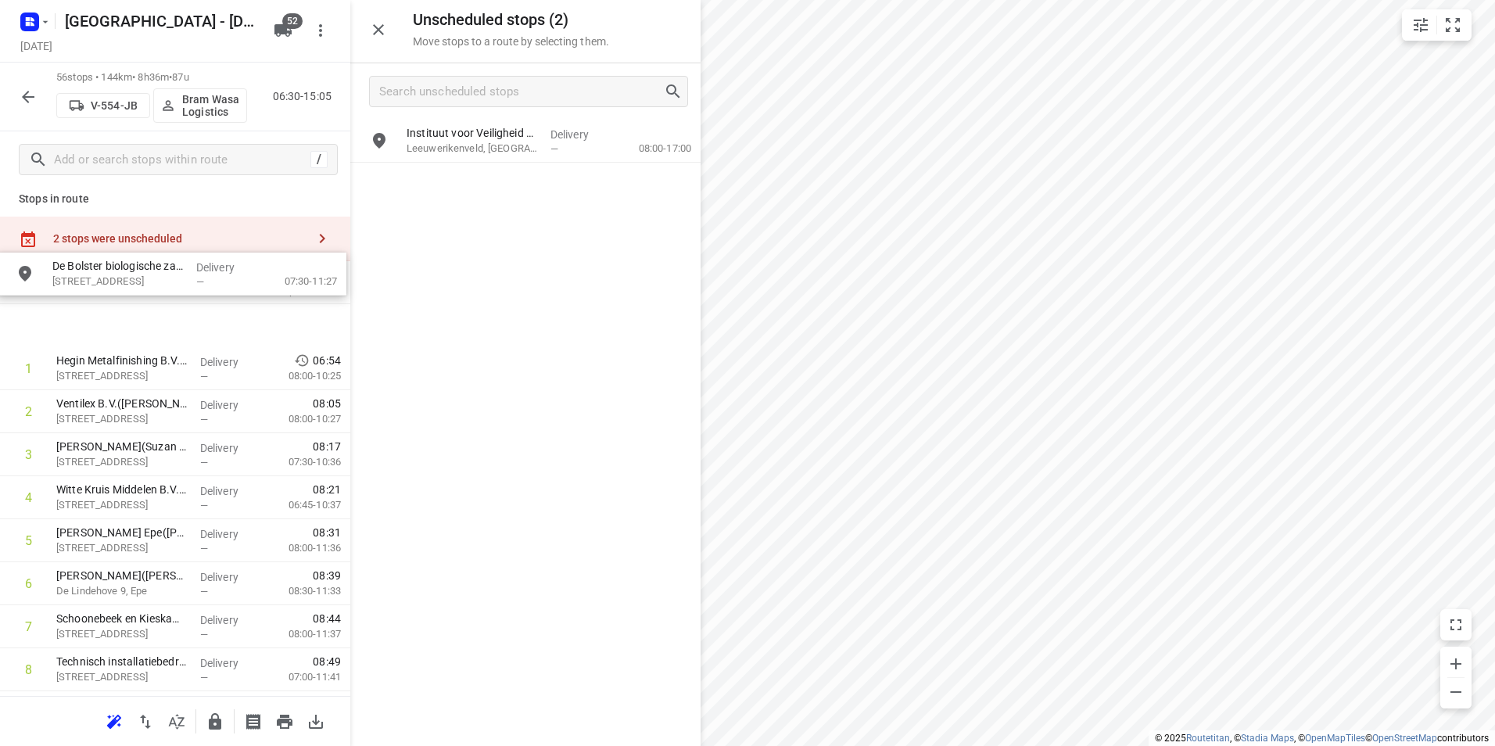
scroll to position [6, 0]
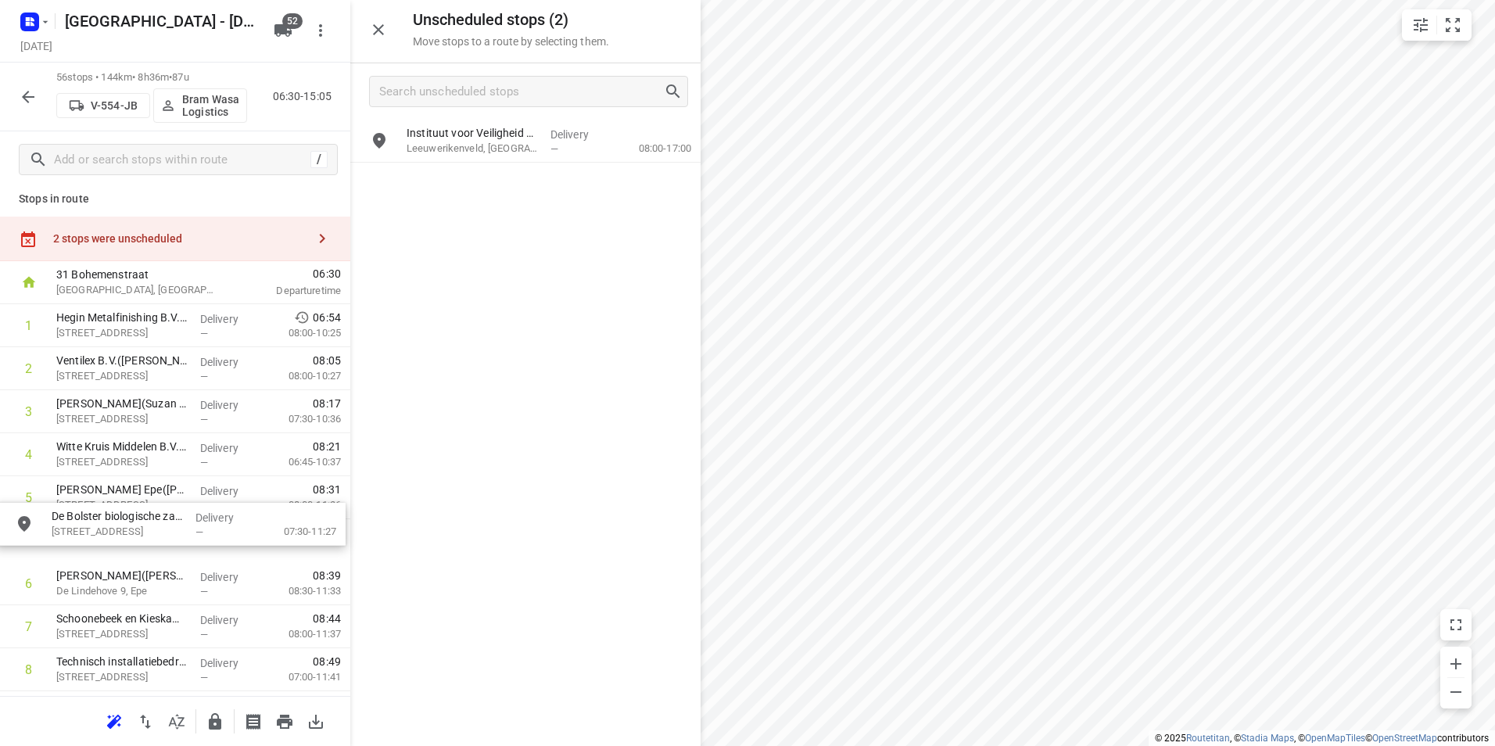
drag, startPoint x: 494, startPoint y: 187, endPoint x: 128, endPoint y: 550, distance: 515.2
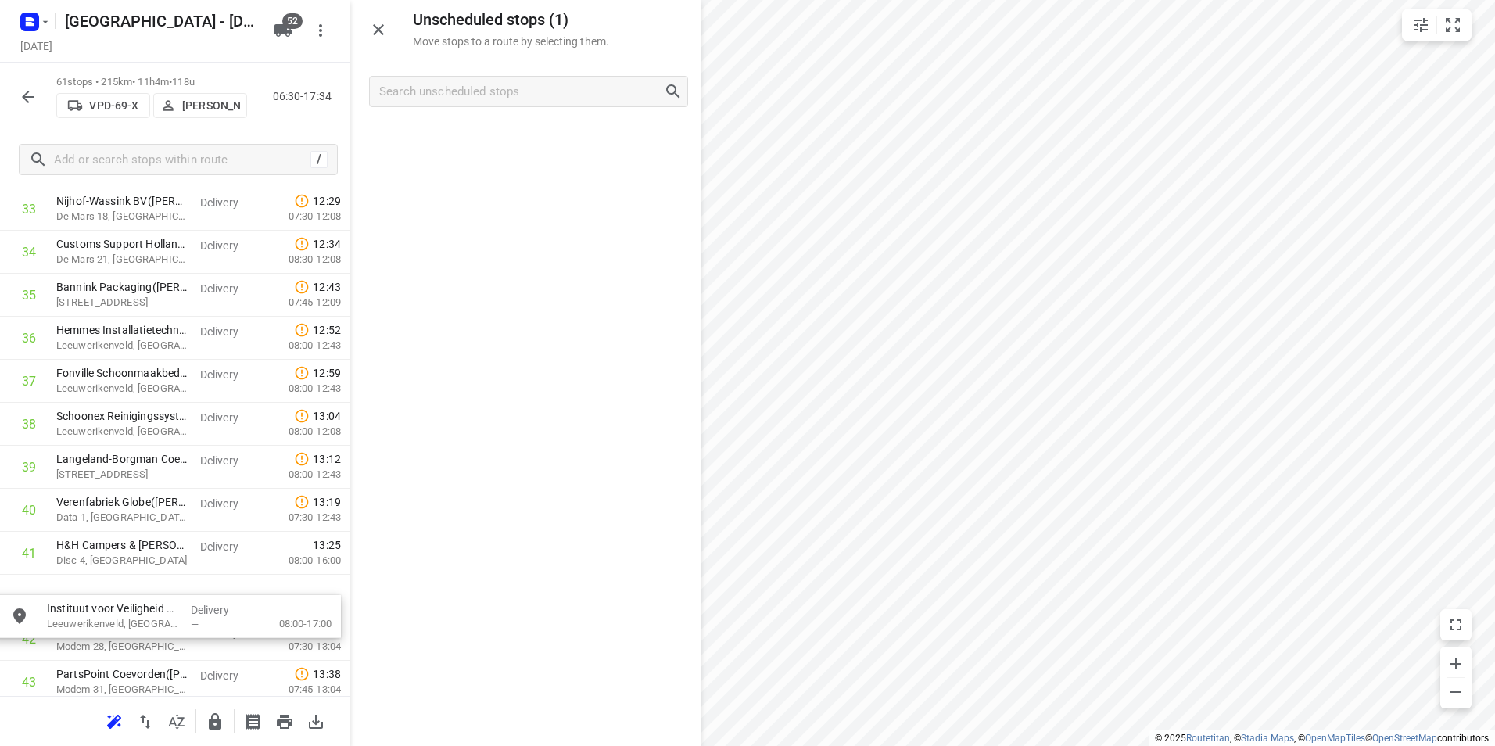
scroll to position [1547, 0]
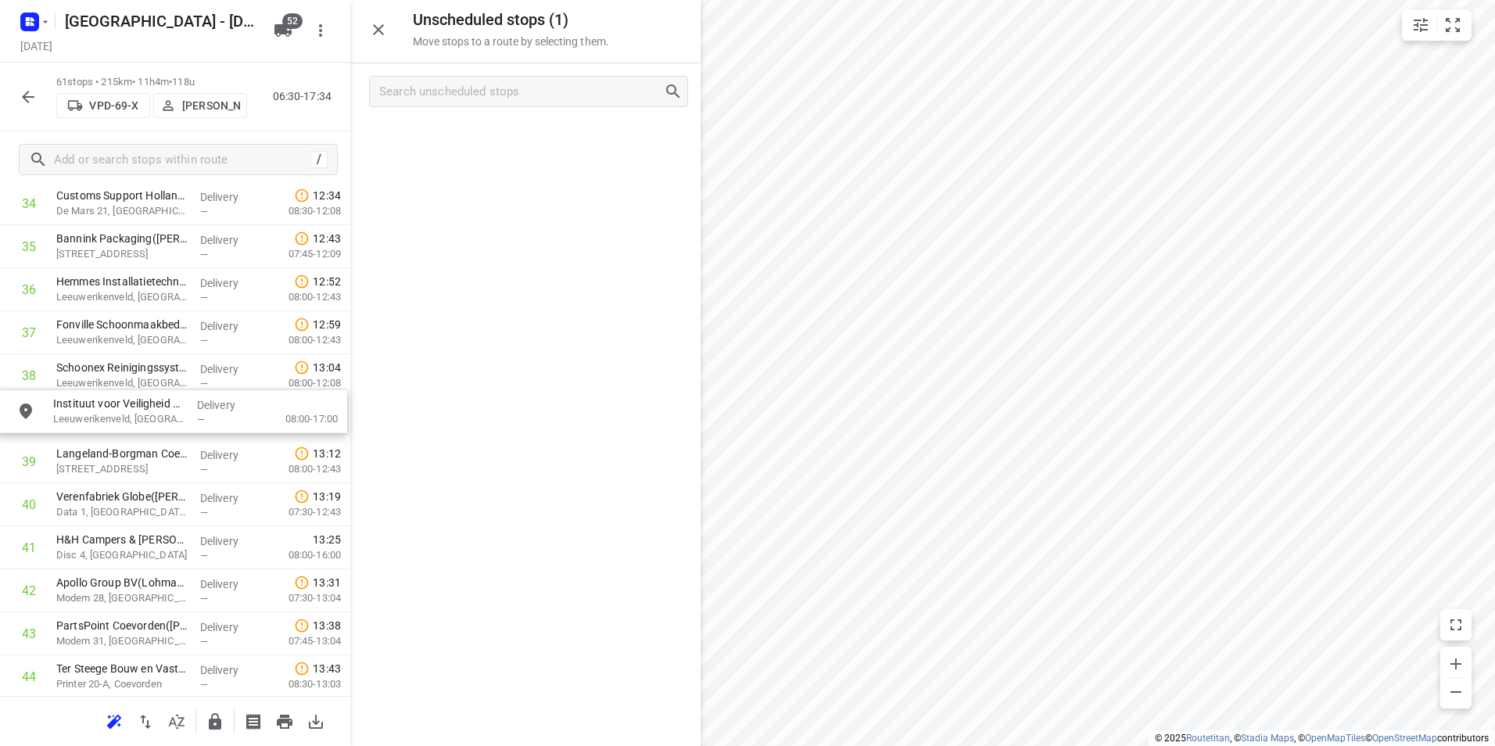
drag, startPoint x: 524, startPoint y: 147, endPoint x: 171, endPoint y: 423, distance: 447.8
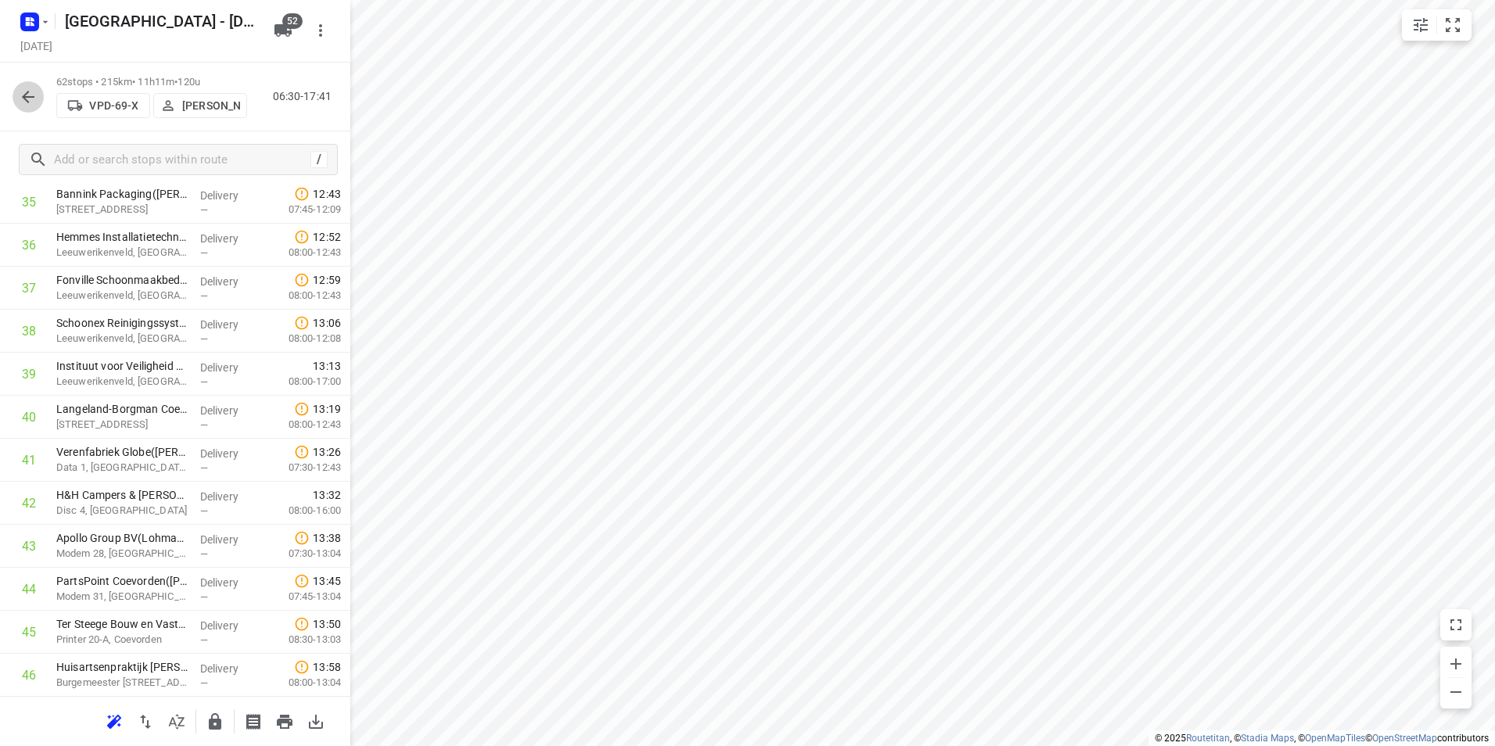
click at [38, 86] on button "button" at bounding box center [28, 96] width 31 height 31
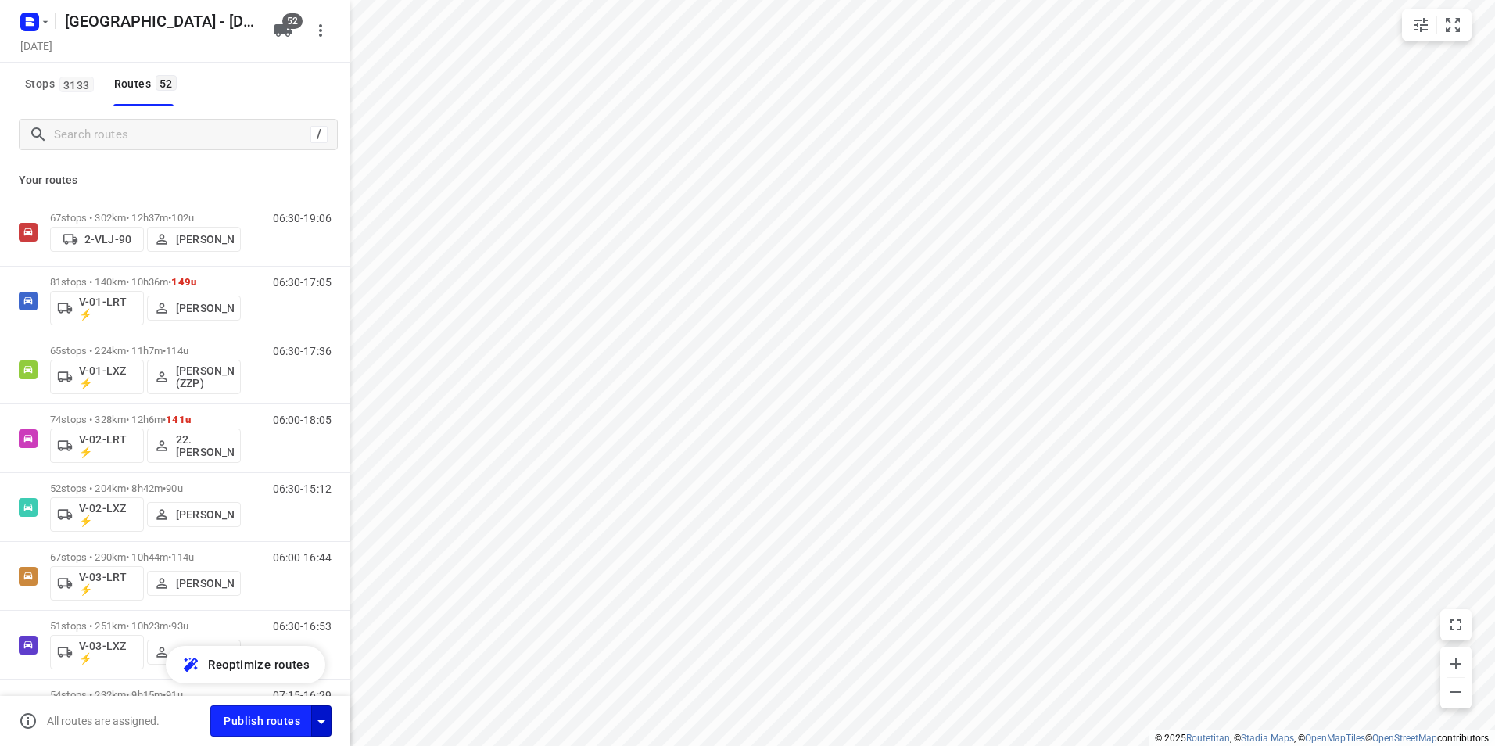
click at [321, 727] on icon "button" at bounding box center [321, 721] width 19 height 19
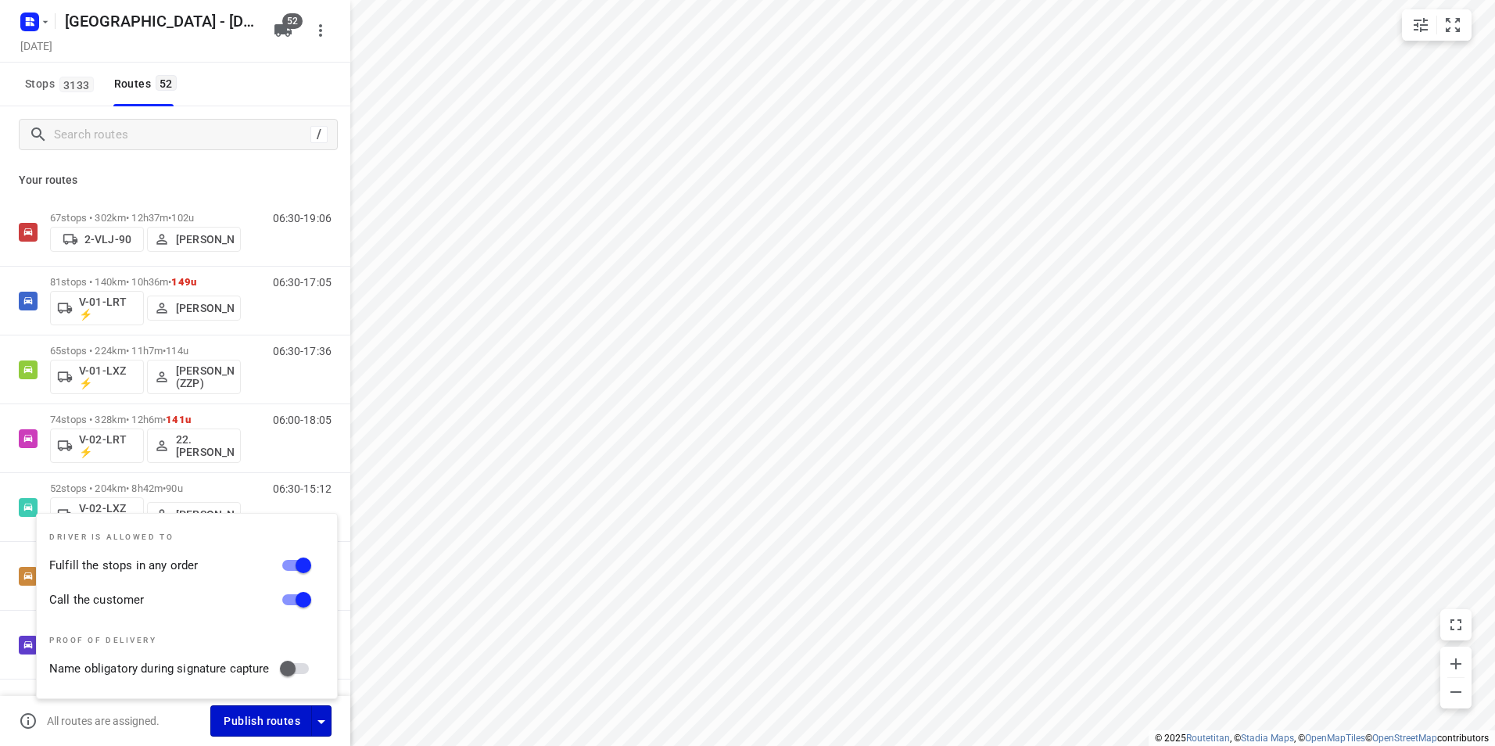
click at [283, 720] on span "Publish routes" at bounding box center [262, 721] width 77 height 20
